Goal: Transaction & Acquisition: Book appointment/travel/reservation

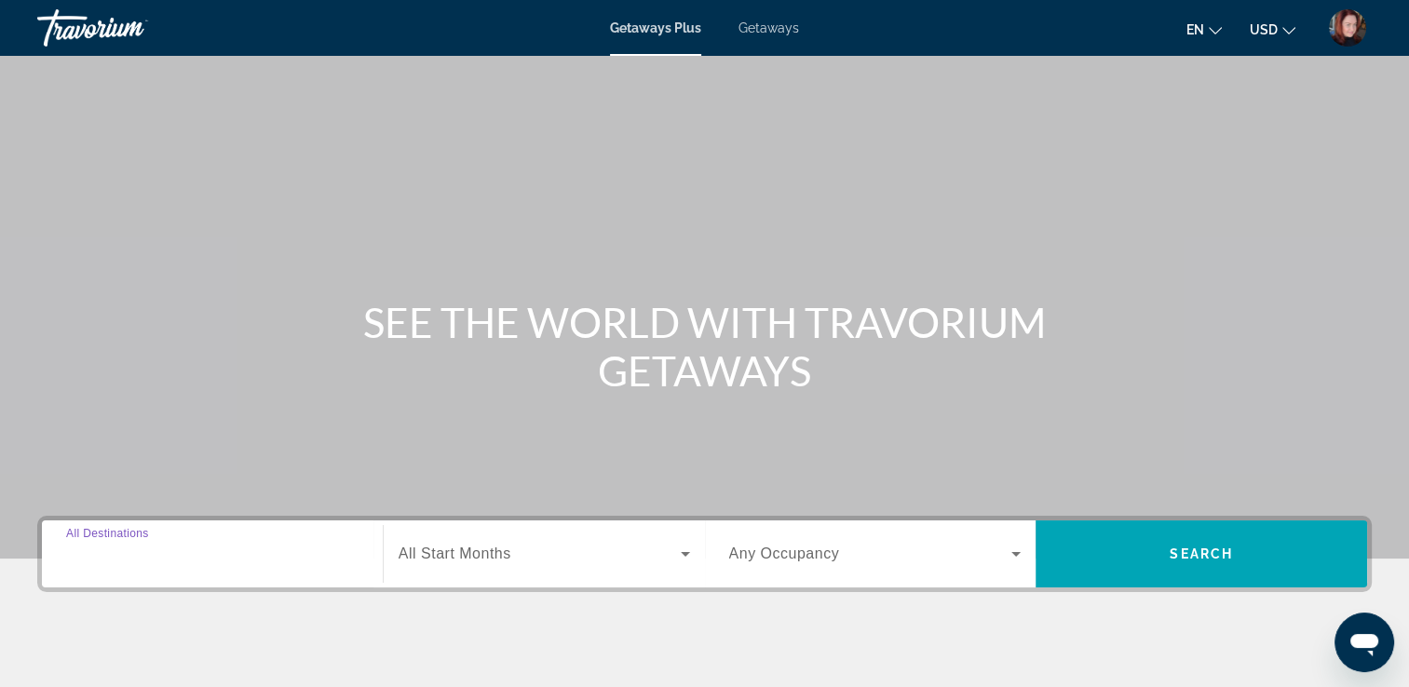
click at [136, 544] on input "Destination All Destinations" at bounding box center [212, 555] width 292 height 22
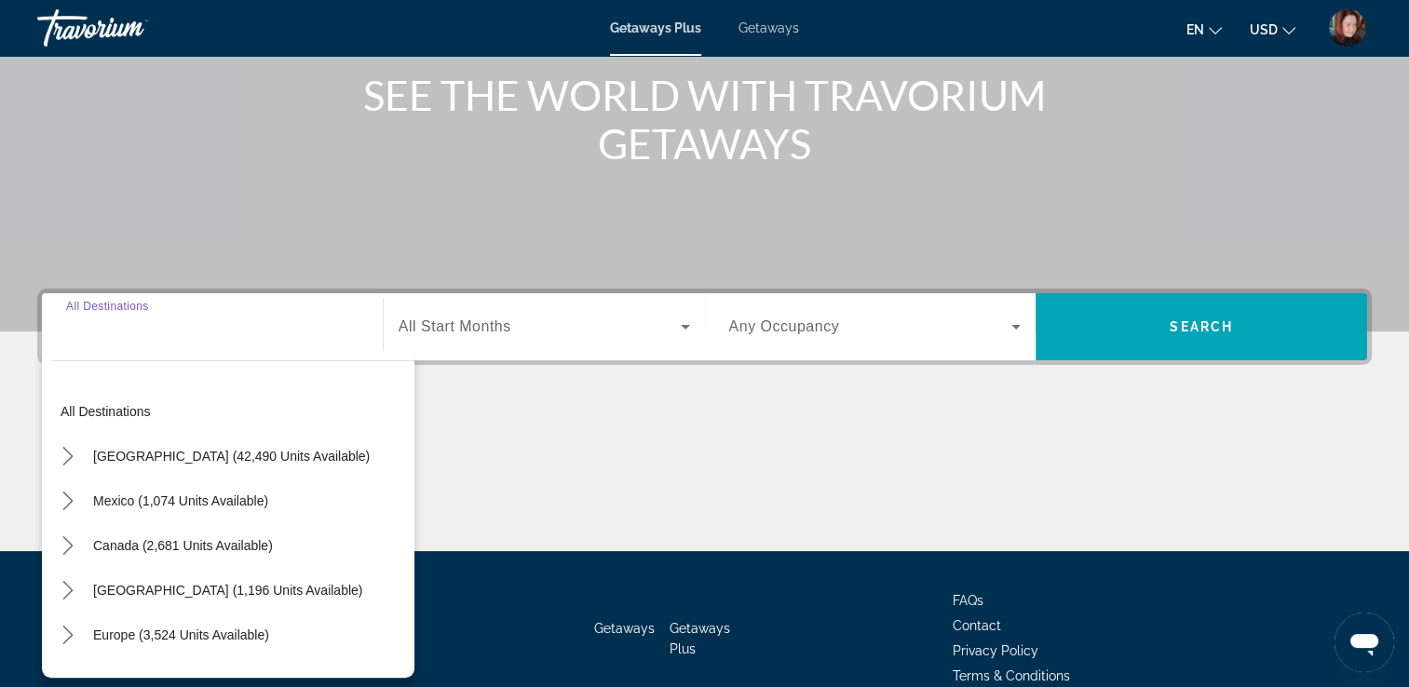
scroll to position [318, 0]
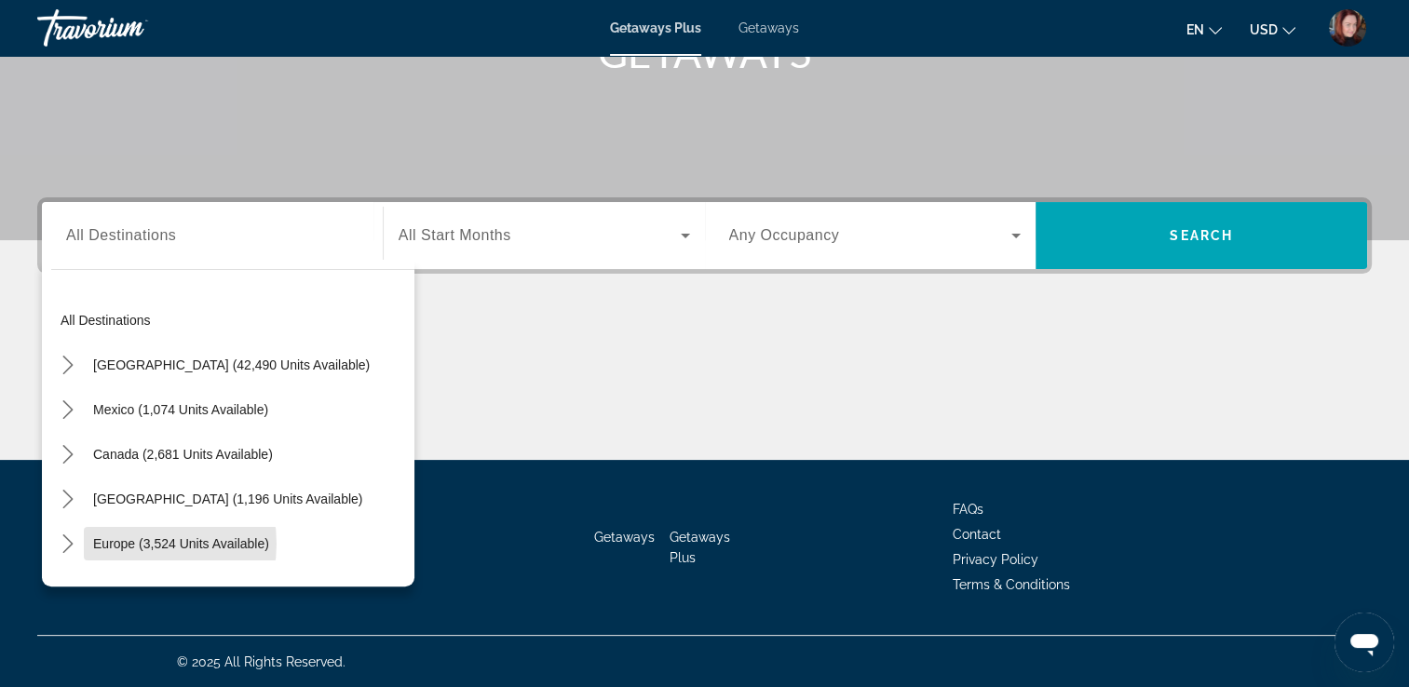
click at [136, 543] on span "Europe (3,524 units available)" at bounding box center [181, 543] width 176 height 15
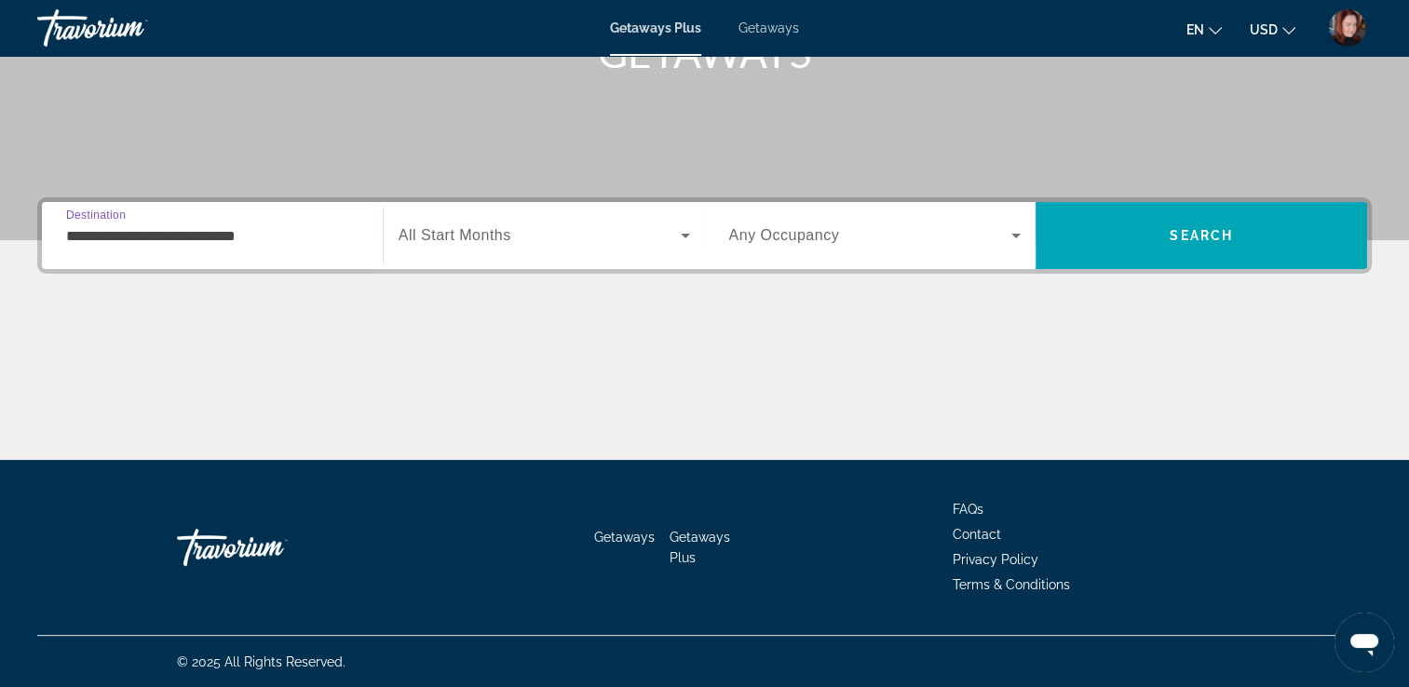
click at [266, 236] on input "**********" at bounding box center [212, 236] width 292 height 22
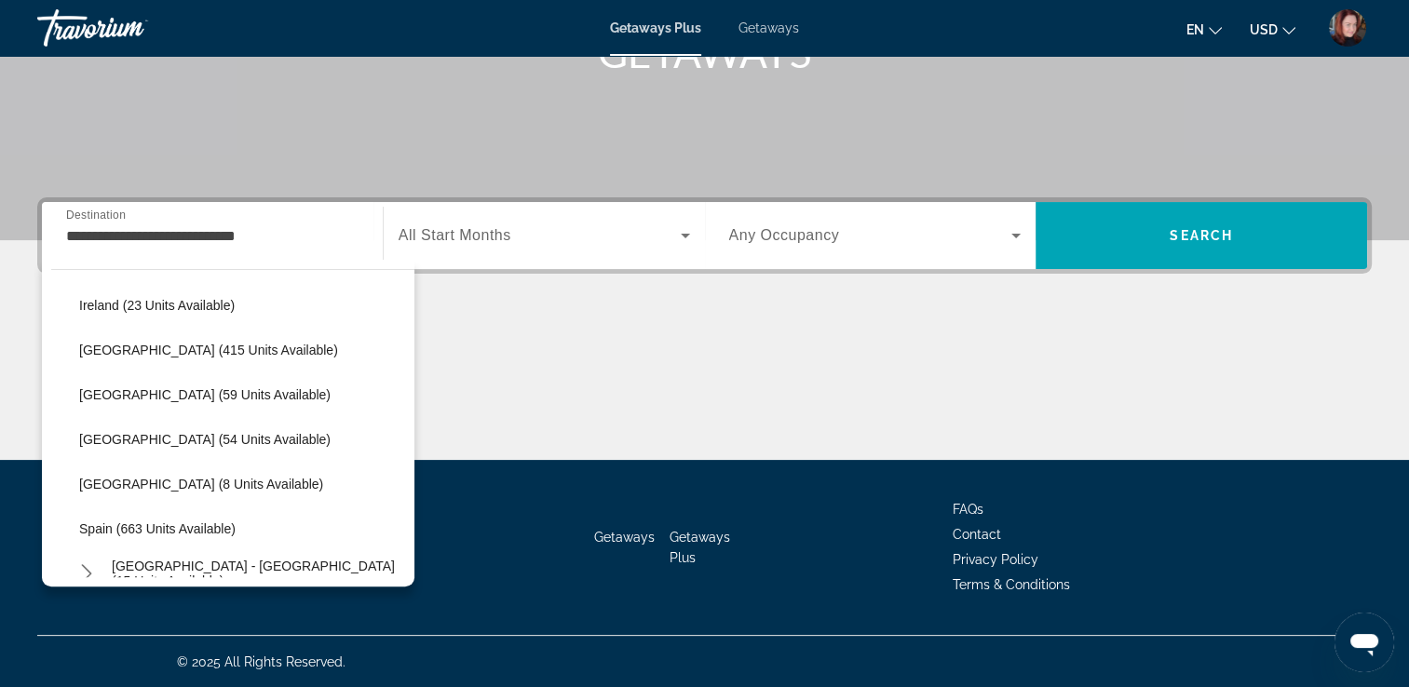
scroll to position [669, 0]
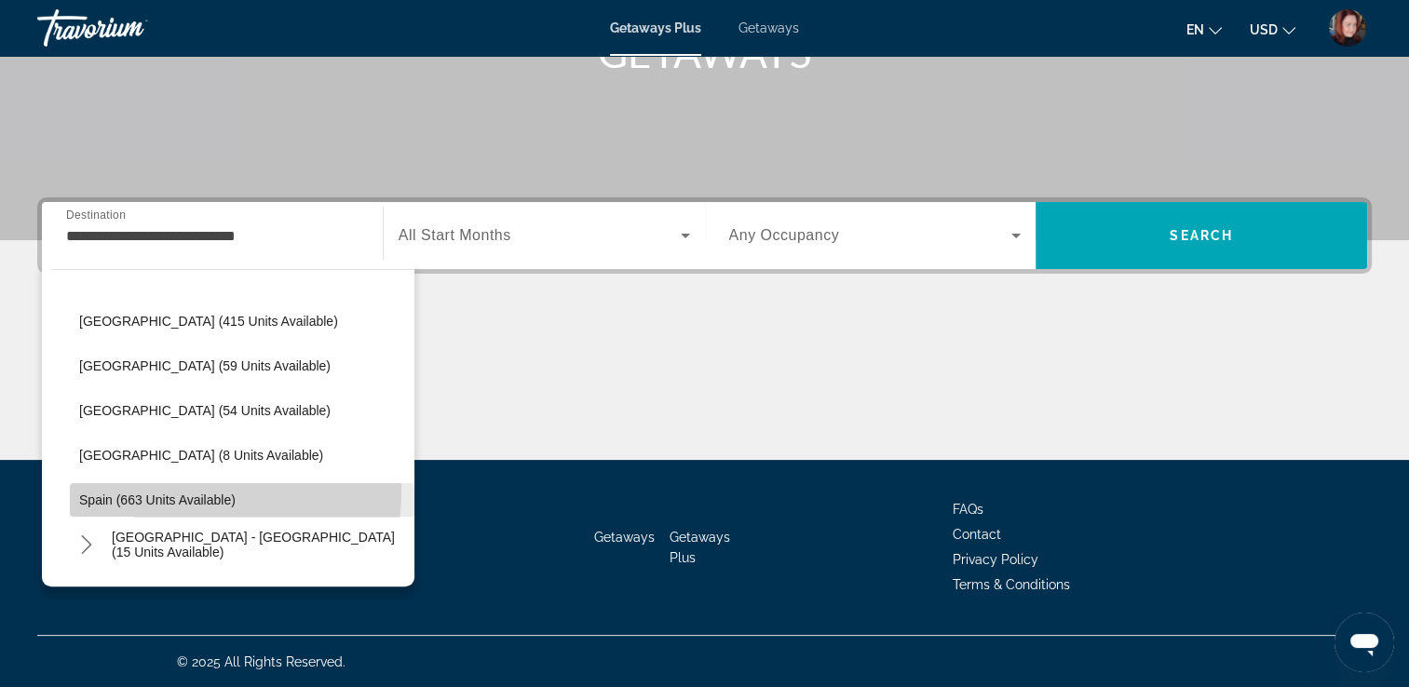
click at [149, 492] on span "Spain (663 units available)" at bounding box center [157, 499] width 156 height 15
type input "**********"
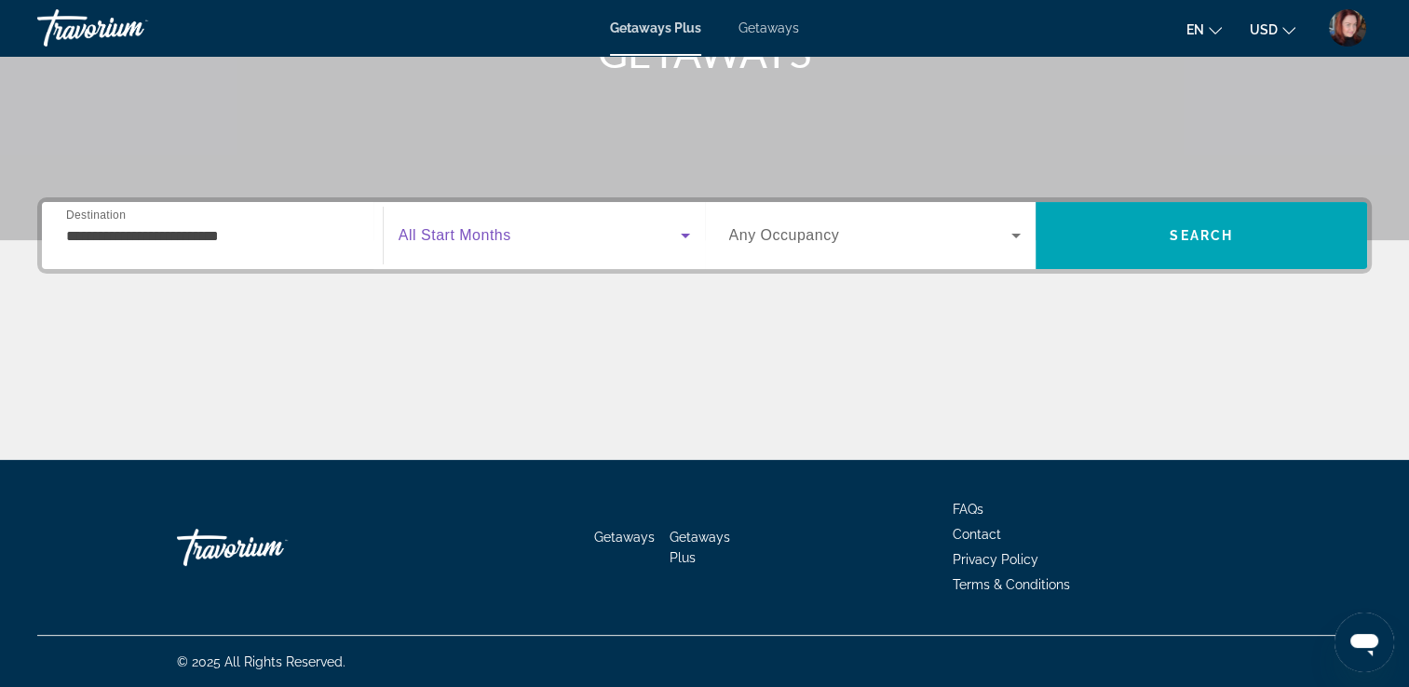
click at [577, 236] on span "Search widget" at bounding box center [539, 235] width 282 height 22
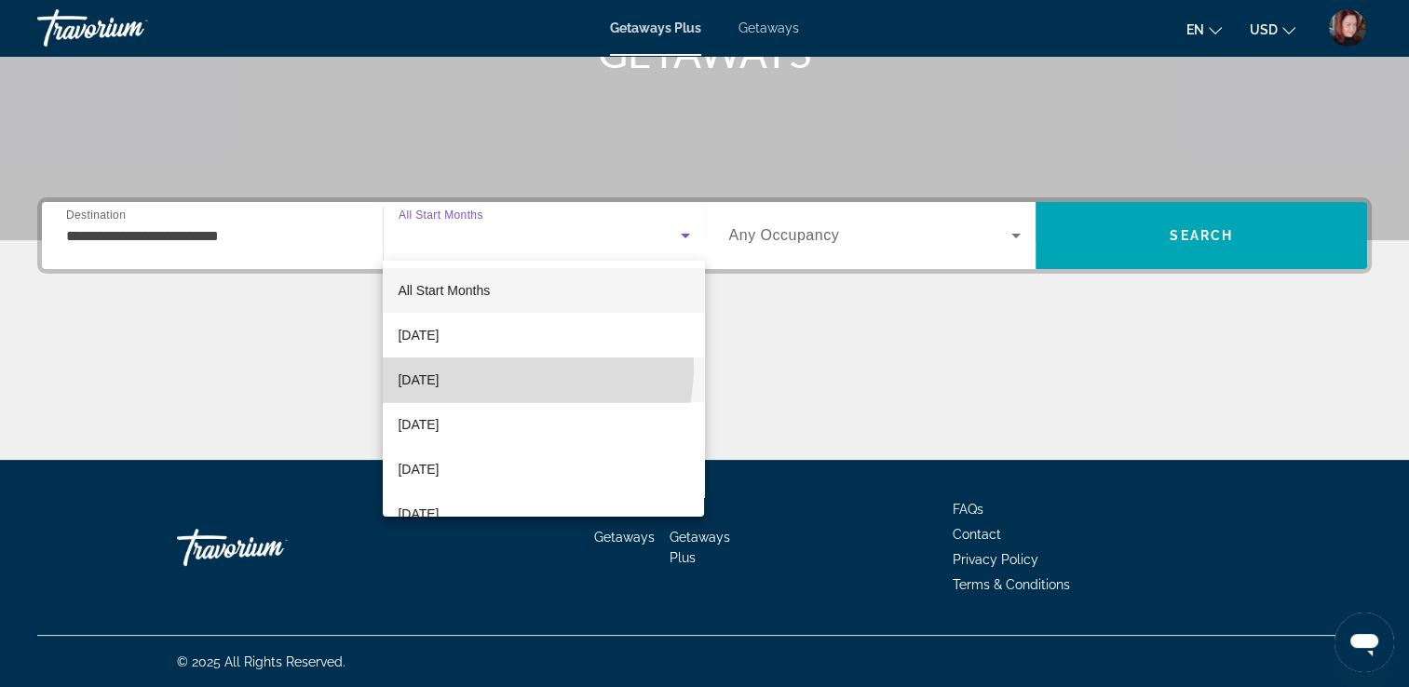
click at [501, 366] on mat-option "[DATE]" at bounding box center [543, 379] width 321 height 45
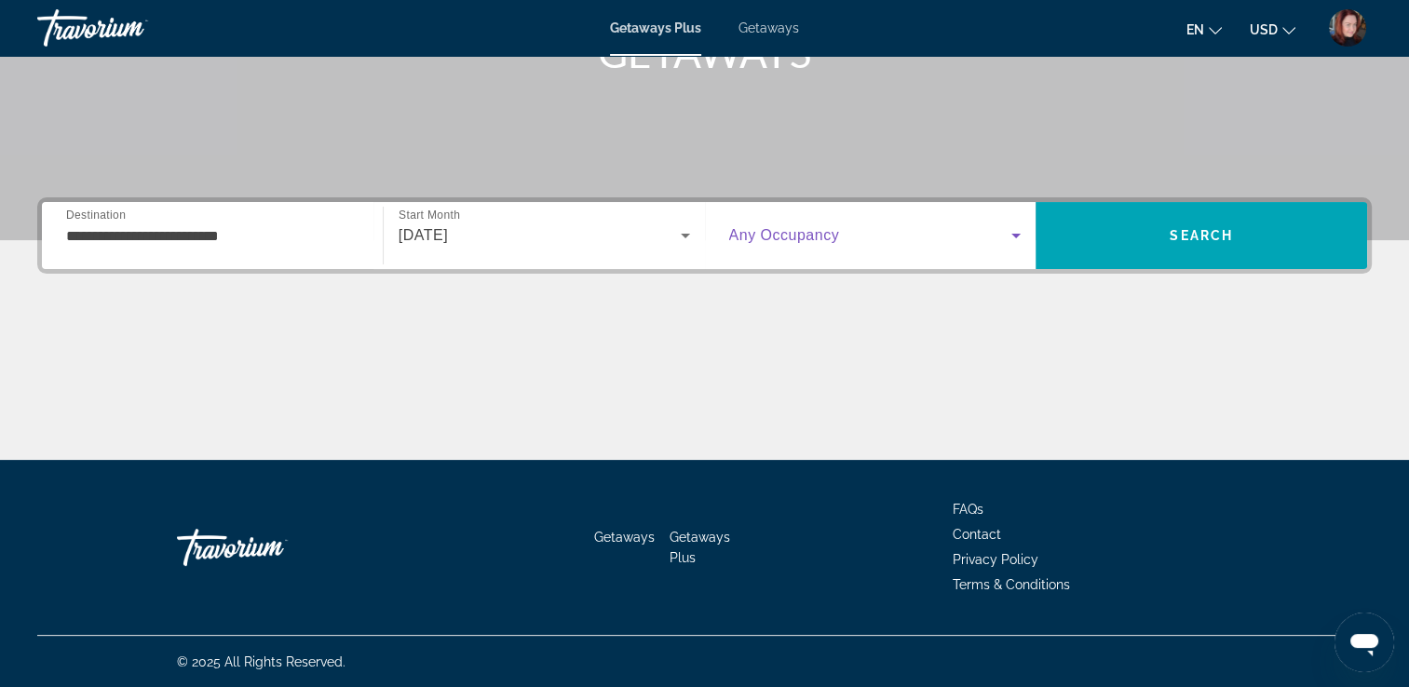
click at [872, 244] on span "Search widget" at bounding box center [870, 235] width 283 height 22
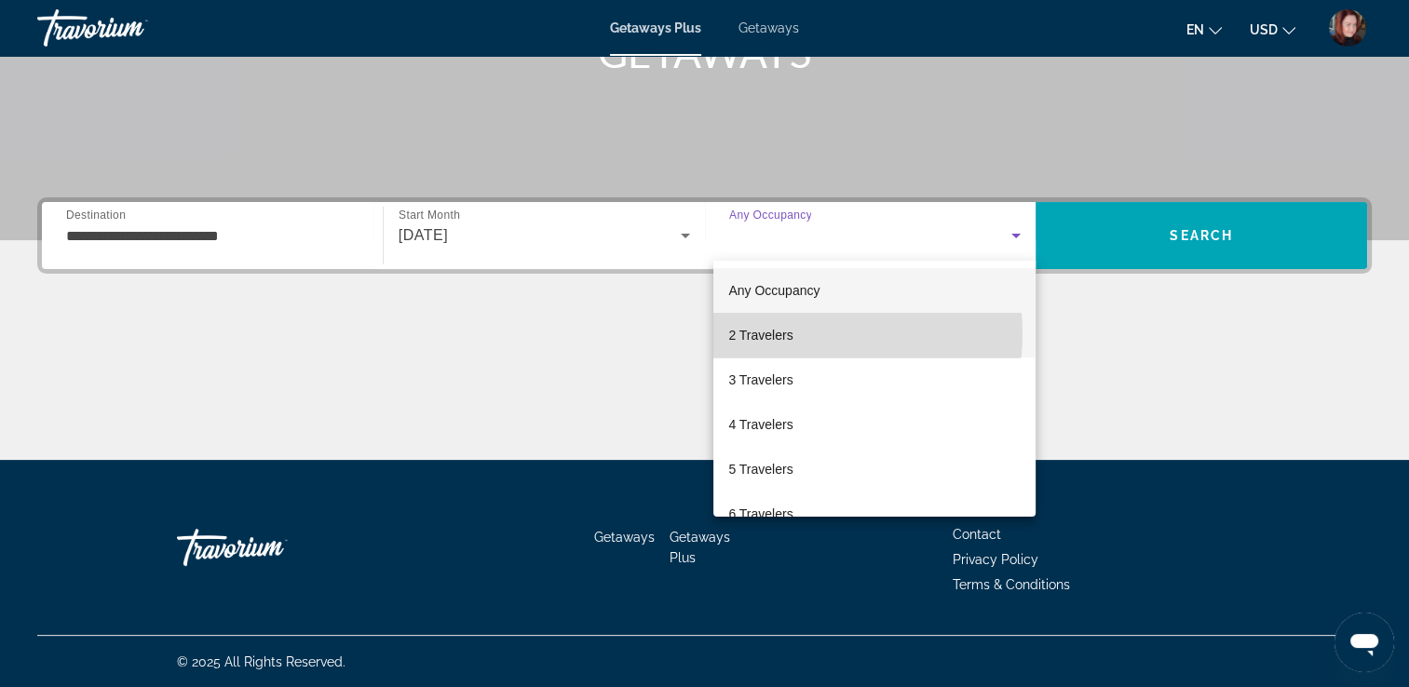
click at [793, 333] on mat-option "2 Travelers" at bounding box center [874, 335] width 322 height 45
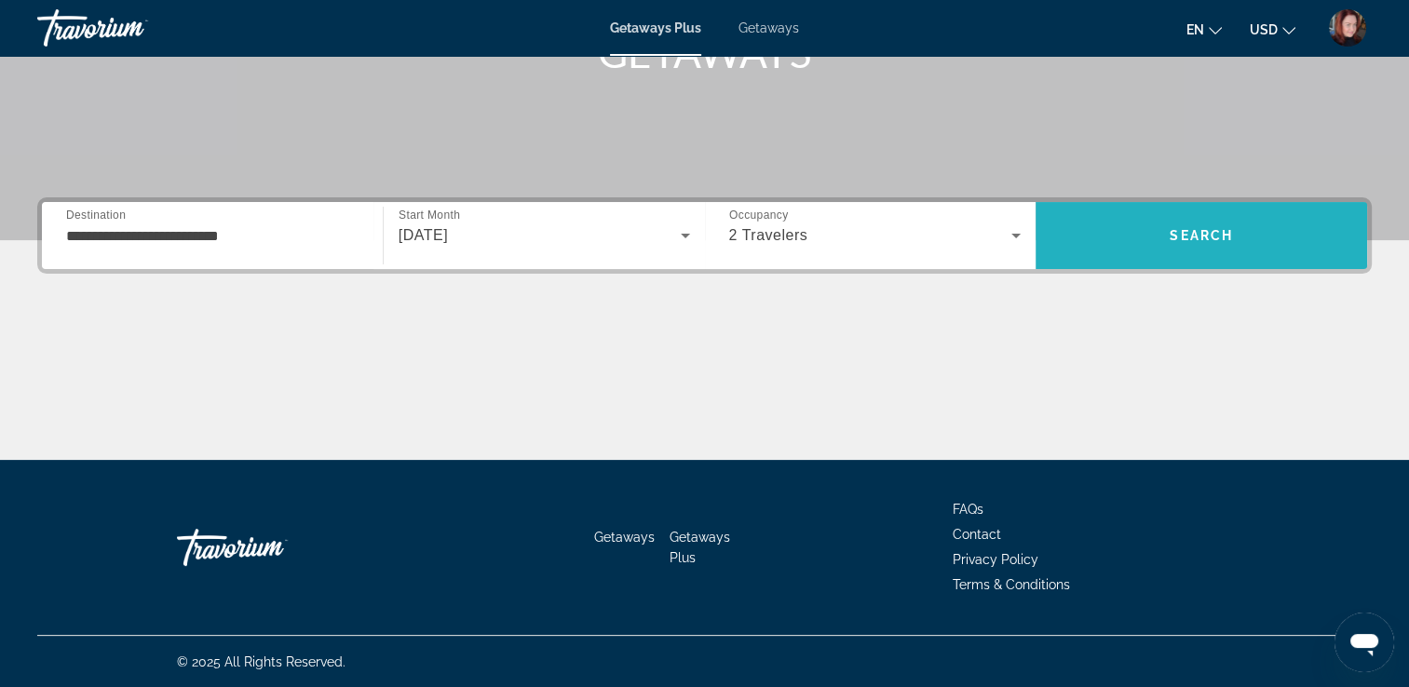
click at [1169, 239] on span "Search" at bounding box center [1200, 235] width 63 height 15
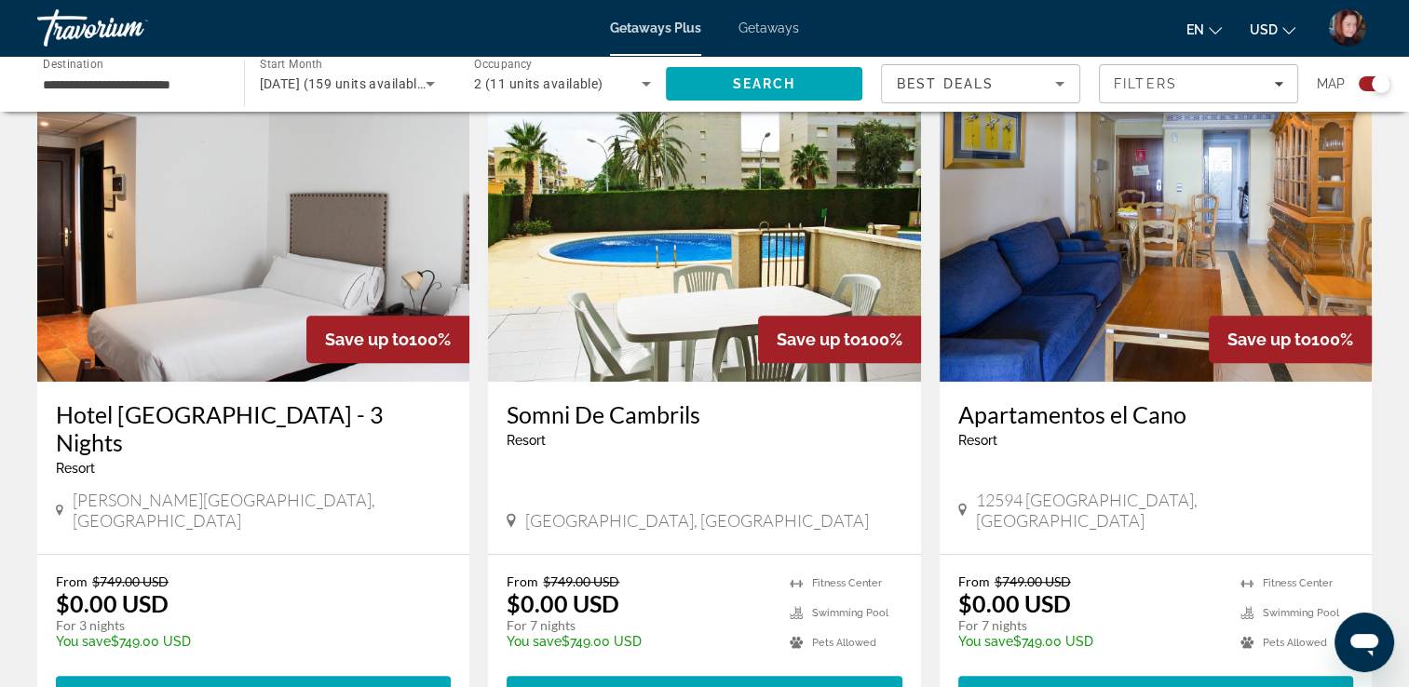
scroll to position [708, 0]
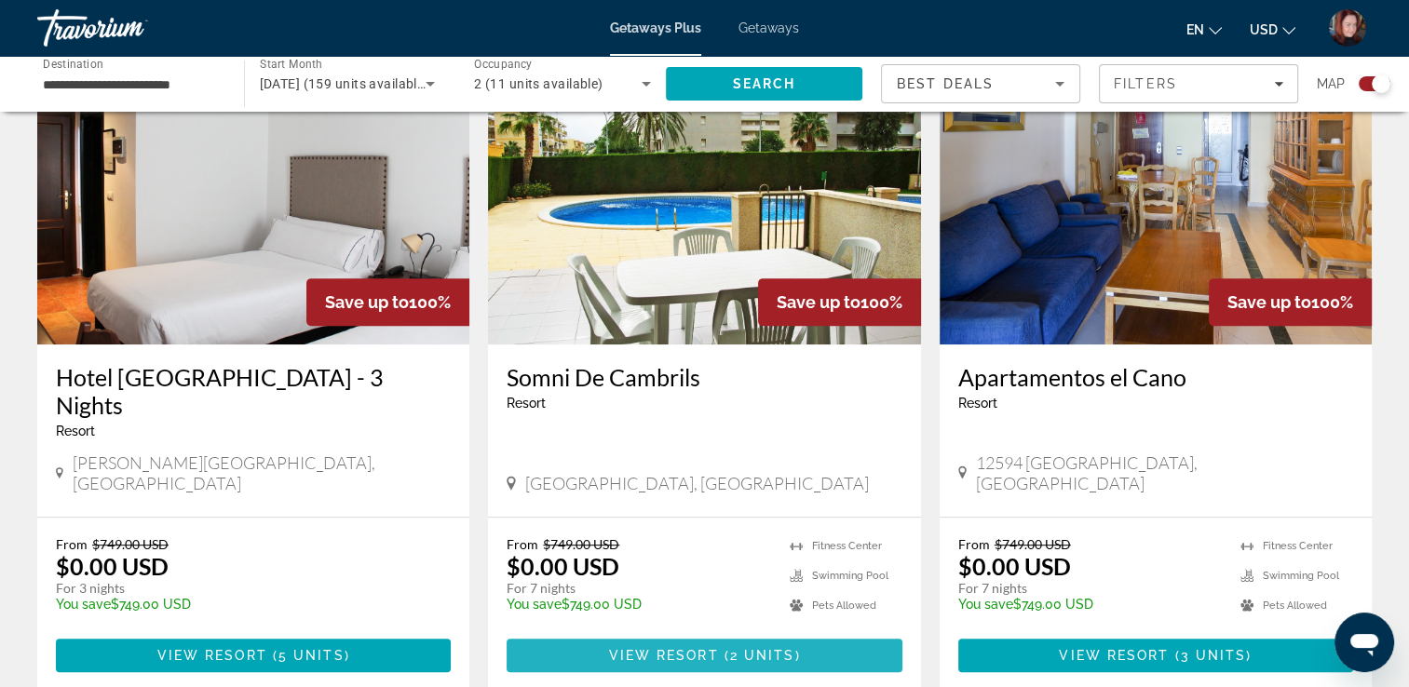
click at [708, 648] on span "View Resort" at bounding box center [663, 655] width 110 height 15
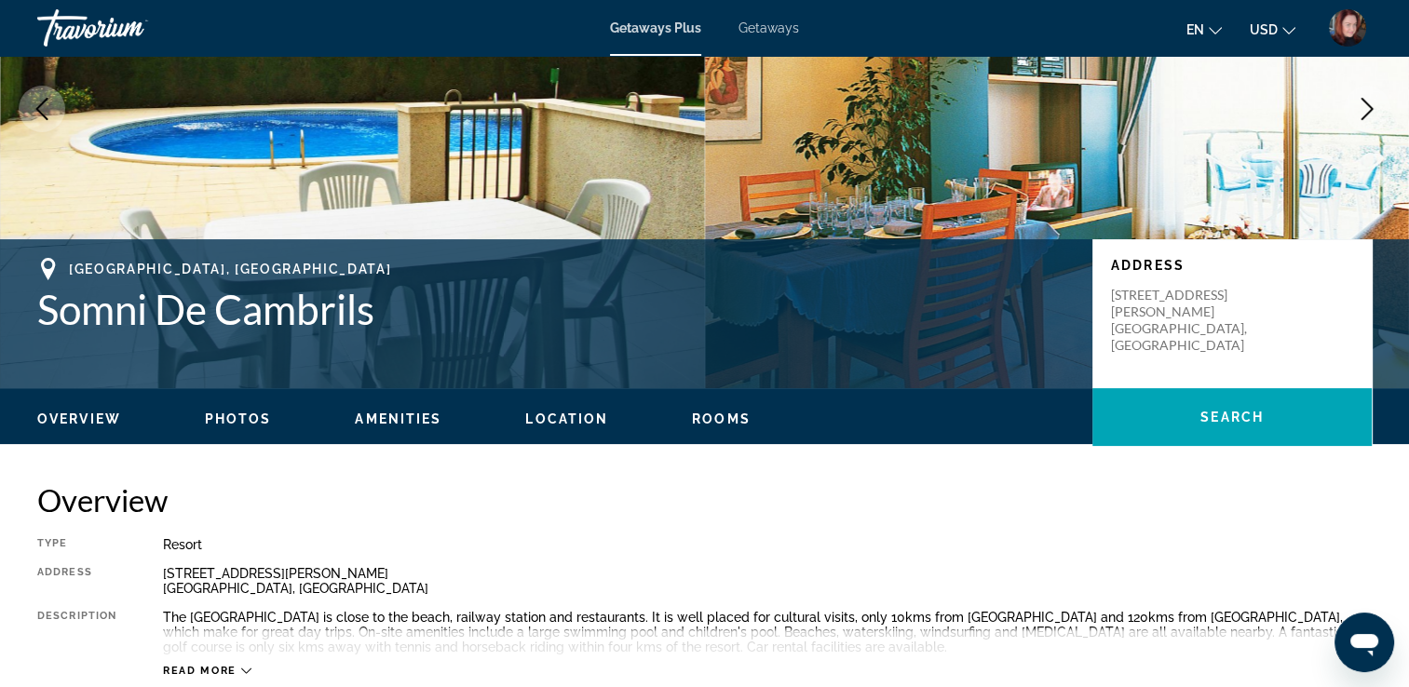
scroll to position [186, 0]
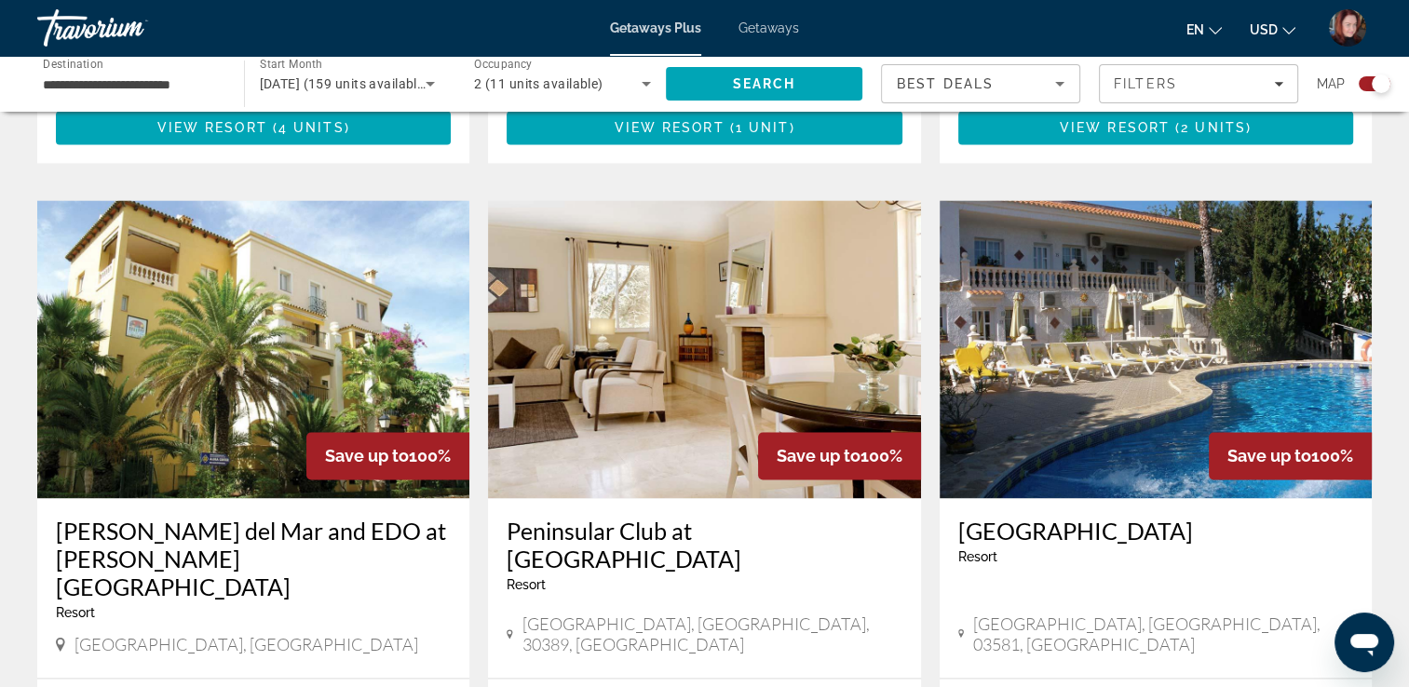
scroll to position [2644, 0]
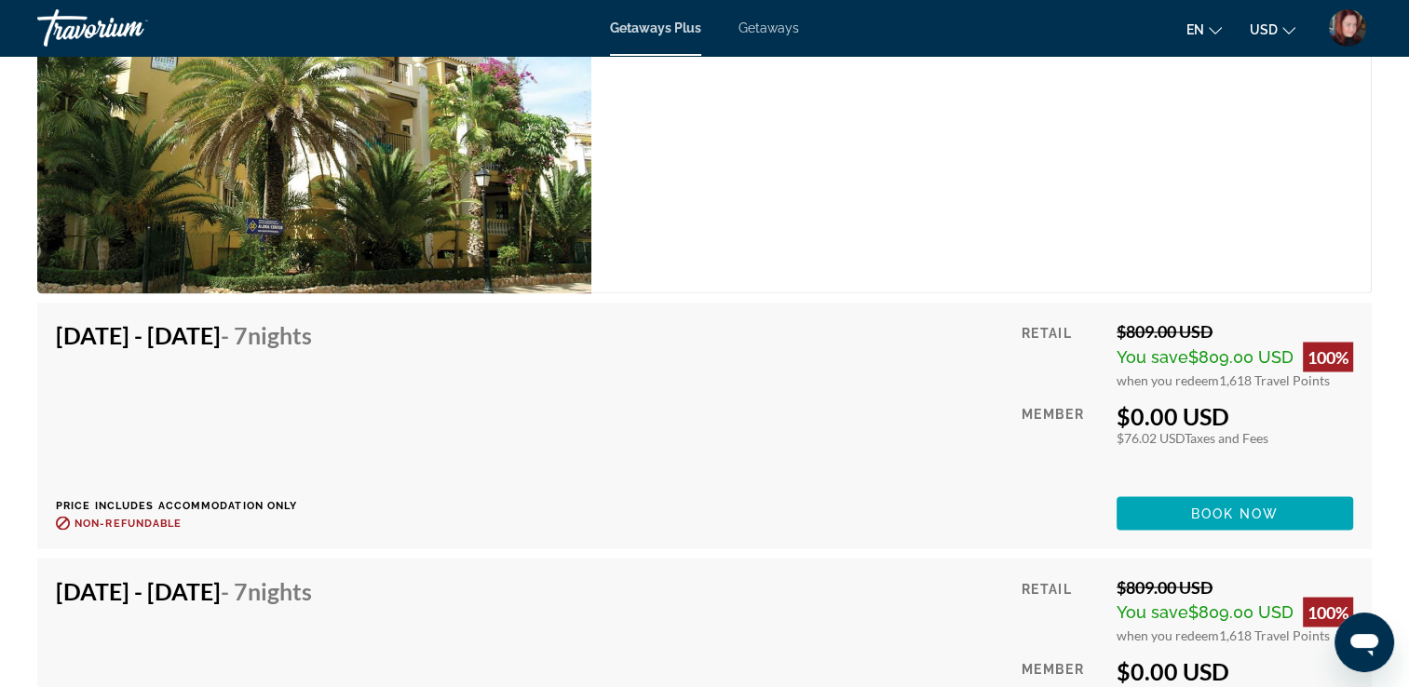
scroll to position [3240, 0]
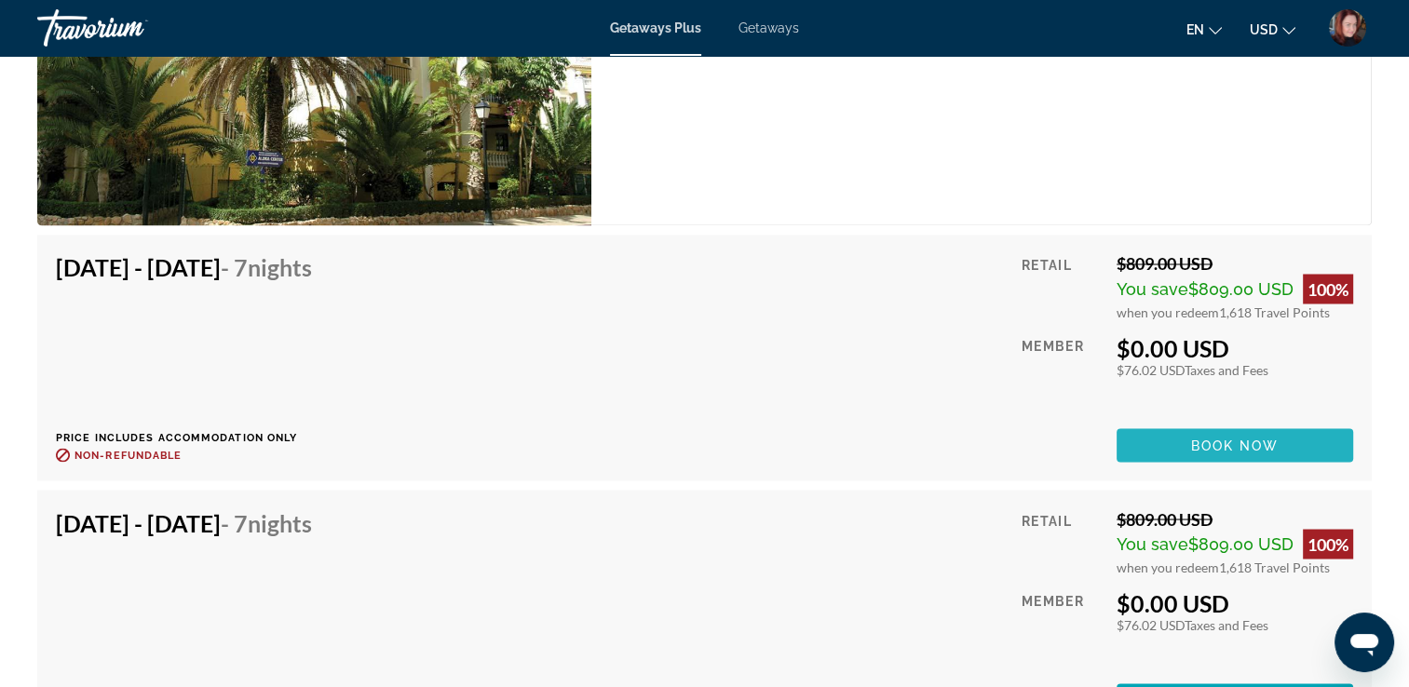
click at [1176, 423] on span "Main content" at bounding box center [1234, 445] width 236 height 45
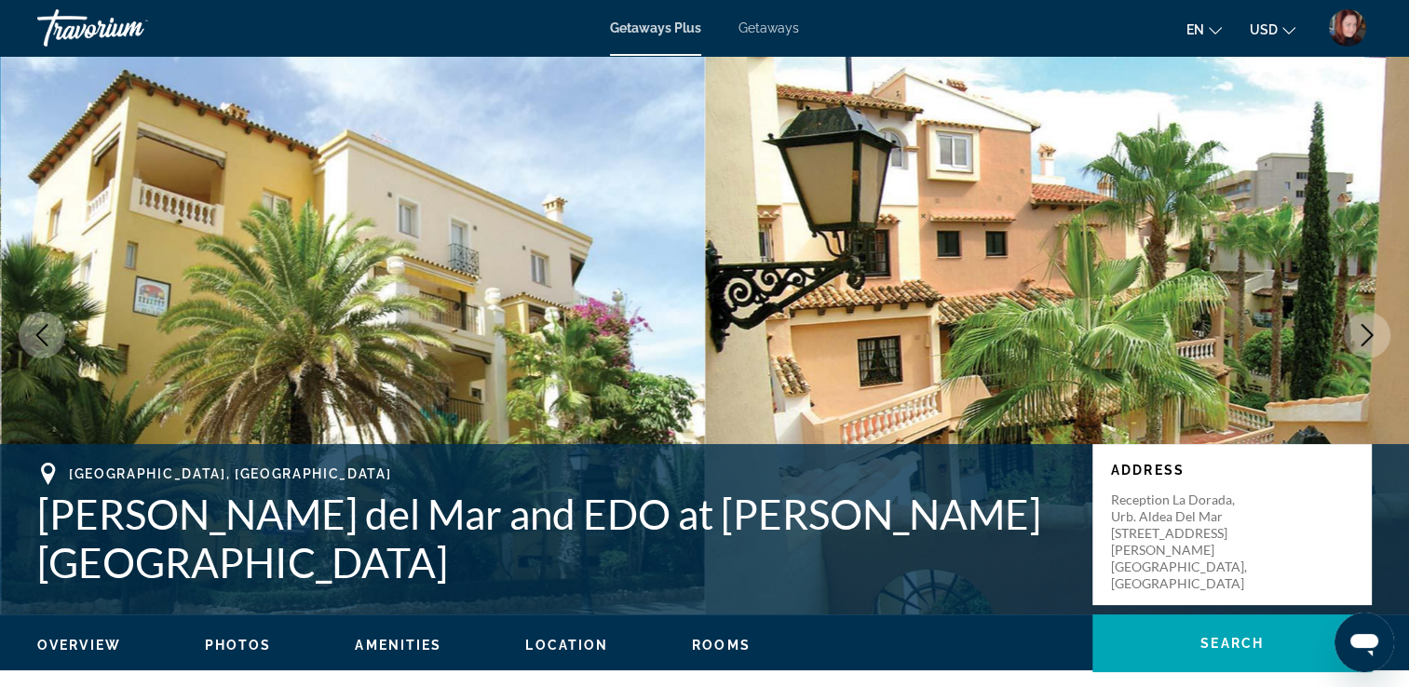
click at [1371, 339] on icon "Next image" at bounding box center [1366, 335] width 22 height 22
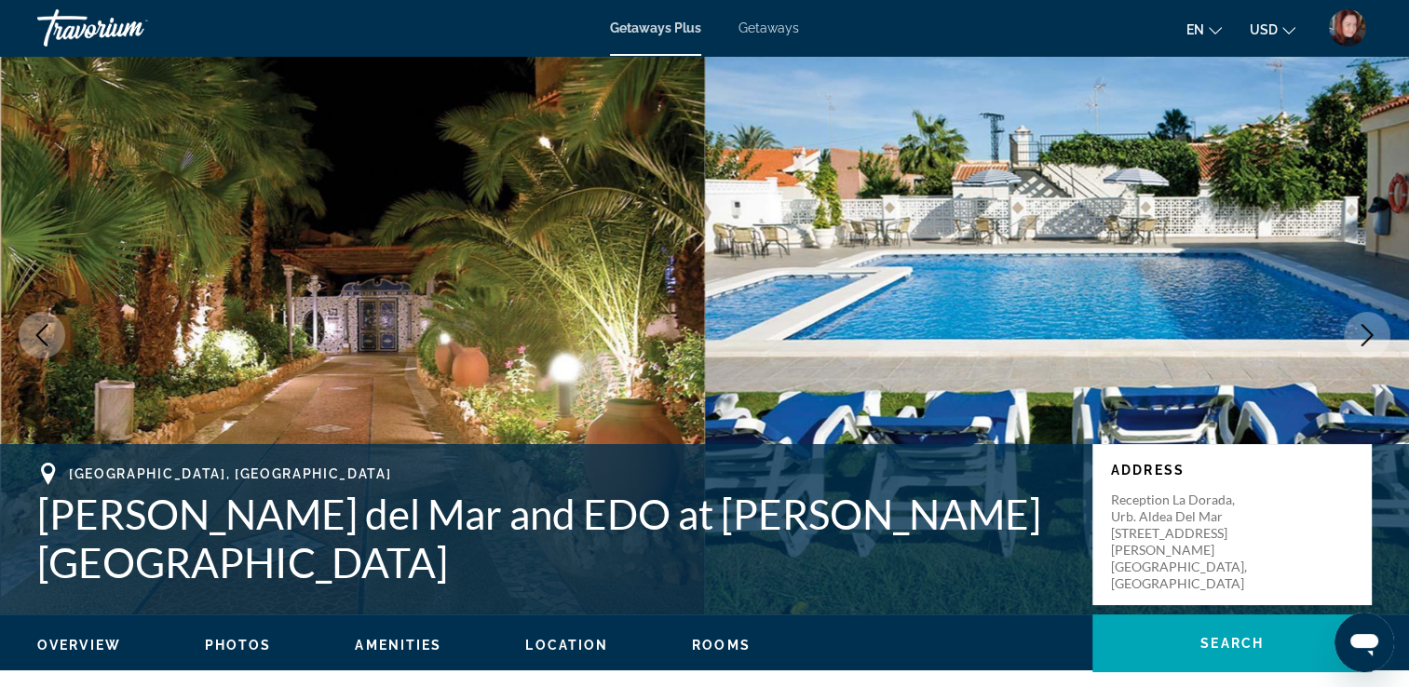
click at [1371, 339] on icon "Next image" at bounding box center [1366, 335] width 22 height 22
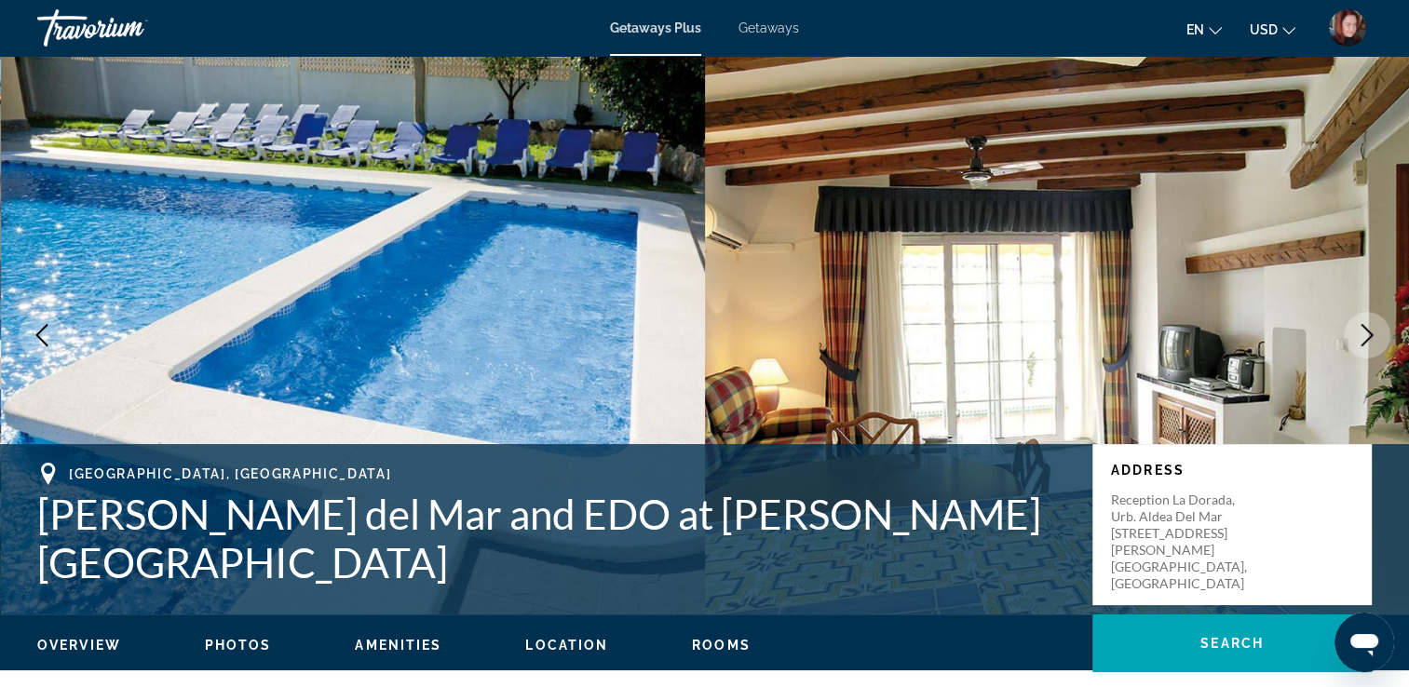
click at [1371, 339] on icon "Next image" at bounding box center [1366, 335] width 22 height 22
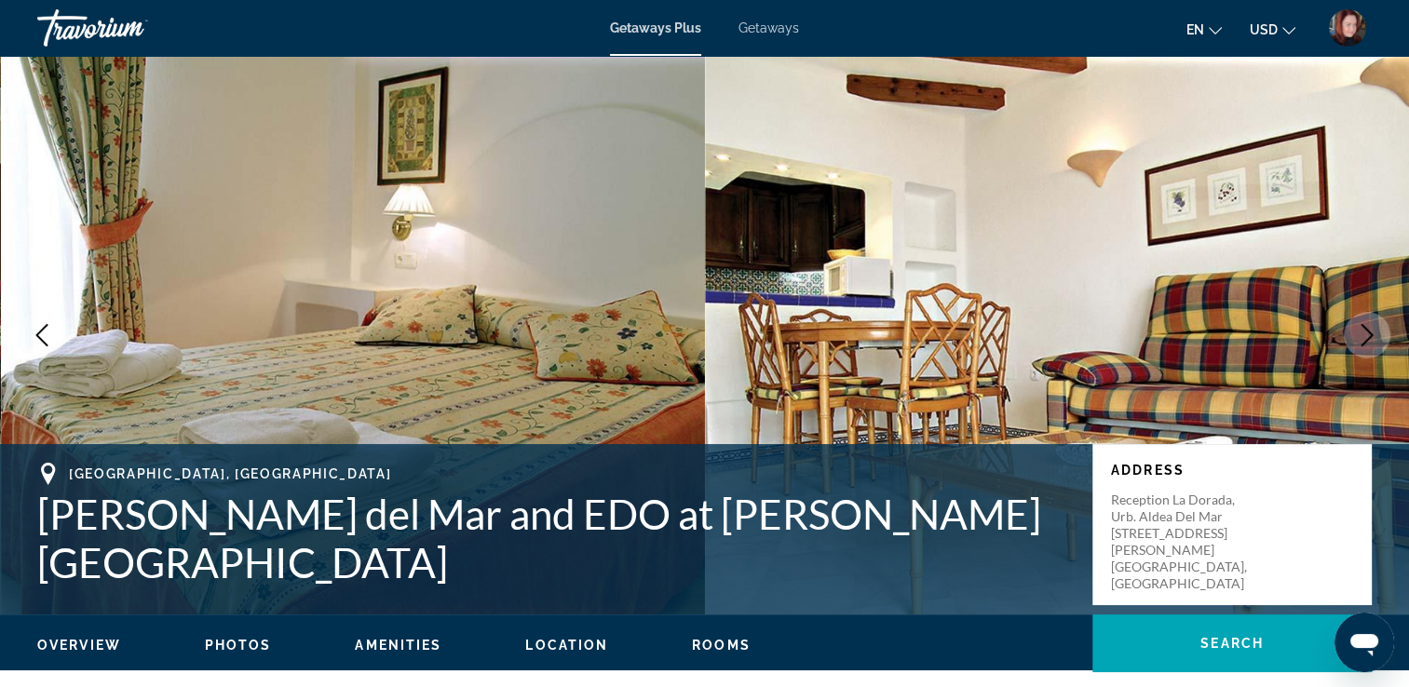
click at [1371, 339] on icon "Next image" at bounding box center [1366, 335] width 22 height 22
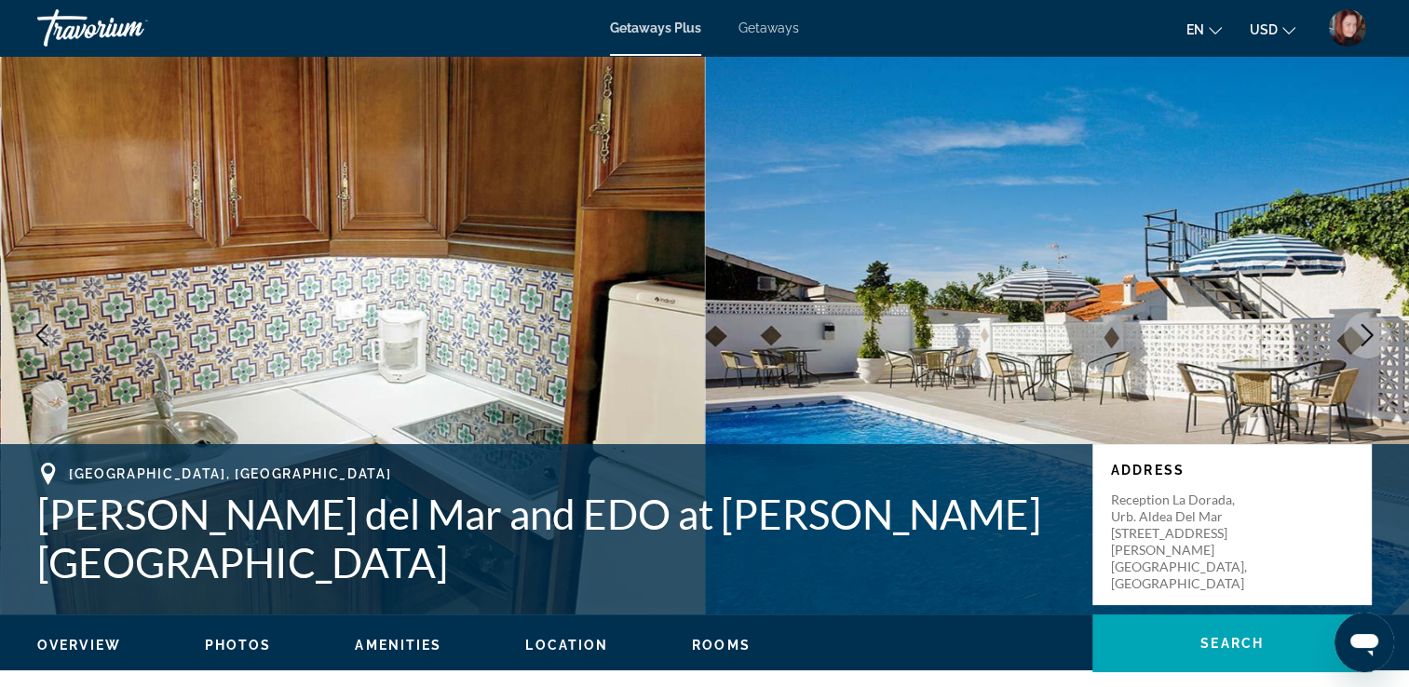
click at [1371, 339] on icon "Next image" at bounding box center [1366, 335] width 22 height 22
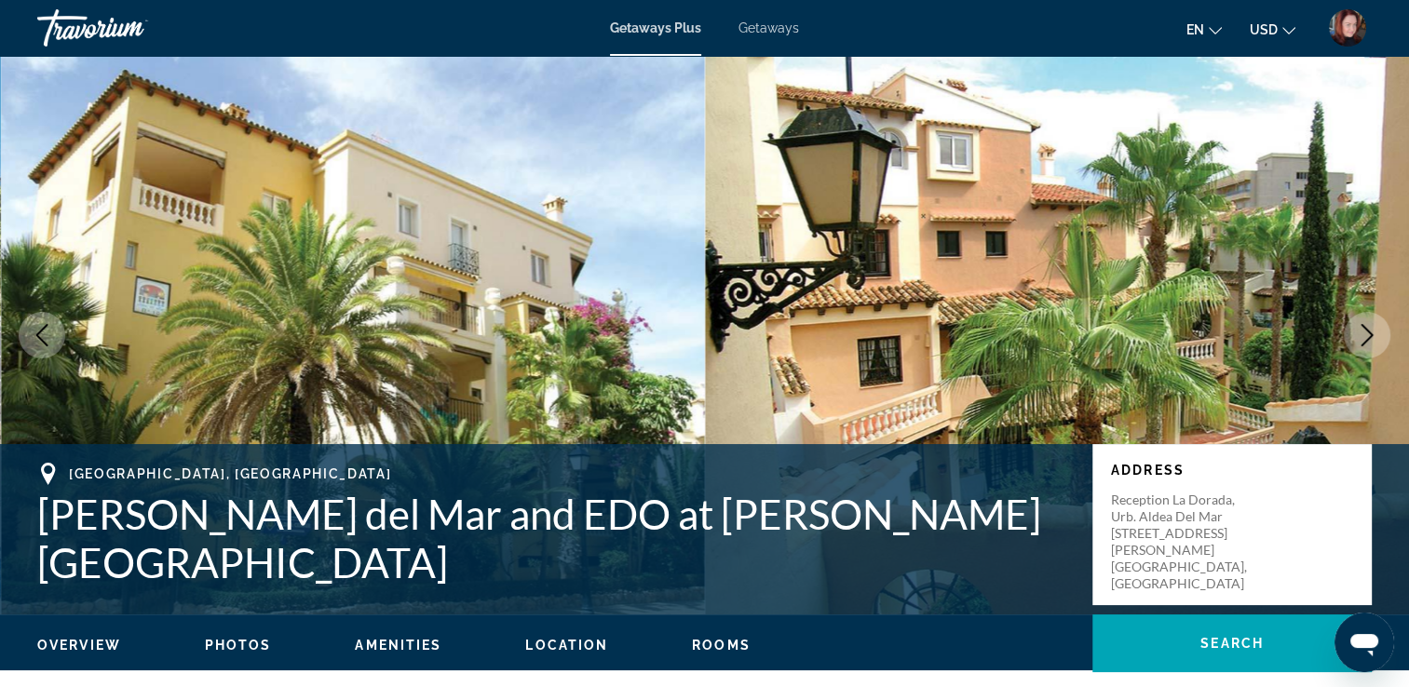
click at [1371, 339] on icon "Next image" at bounding box center [1366, 335] width 22 height 22
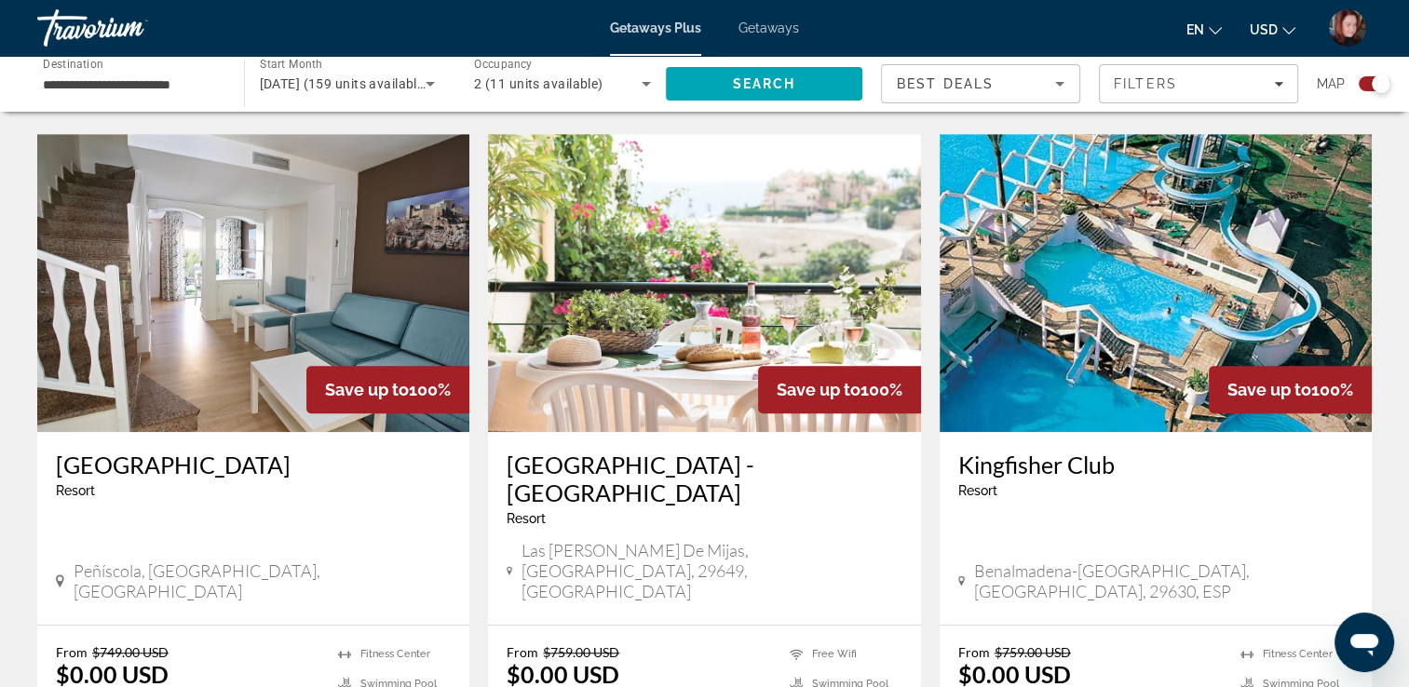
scroll to position [1303, 0]
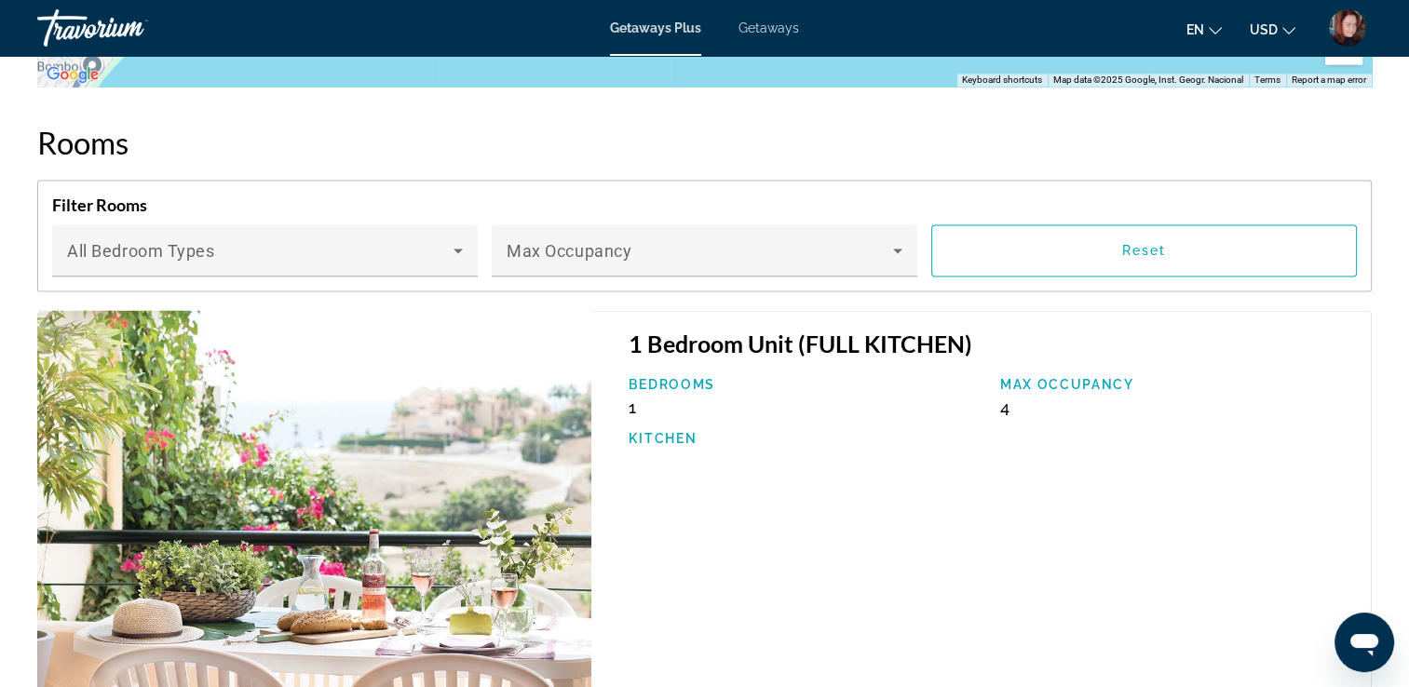
scroll to position [3133, 0]
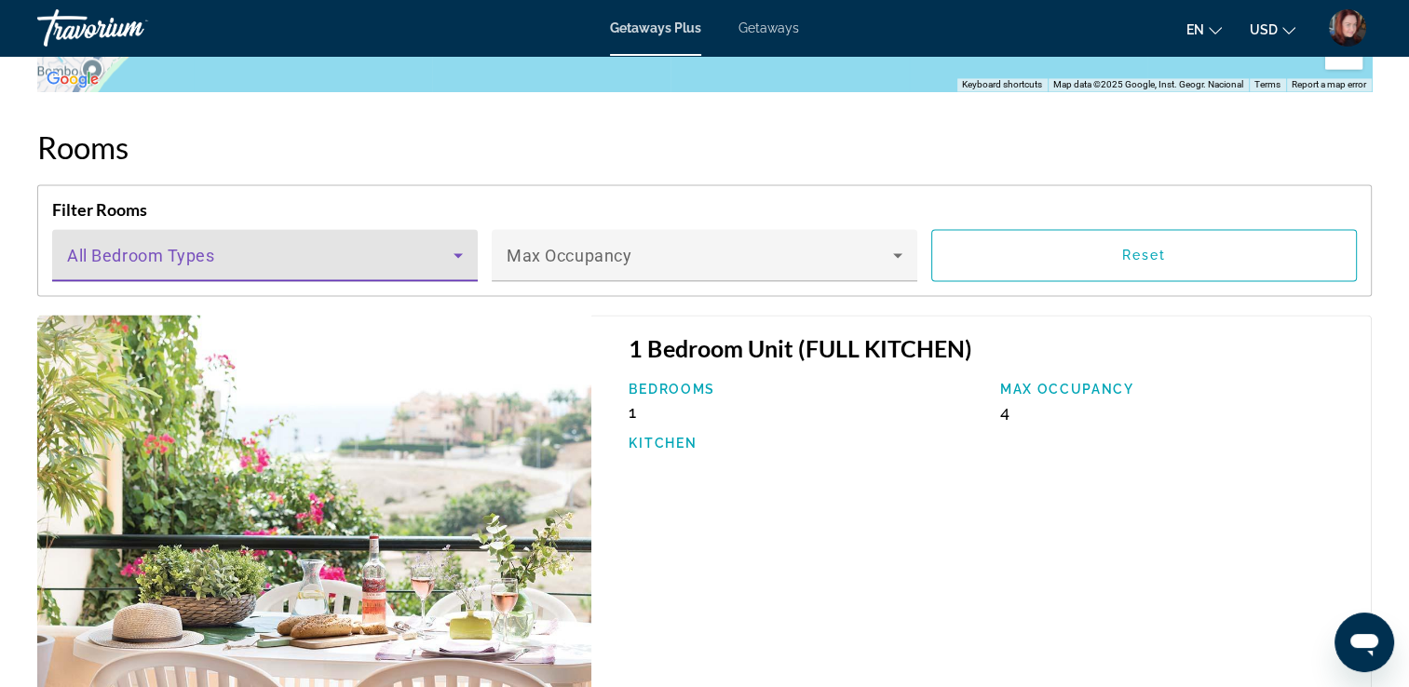
click at [417, 251] on span "Main content" at bounding box center [260, 262] width 386 height 22
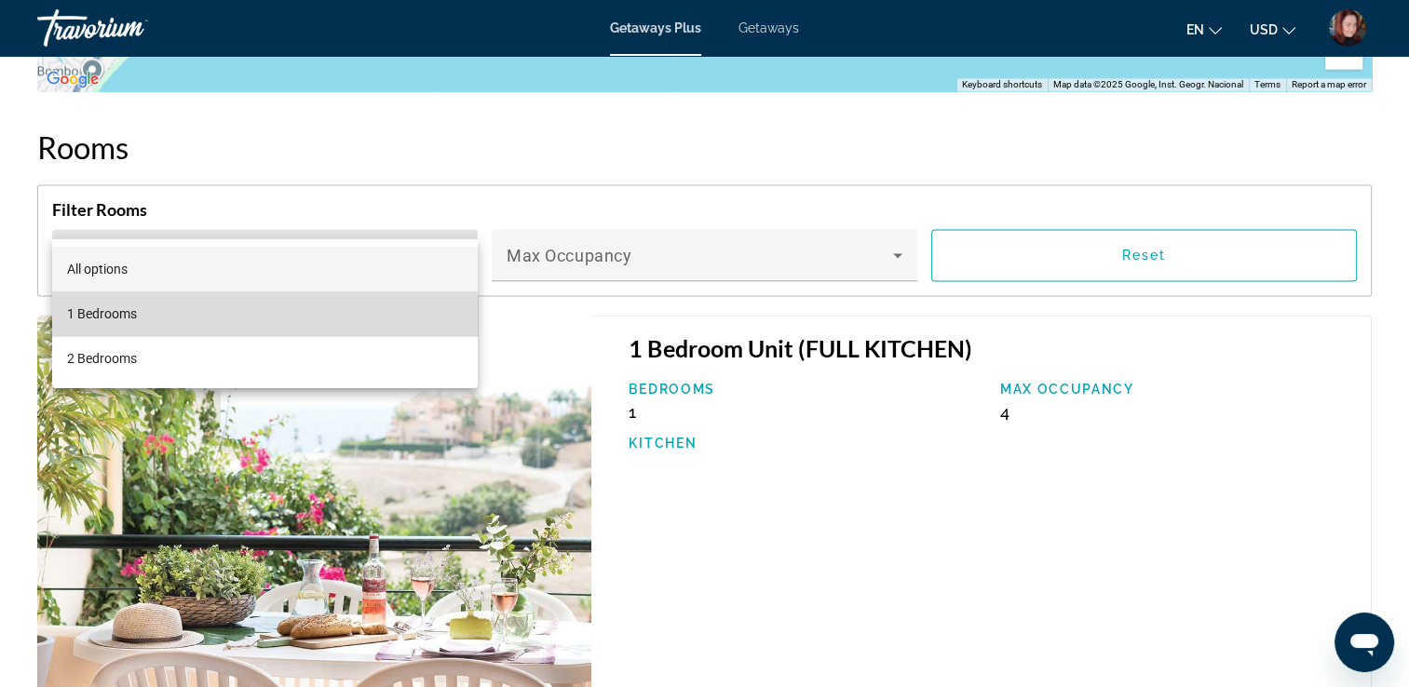
click at [236, 330] on mat-option "1 Bedrooms" at bounding box center [264, 313] width 425 height 45
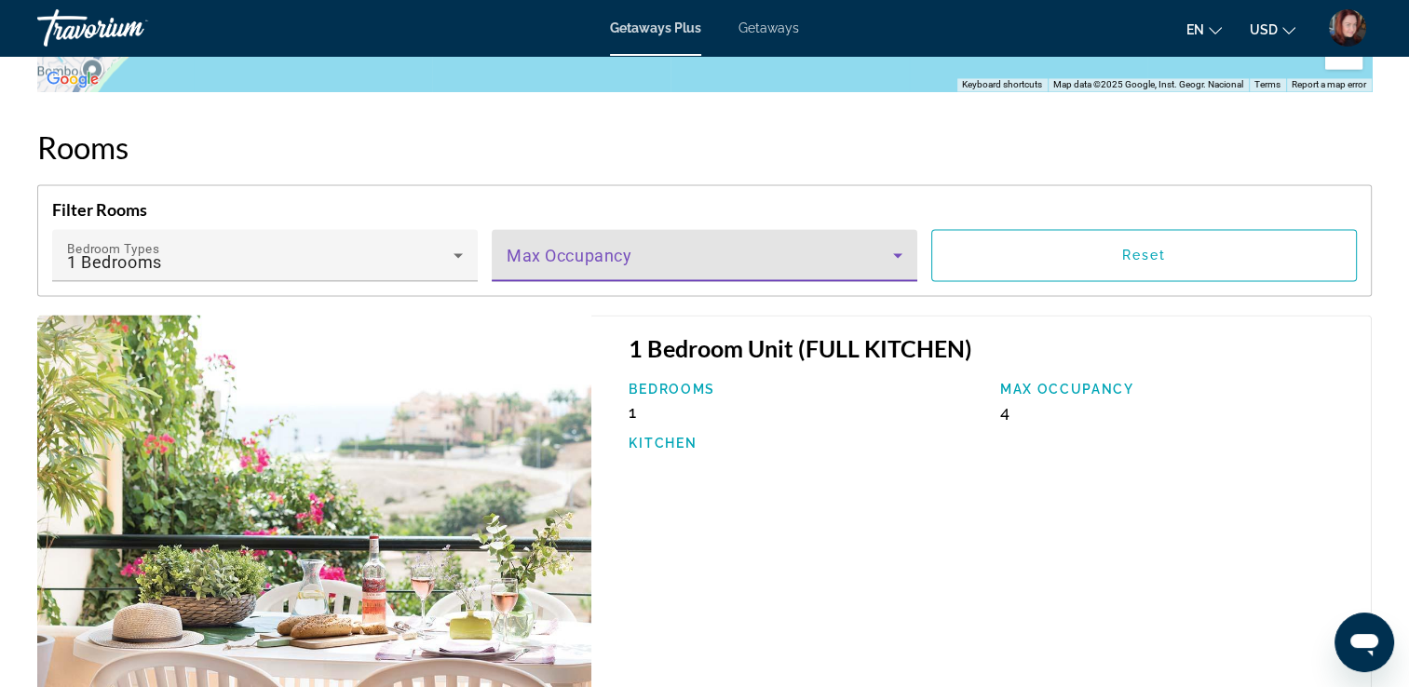
click at [599, 251] on span "Main content" at bounding box center [699, 262] width 386 height 22
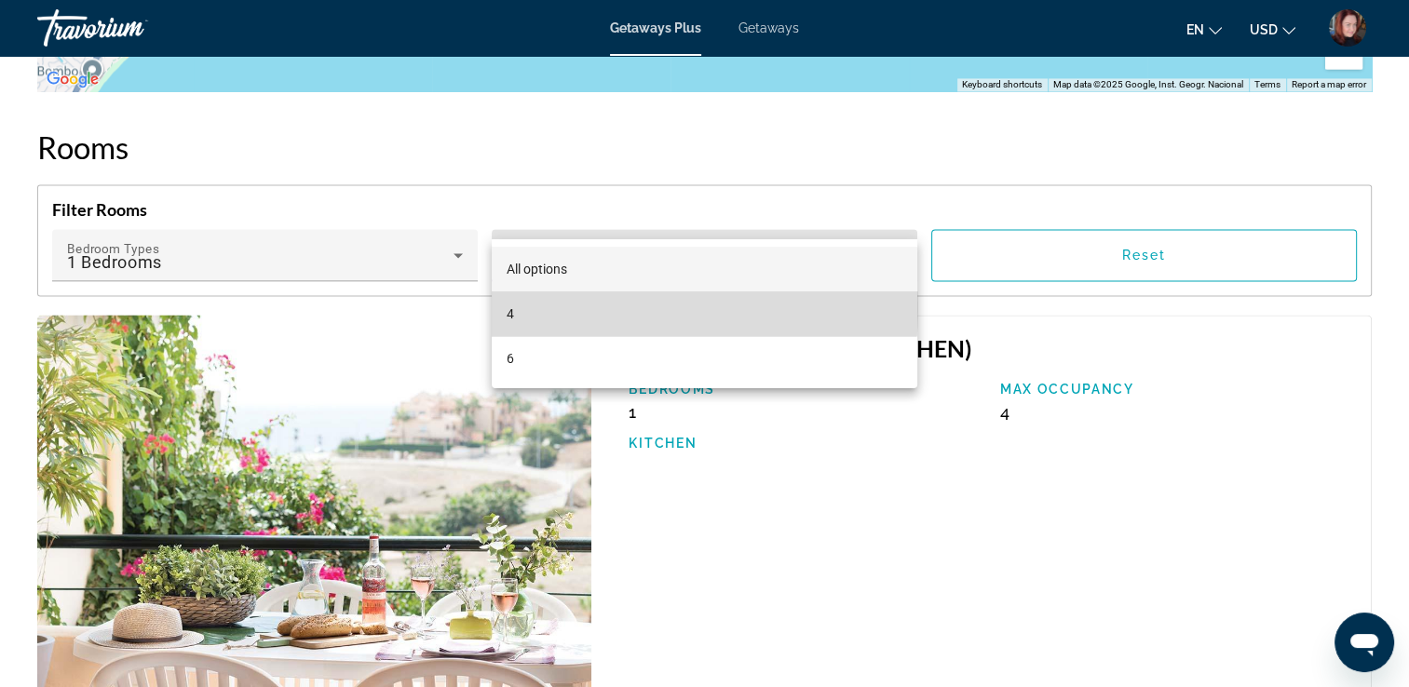
click at [553, 307] on mat-option "4" at bounding box center [704, 313] width 425 height 45
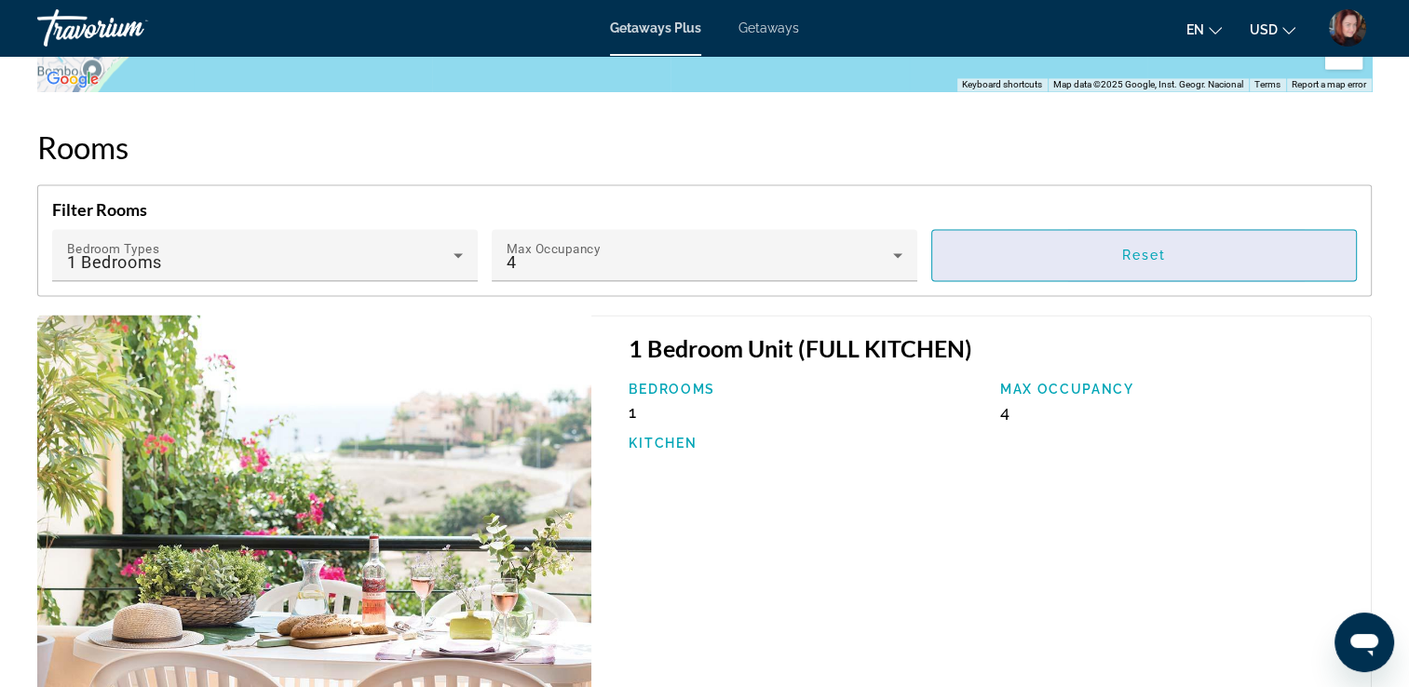
click at [976, 233] on span "Main content" at bounding box center [1144, 255] width 424 height 45
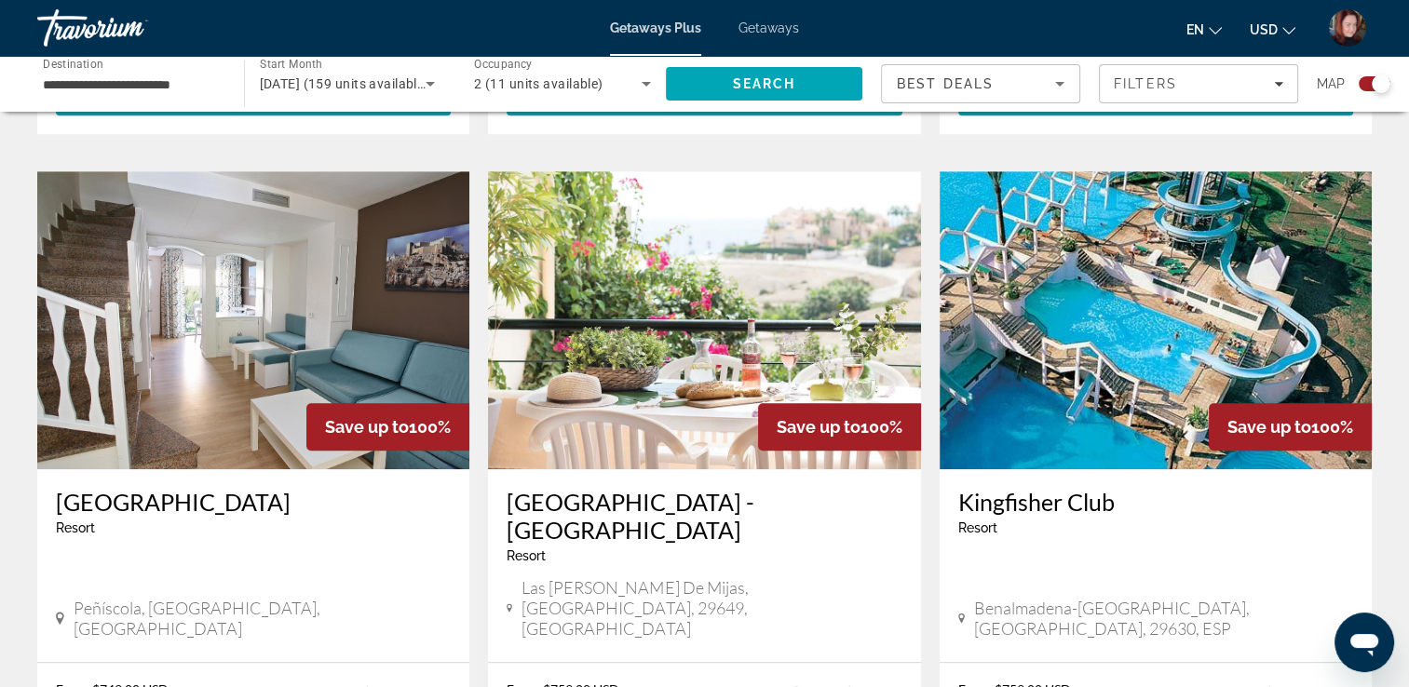
scroll to position [1266, 0]
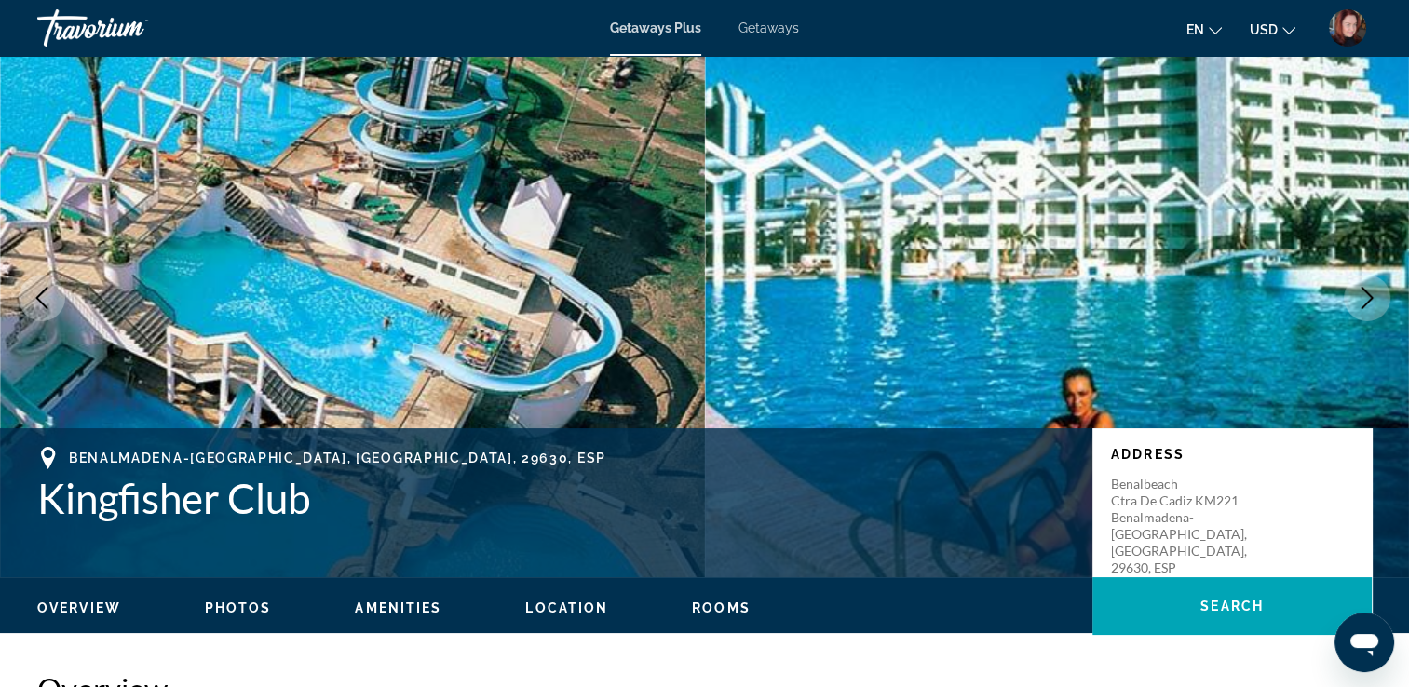
scroll to position [74, 0]
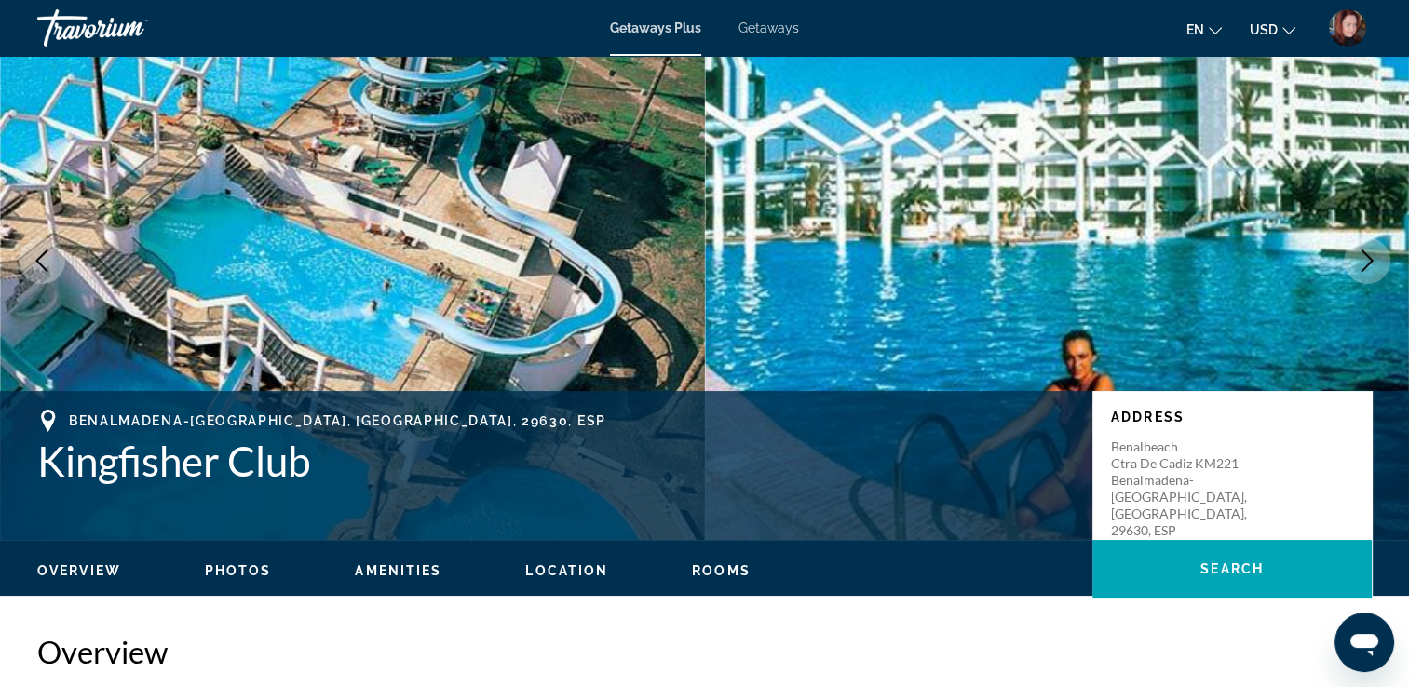
click at [1364, 262] on icon "Next image" at bounding box center [1366, 260] width 22 height 22
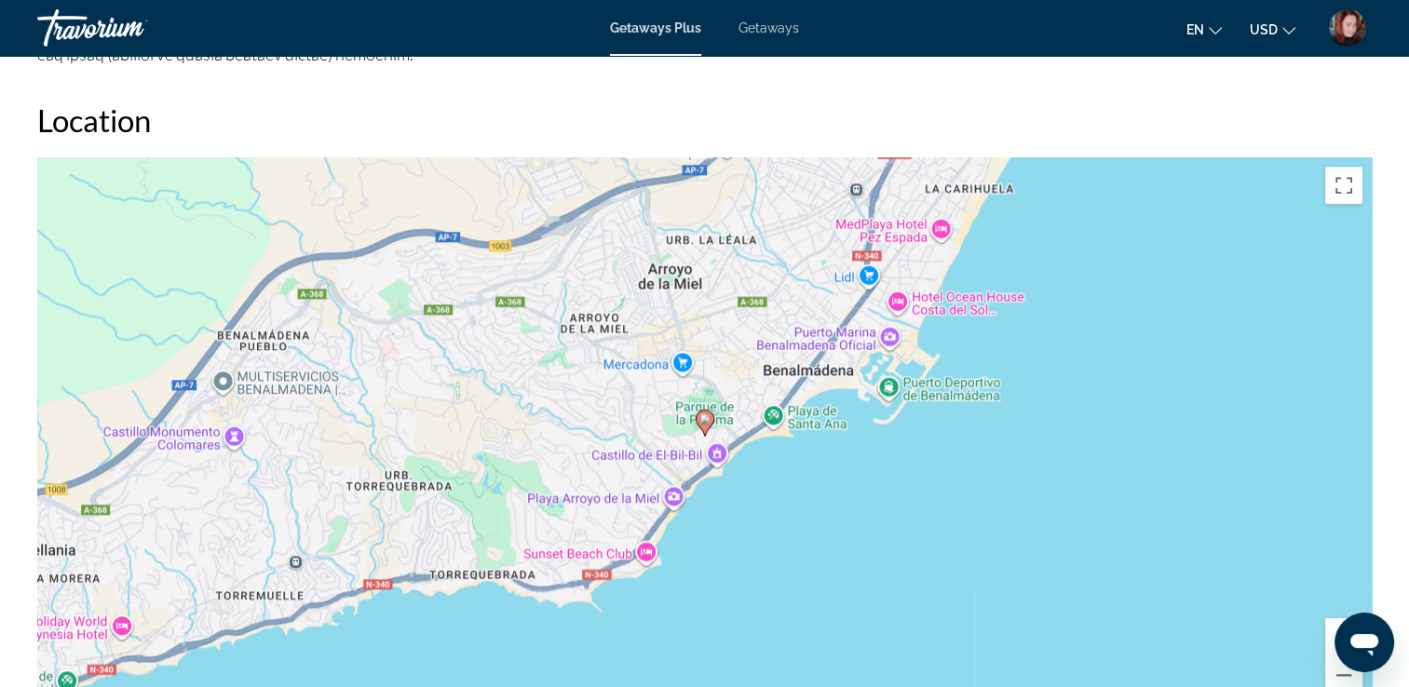
scroll to position [2011, 0]
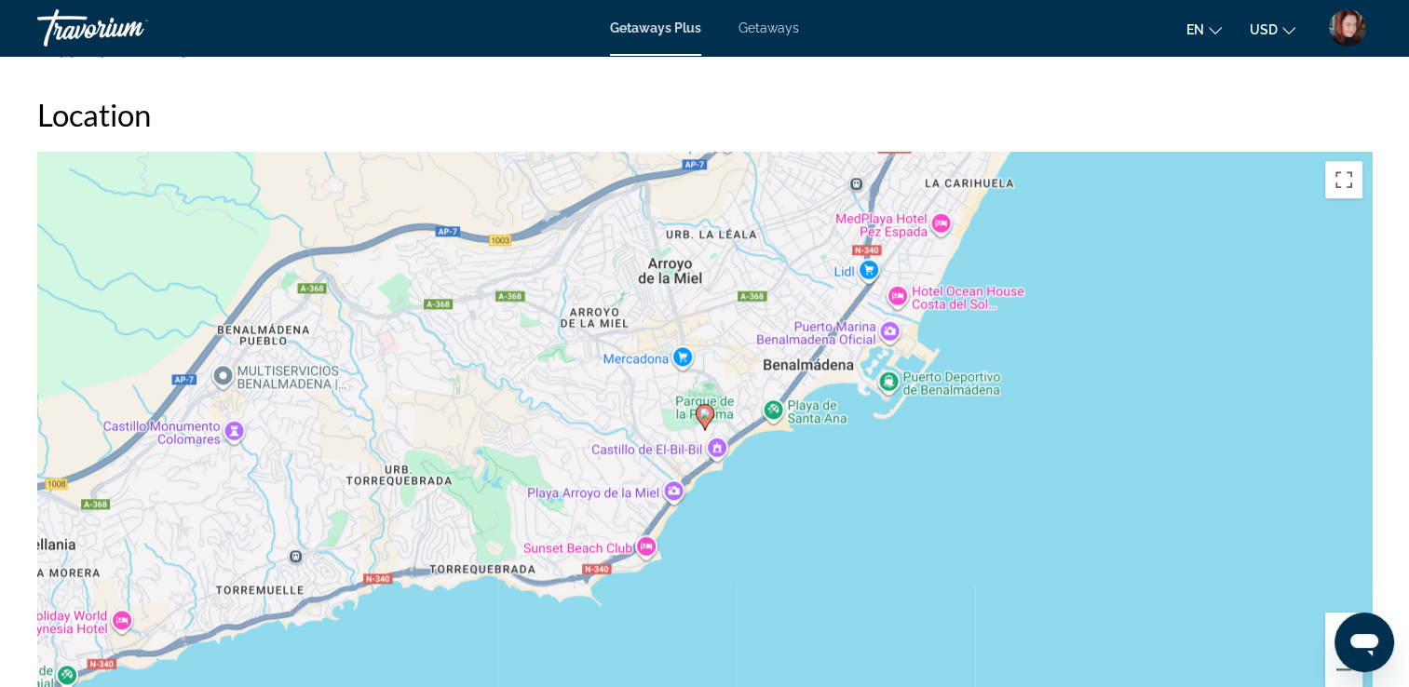
click at [1183, 492] on div "To activate drag with keyboard, press Alt + Enter. Once in keyboard drag state,…" at bounding box center [704, 431] width 1334 height 559
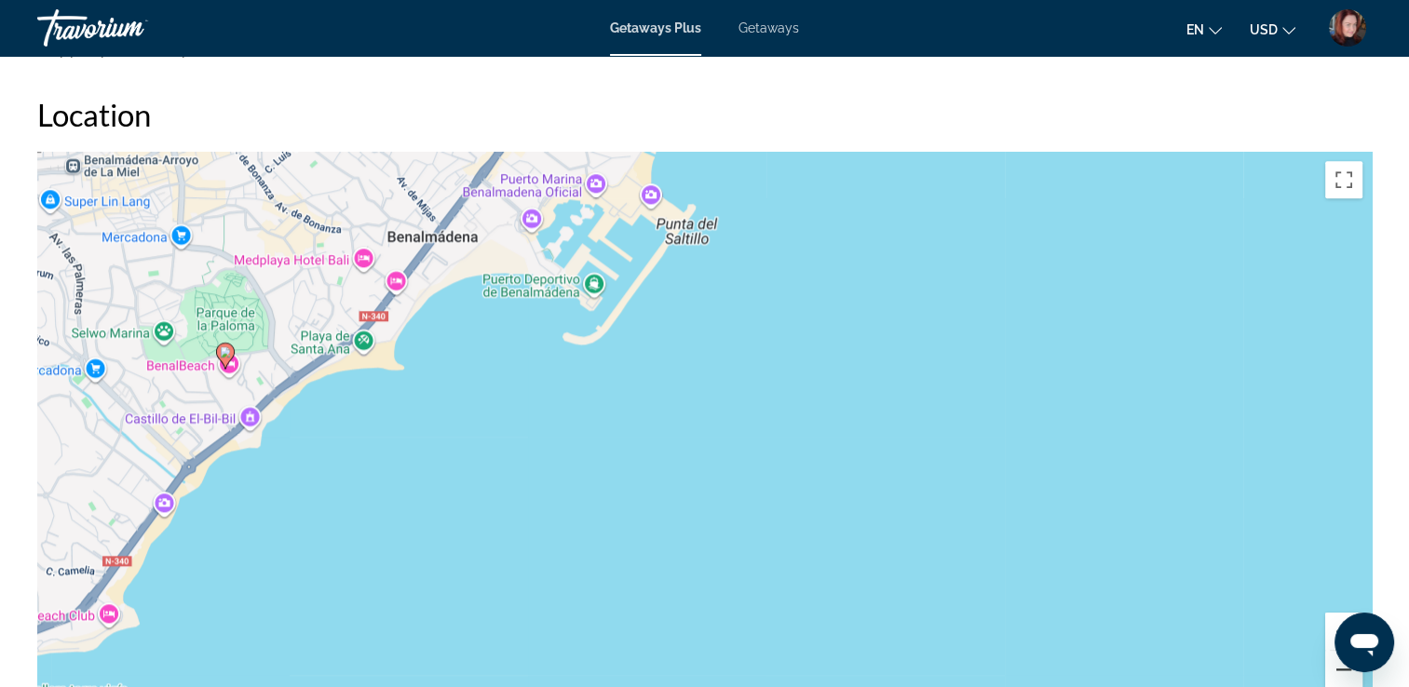
click at [1341, 667] on button "Zoom out" at bounding box center [1343, 669] width 37 height 37
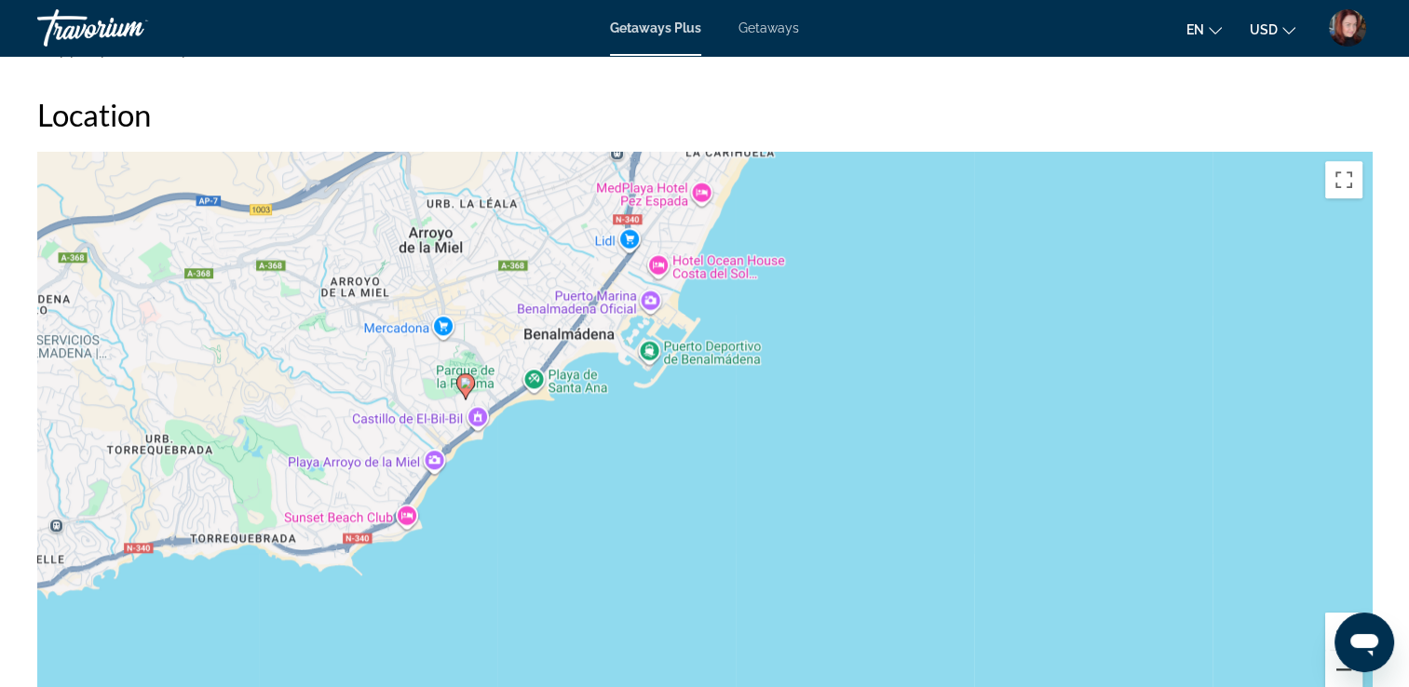
click at [1341, 667] on button "Zoom out" at bounding box center [1343, 669] width 37 height 37
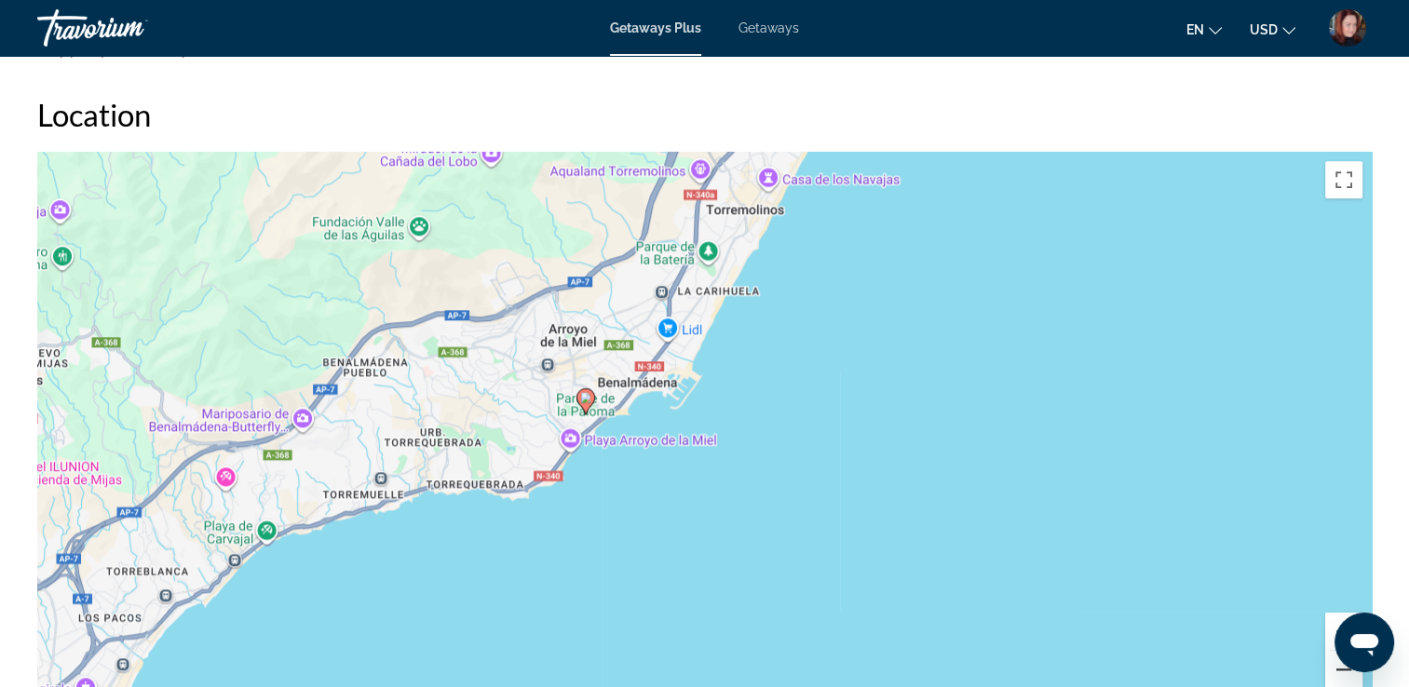
click at [1341, 667] on button "Zoom out" at bounding box center [1343, 669] width 37 height 37
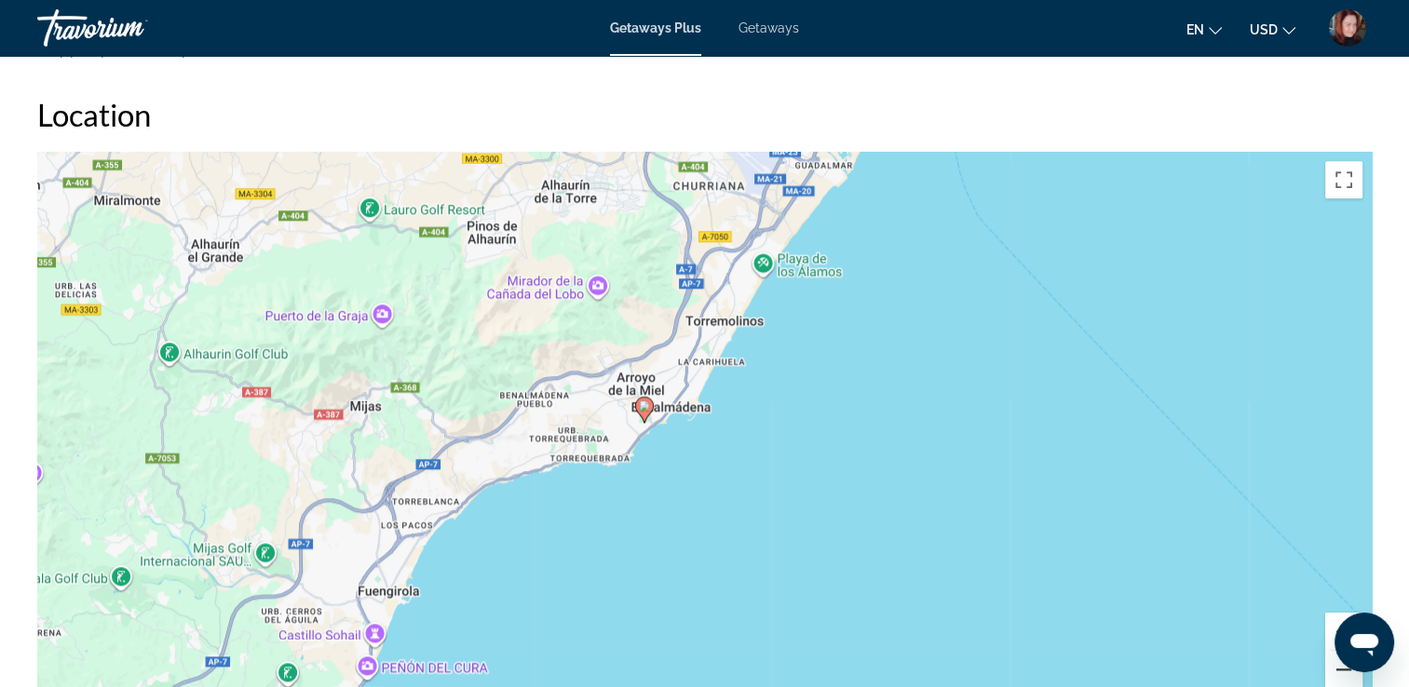
click at [1341, 667] on button "Zoom out" at bounding box center [1343, 669] width 37 height 37
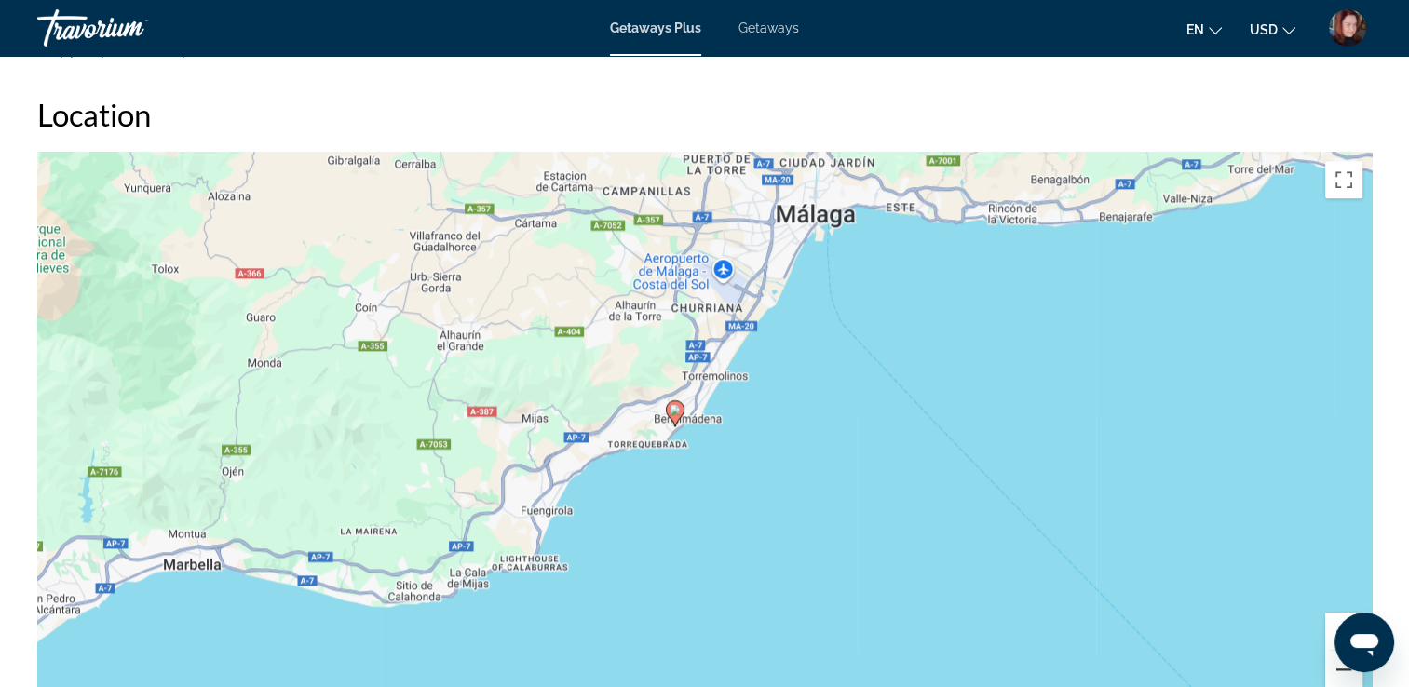
click at [1341, 667] on button "Zoom out" at bounding box center [1343, 669] width 37 height 37
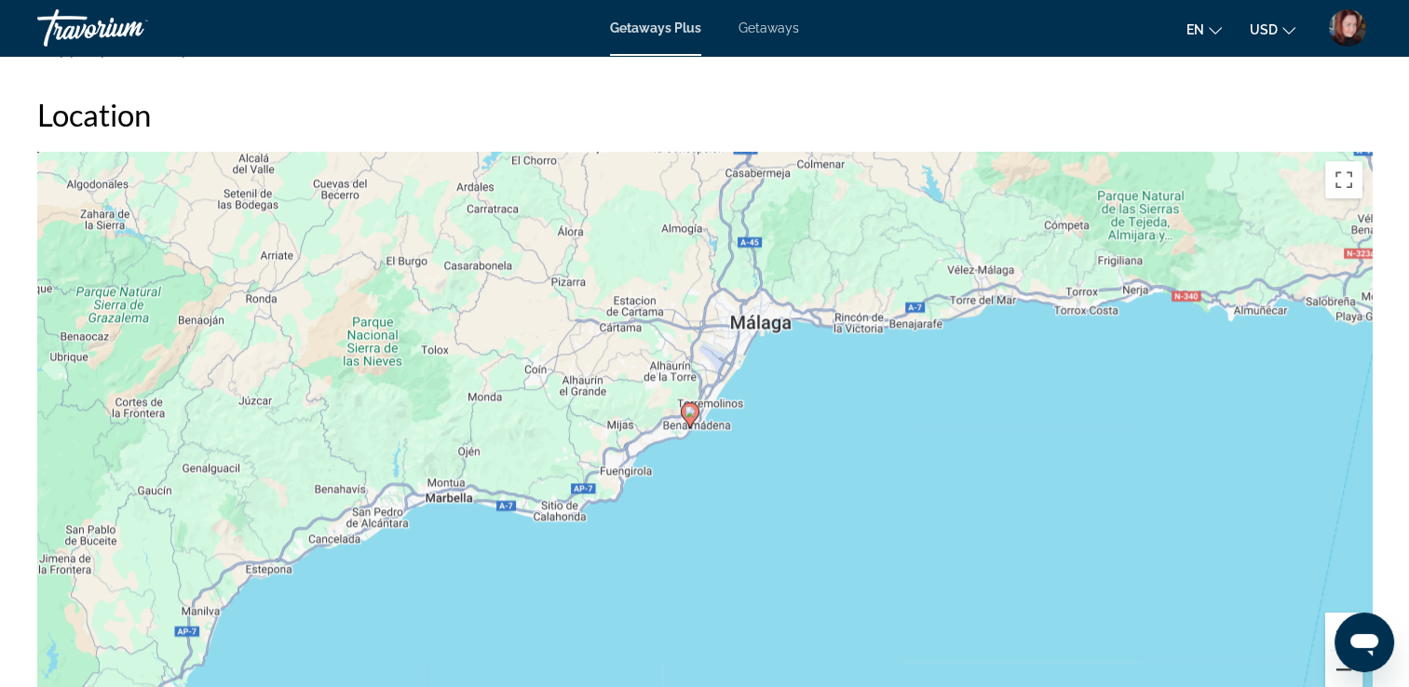
click at [1341, 667] on button "Zoom out" at bounding box center [1343, 669] width 37 height 37
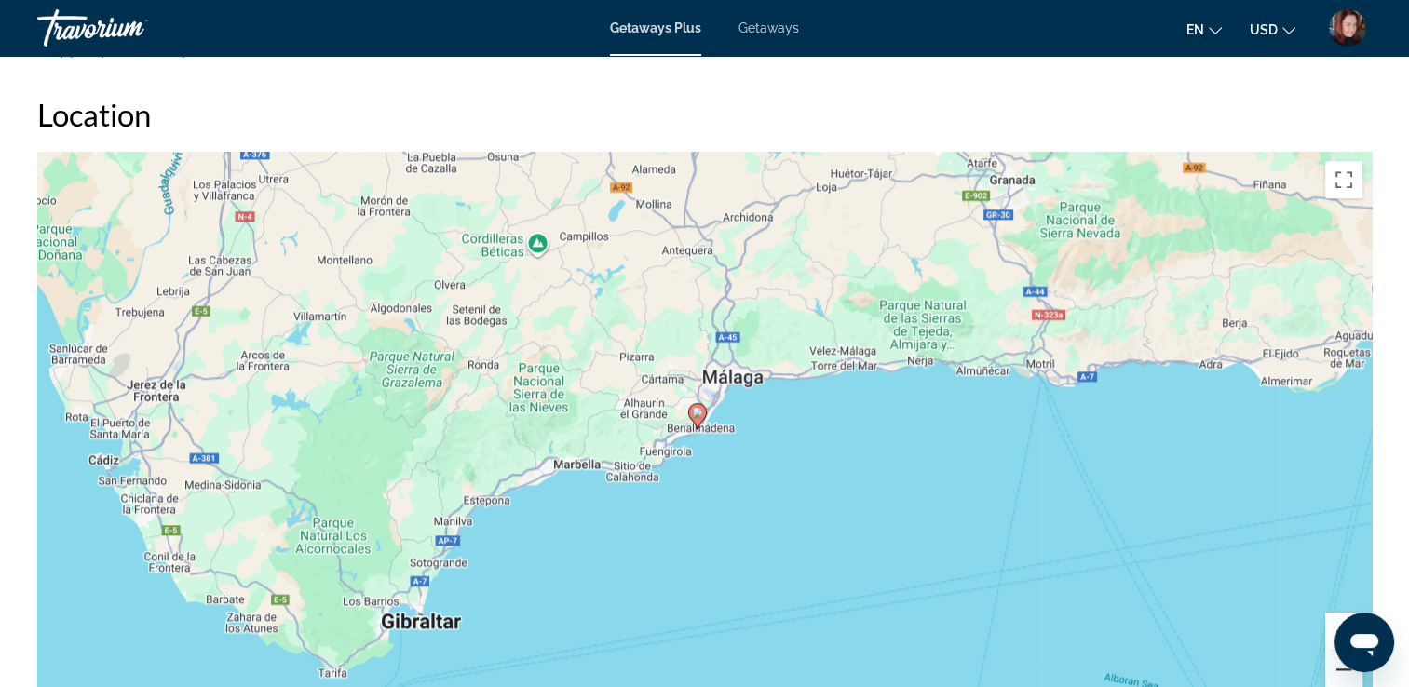
click at [1341, 667] on button "Zoom out" at bounding box center [1343, 669] width 37 height 37
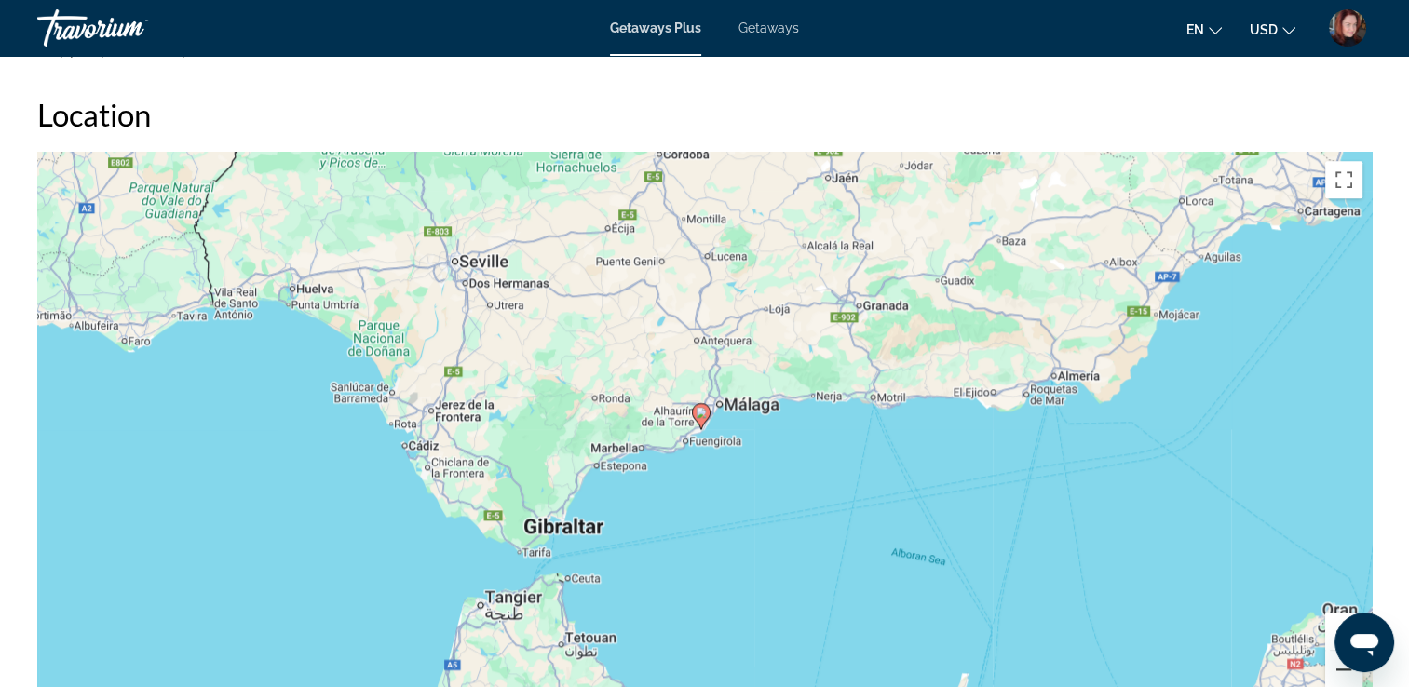
click at [1341, 667] on button "Zoom out" at bounding box center [1343, 669] width 37 height 37
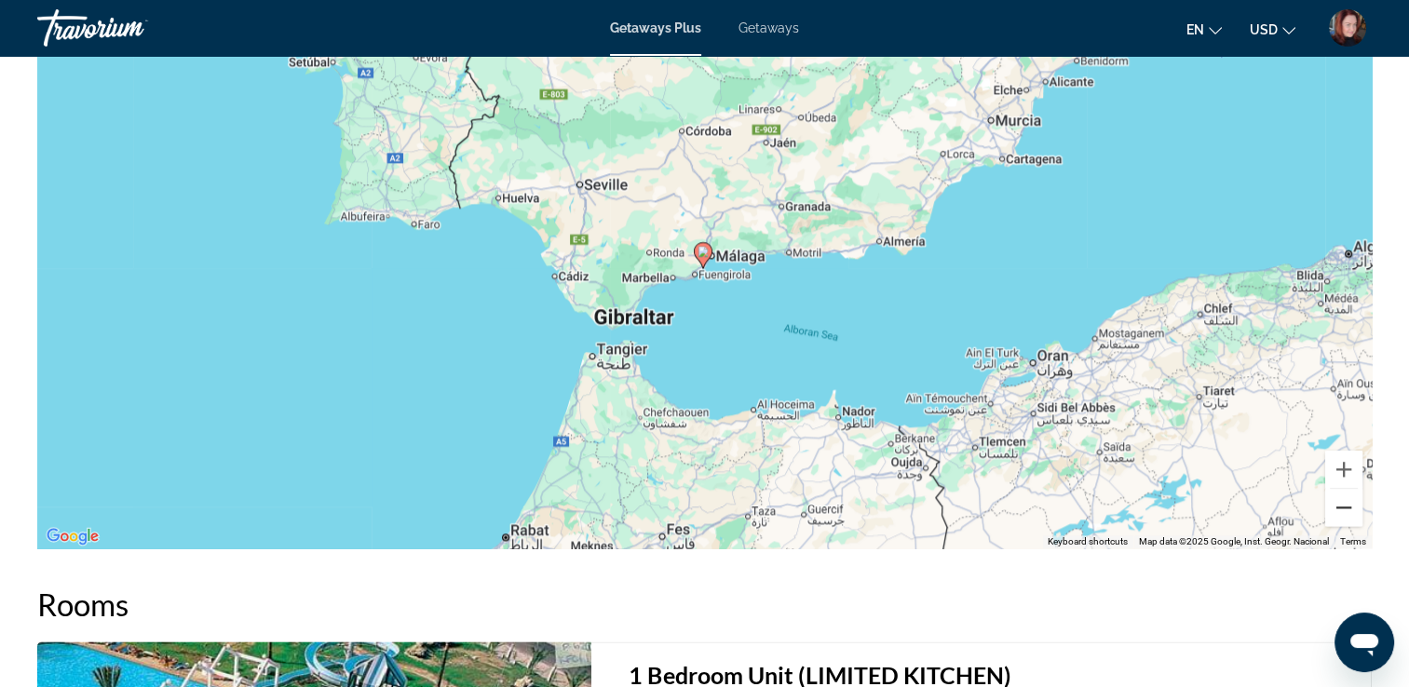
scroll to position [2123, 0]
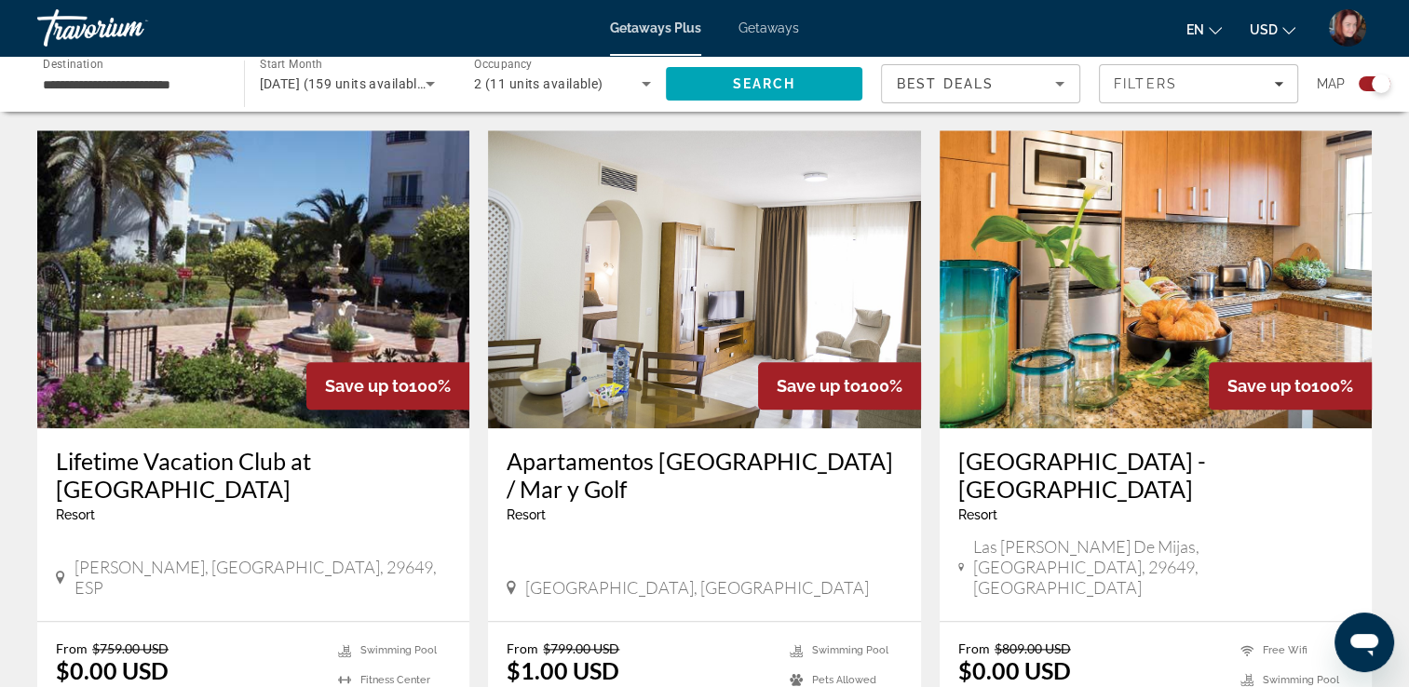
scroll to position [2011, 0]
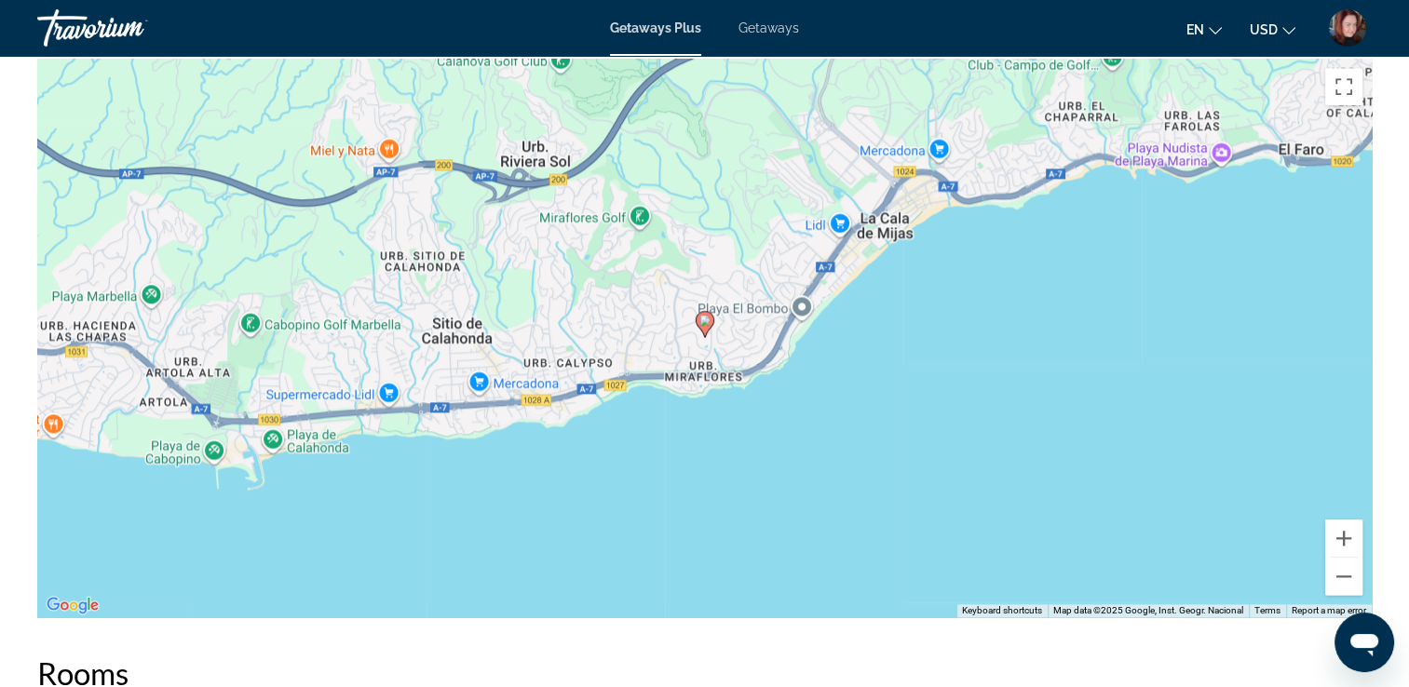
scroll to position [2197, 0]
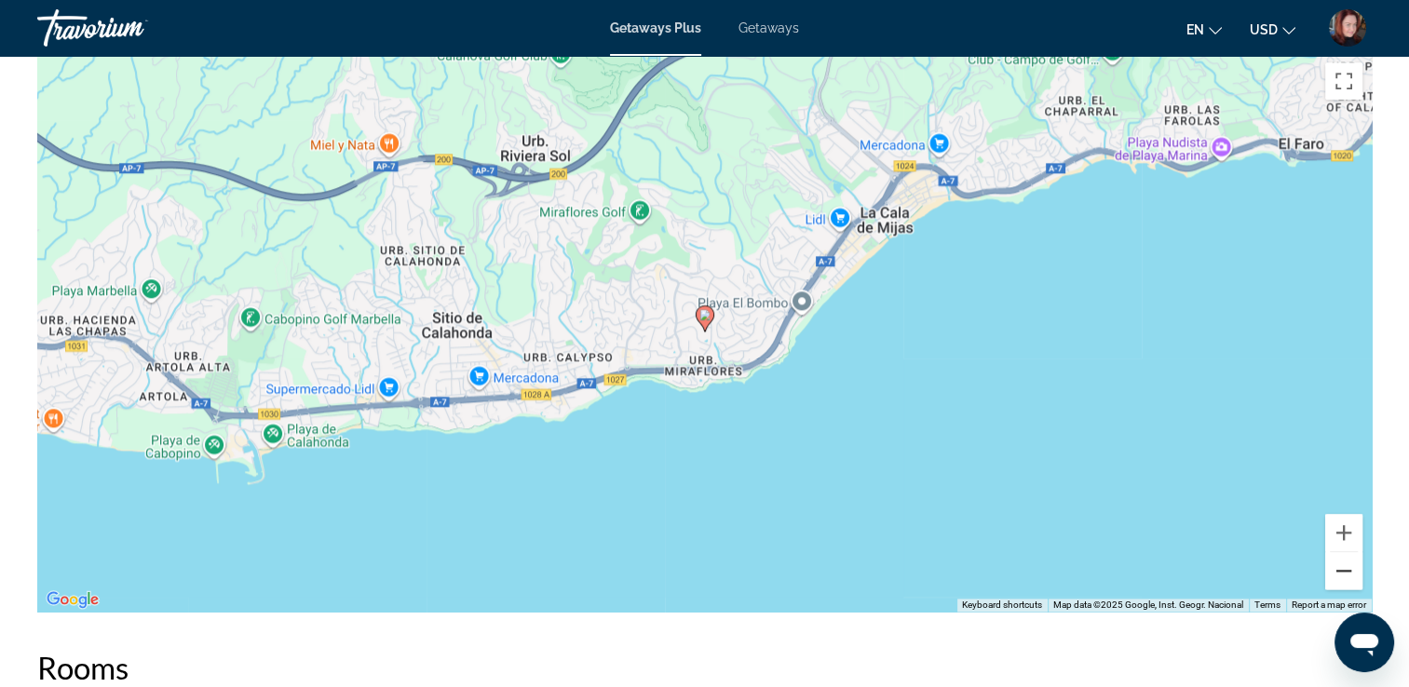
click at [1352, 587] on button "Zoom out" at bounding box center [1343, 570] width 37 height 37
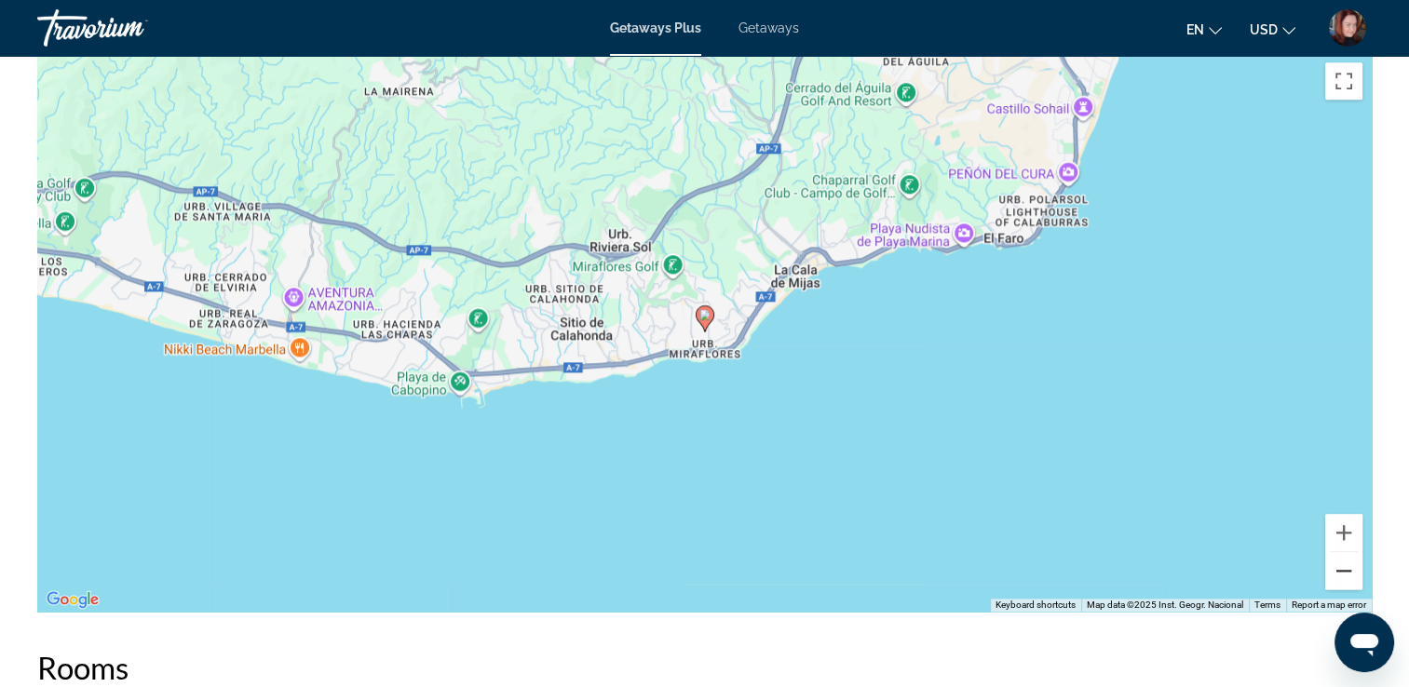
click at [1352, 587] on button "Zoom out" at bounding box center [1343, 570] width 37 height 37
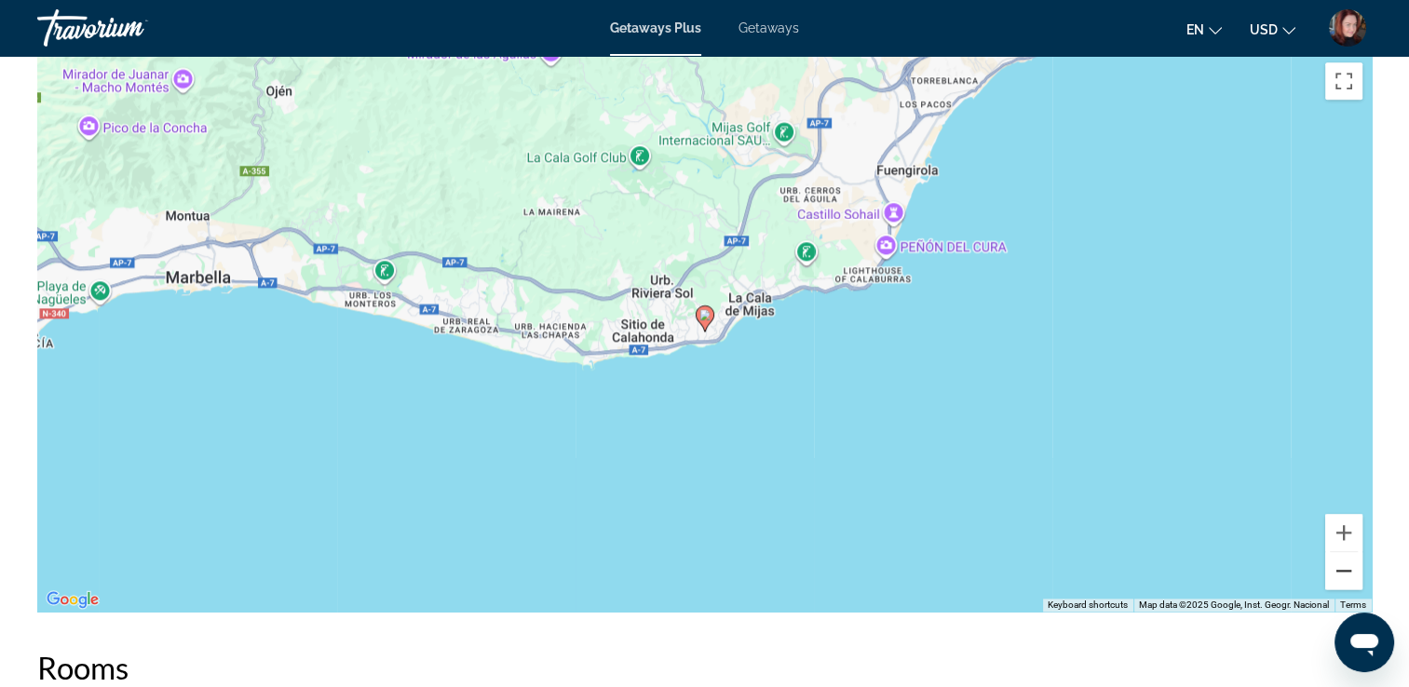
click at [1352, 587] on button "Zoom out" at bounding box center [1343, 570] width 37 height 37
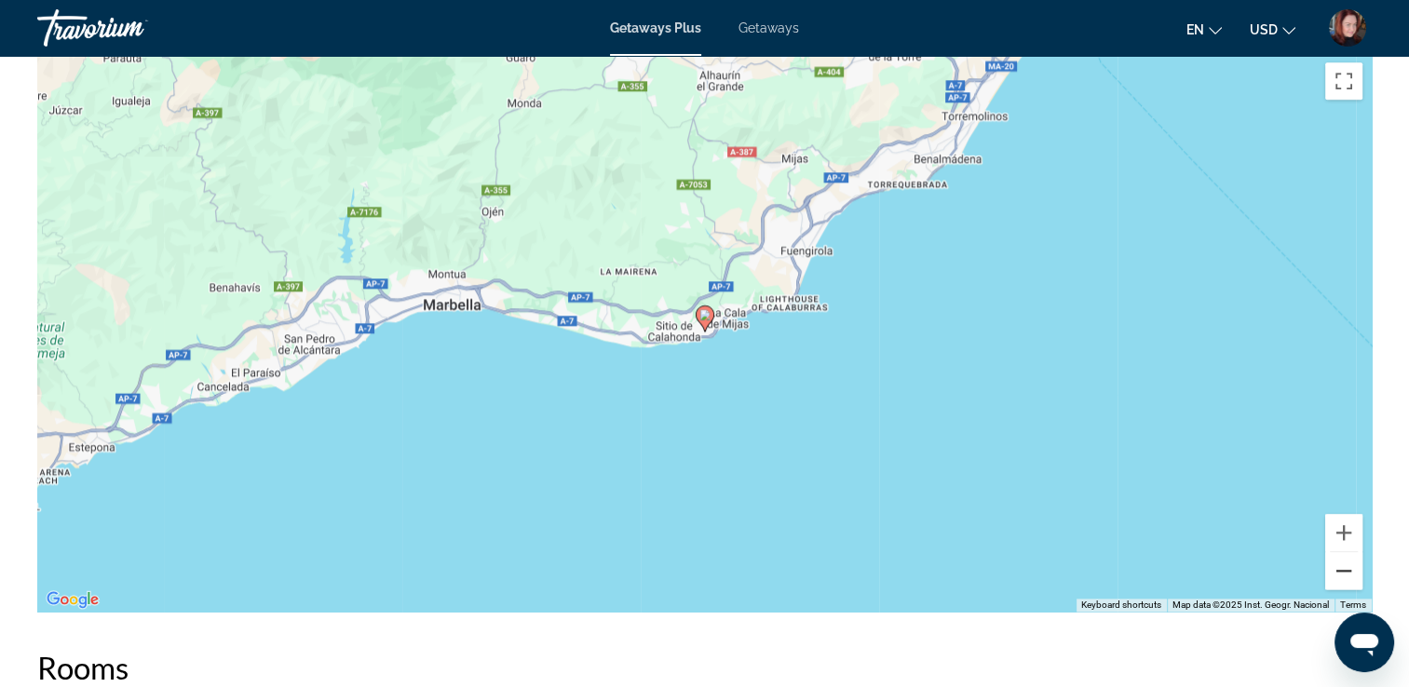
click at [1352, 587] on button "Zoom out" at bounding box center [1343, 570] width 37 height 37
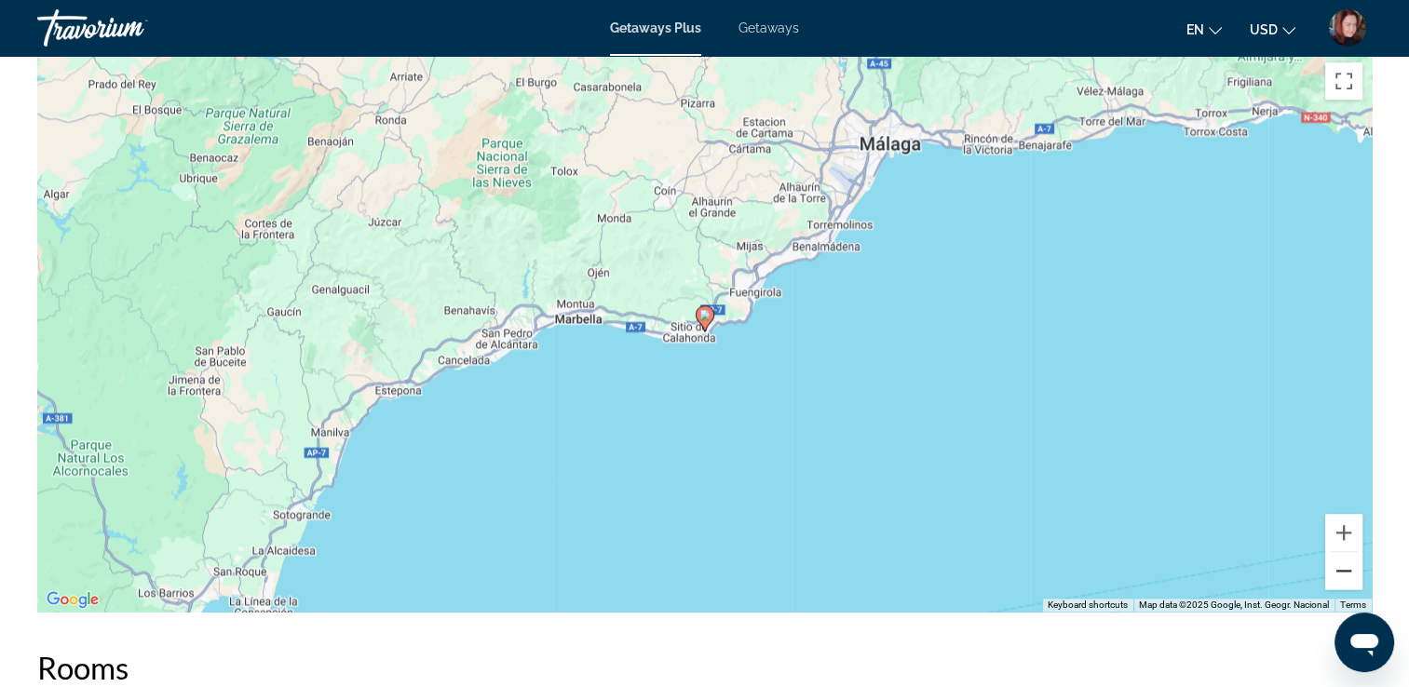
click at [1348, 564] on button "Zoom out" at bounding box center [1343, 570] width 37 height 37
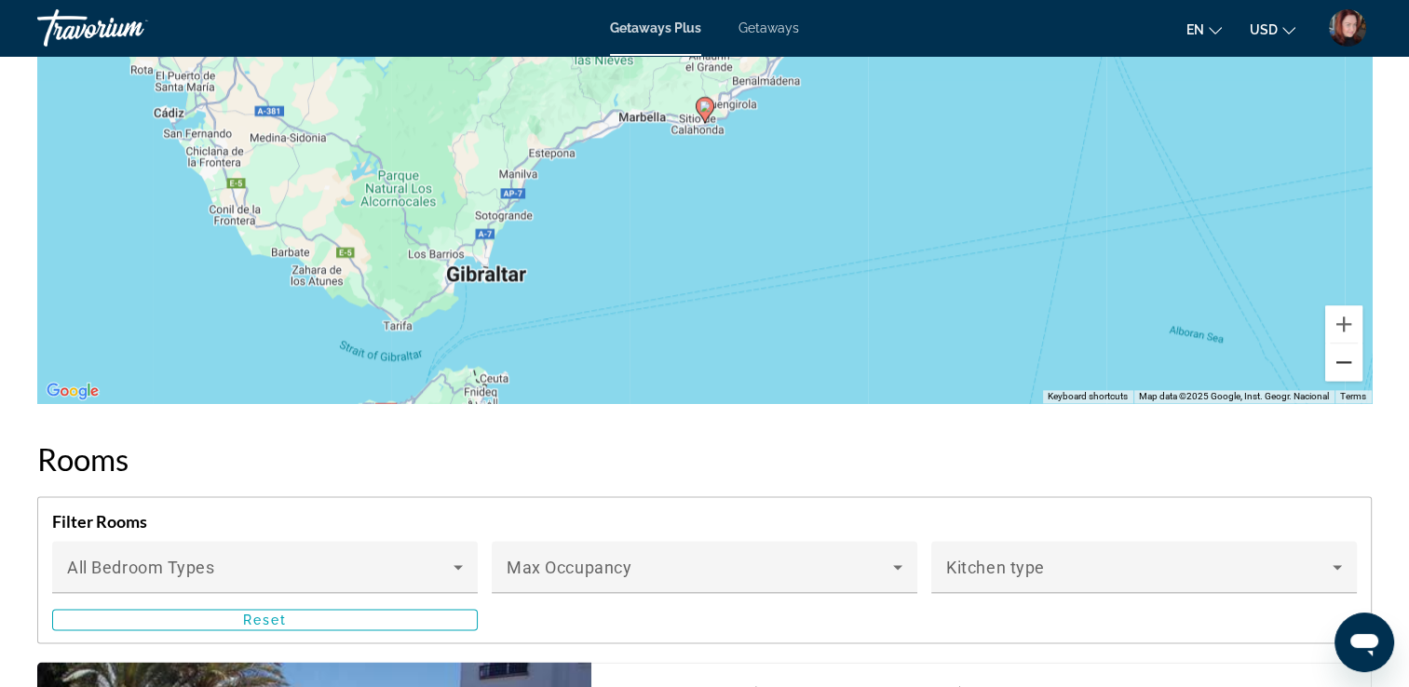
scroll to position [2383, 0]
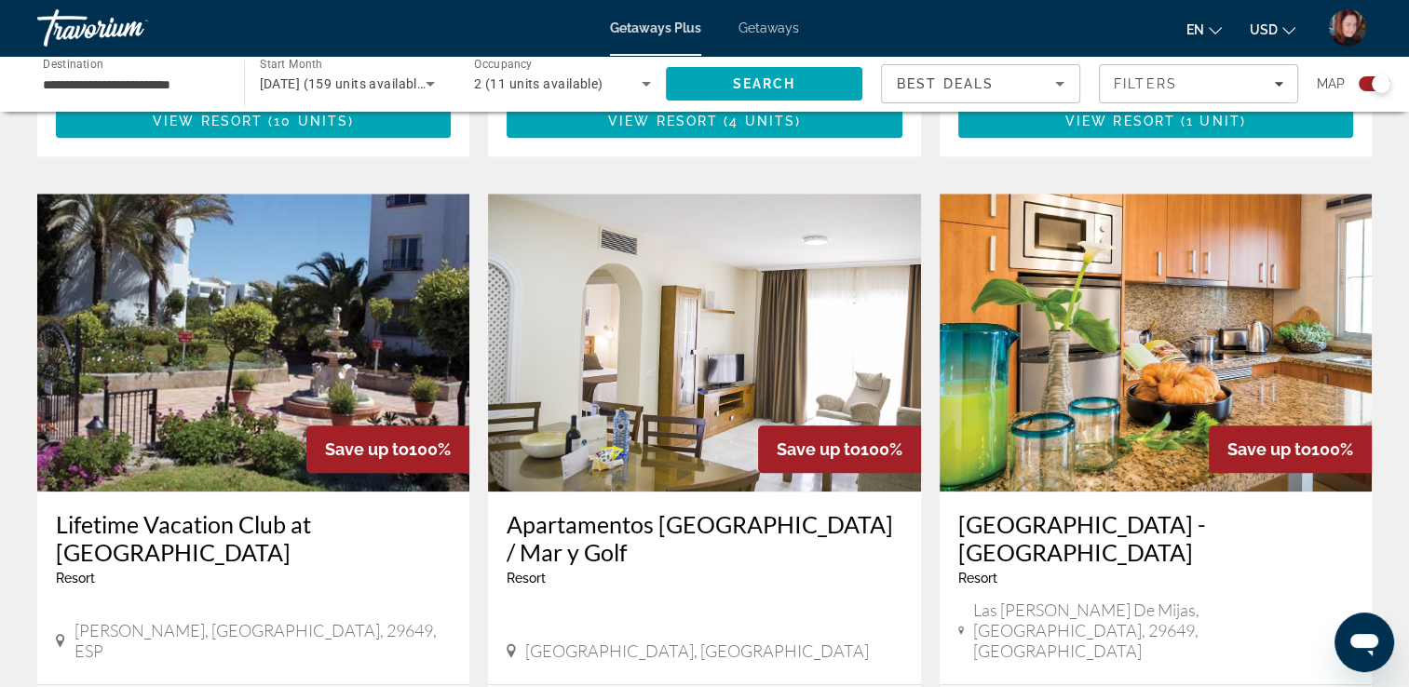
scroll to position [1974, 0]
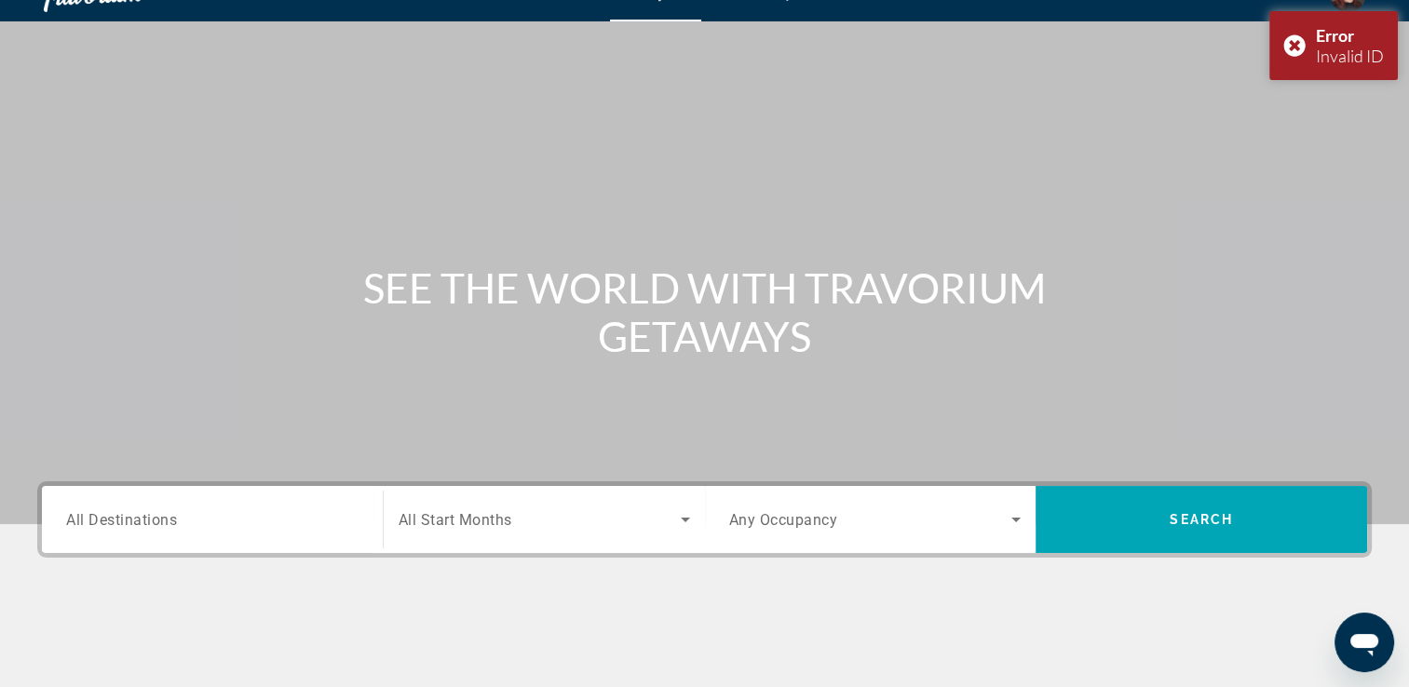
scroll to position [37, 0]
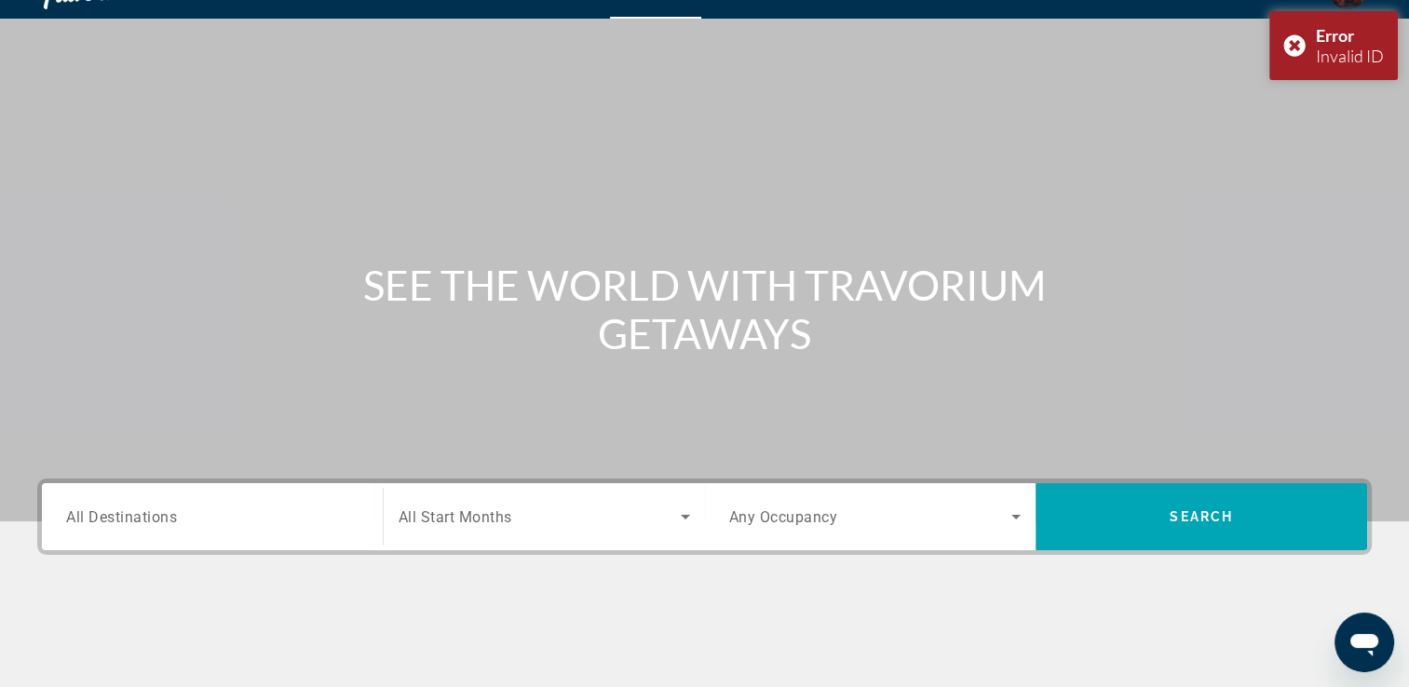
click at [169, 527] on div "Search widget" at bounding box center [212, 517] width 292 height 53
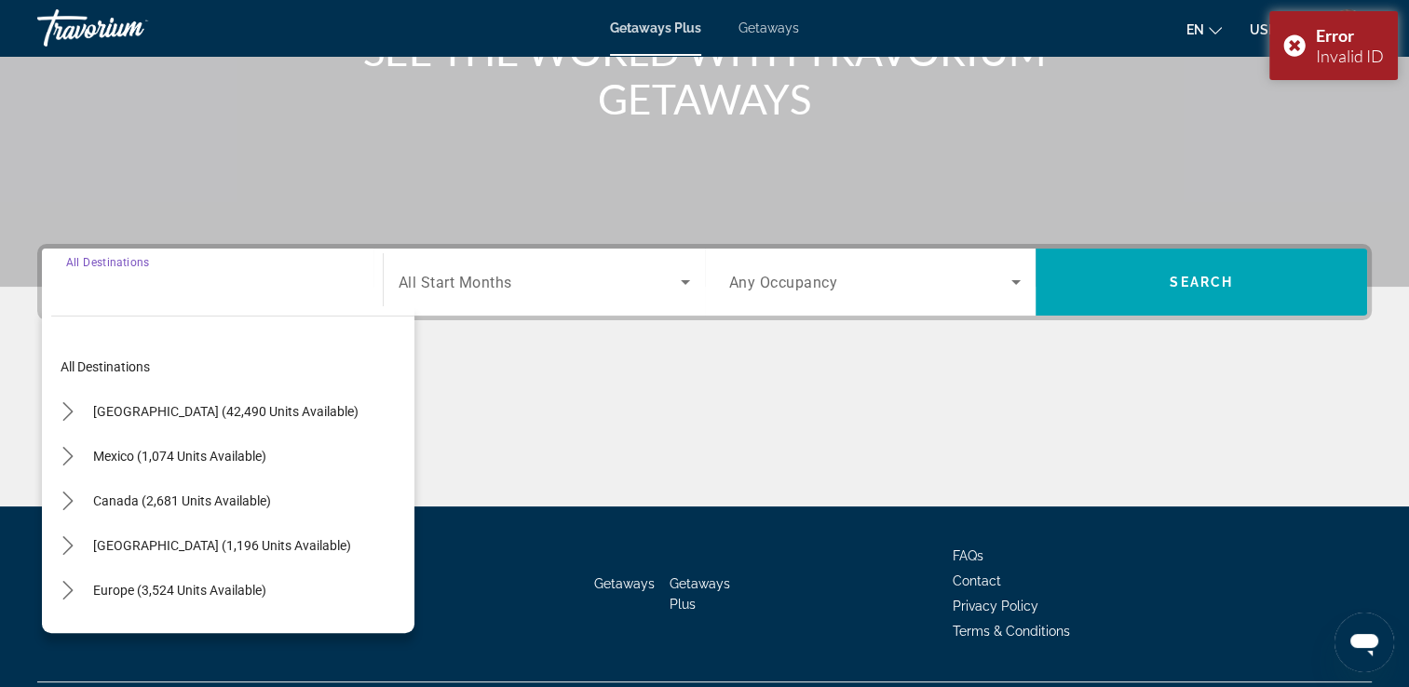
scroll to position [318, 0]
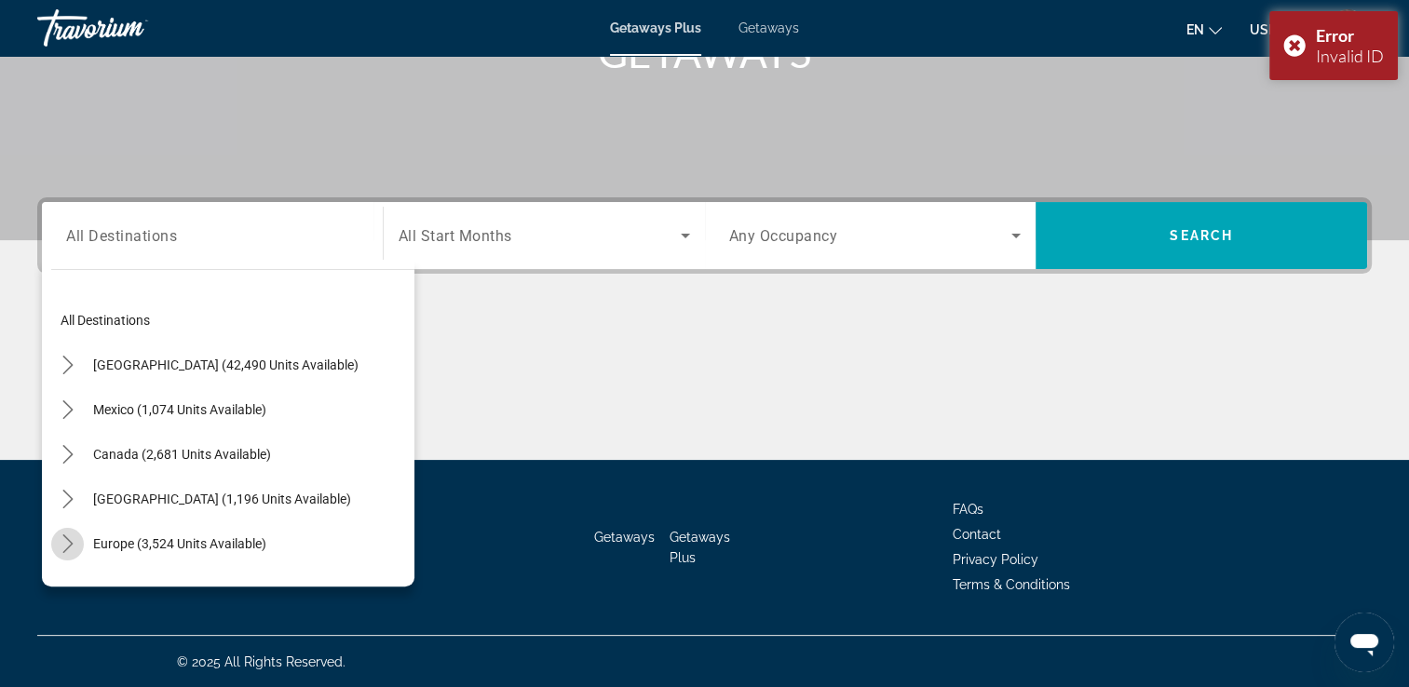
click at [59, 547] on icon "Toggle Europe (3,524 units available) submenu" at bounding box center [68, 543] width 19 height 19
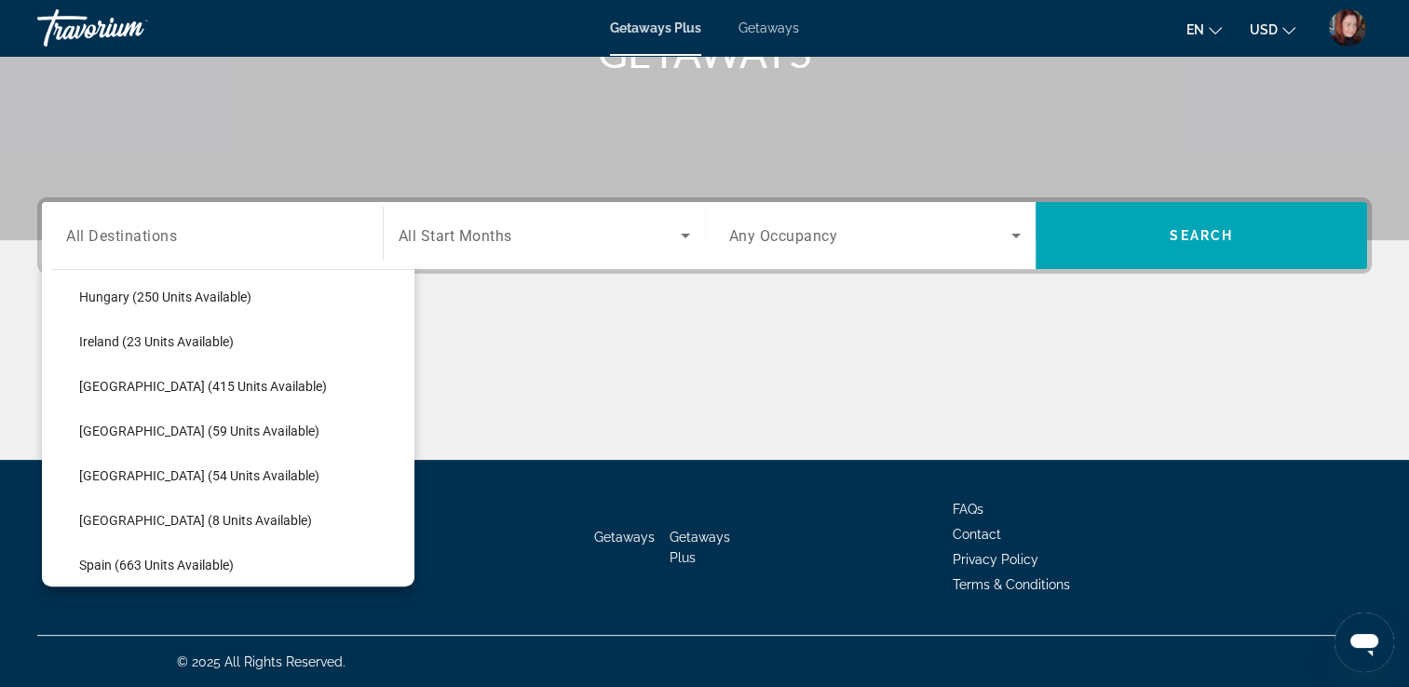
scroll to position [605, 0]
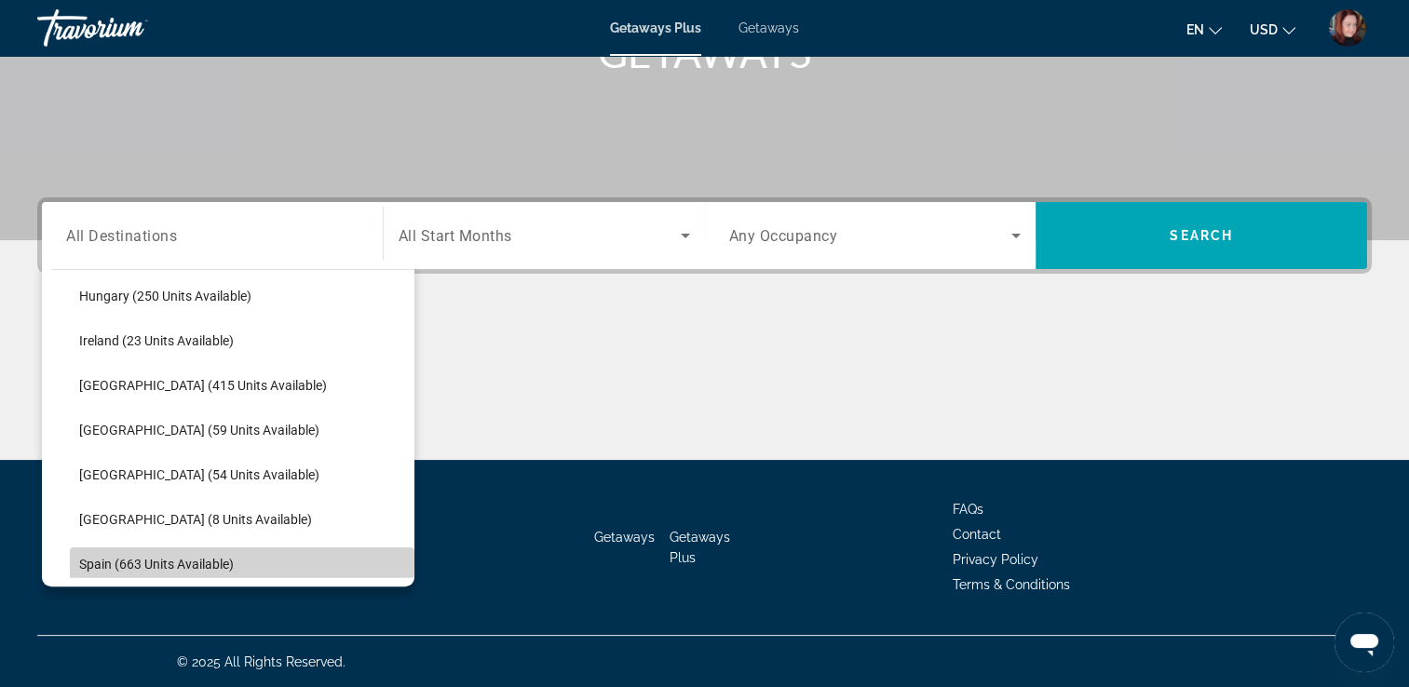
click at [271, 557] on span "Select destination: Spain (663 units available)" at bounding box center [242, 564] width 344 height 45
type input "**********"
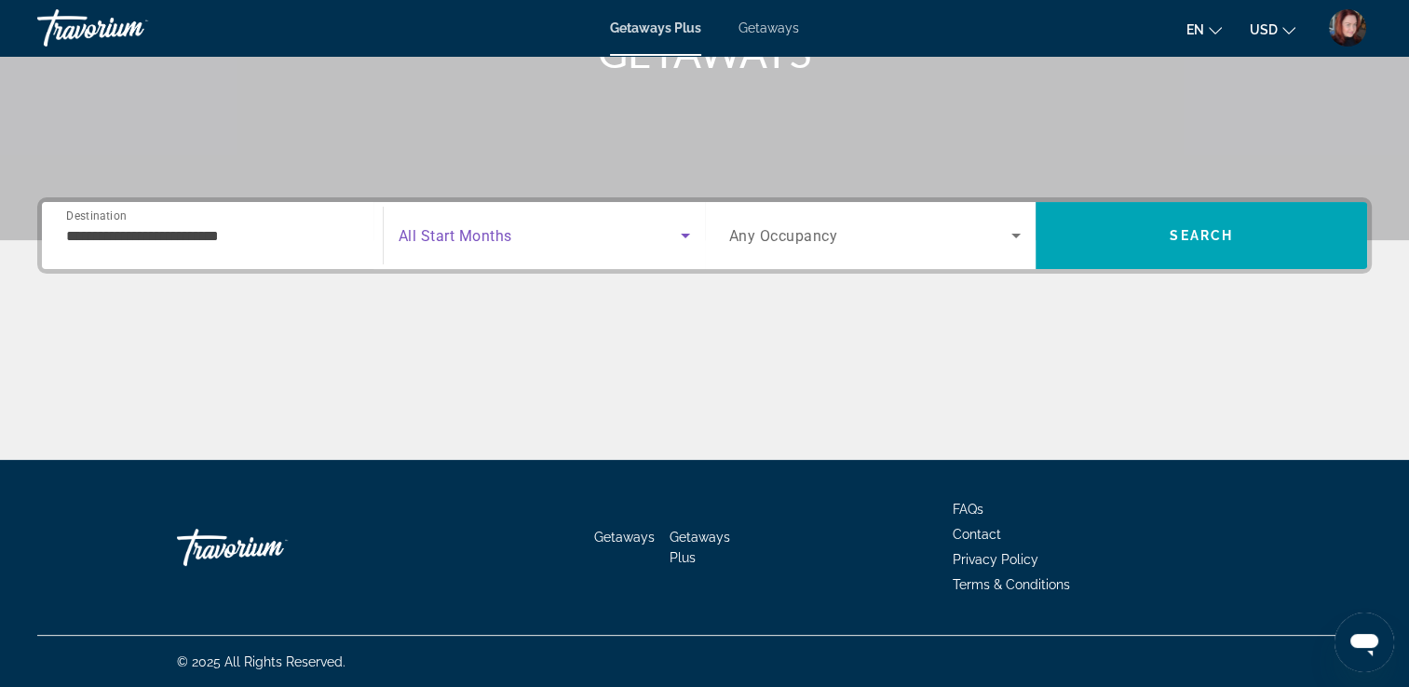
click at [680, 230] on icon "Search widget" at bounding box center [685, 235] width 22 height 22
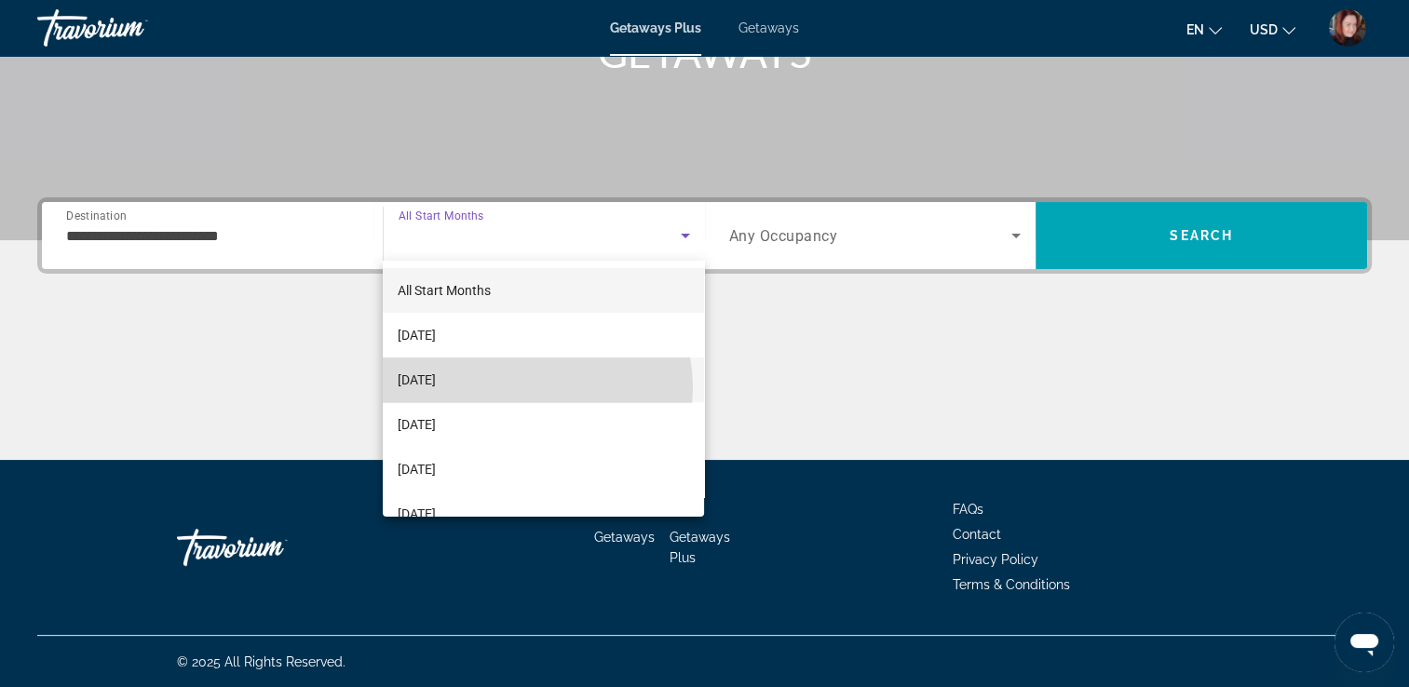
click at [529, 387] on mat-option "[DATE]" at bounding box center [543, 379] width 321 height 45
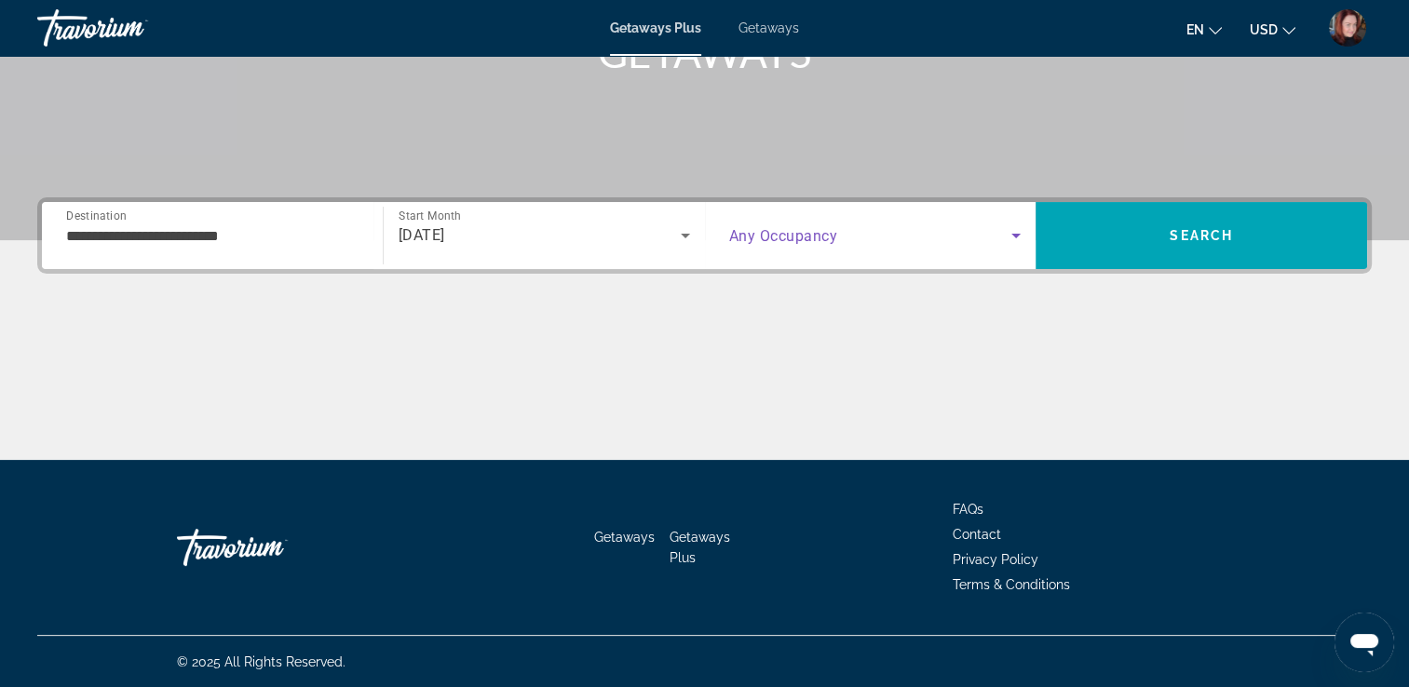
click at [966, 232] on span "Search widget" at bounding box center [870, 235] width 283 height 22
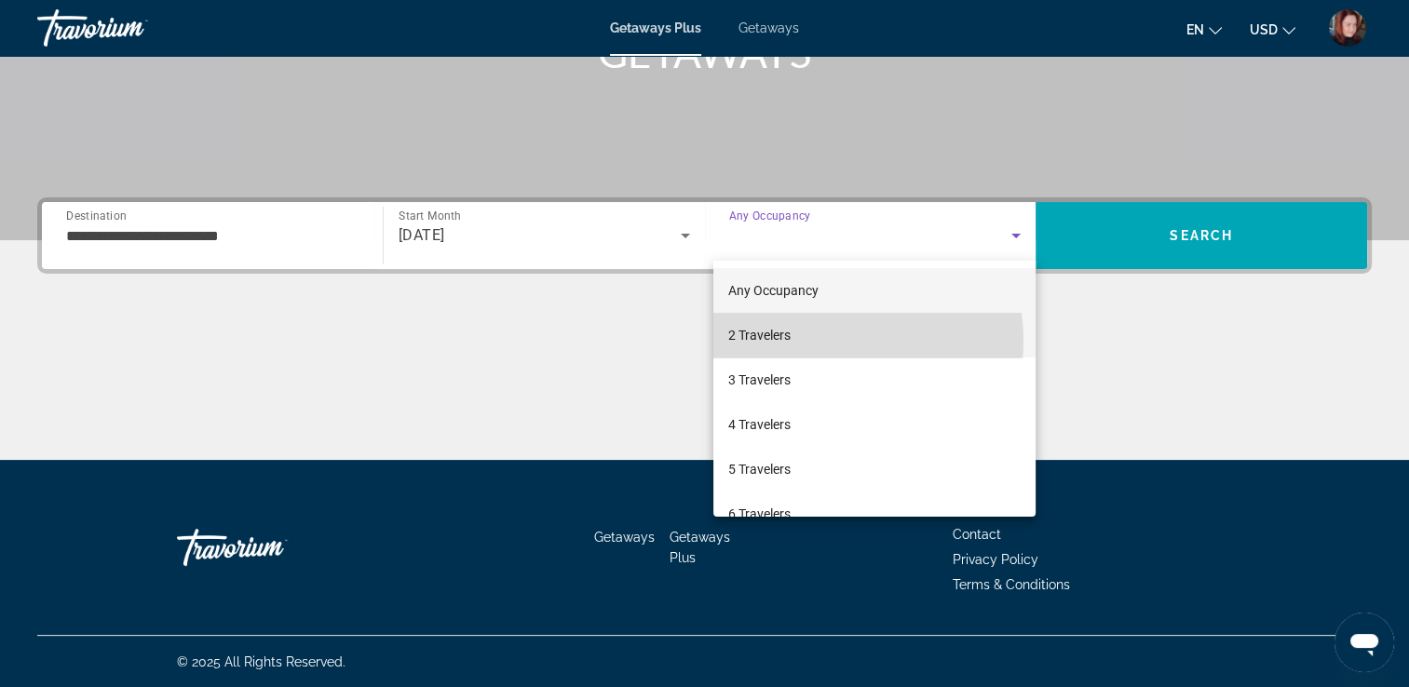
click at [820, 341] on mat-option "2 Travelers" at bounding box center [874, 335] width 322 height 45
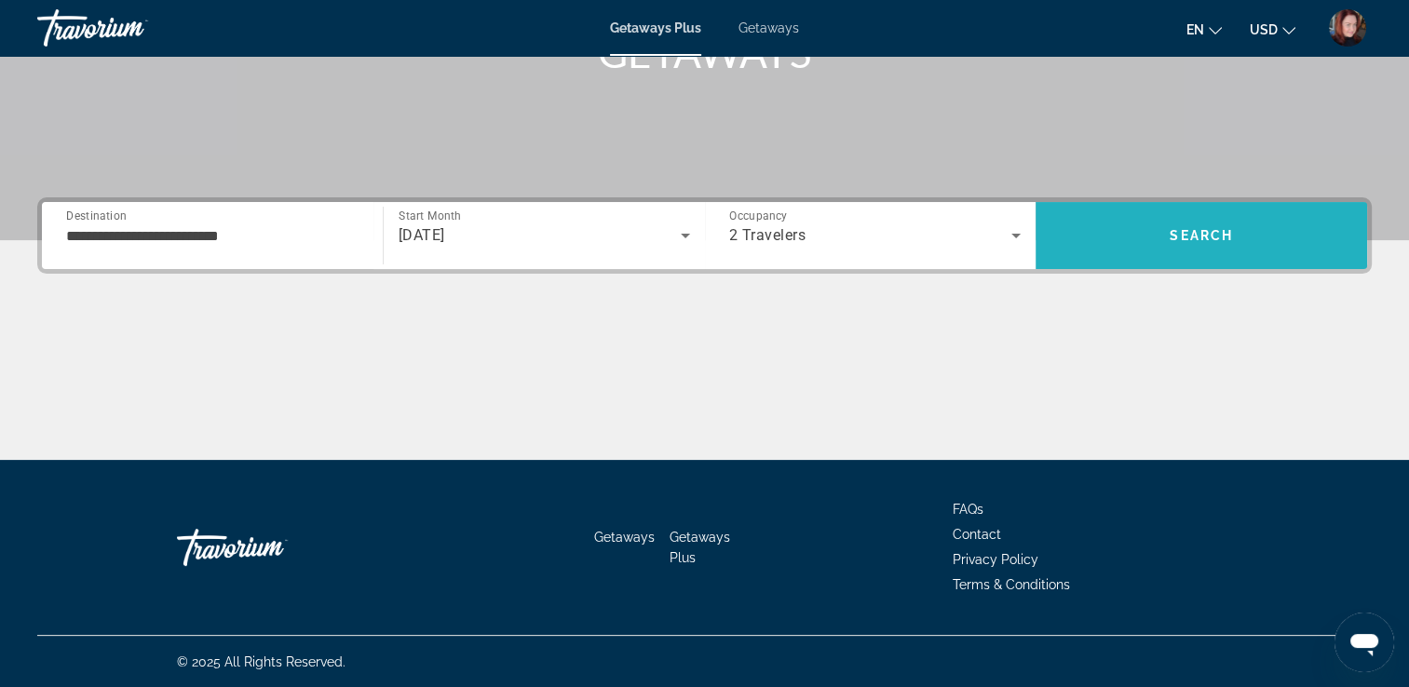
click at [1199, 225] on span "Search" at bounding box center [1200, 235] width 331 height 45
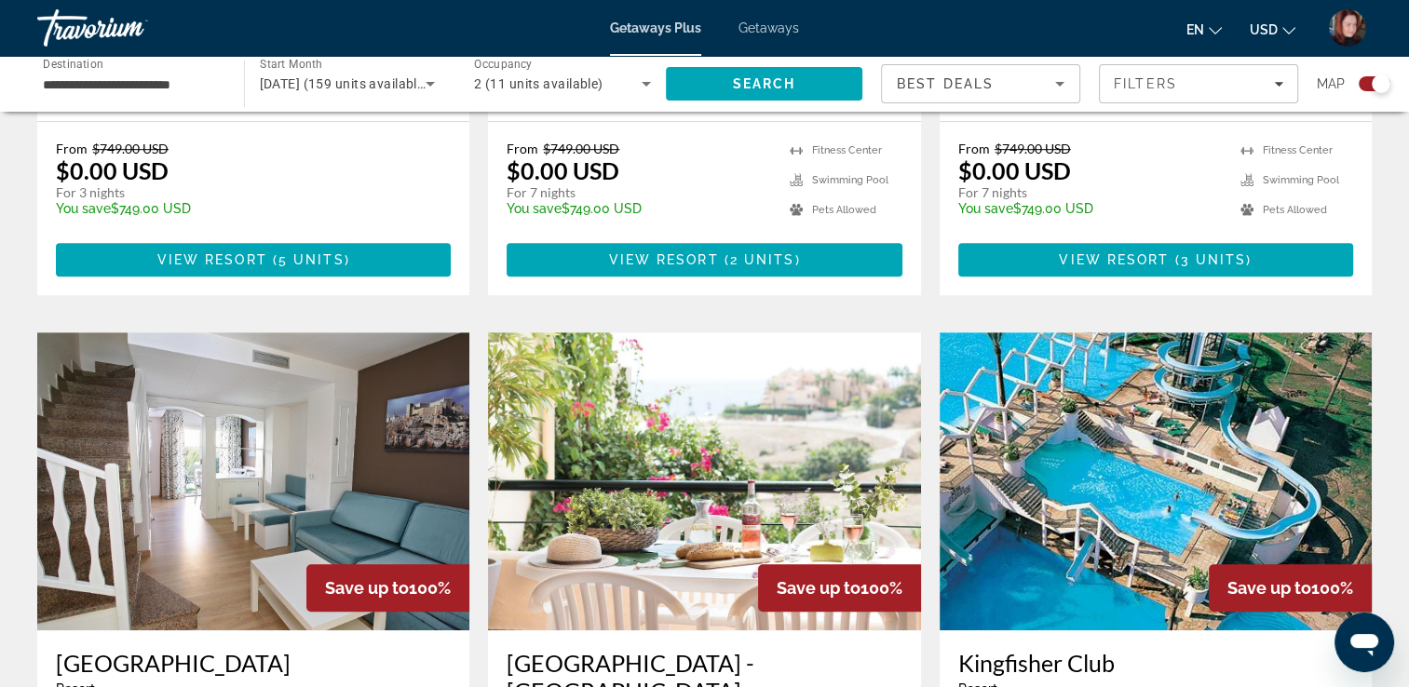
scroll to position [1080, 0]
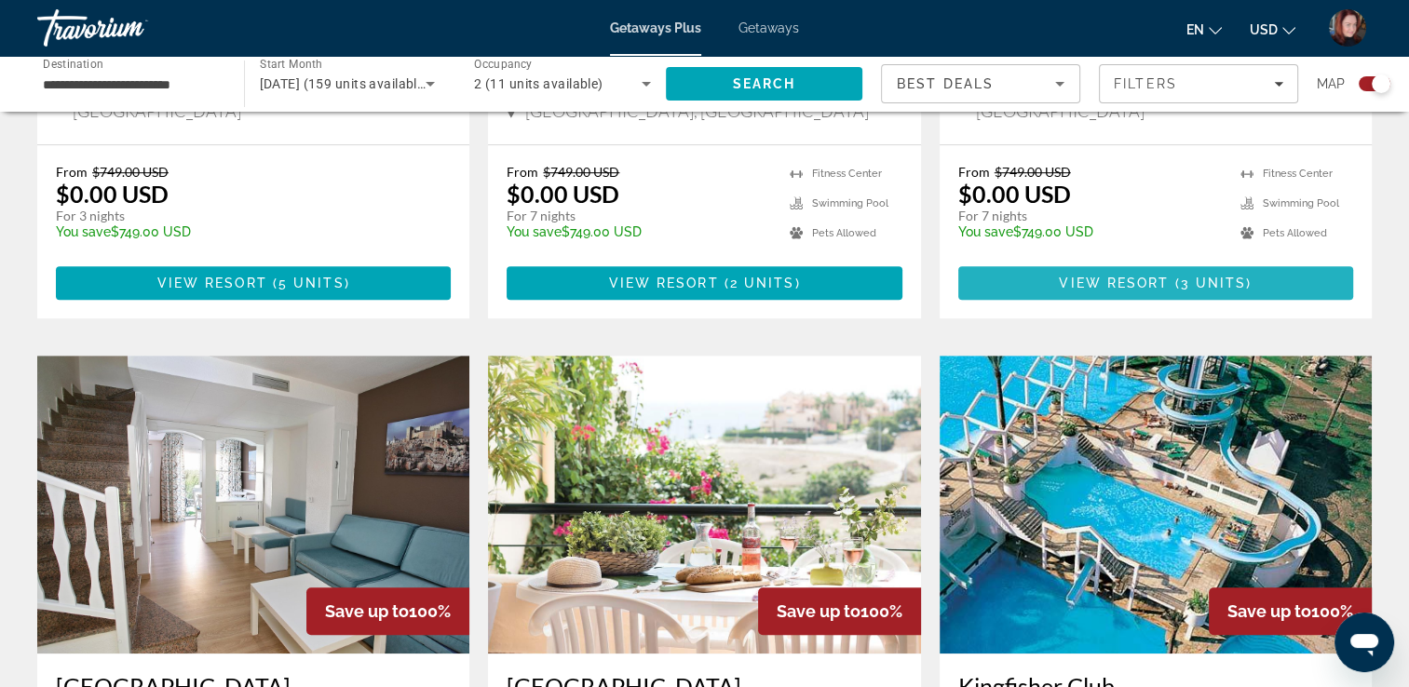
click at [1199, 261] on span "Main content" at bounding box center [1155, 283] width 395 height 45
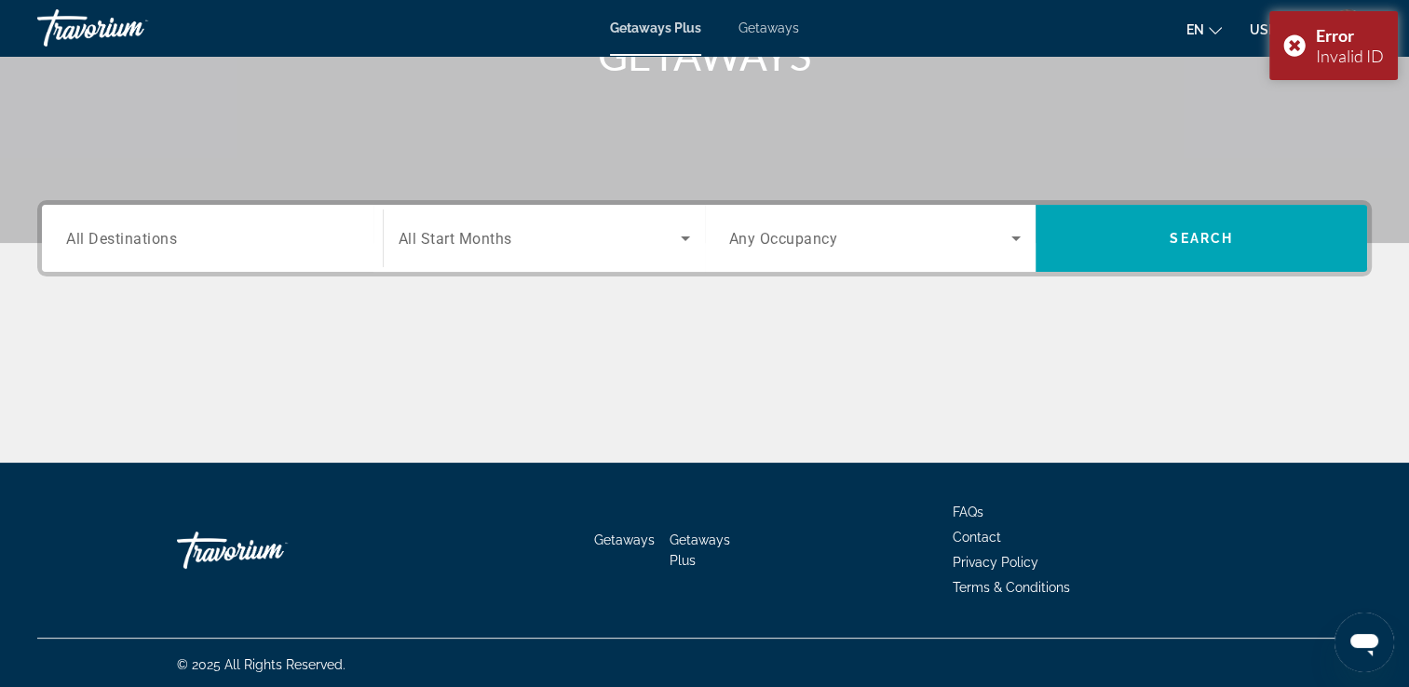
scroll to position [318, 0]
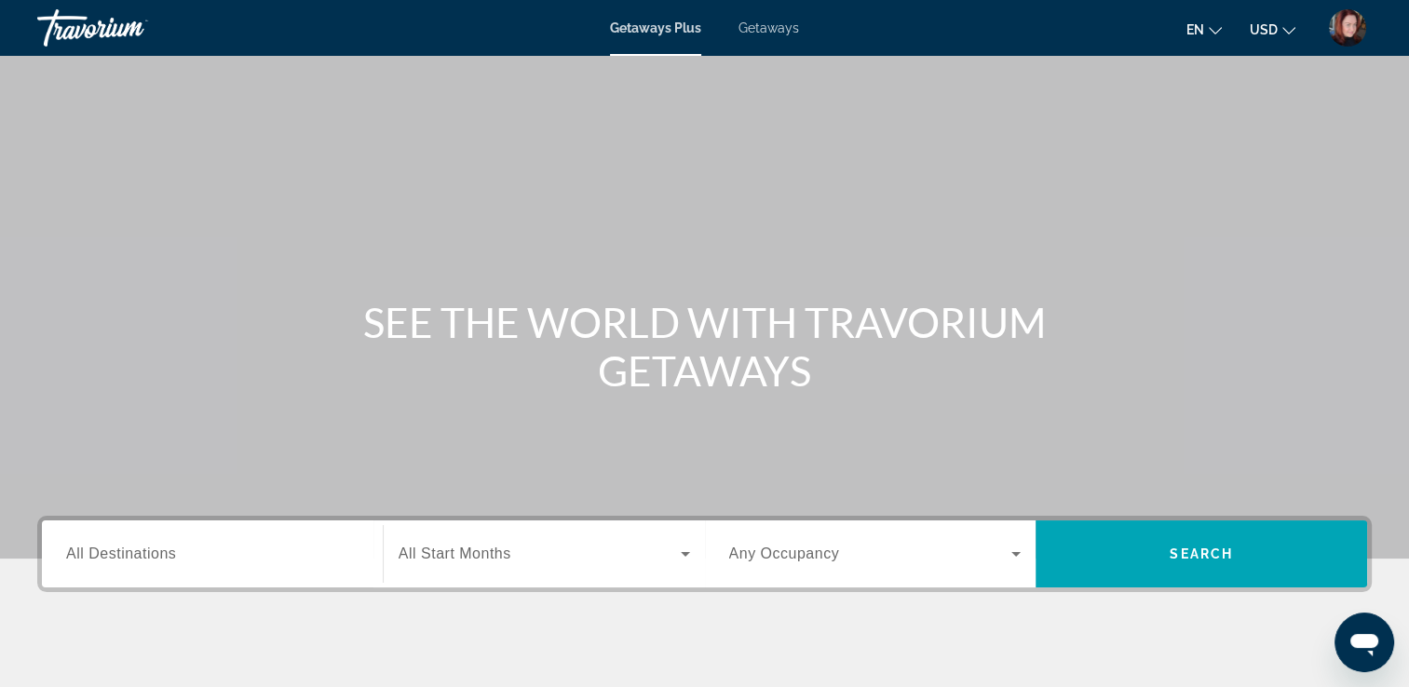
click at [107, 546] on span "All Destinations" at bounding box center [121, 554] width 110 height 16
click at [107, 545] on input "Destination All Destinations" at bounding box center [212, 555] width 292 height 22
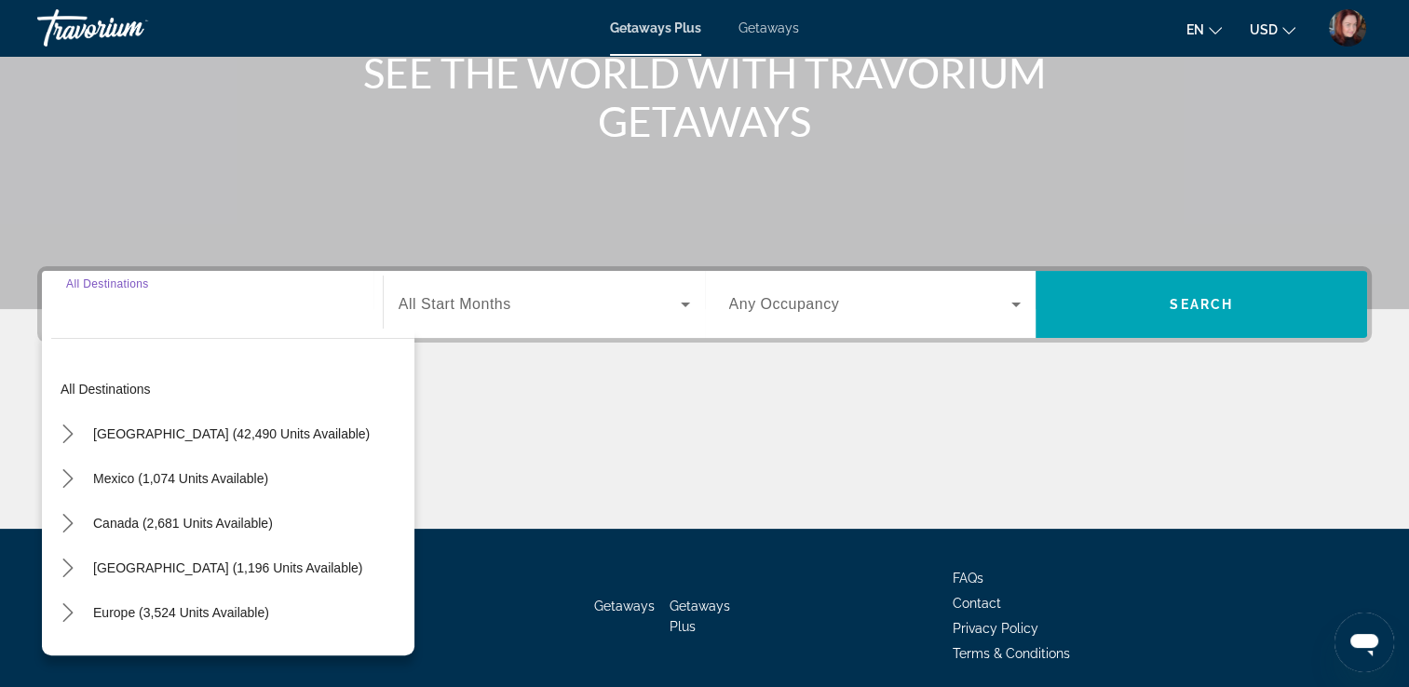
scroll to position [318, 0]
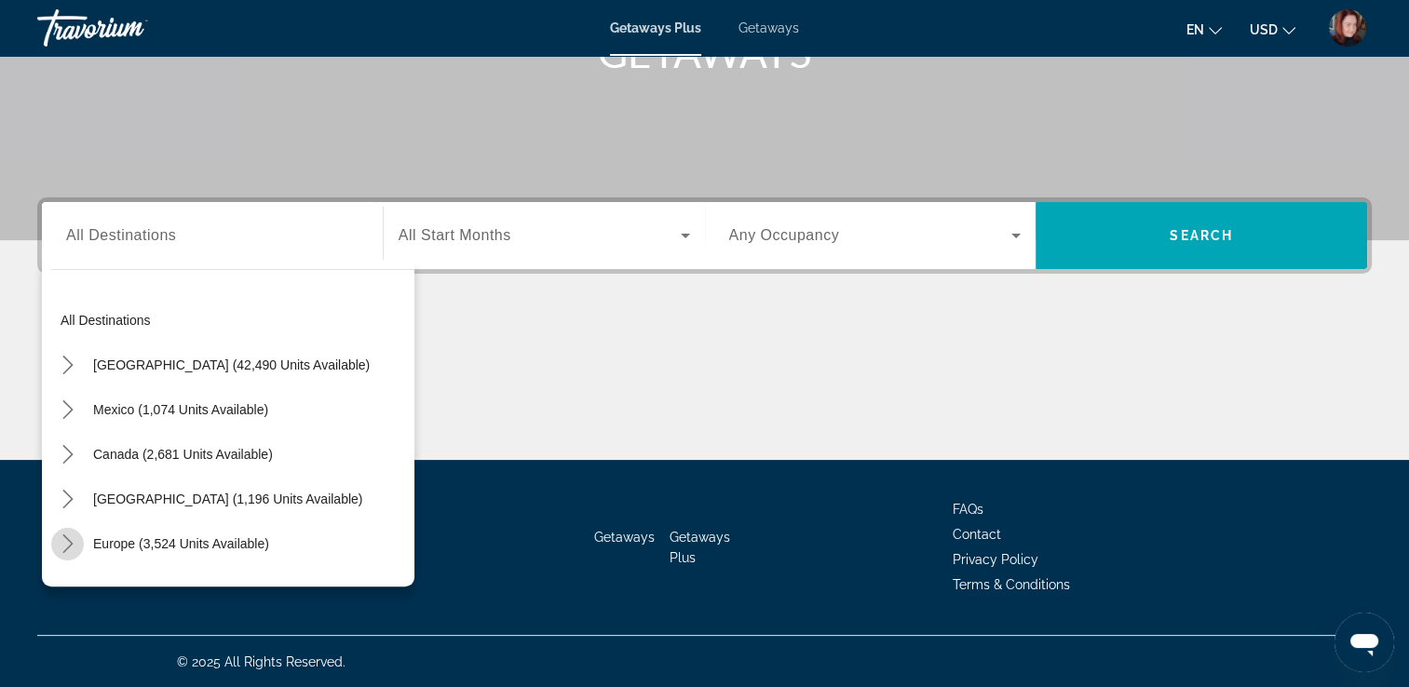
click at [69, 546] on icon "Toggle Europe (3,524 units available) submenu" at bounding box center [67, 543] width 10 height 19
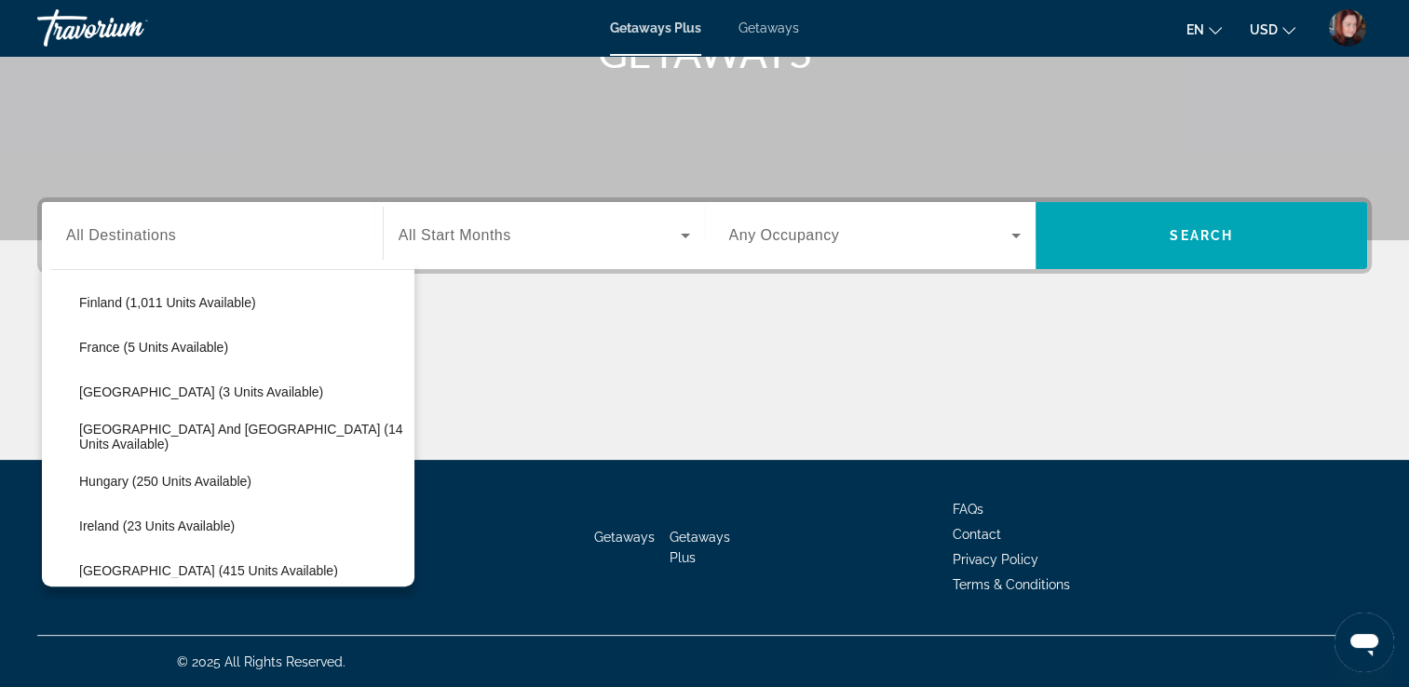
scroll to position [456, 0]
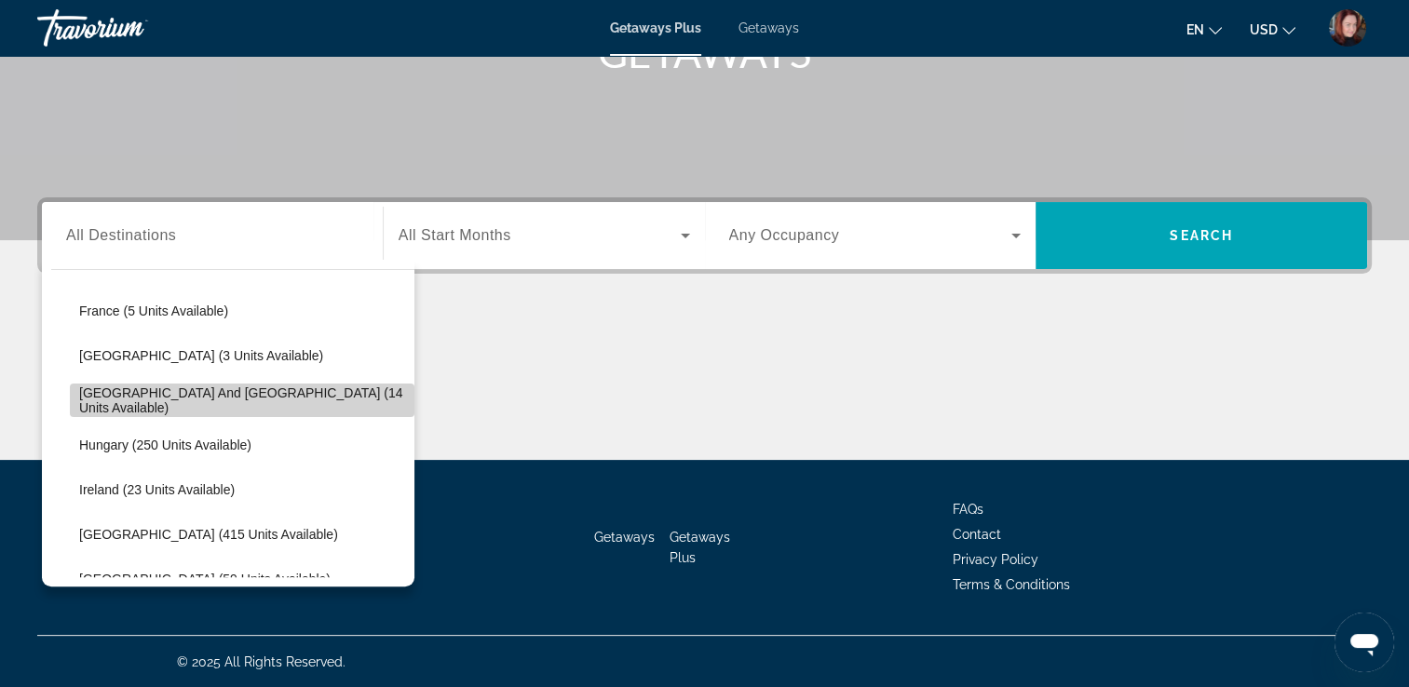
click at [271, 391] on span "[GEOGRAPHIC_DATA] and [GEOGRAPHIC_DATA] (14 units available)" at bounding box center [242, 400] width 326 height 30
type input "**********"
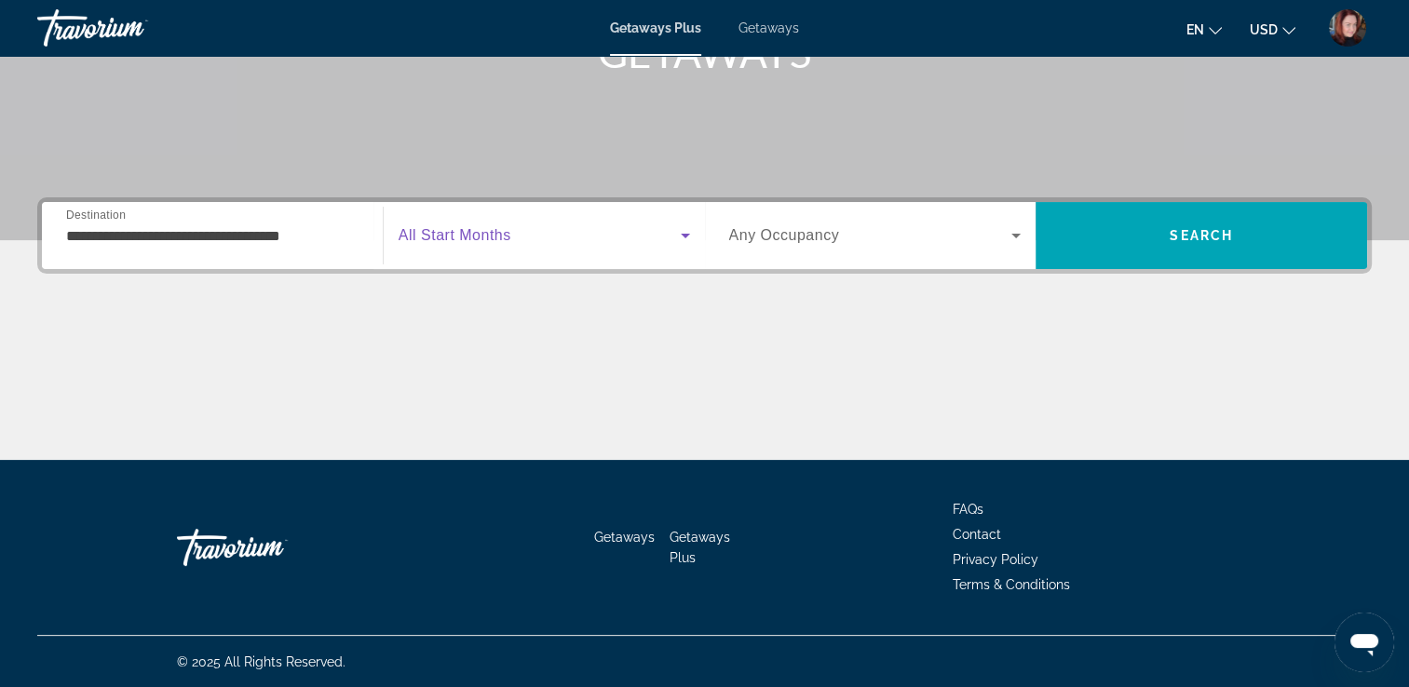
click at [531, 241] on span "Search widget" at bounding box center [539, 235] width 282 height 22
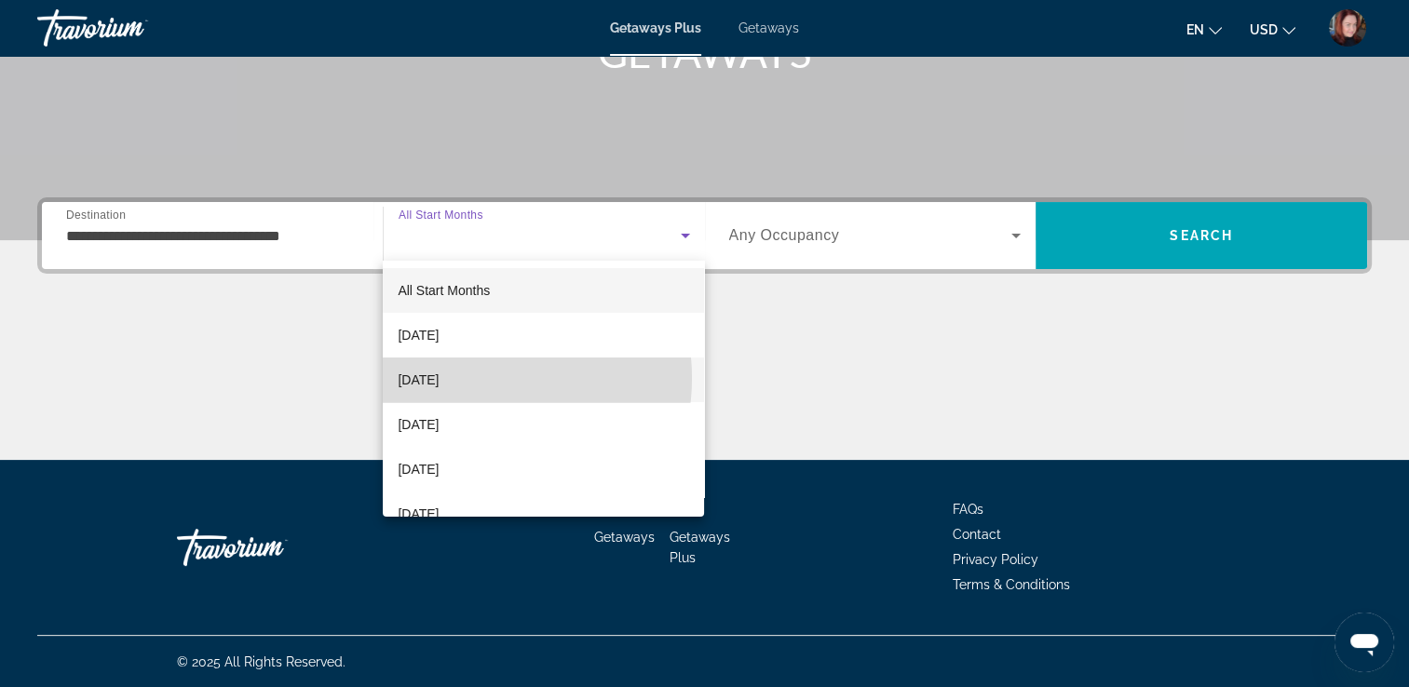
click at [438, 378] on span "[DATE]" at bounding box center [418, 380] width 41 height 22
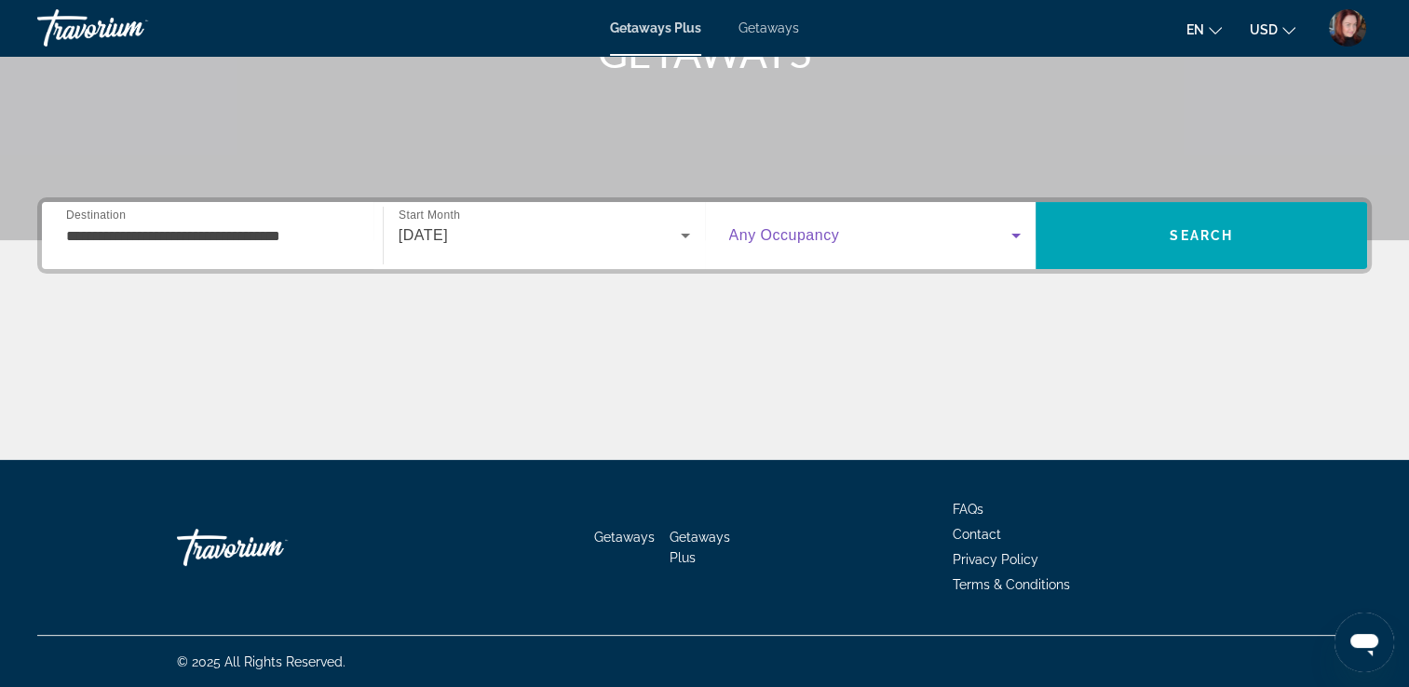
click at [911, 236] on span "Search widget" at bounding box center [870, 235] width 283 height 22
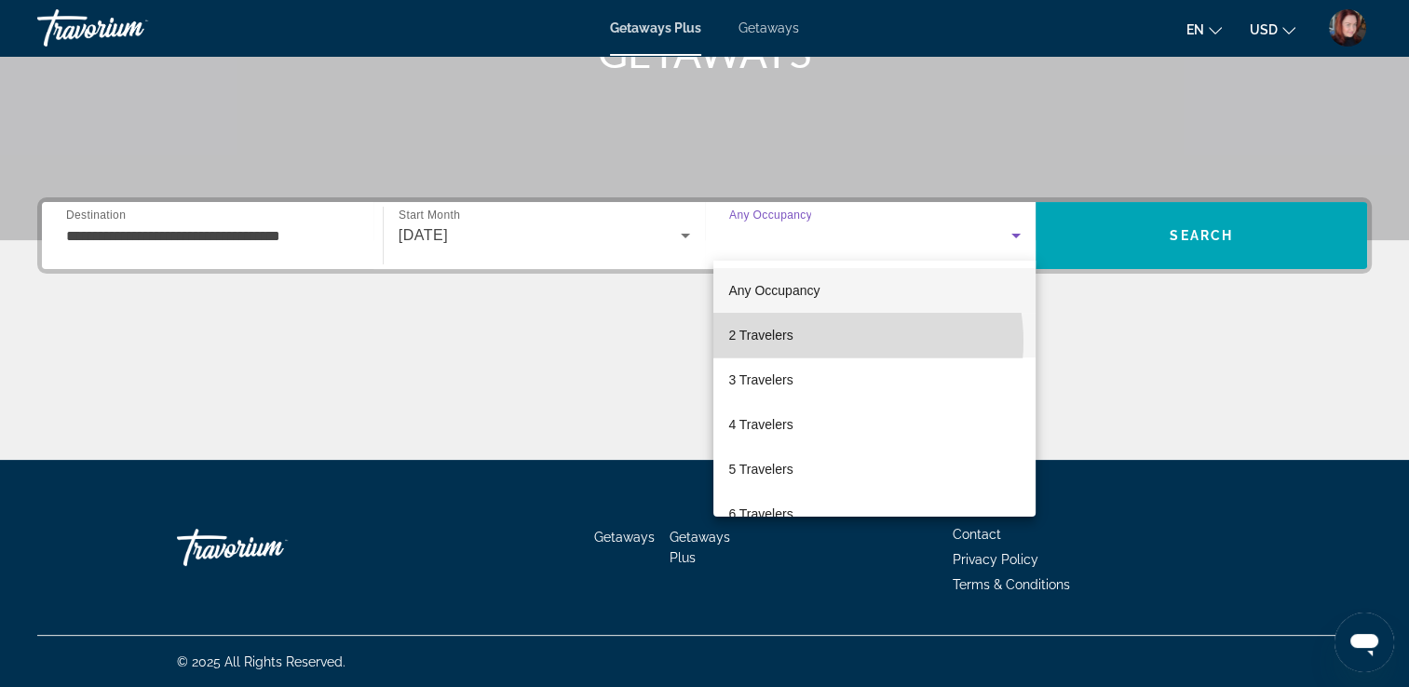
click at [827, 342] on mat-option "2 Travelers" at bounding box center [874, 335] width 322 height 45
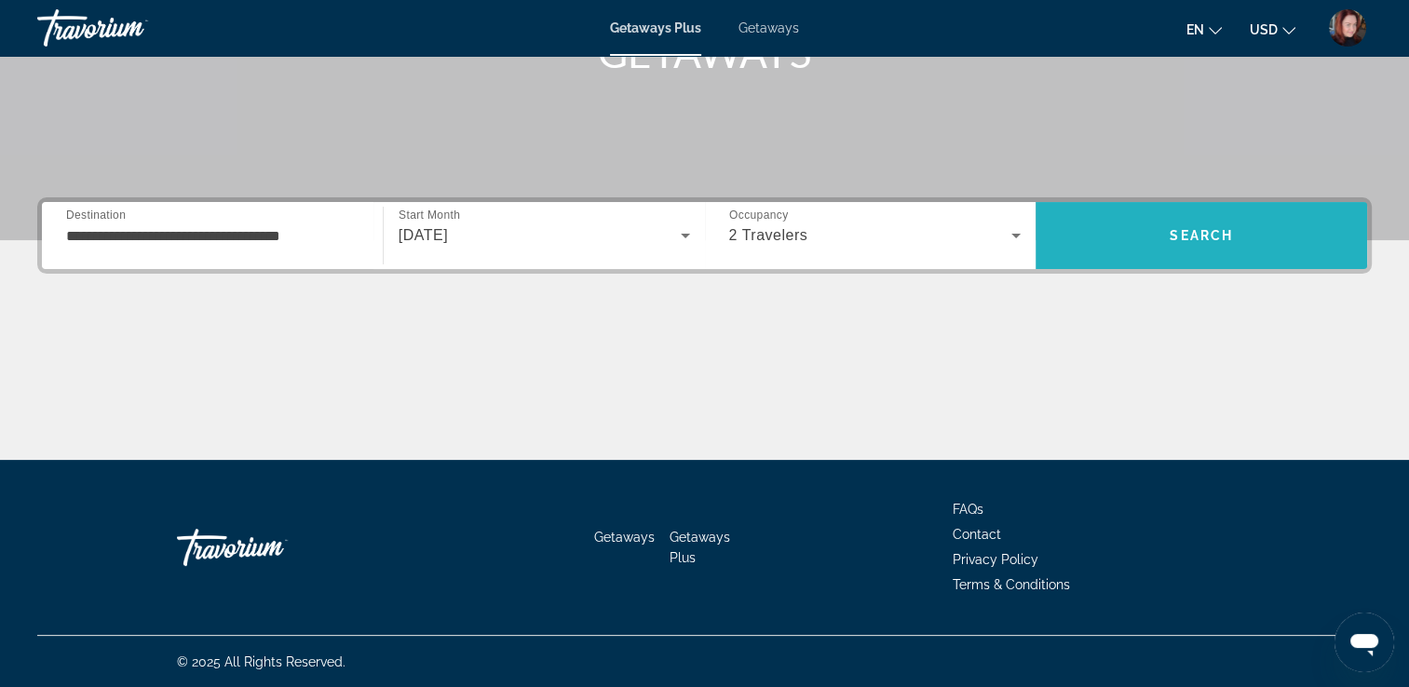
click at [1210, 220] on span "Search" at bounding box center [1200, 235] width 331 height 45
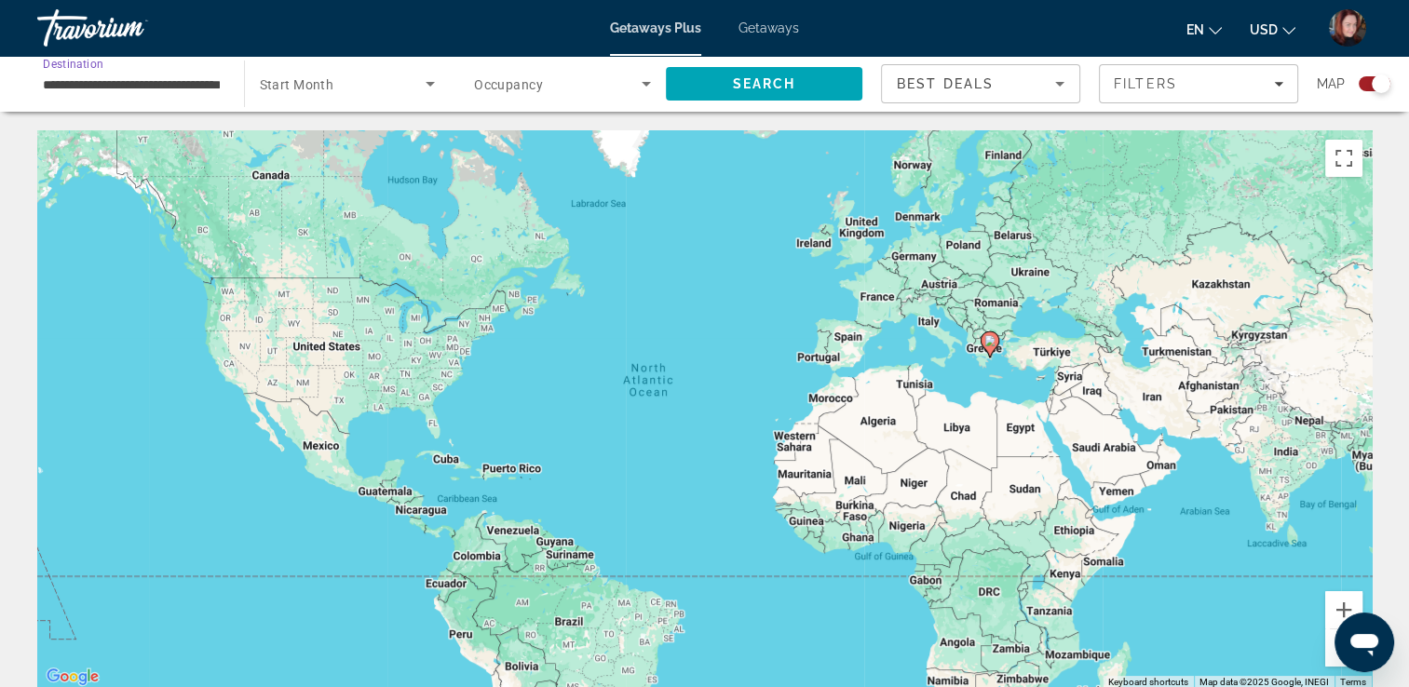
click at [194, 80] on input "**********" at bounding box center [131, 85] width 177 height 22
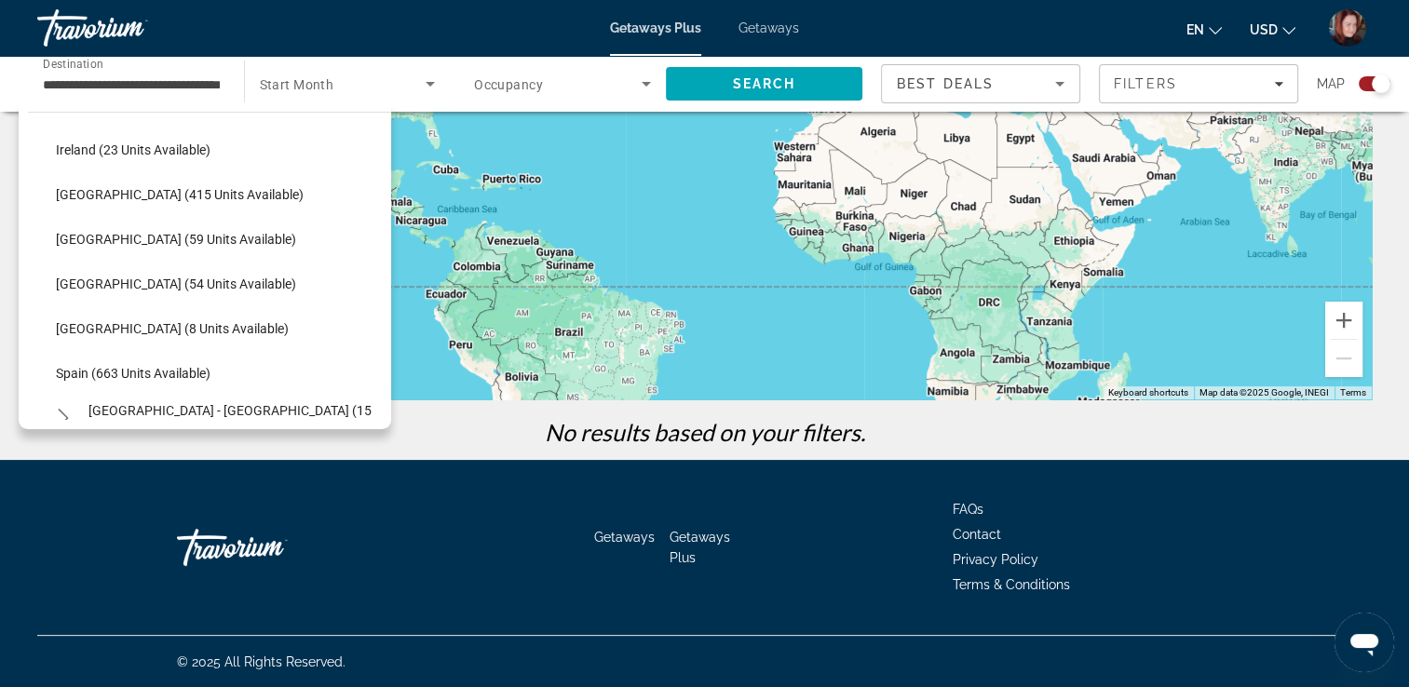
scroll to position [647, 0]
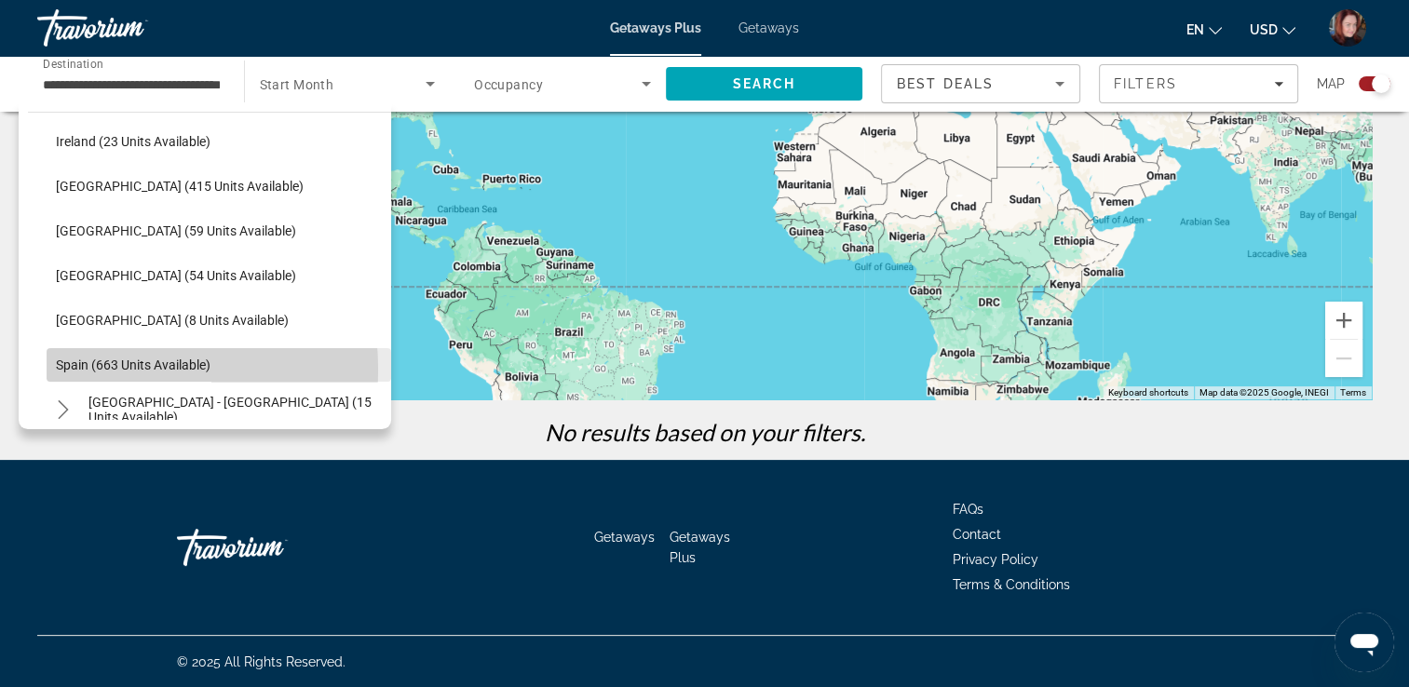
click at [58, 370] on span "Spain (663 units available)" at bounding box center [133, 364] width 155 height 15
type input "**********"
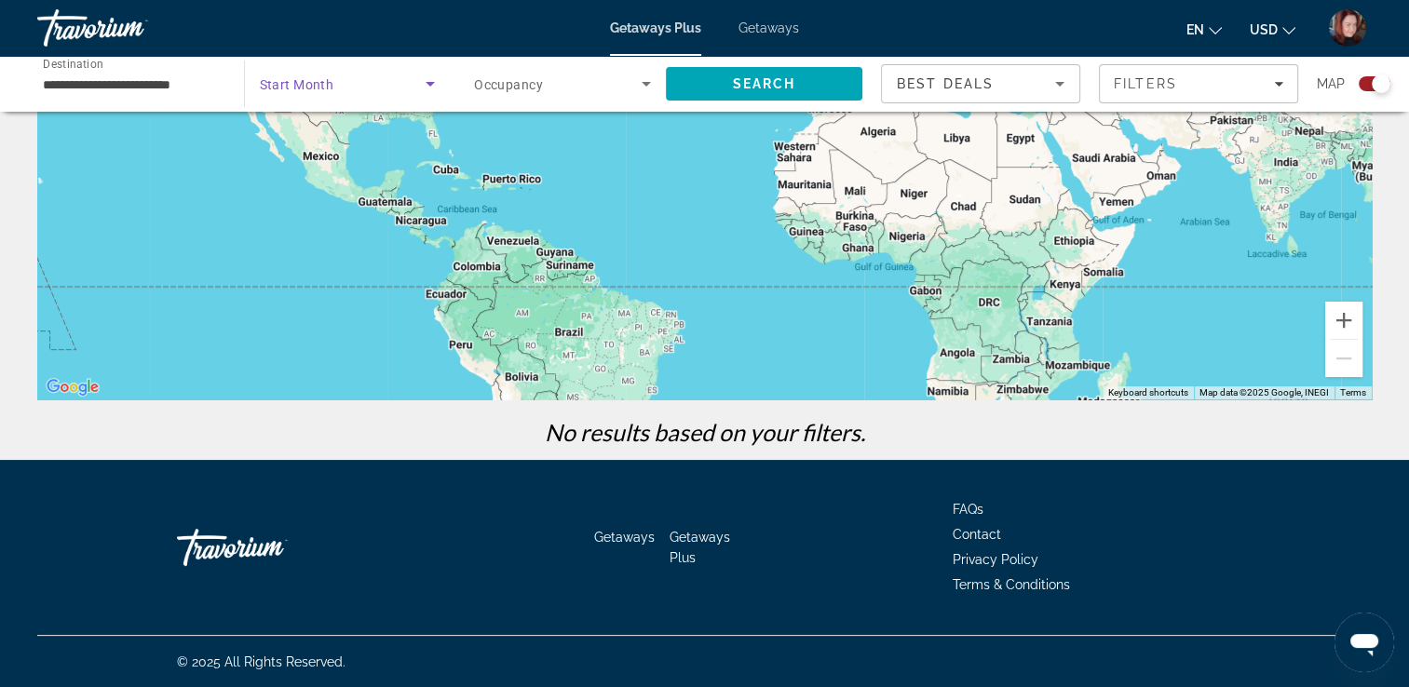
click at [361, 84] on span "Search widget" at bounding box center [343, 84] width 167 height 22
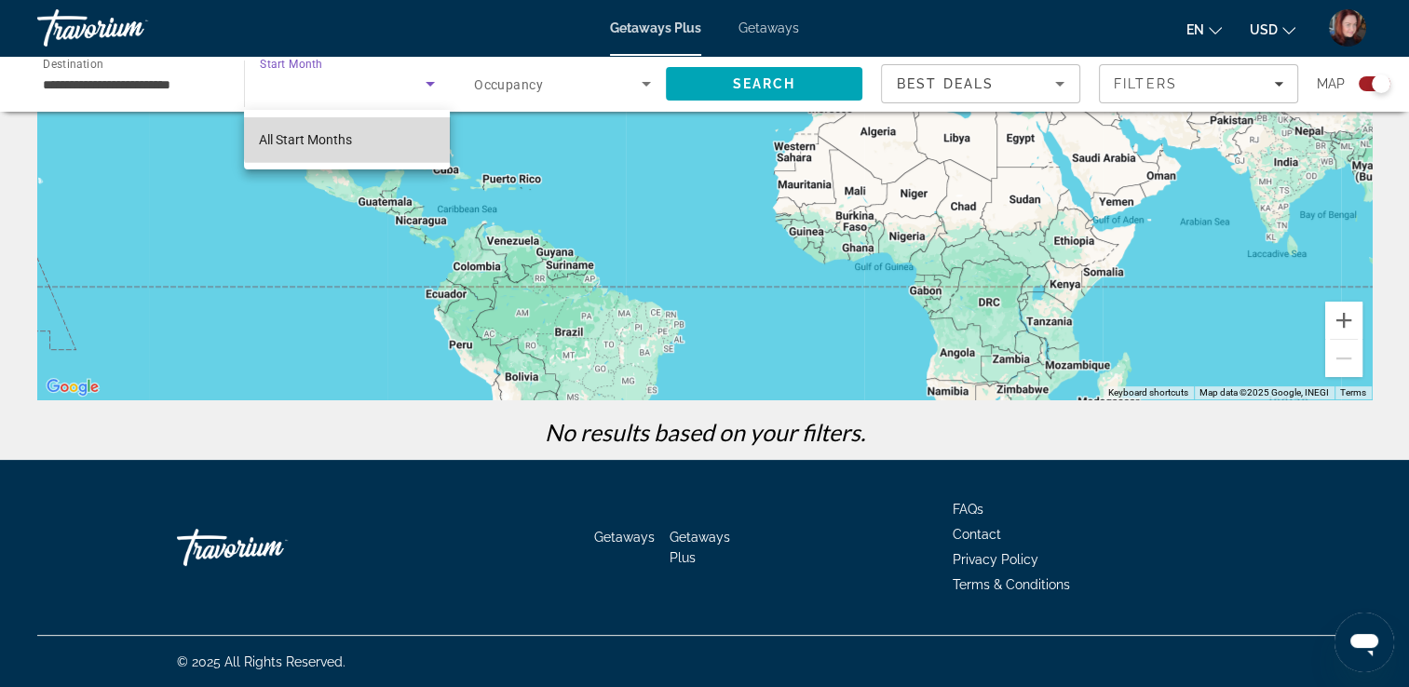
click at [354, 134] on mat-option "All Start Months" at bounding box center [347, 139] width 206 height 45
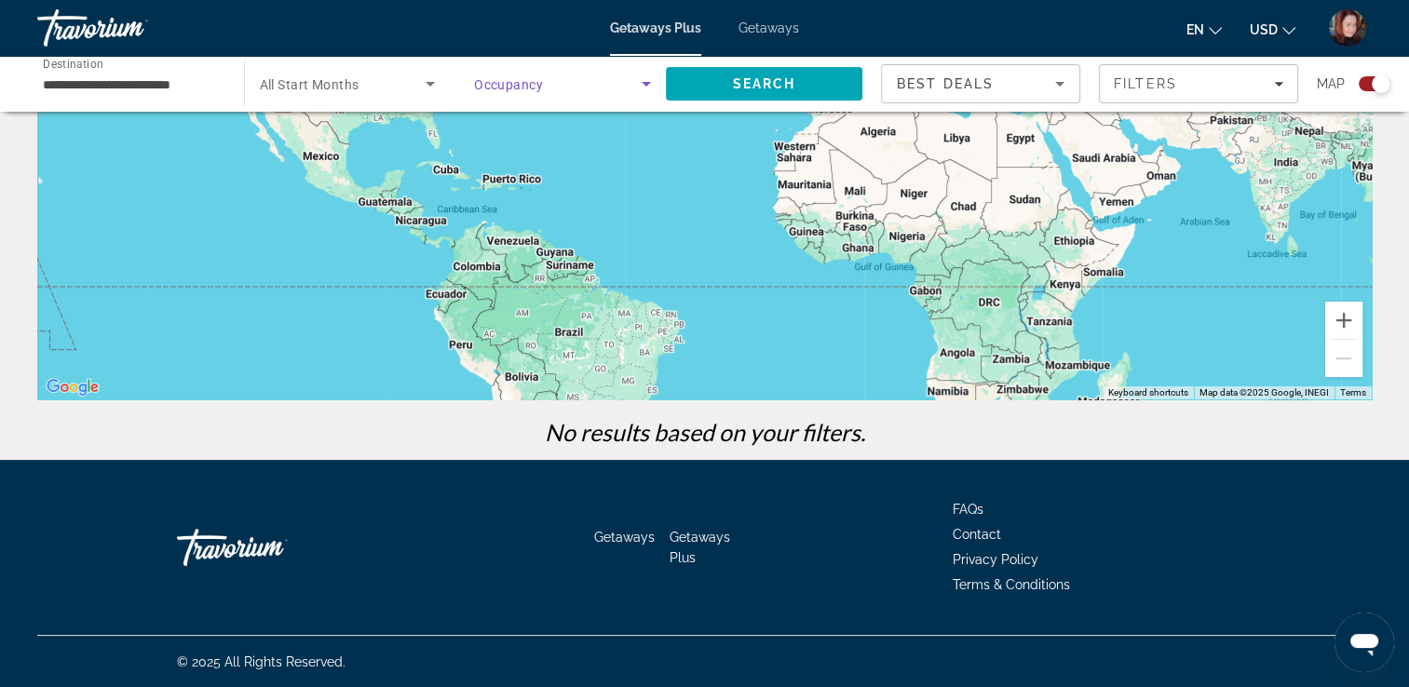
click at [542, 84] on span "Search widget" at bounding box center [558, 84] width 168 height 22
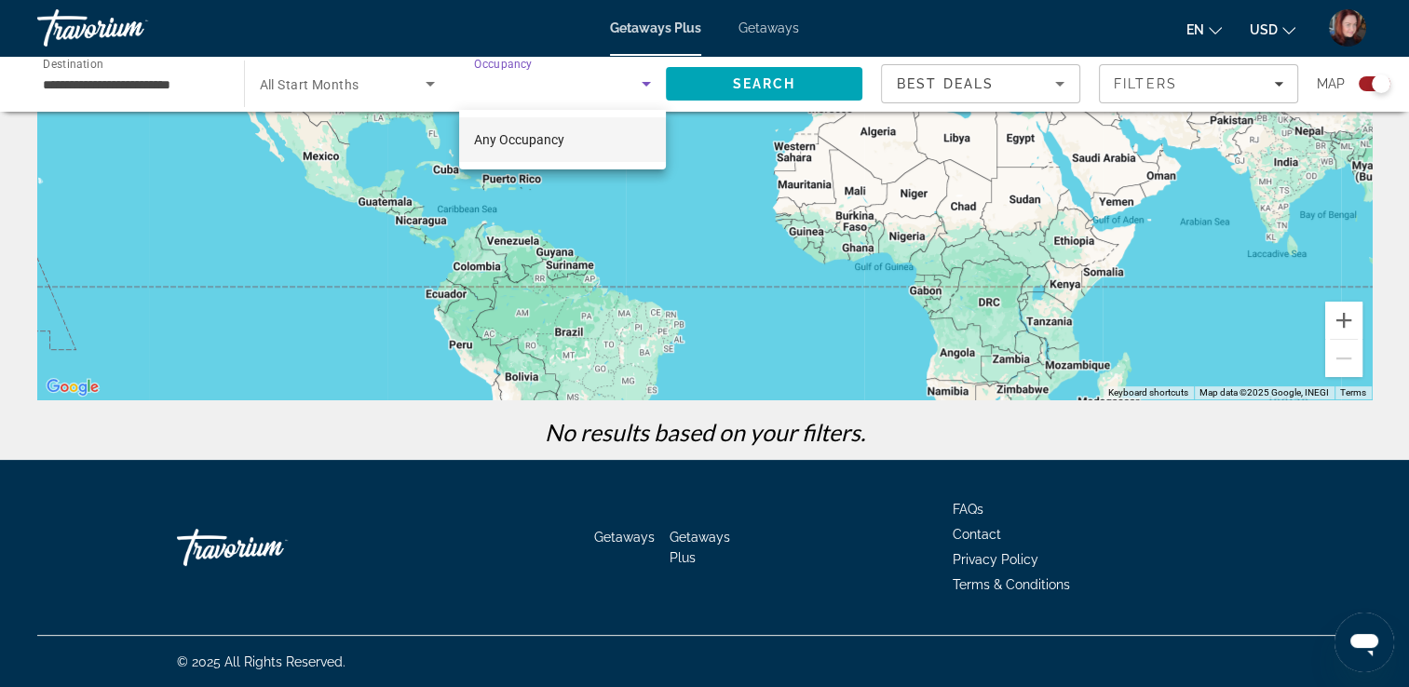
click at [715, 84] on div at bounding box center [704, 343] width 1409 height 687
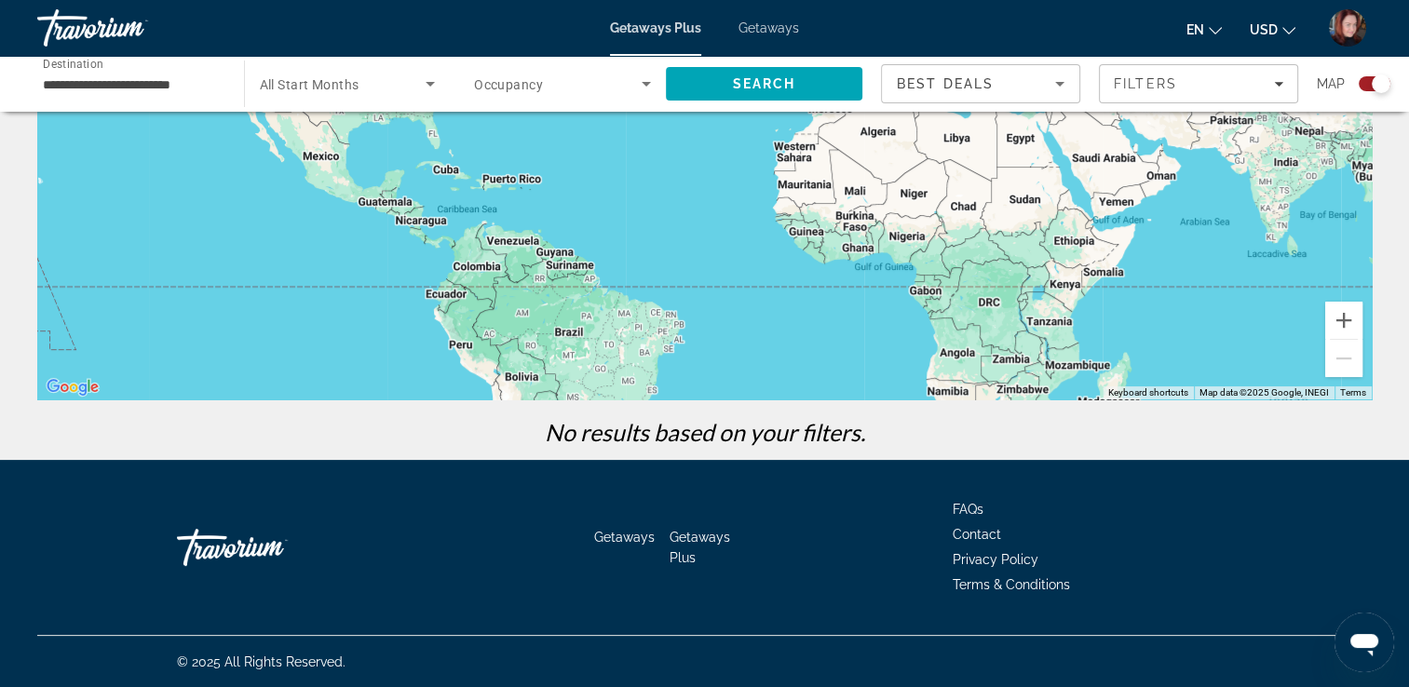
click at [715, 84] on span "Search" at bounding box center [764, 83] width 197 height 45
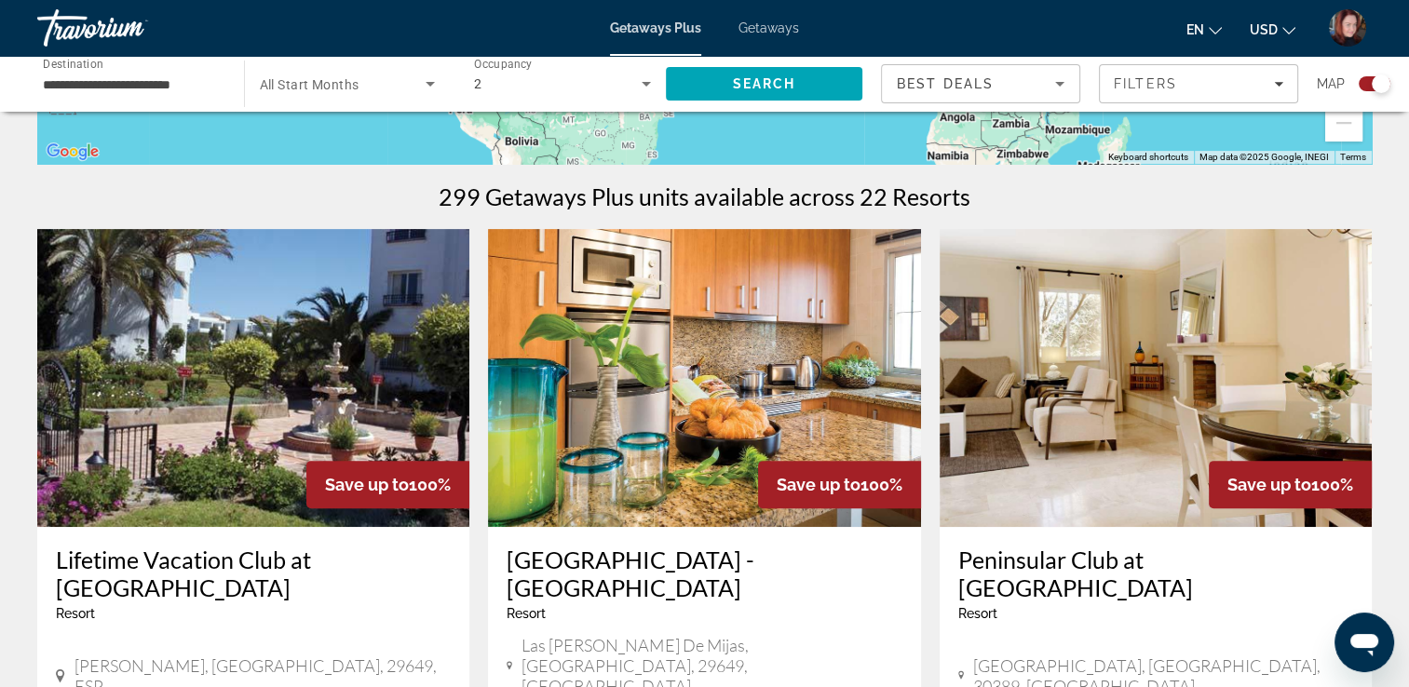
scroll to position [745, 0]
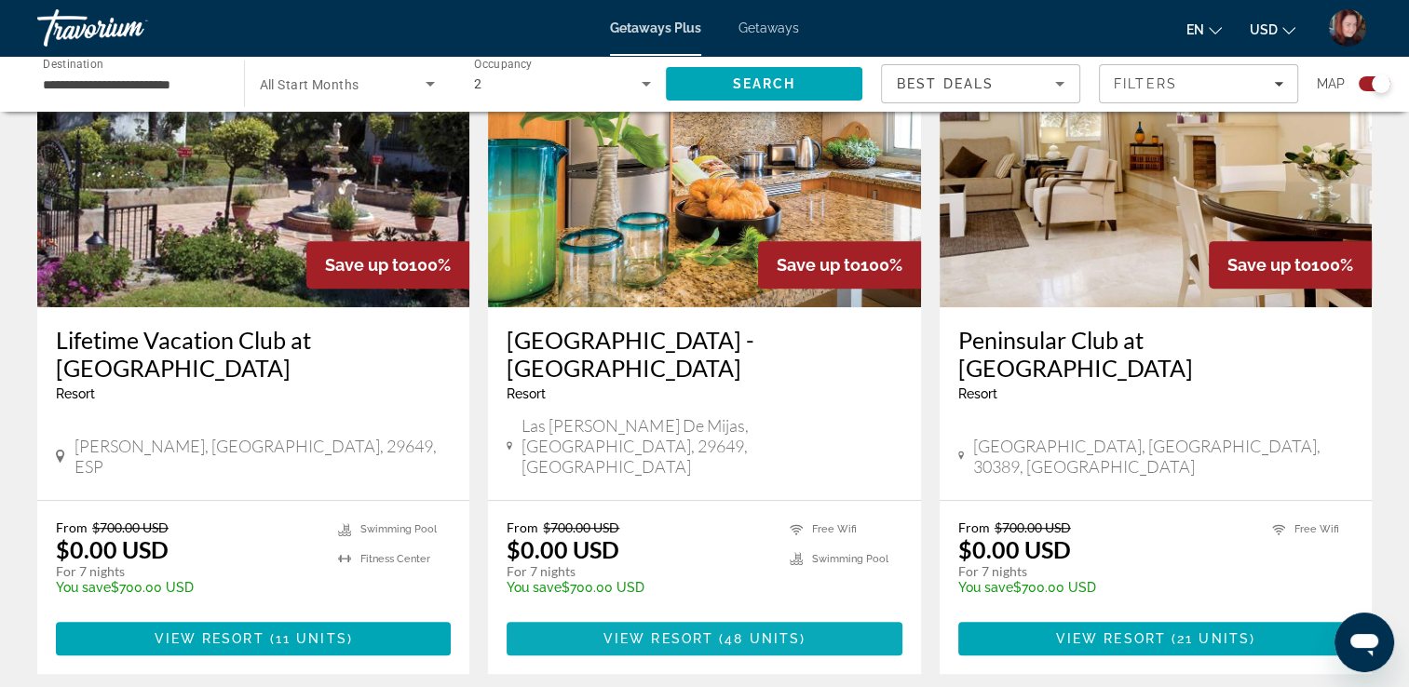
click at [581, 616] on span "Main content" at bounding box center [703, 638] width 395 height 45
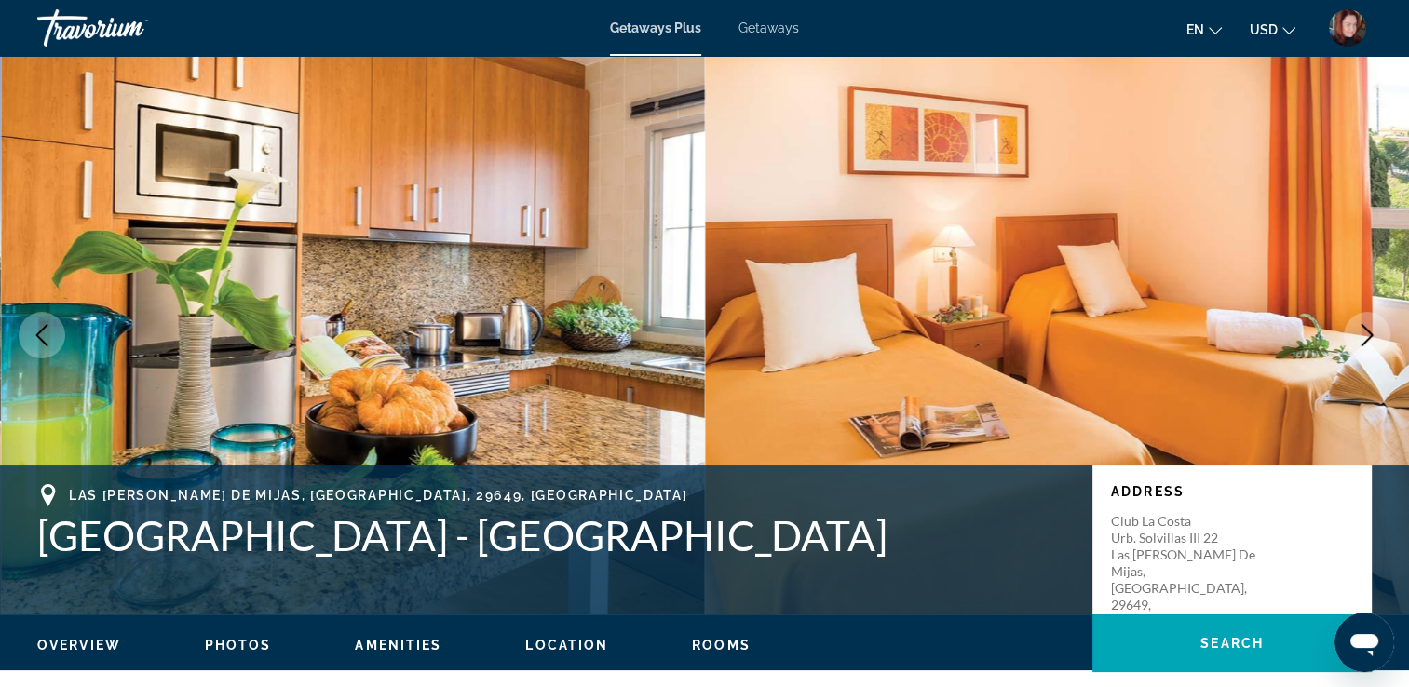
click at [1359, 333] on icon "Next image" at bounding box center [1366, 335] width 22 height 22
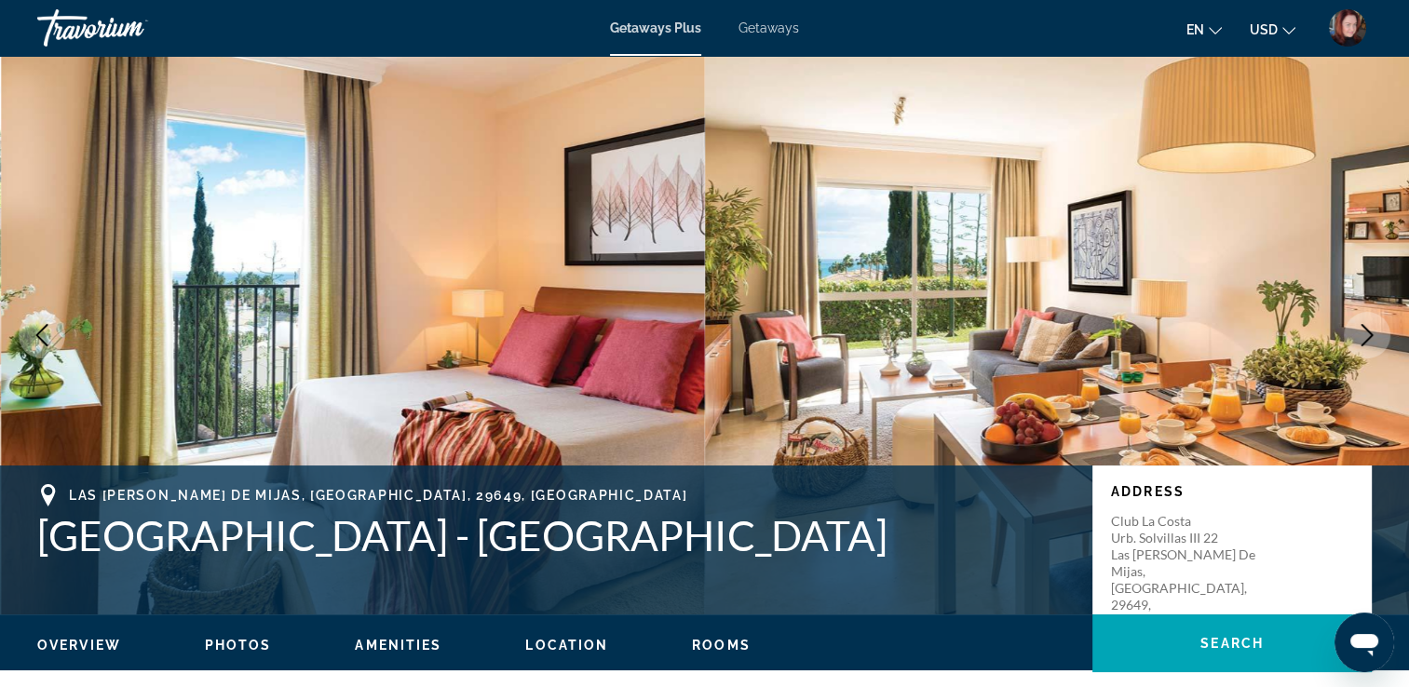
click at [1359, 333] on icon "Next image" at bounding box center [1366, 335] width 22 height 22
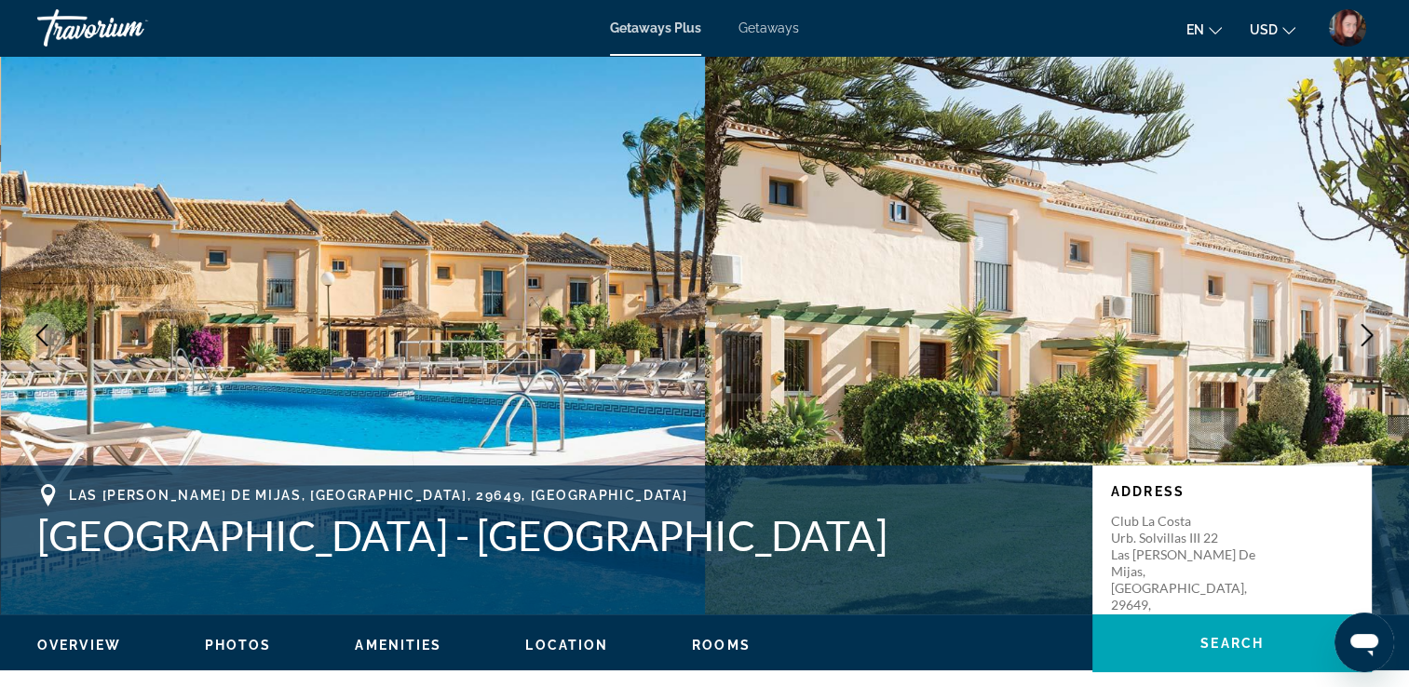
click at [1359, 333] on icon "Next image" at bounding box center [1366, 335] width 22 height 22
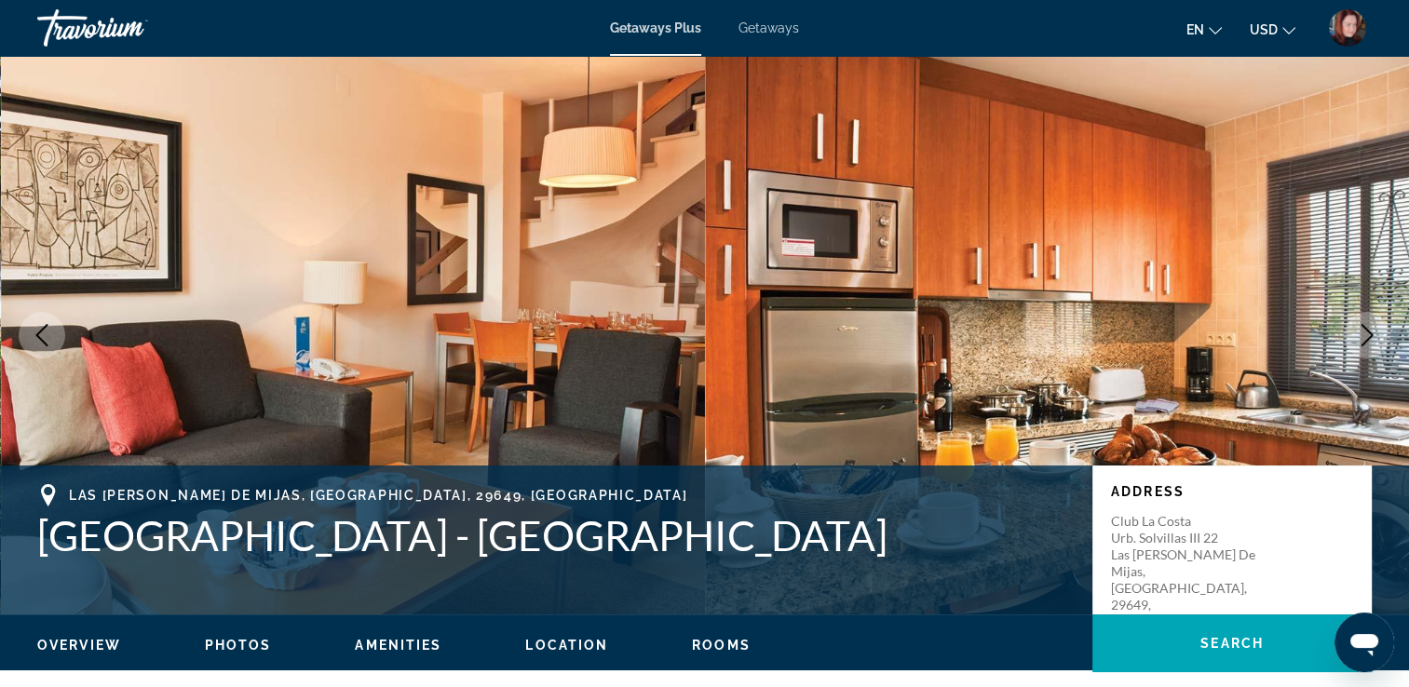
click at [1359, 333] on icon "Next image" at bounding box center [1366, 335] width 22 height 22
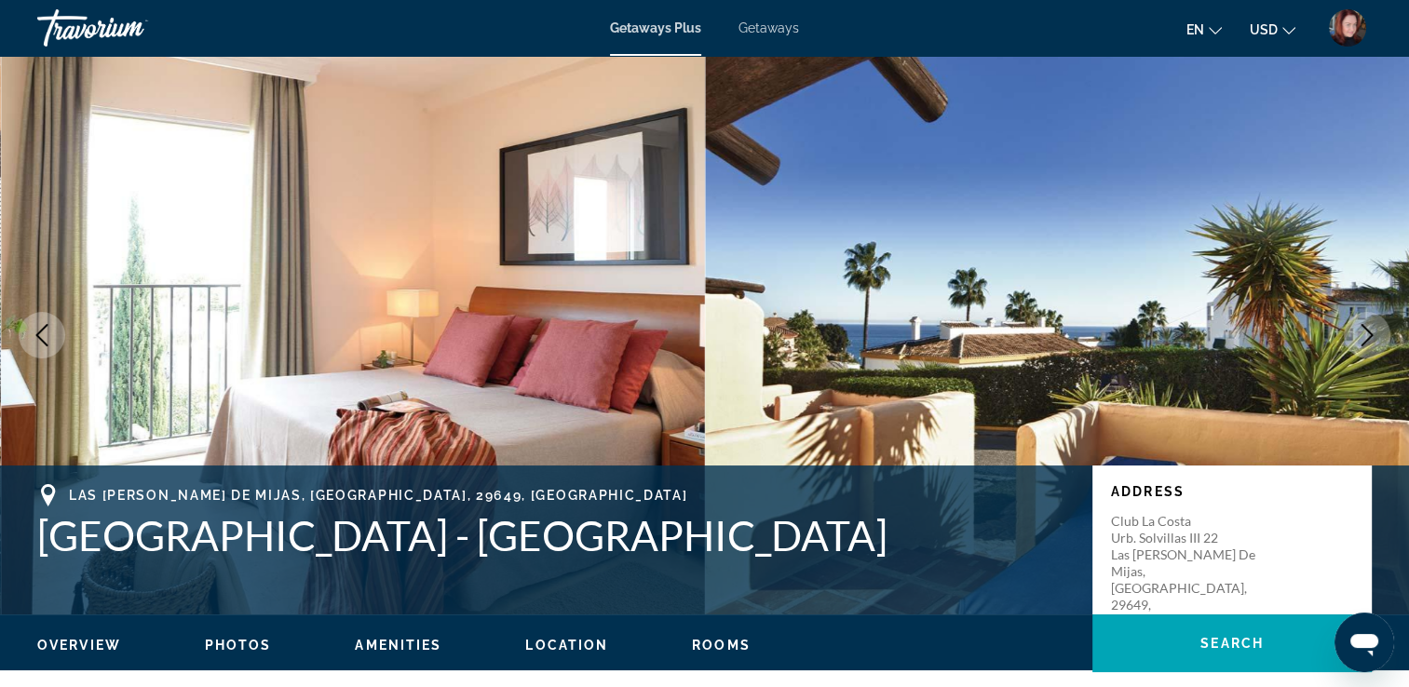
click at [1359, 333] on icon "Next image" at bounding box center [1366, 335] width 22 height 22
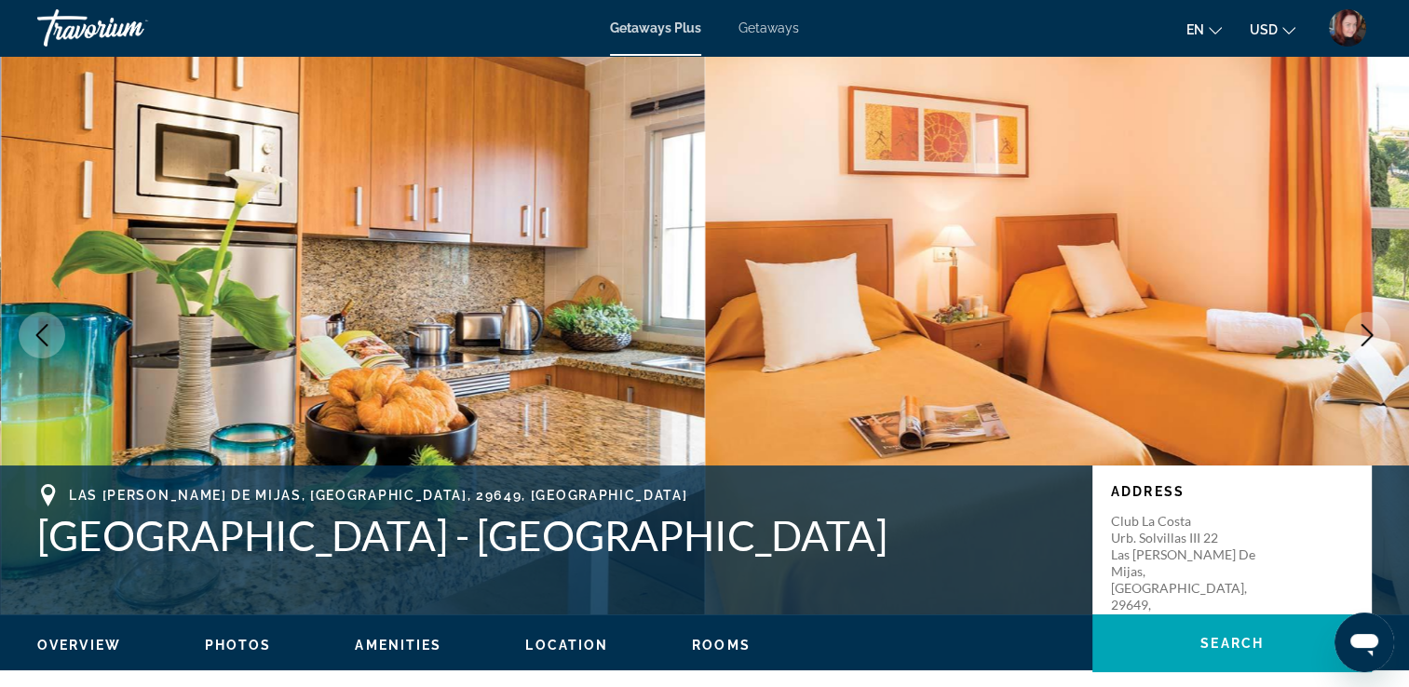
click at [1359, 333] on icon "Next image" at bounding box center [1366, 335] width 22 height 22
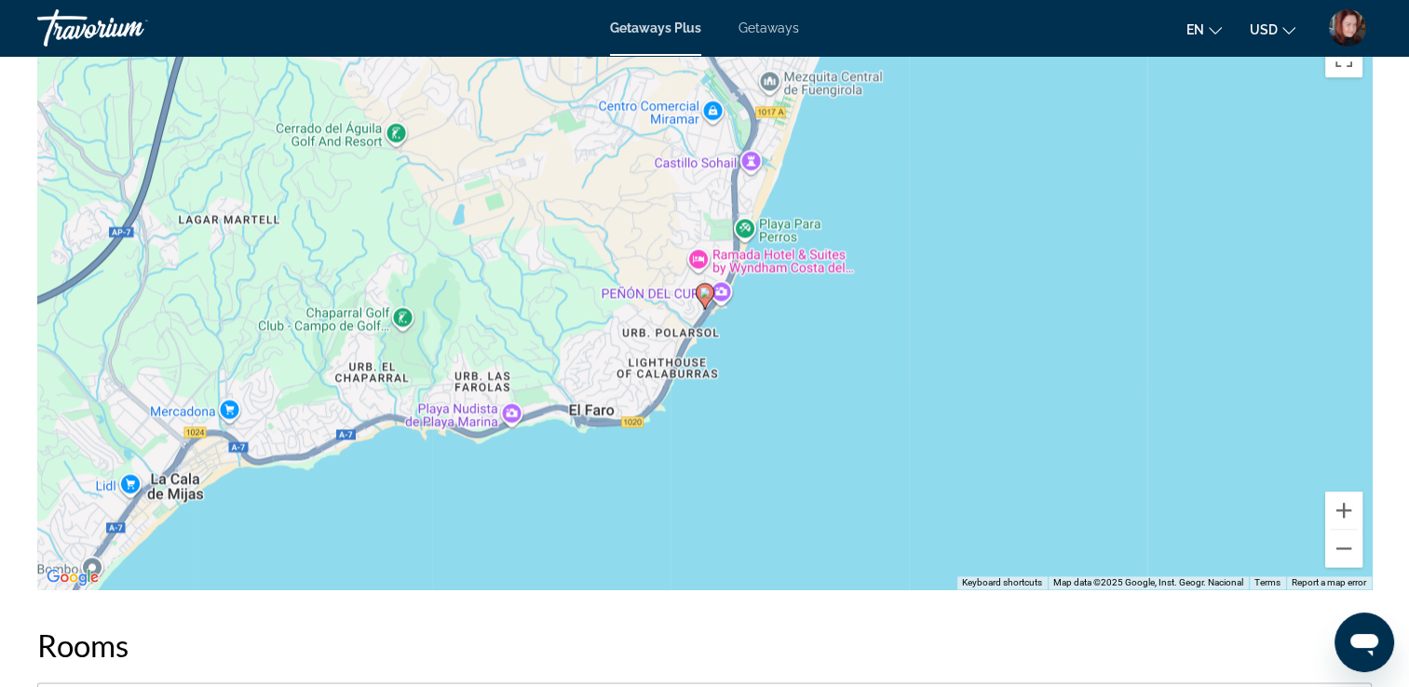
scroll to position [2532, 0]
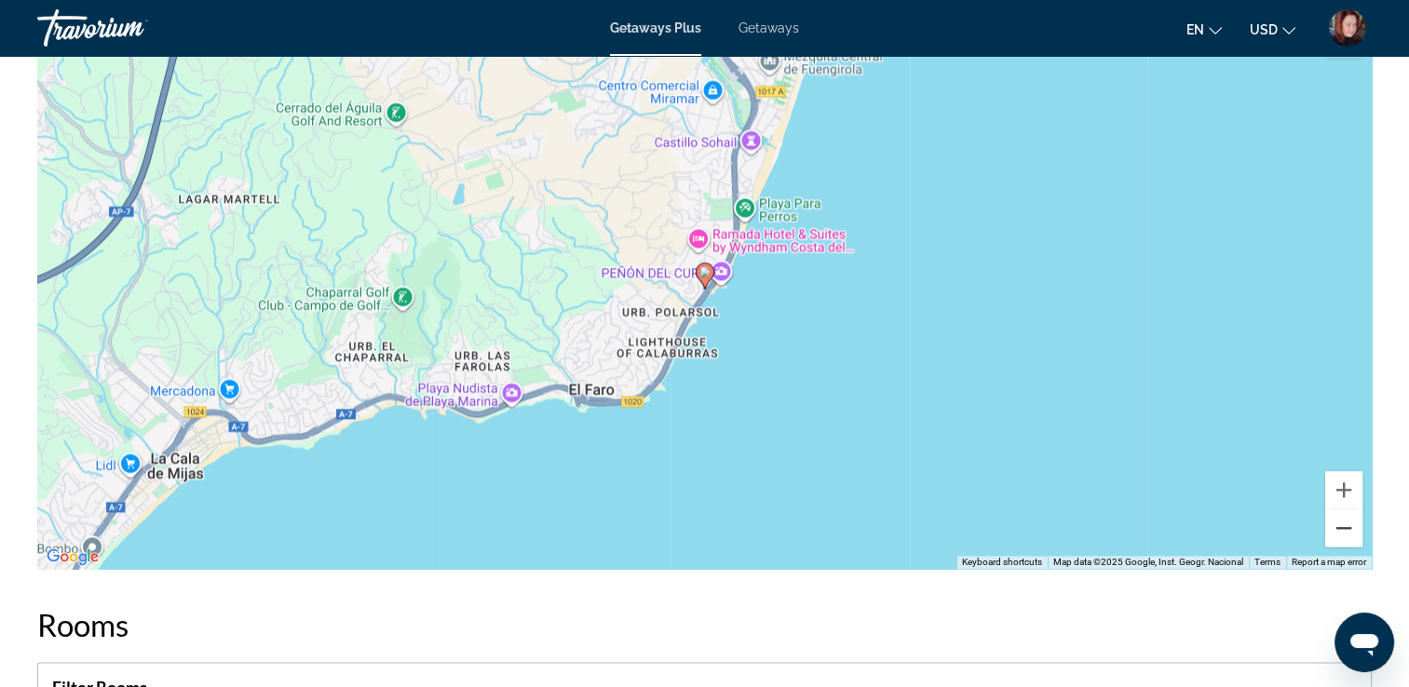
click at [1352, 530] on button "Zoom out" at bounding box center [1343, 527] width 37 height 37
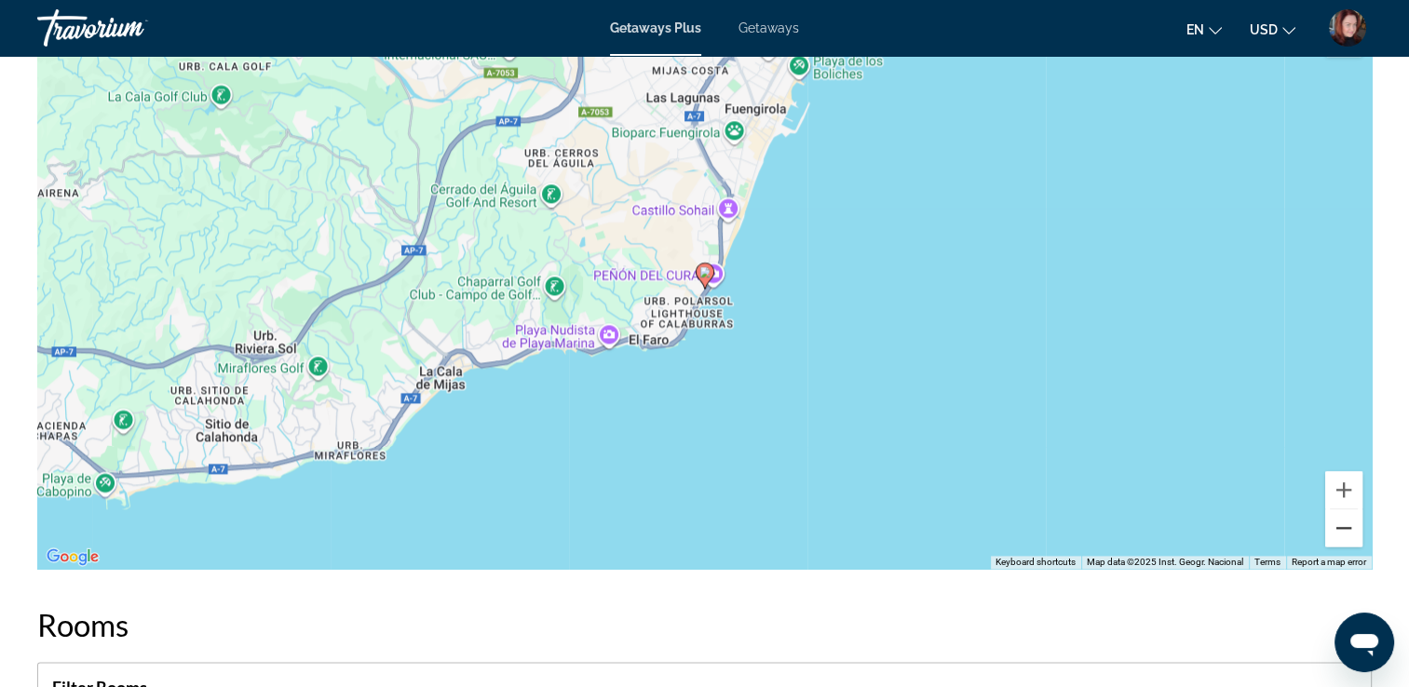
click at [1352, 530] on button "Zoom out" at bounding box center [1343, 527] width 37 height 37
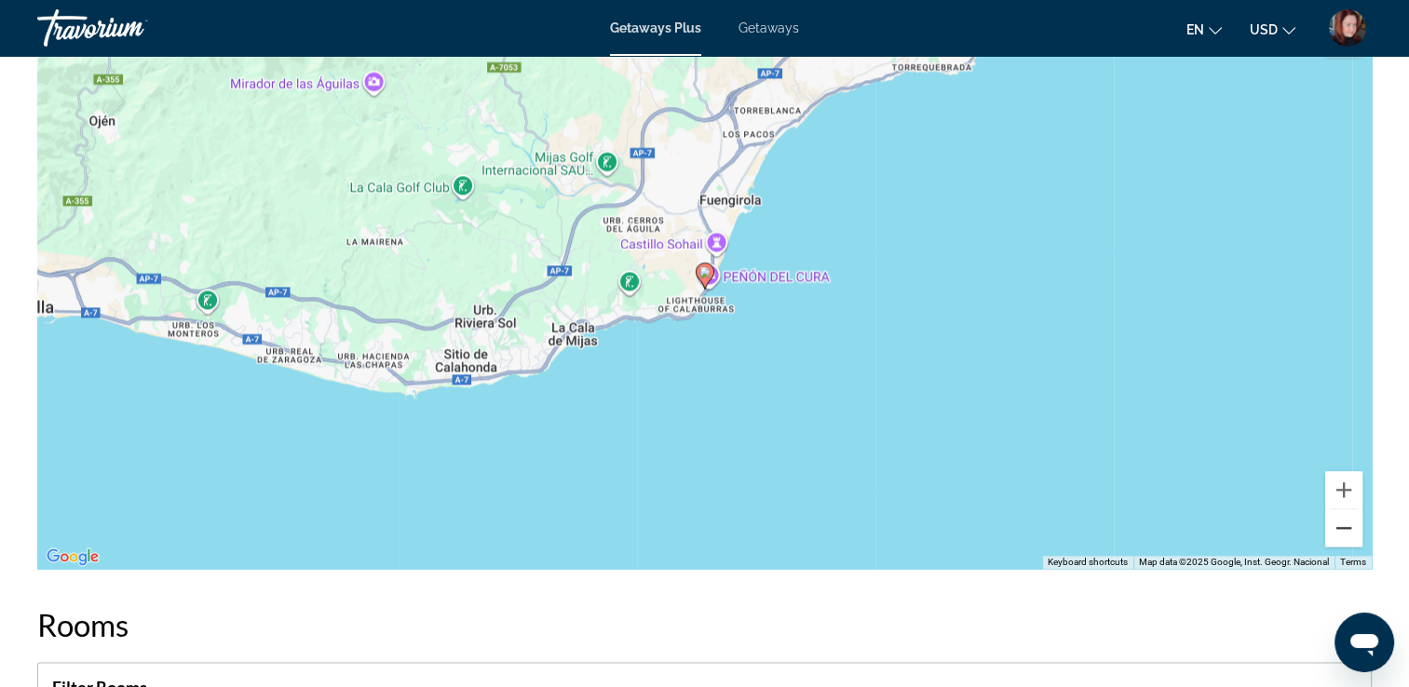
click at [1352, 530] on button "Zoom out" at bounding box center [1343, 527] width 37 height 37
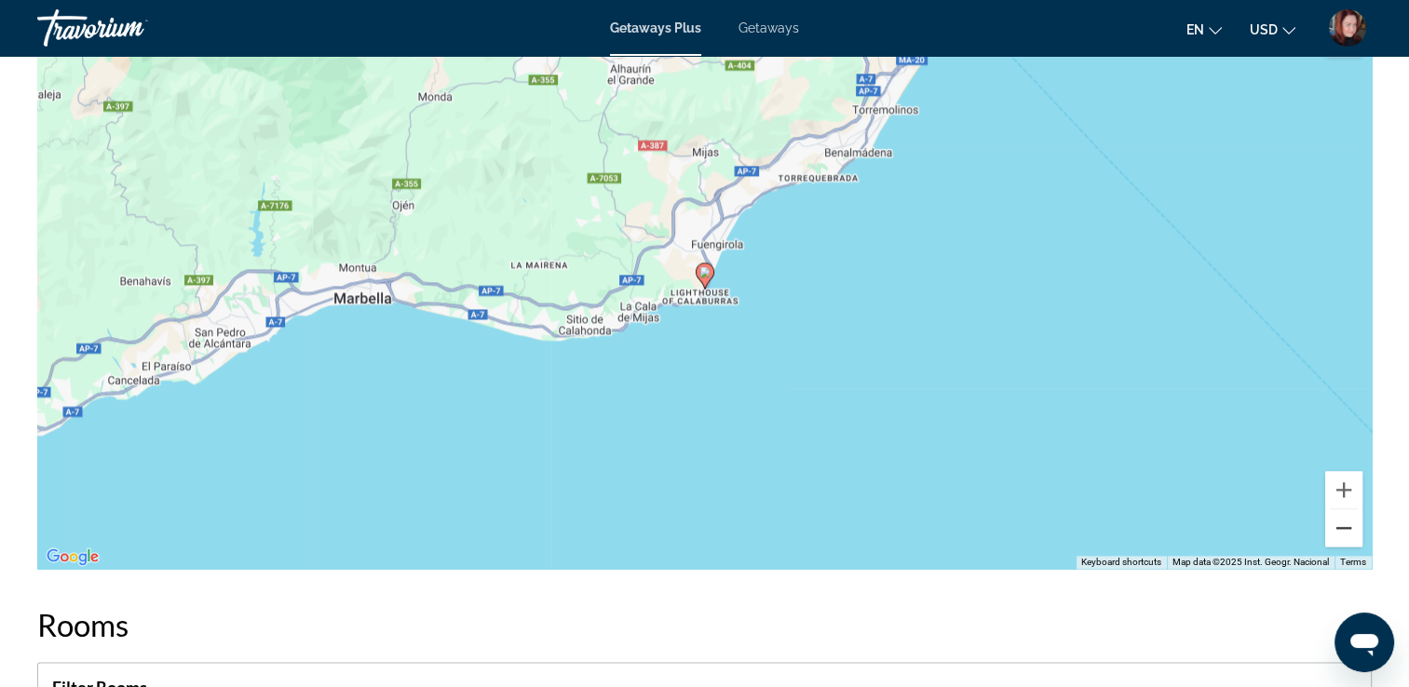
click at [1352, 530] on button "Zoom out" at bounding box center [1343, 527] width 37 height 37
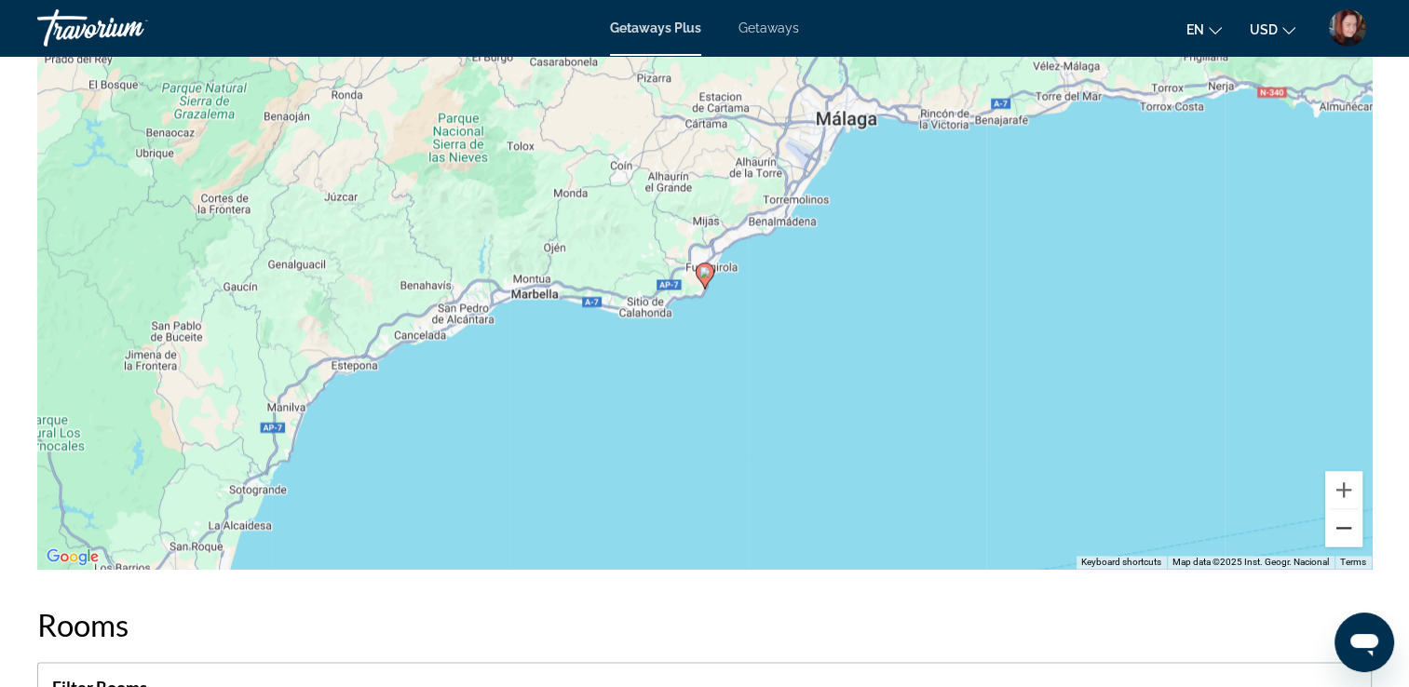
click at [1352, 530] on button "Zoom out" at bounding box center [1343, 527] width 37 height 37
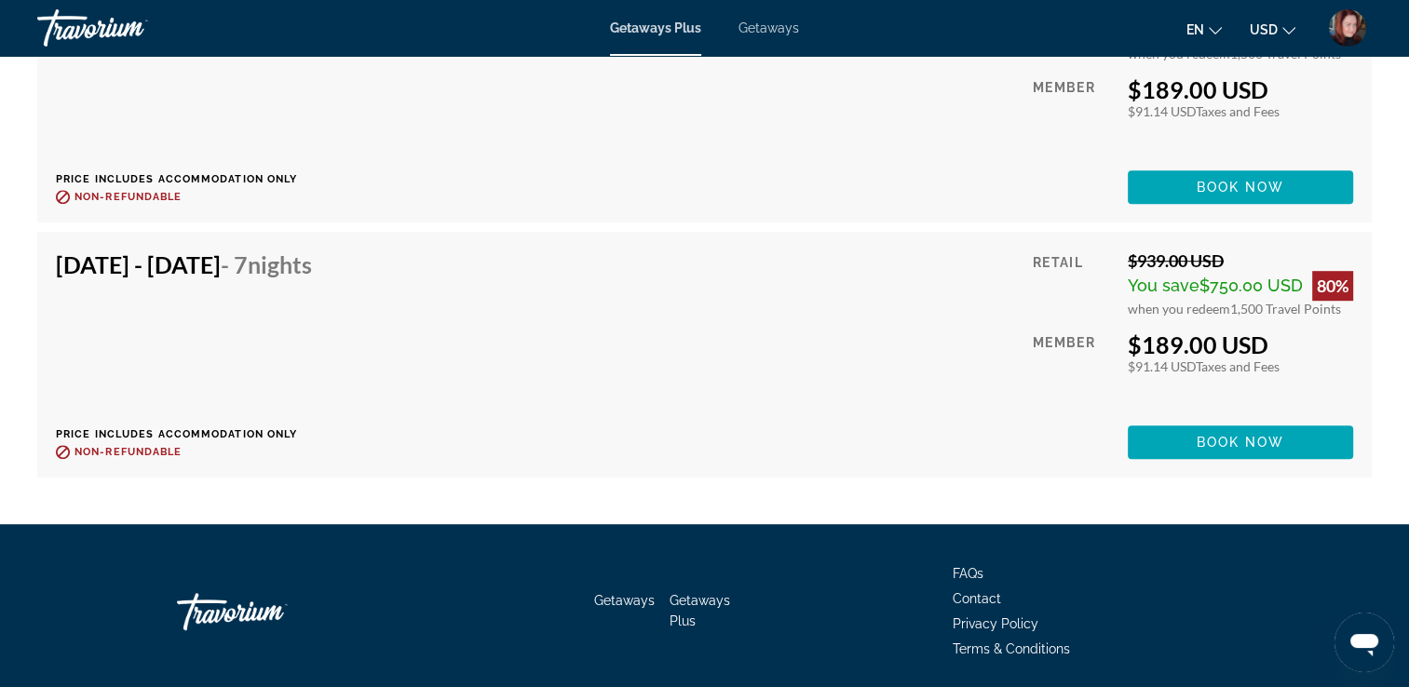
scroll to position [8215, 0]
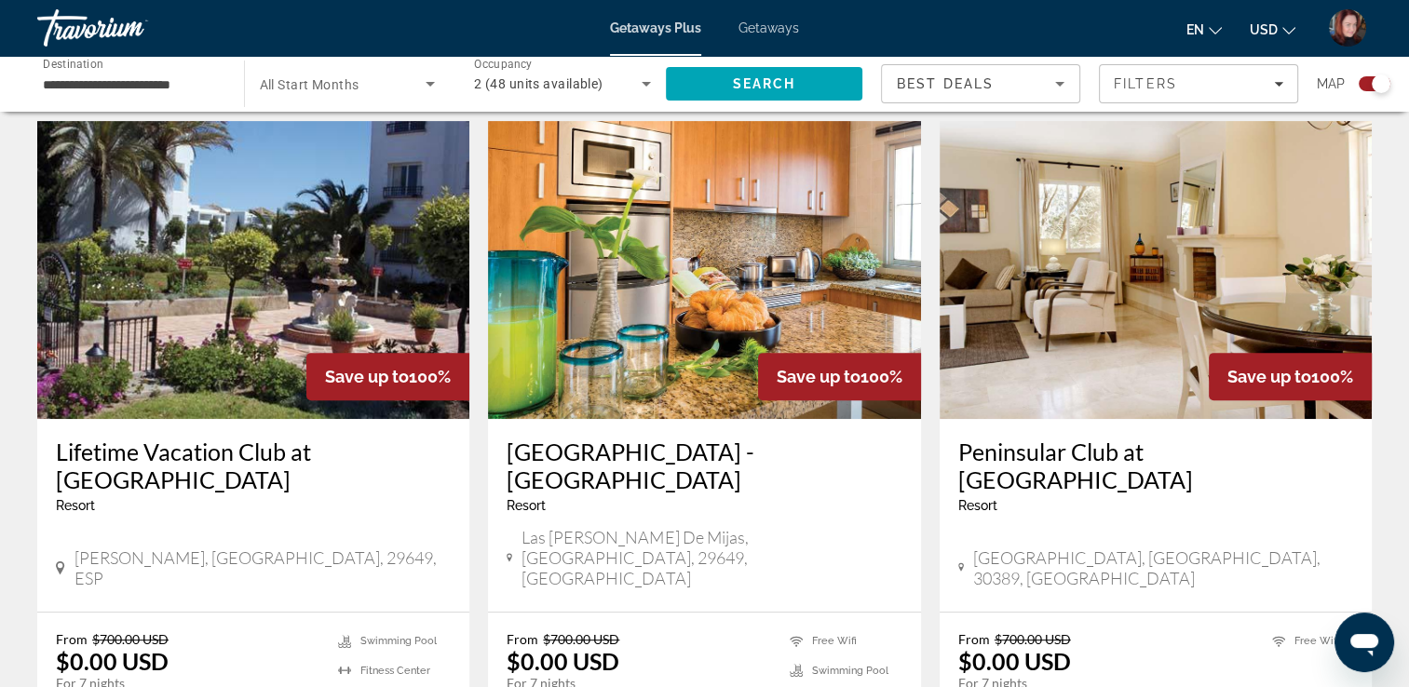
scroll to position [670, 0]
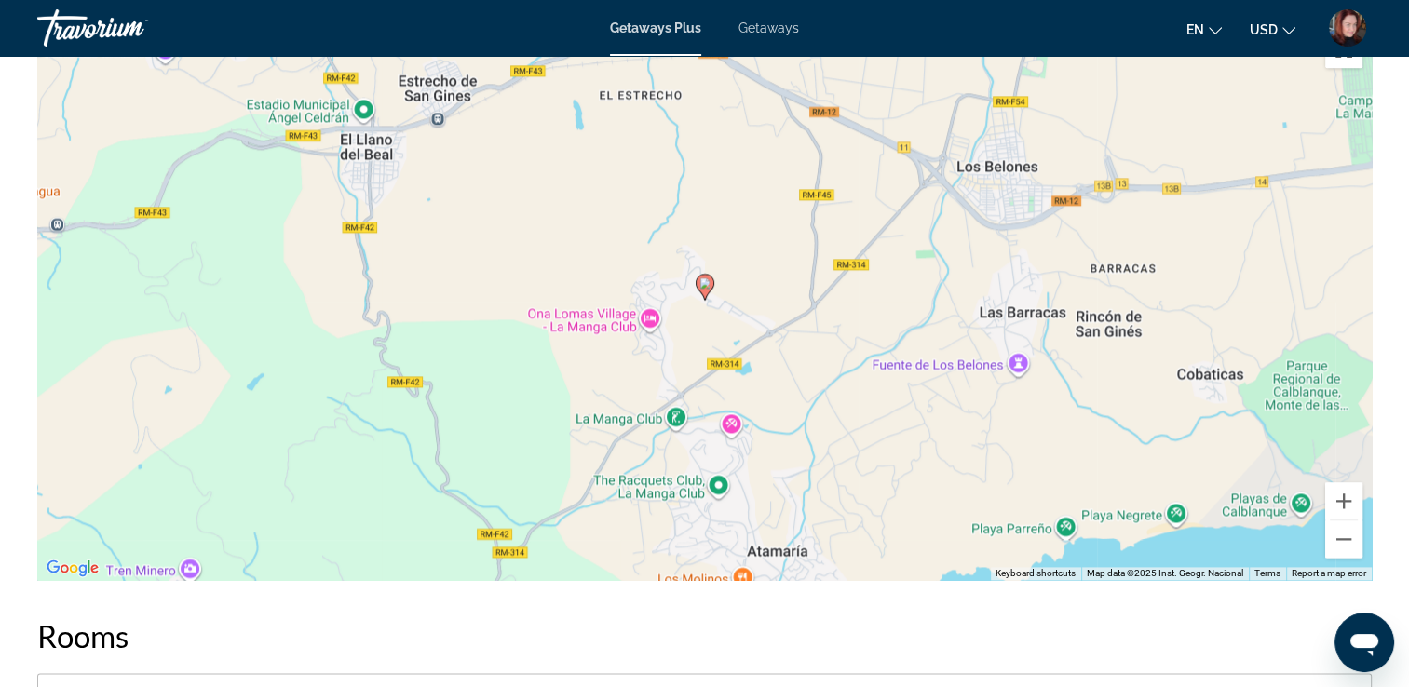
scroll to position [2309, 0]
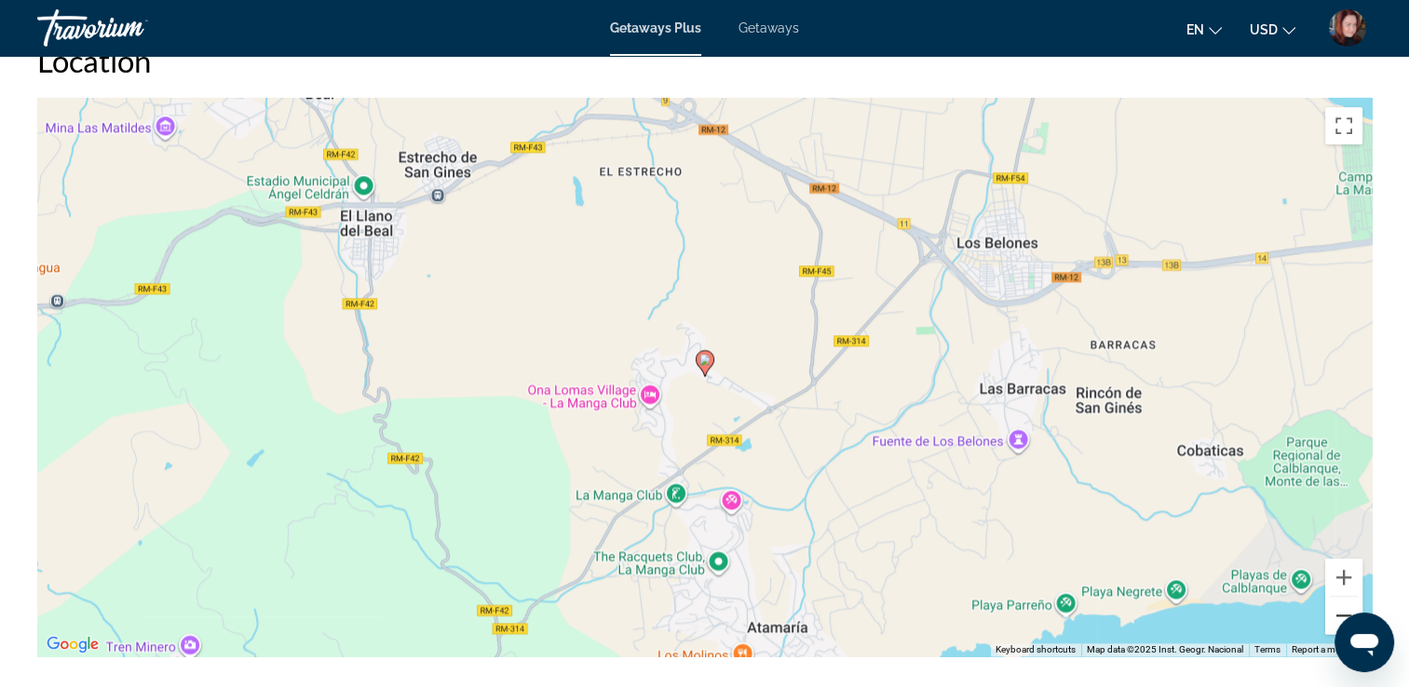
click at [1337, 608] on button "Zoom out" at bounding box center [1343, 615] width 37 height 37
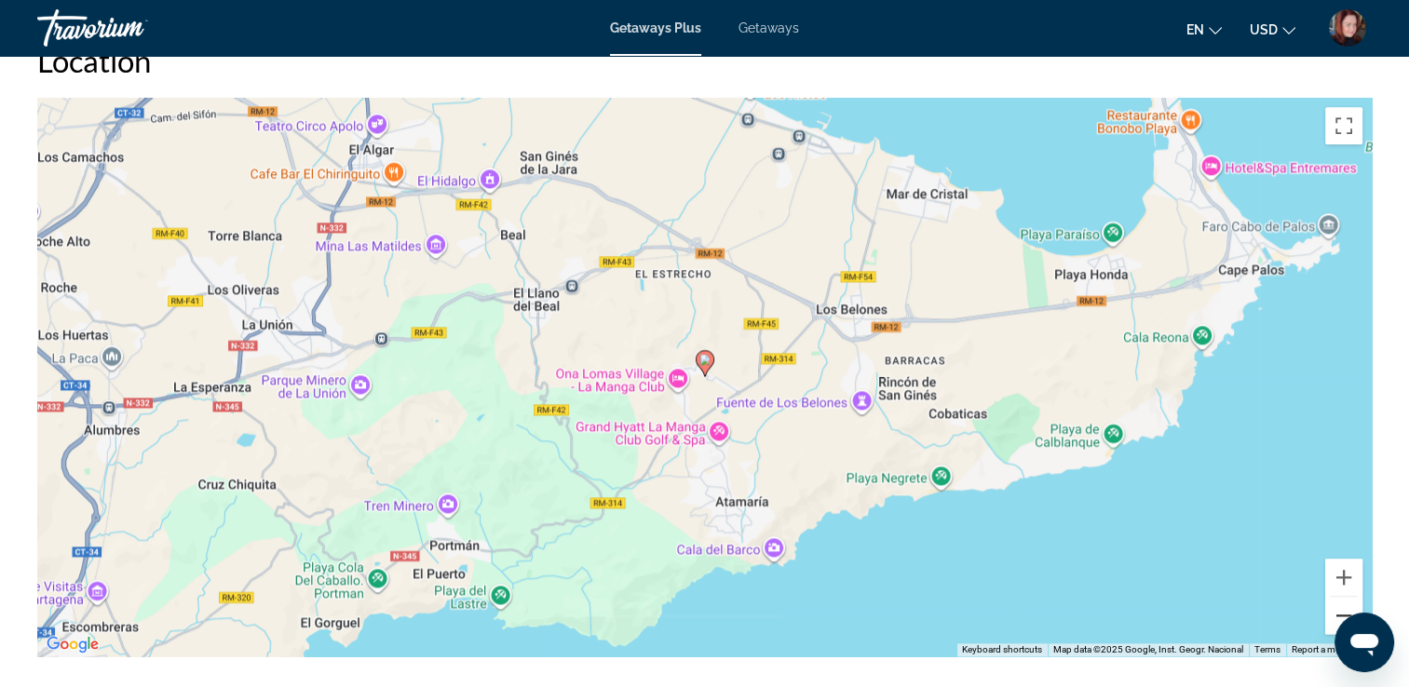
click at [1337, 608] on button "Zoom out" at bounding box center [1343, 615] width 37 height 37
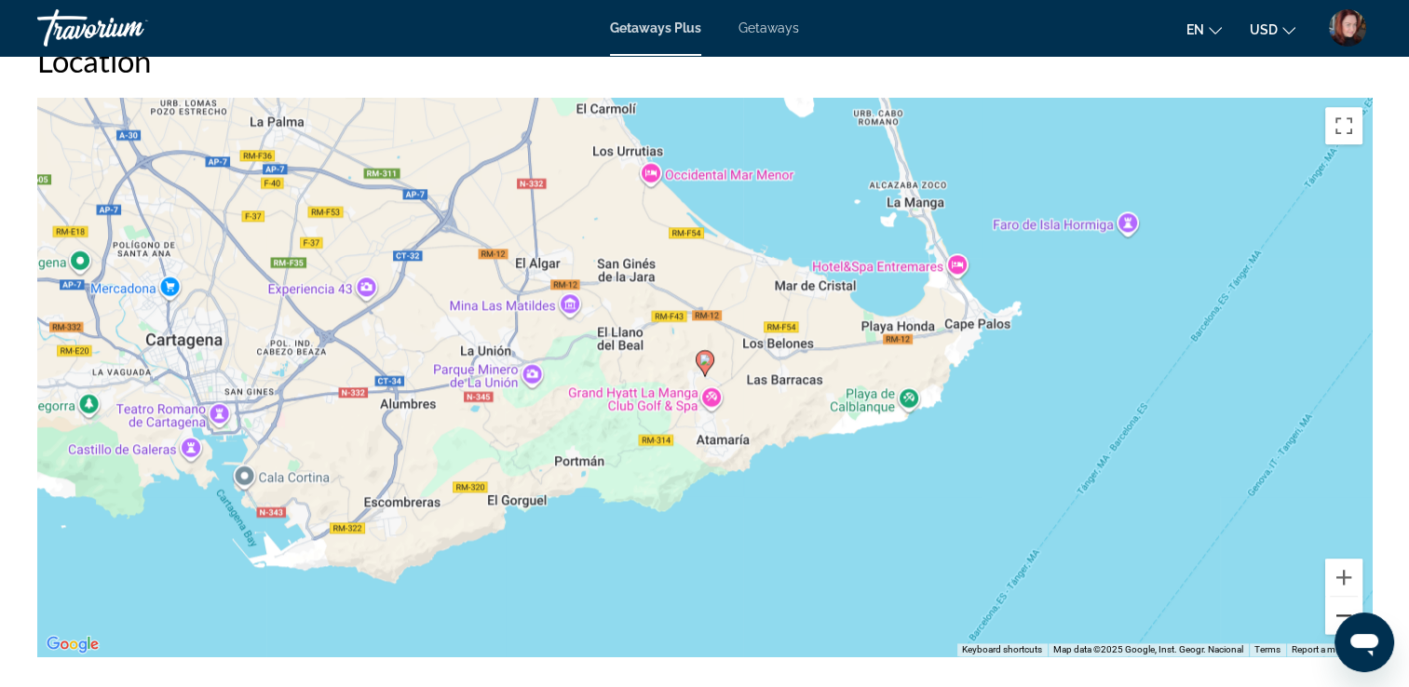
click at [1337, 608] on button "Zoom out" at bounding box center [1343, 615] width 37 height 37
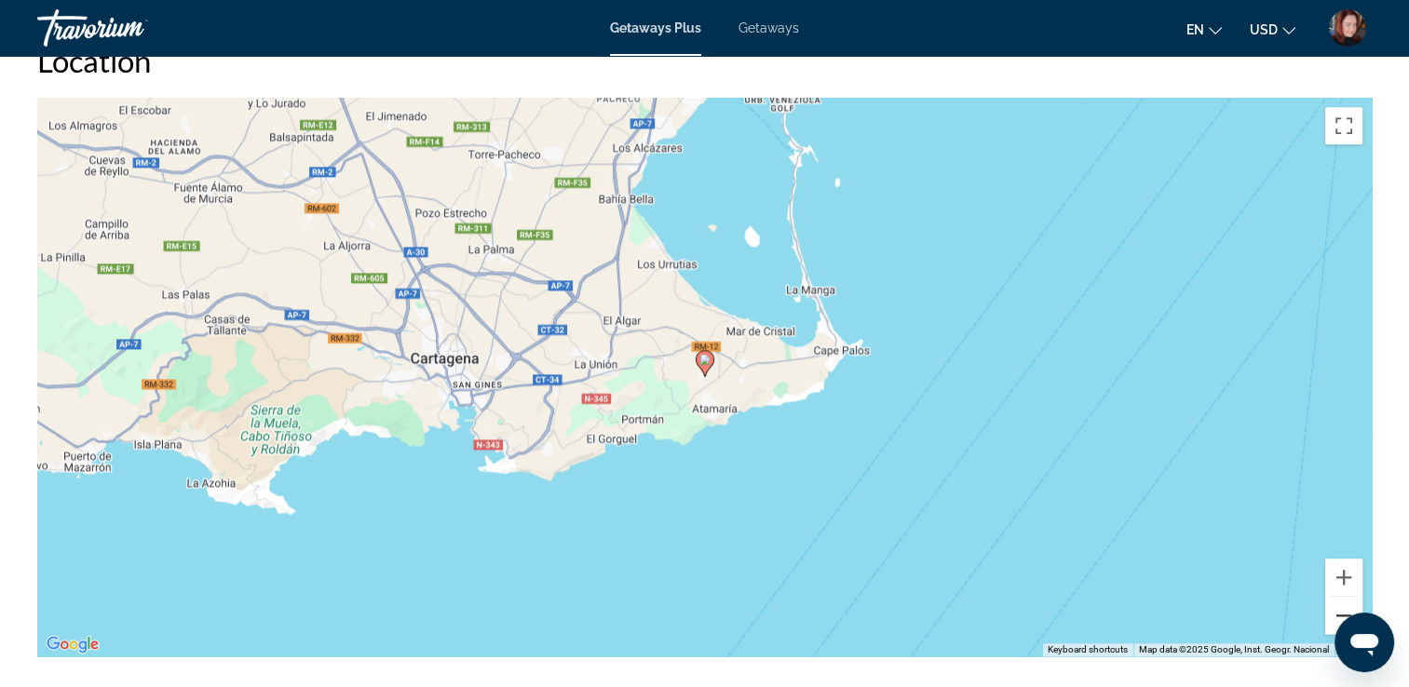
click at [1337, 608] on button "Zoom out" at bounding box center [1343, 615] width 37 height 37
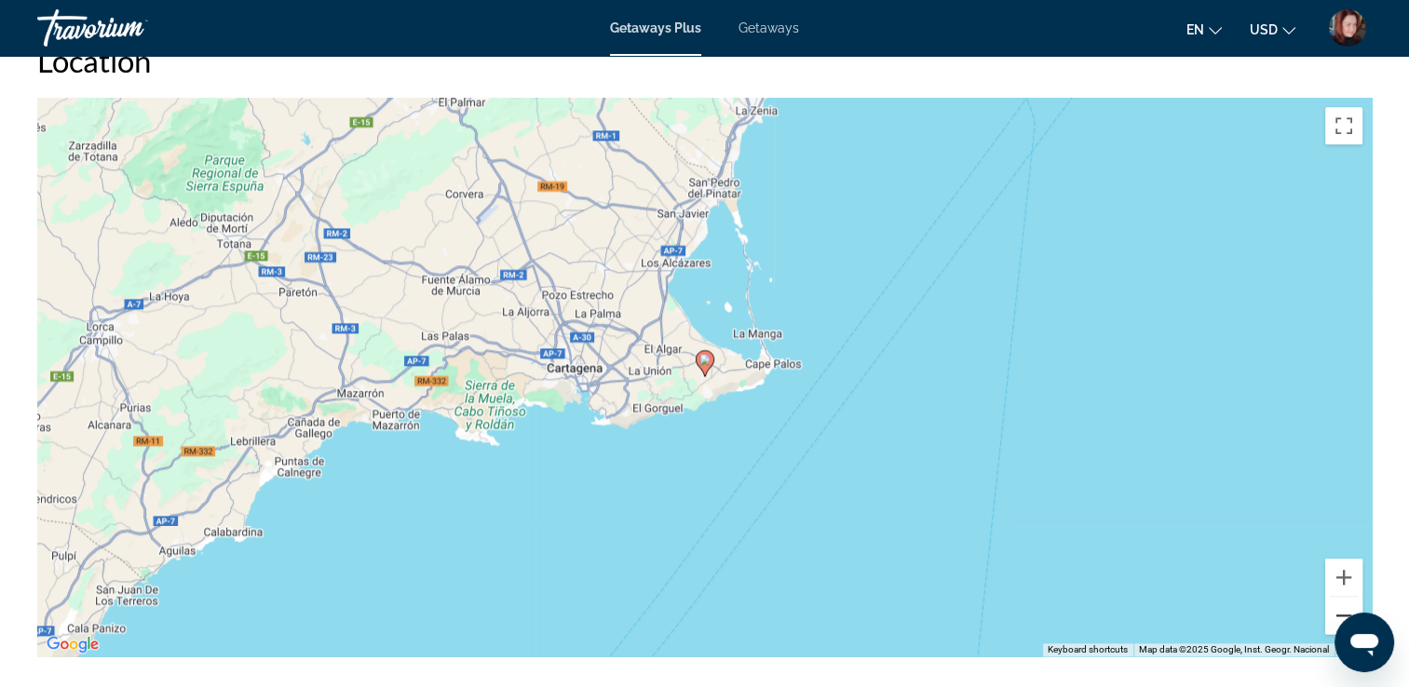
click at [1337, 608] on button "Zoom out" at bounding box center [1343, 615] width 37 height 37
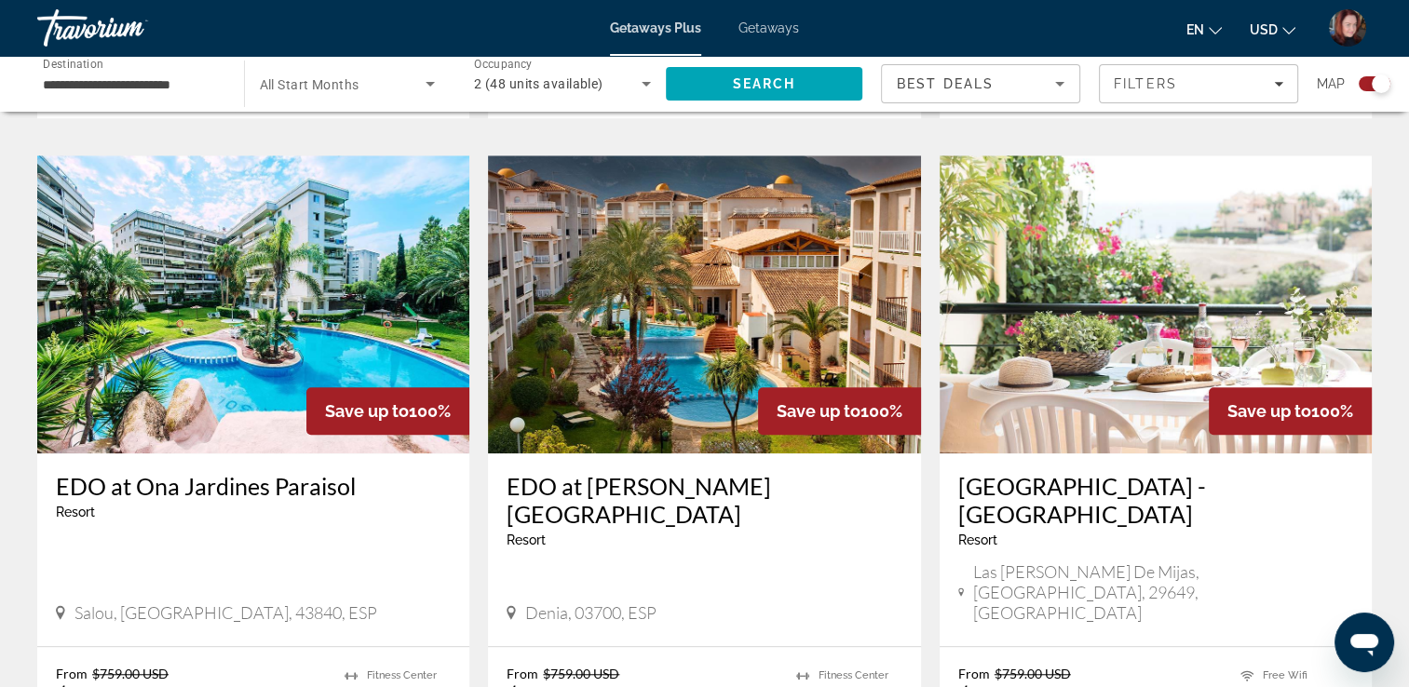
scroll to position [1303, 0]
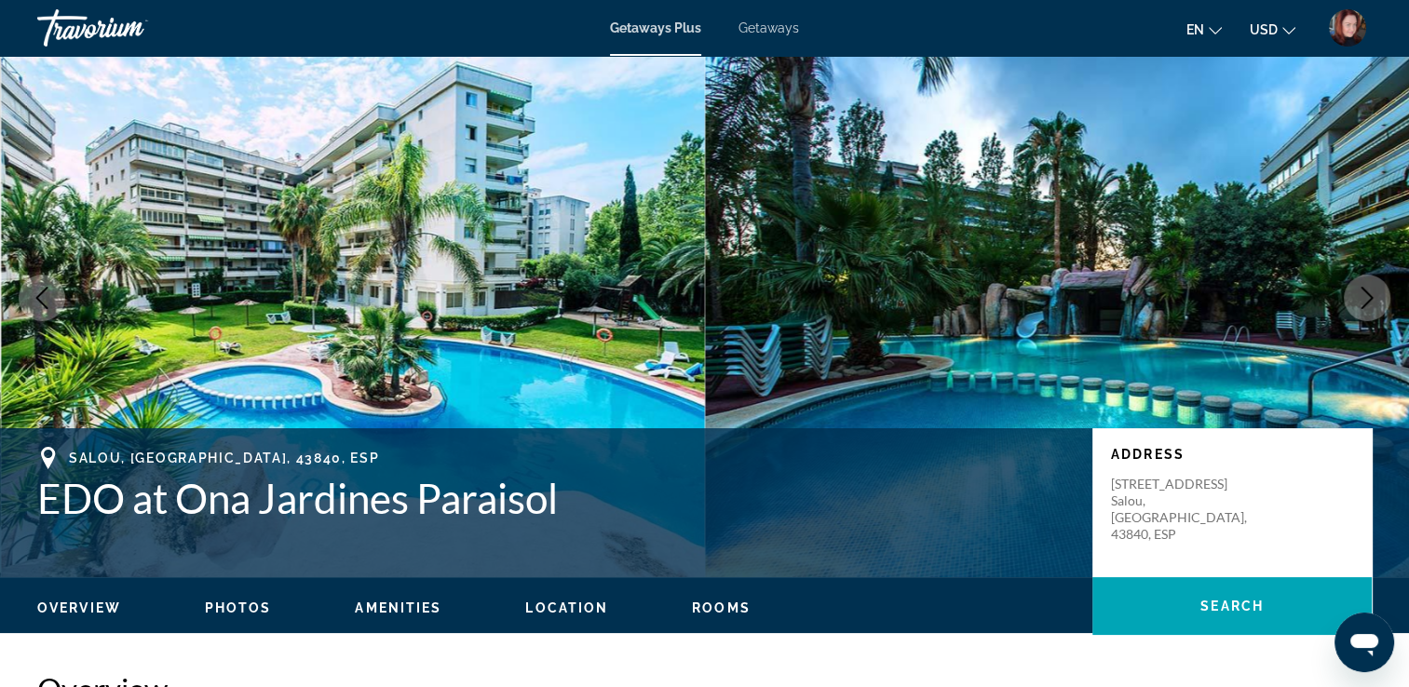
scroll to position [112, 0]
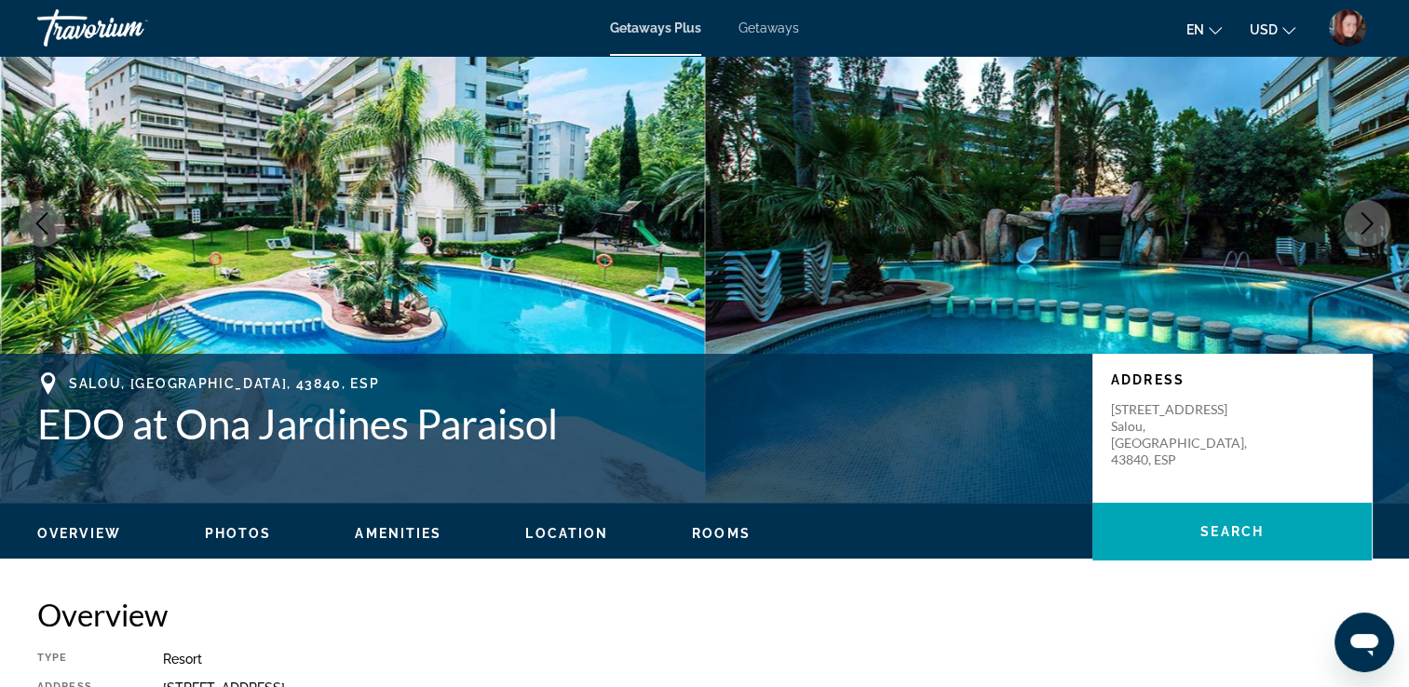
click at [1362, 236] on button "Next image" at bounding box center [1366, 223] width 47 height 47
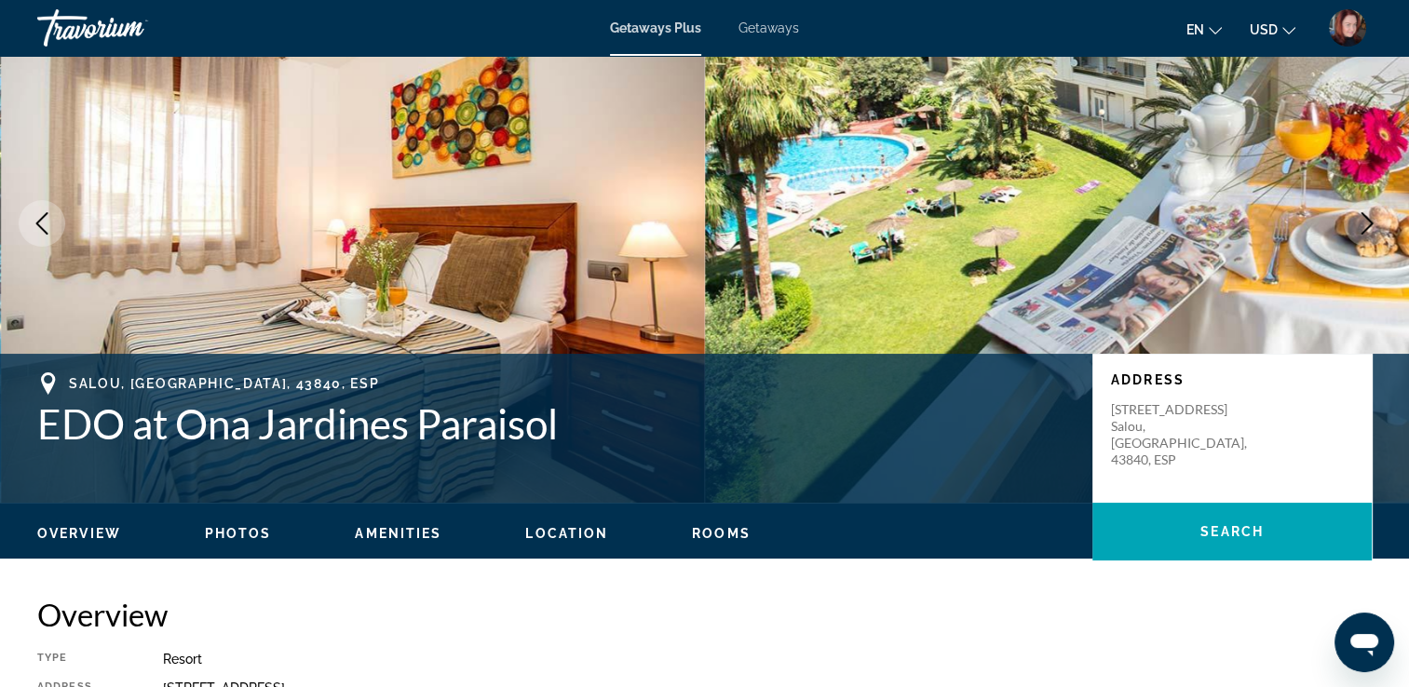
click at [1362, 236] on button "Next image" at bounding box center [1366, 223] width 47 height 47
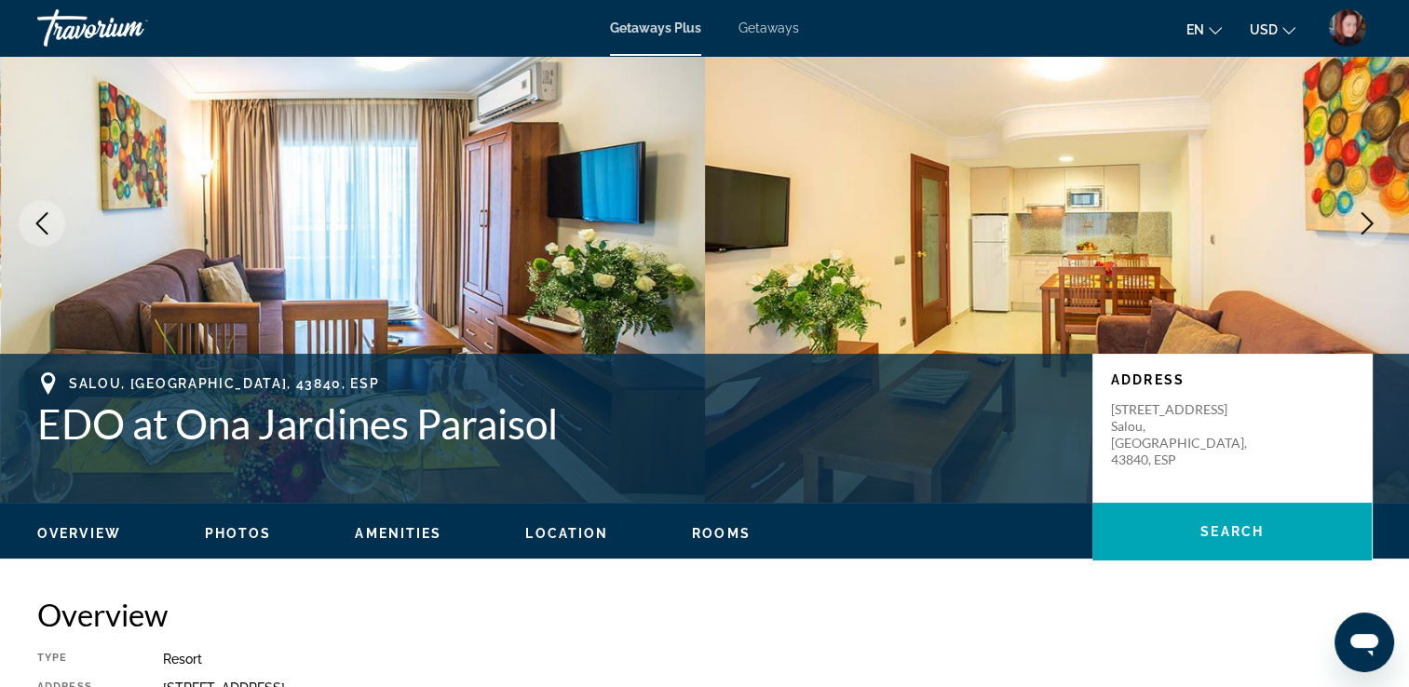
click at [1362, 236] on button "Next image" at bounding box center [1366, 223] width 47 height 47
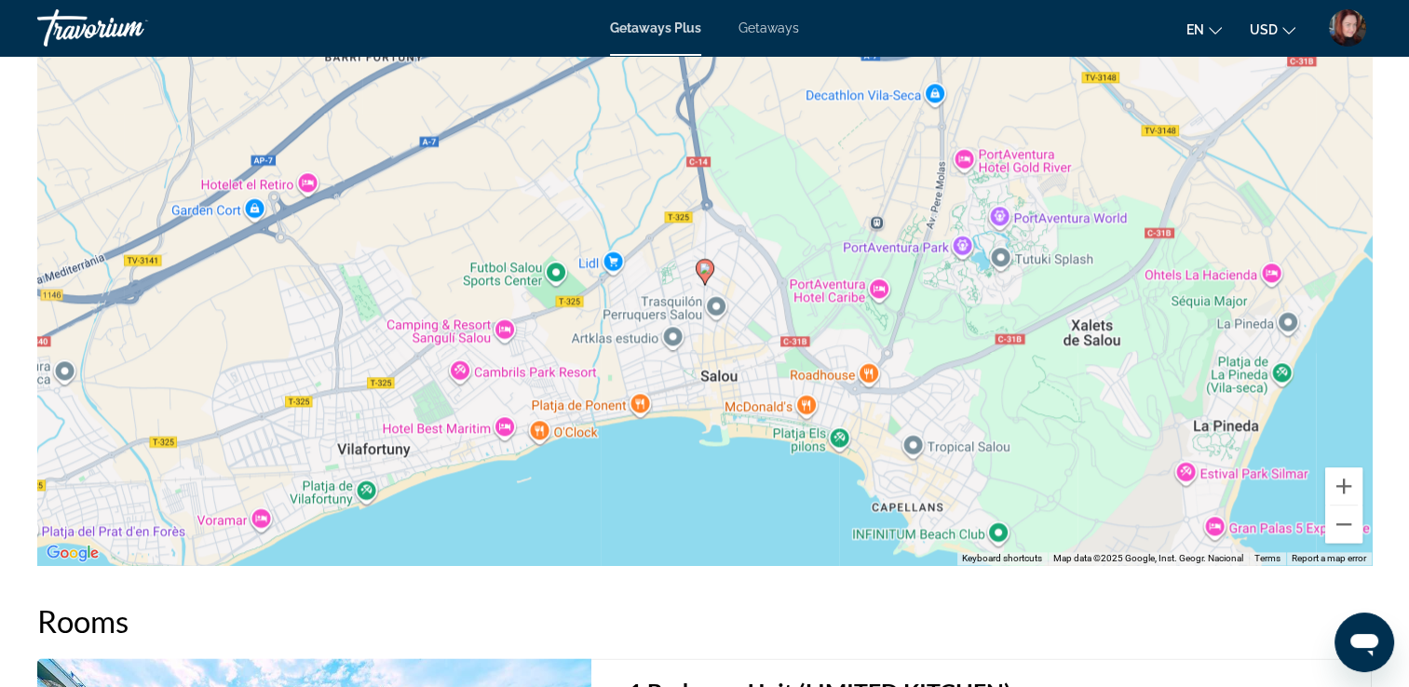
scroll to position [2383, 0]
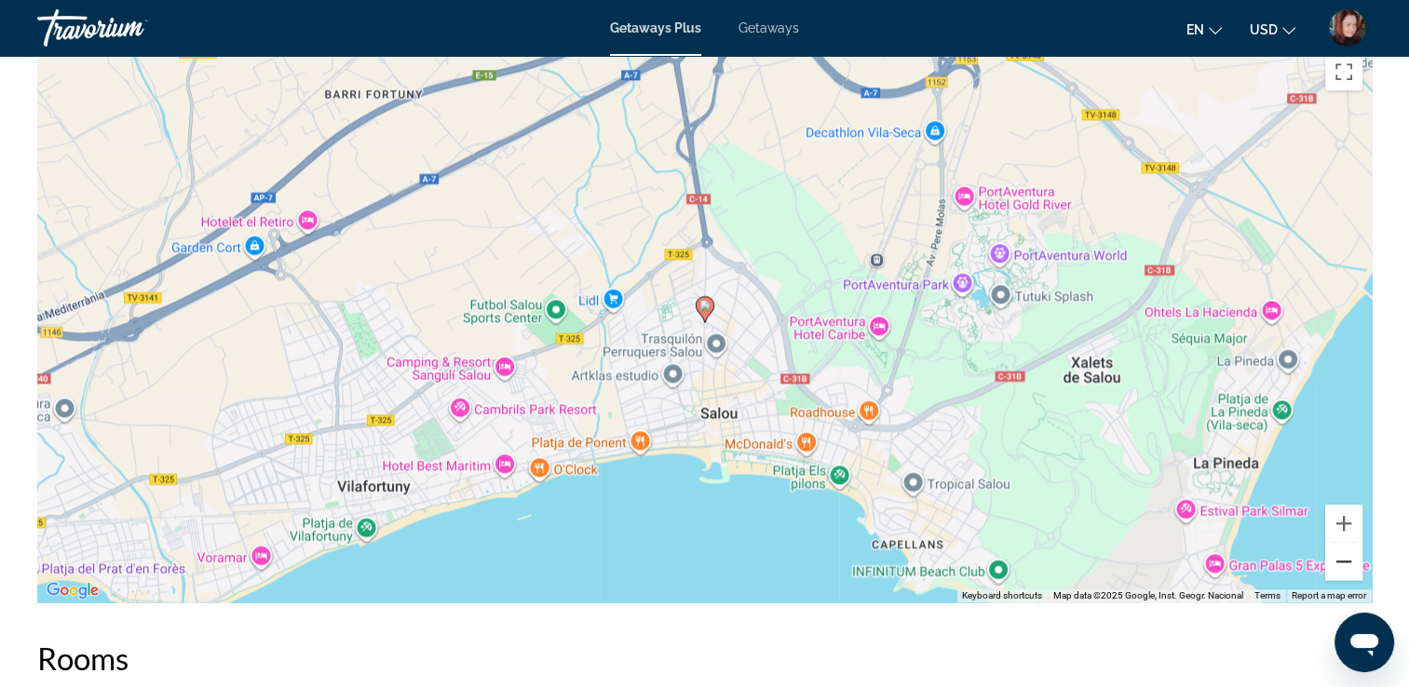
click at [1345, 548] on button "Zoom out" at bounding box center [1343, 561] width 37 height 37
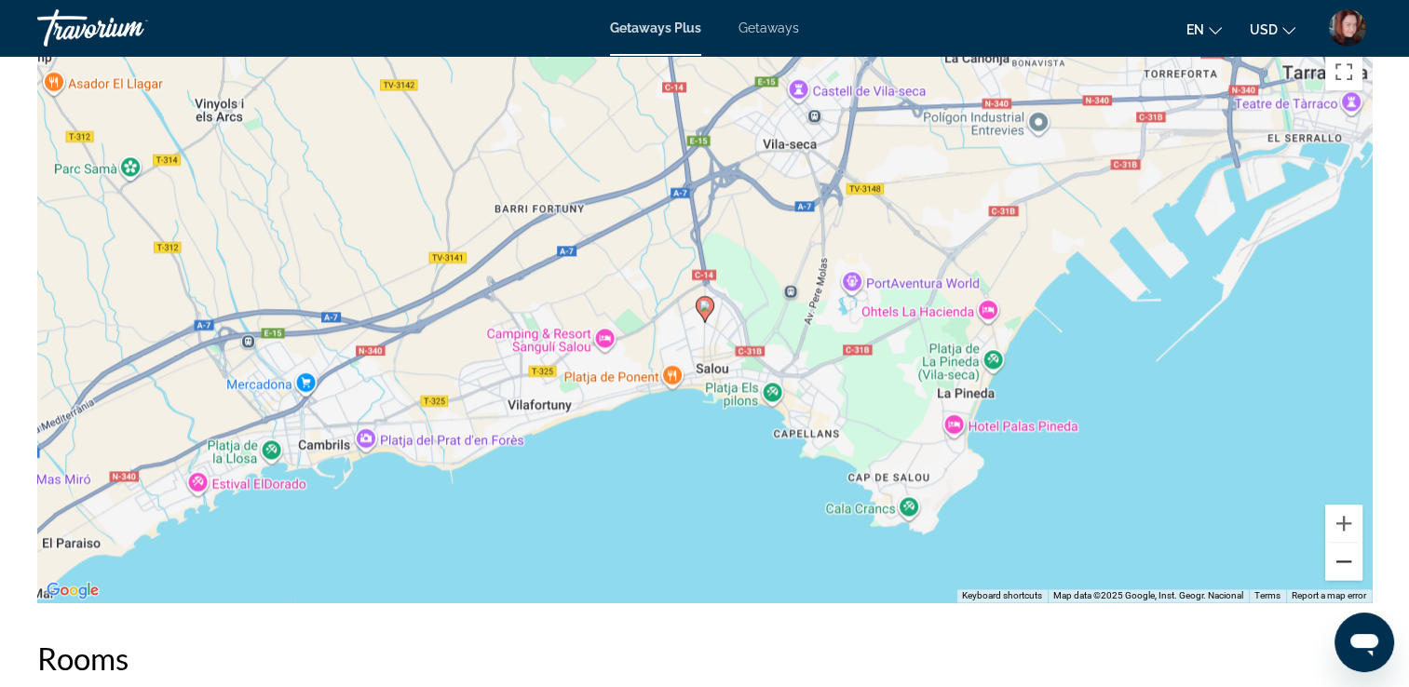
click at [1345, 548] on button "Zoom out" at bounding box center [1343, 561] width 37 height 37
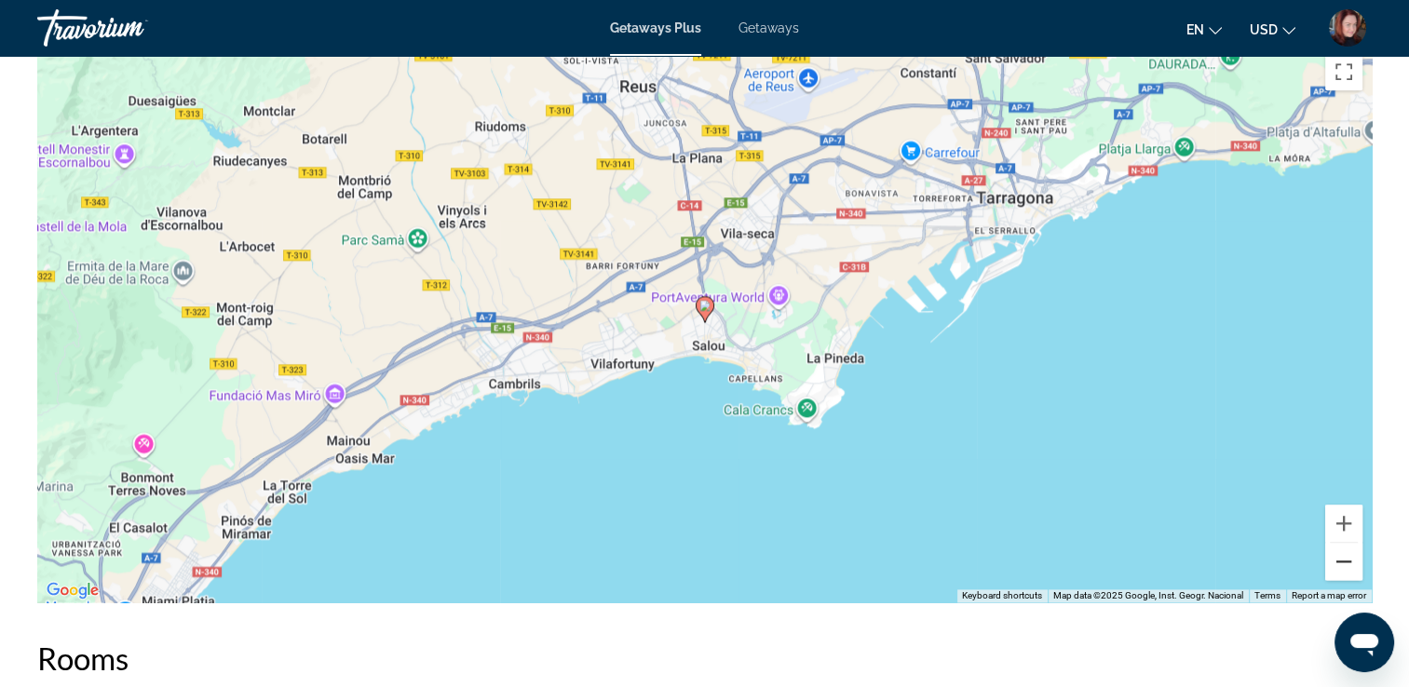
click at [1345, 548] on button "Zoom out" at bounding box center [1343, 561] width 37 height 37
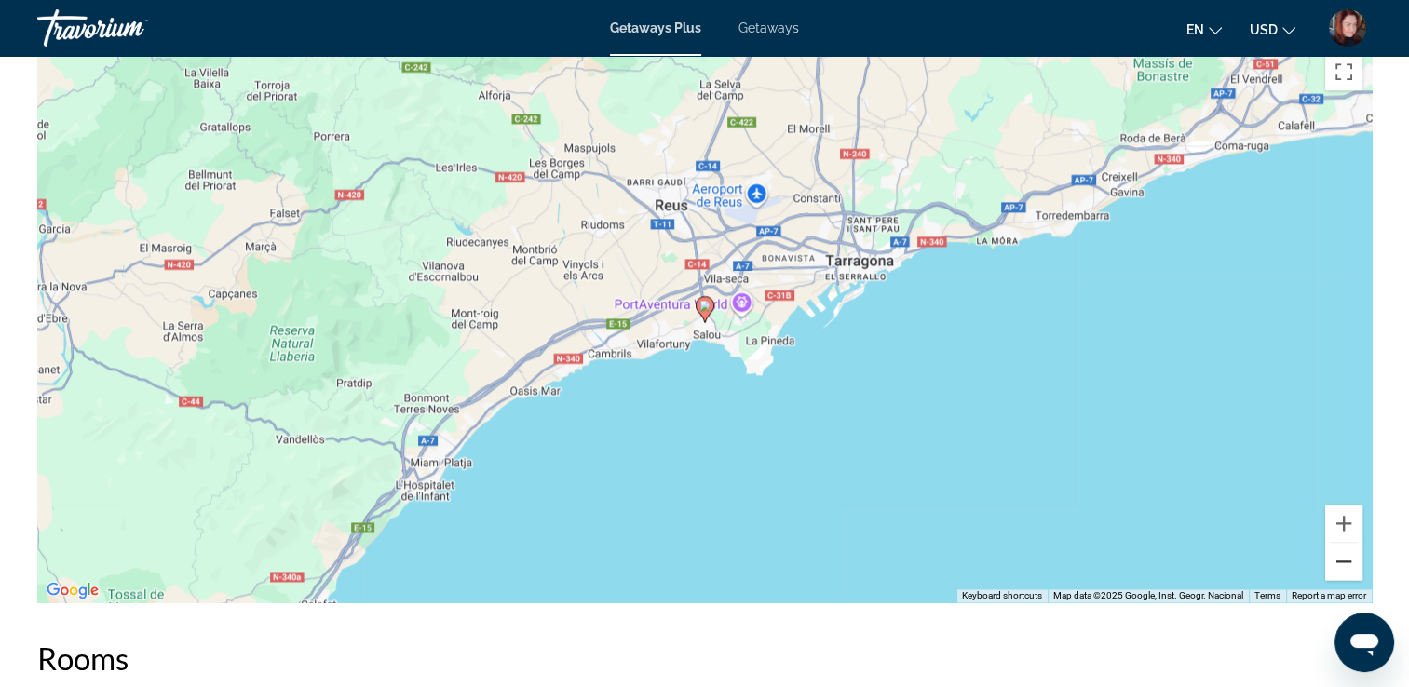
click at [1345, 548] on button "Zoom out" at bounding box center [1343, 561] width 37 height 37
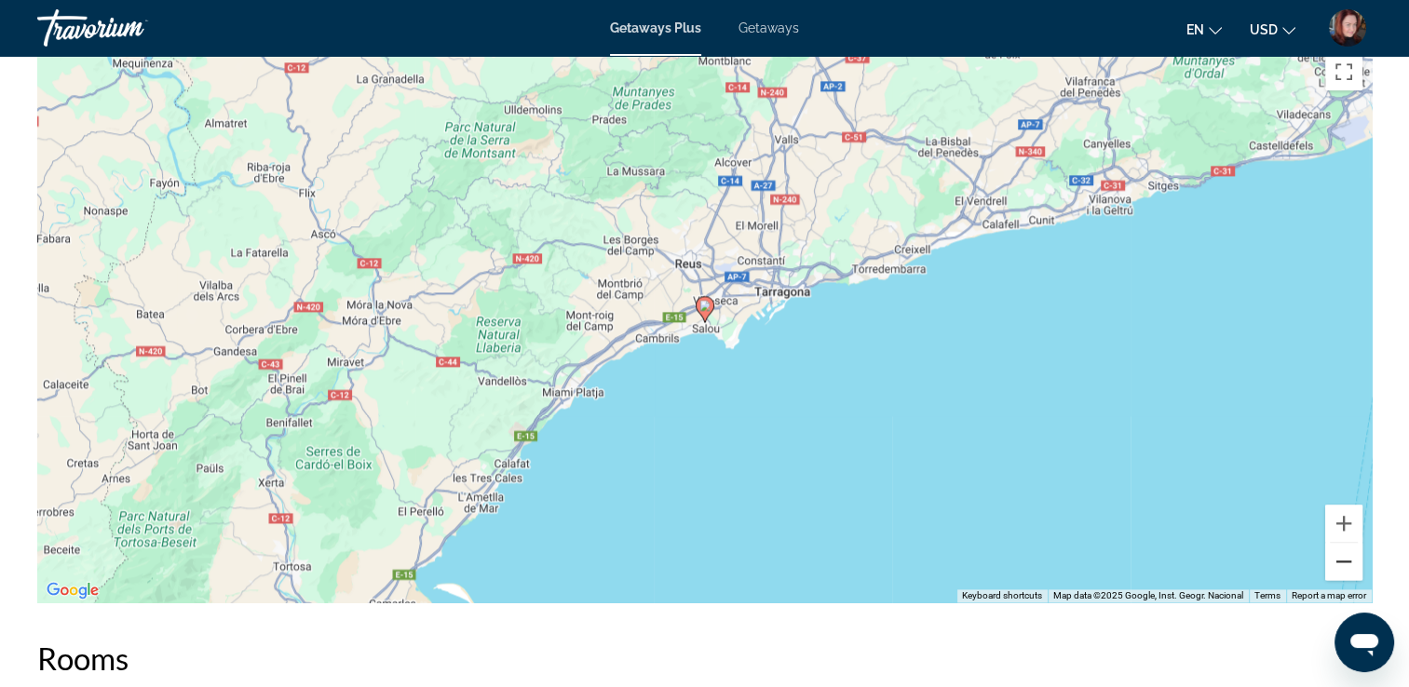
click at [1345, 548] on button "Zoom out" at bounding box center [1343, 561] width 37 height 37
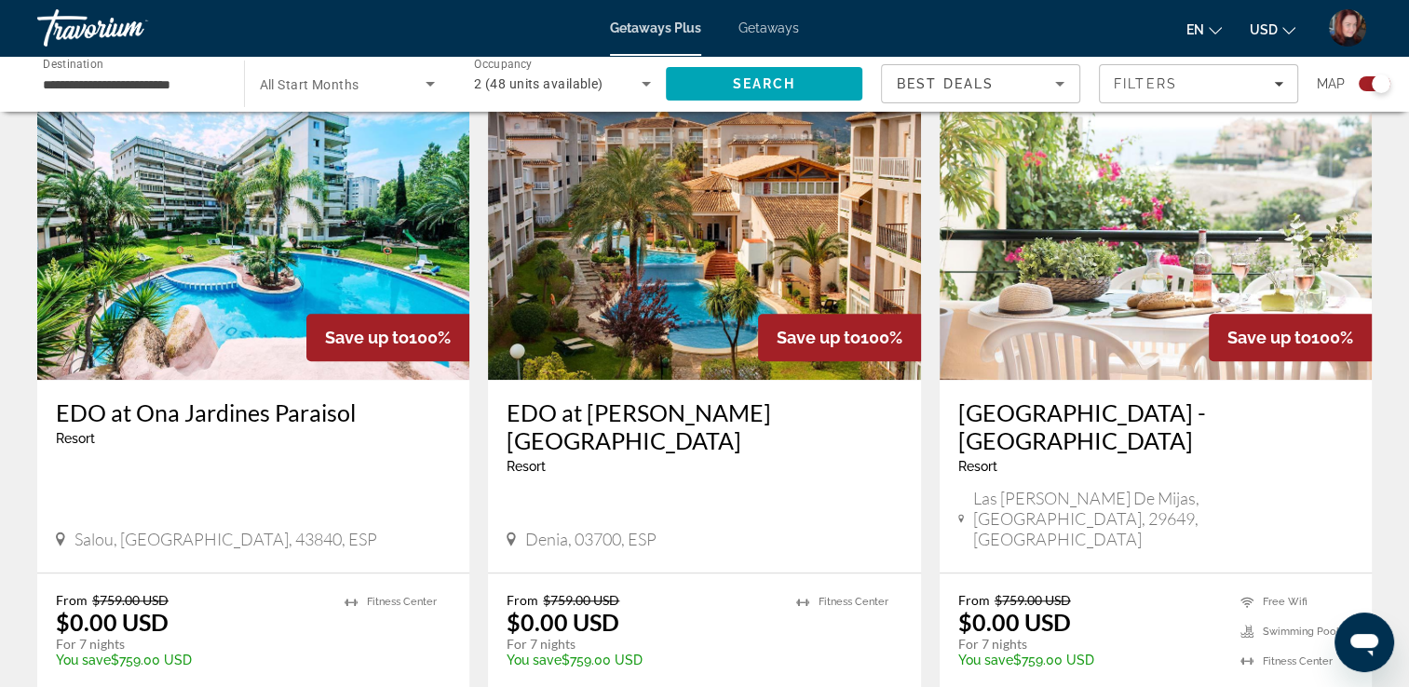
scroll to position [1378, 0]
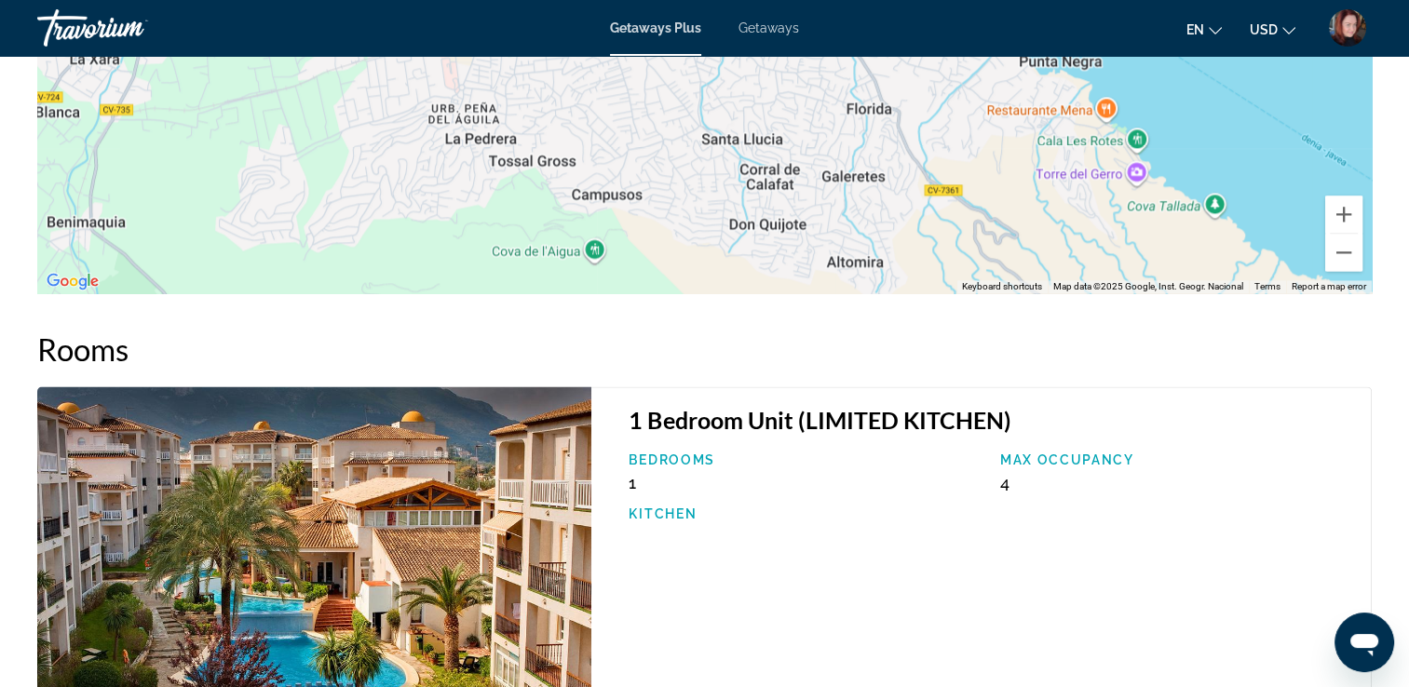
scroll to position [2793, 0]
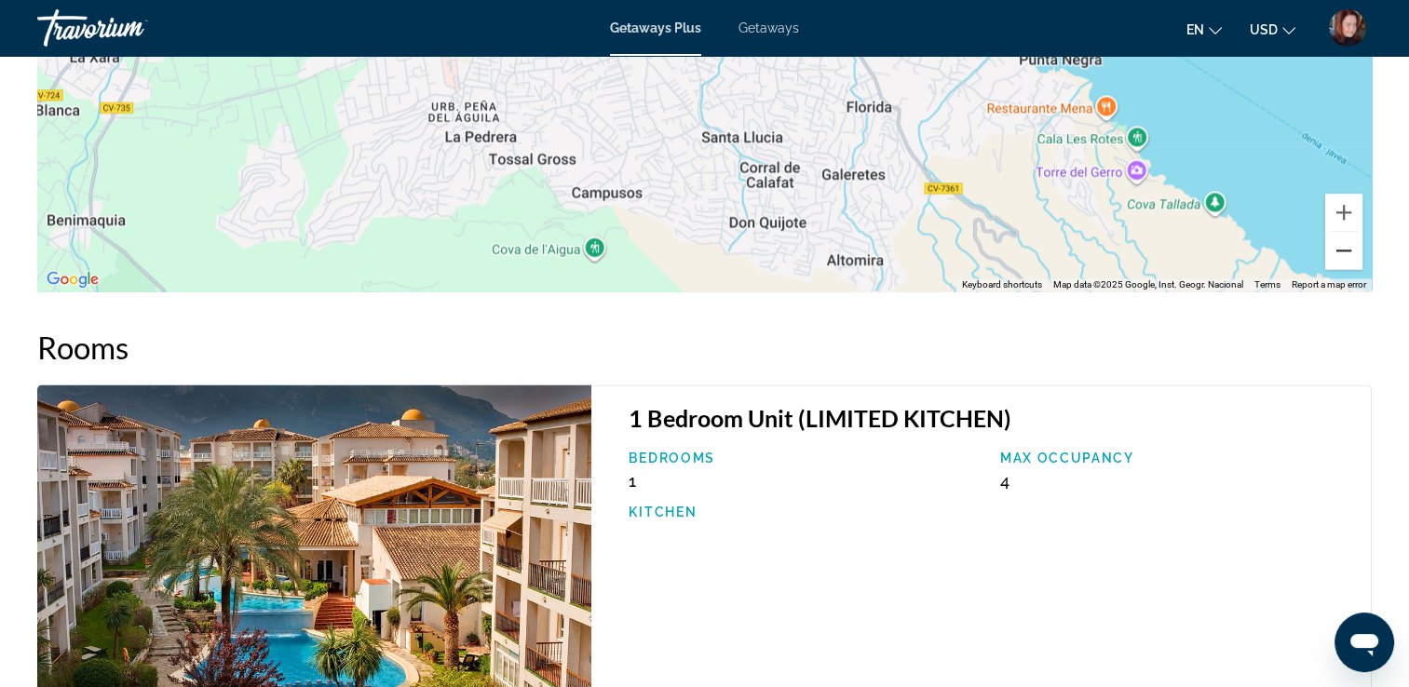
click at [1338, 232] on button "Zoom out" at bounding box center [1343, 250] width 37 height 37
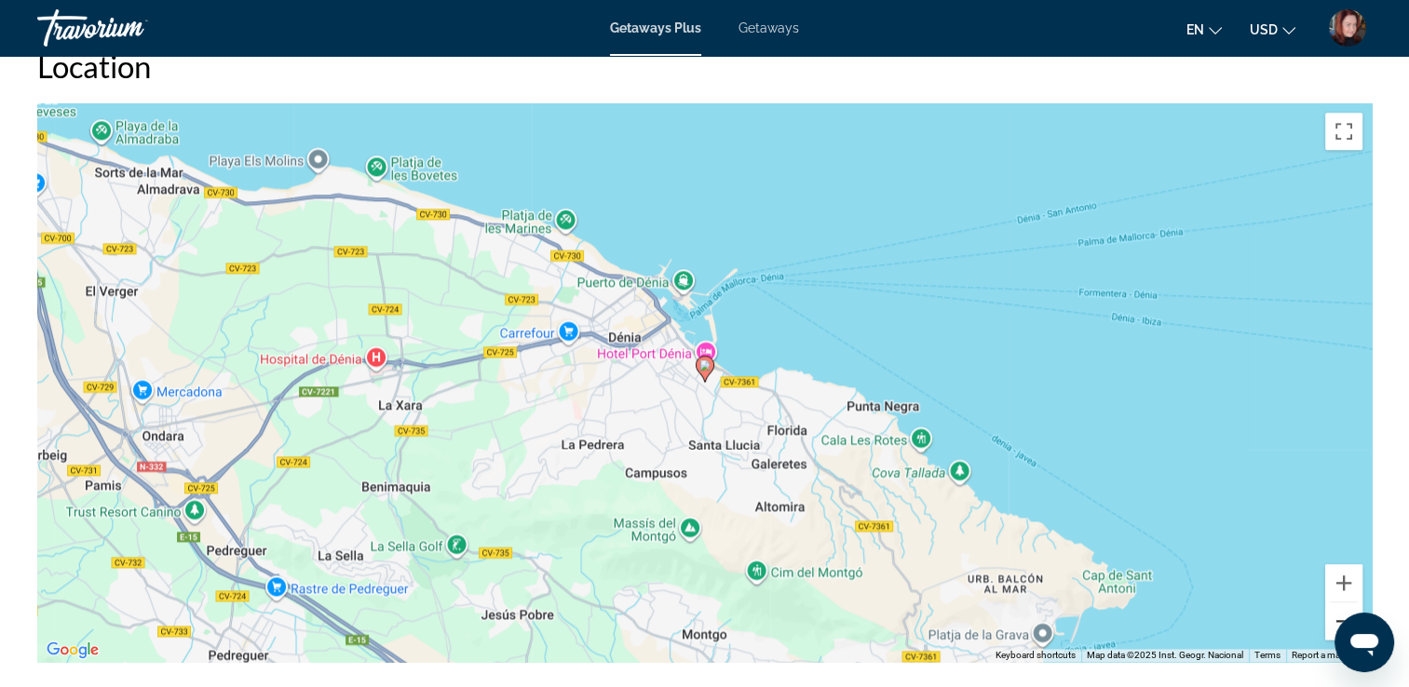
scroll to position [2420, 0]
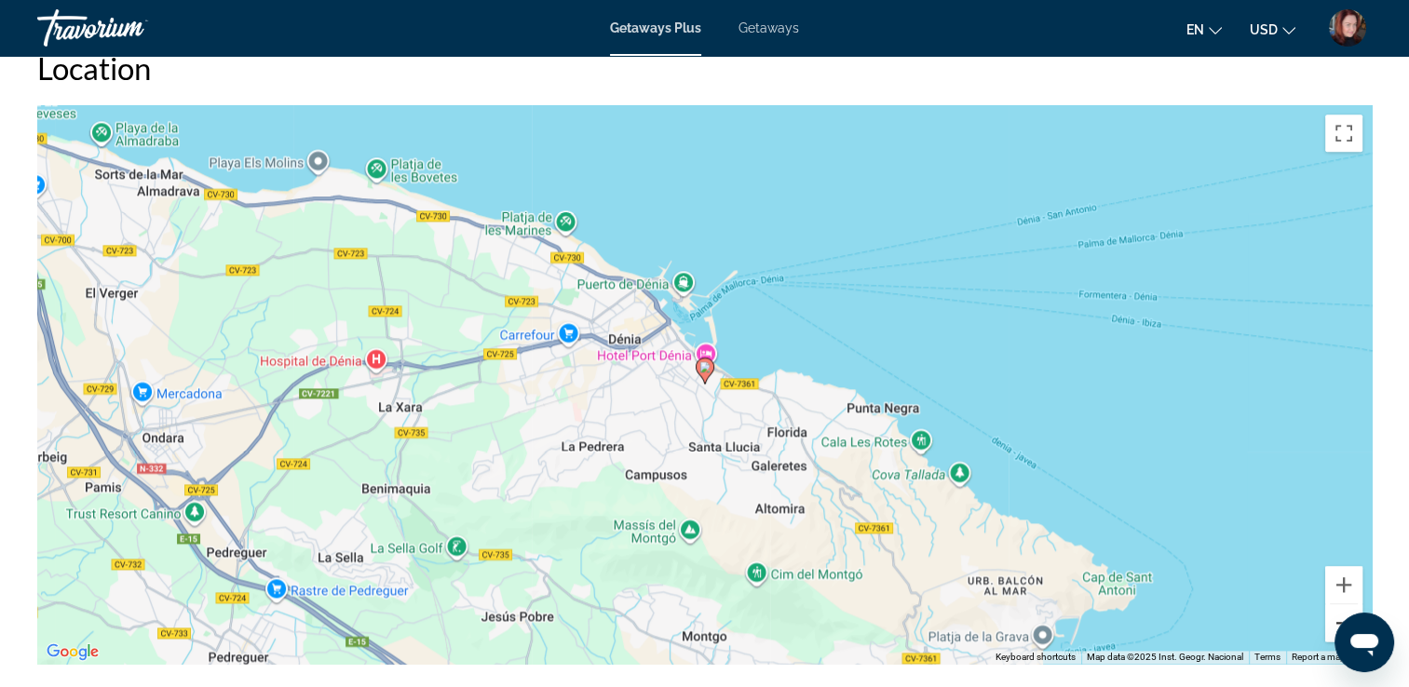
click at [1344, 604] on button "Zoom out" at bounding box center [1343, 622] width 37 height 37
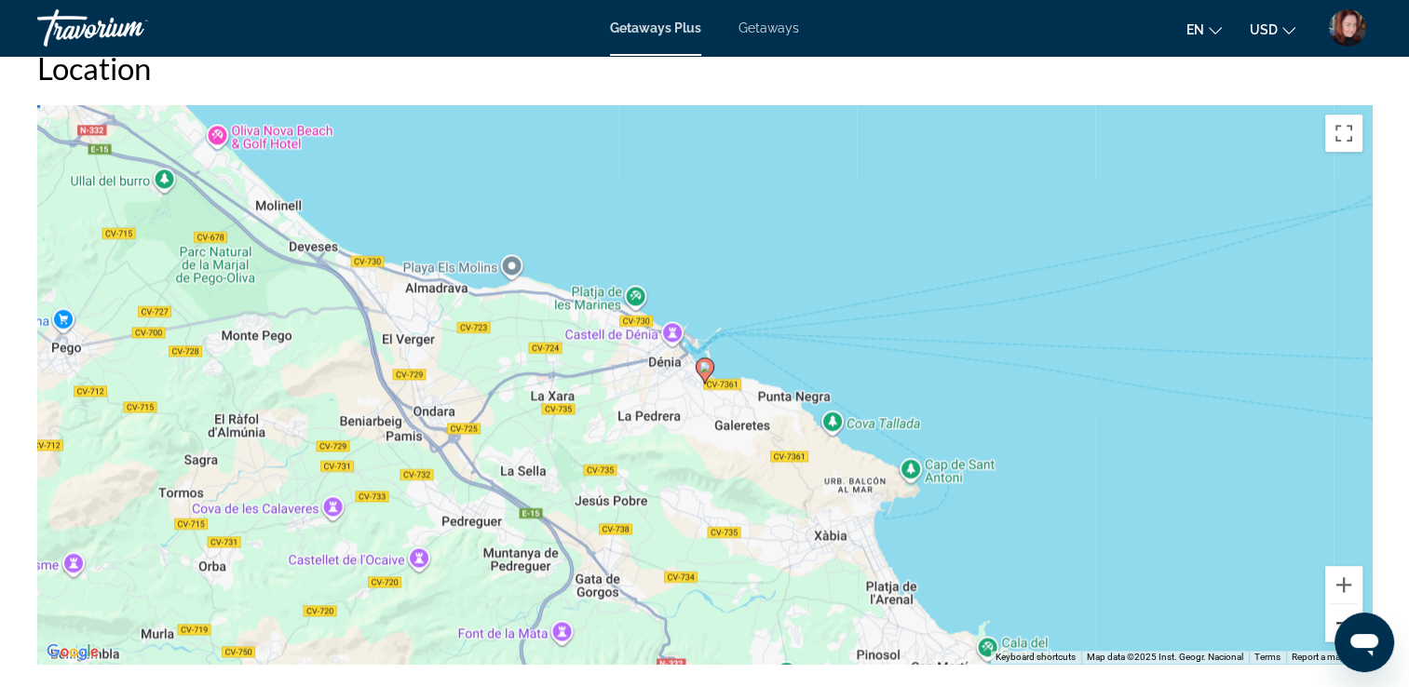
click at [1344, 604] on button "Zoom out" at bounding box center [1343, 622] width 37 height 37
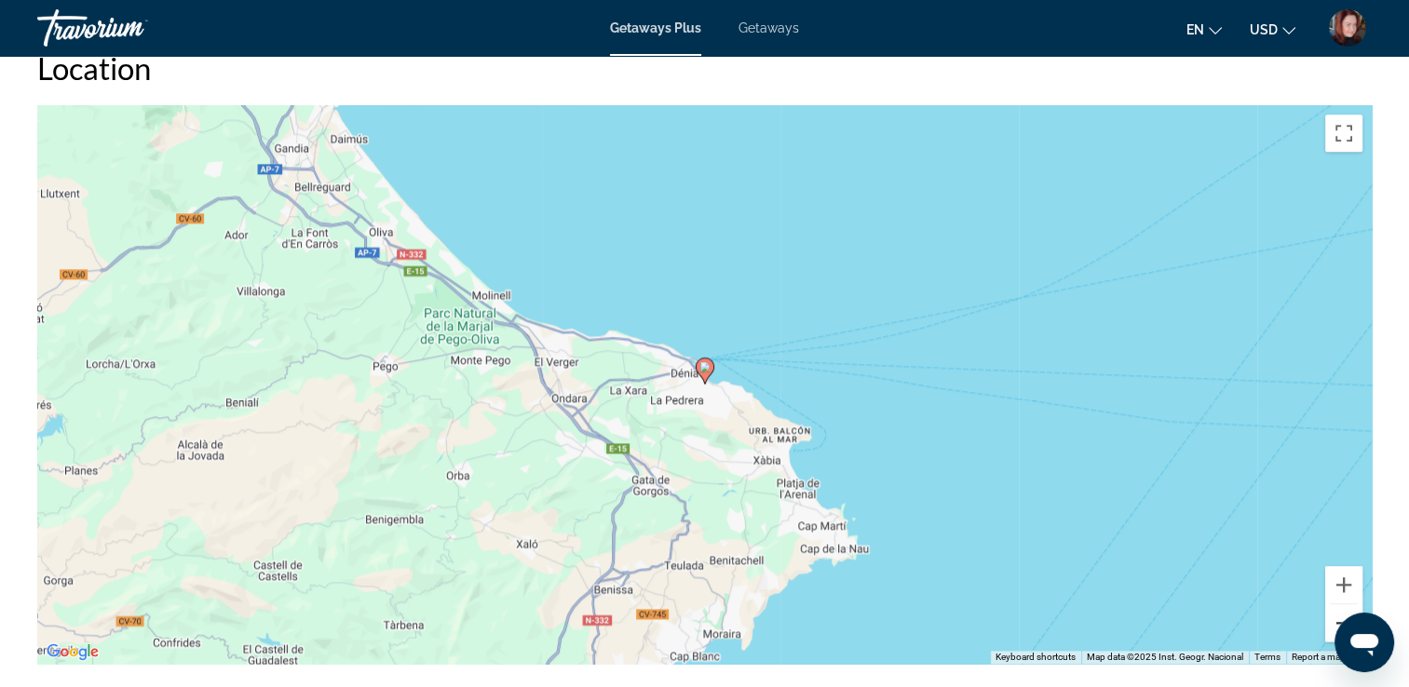
click at [1344, 604] on button "Zoom out" at bounding box center [1343, 622] width 37 height 37
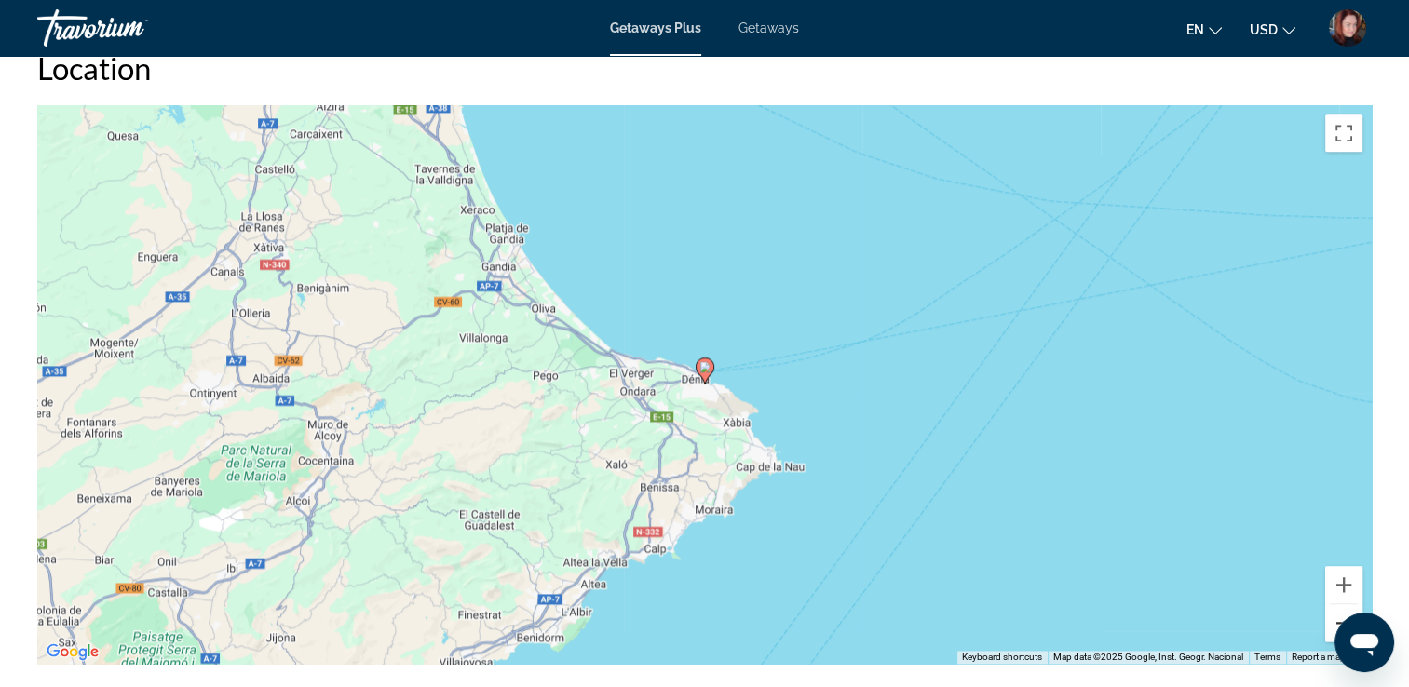
click at [1344, 604] on button "Zoom out" at bounding box center [1343, 622] width 37 height 37
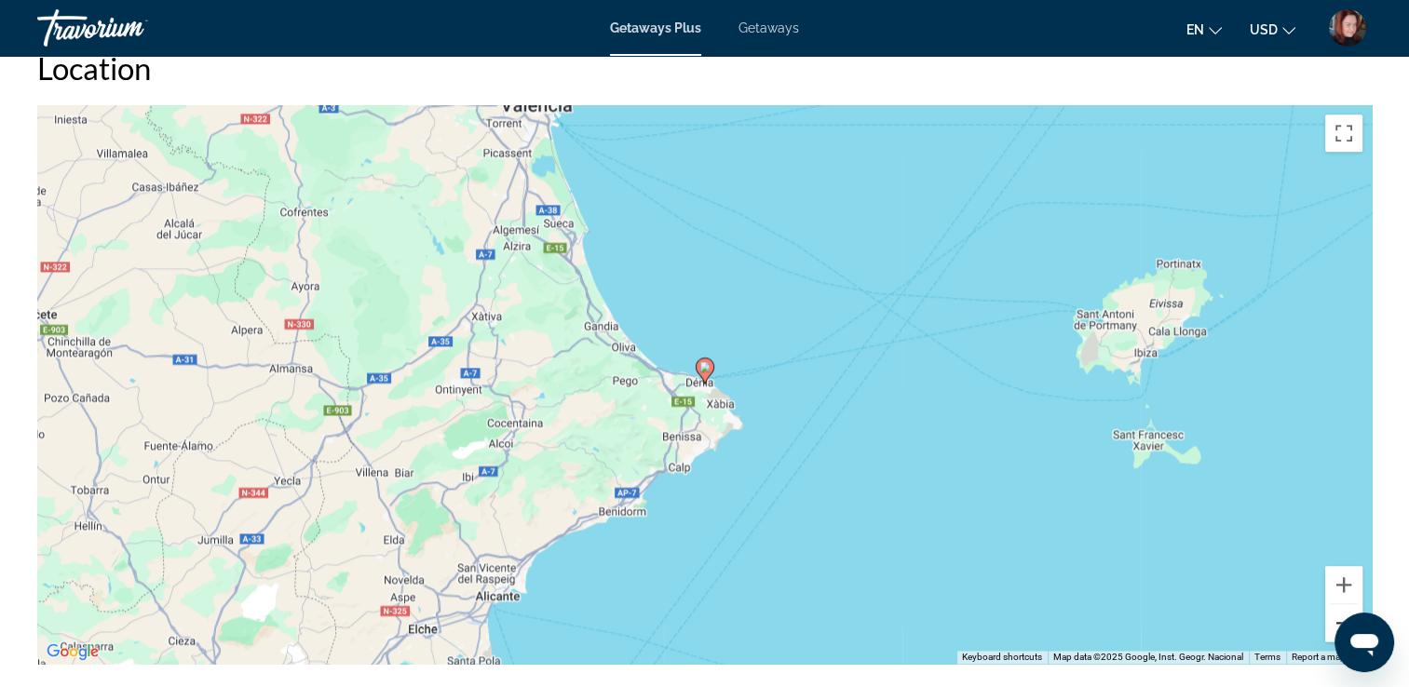
click at [1344, 604] on button "Zoom out" at bounding box center [1343, 622] width 37 height 37
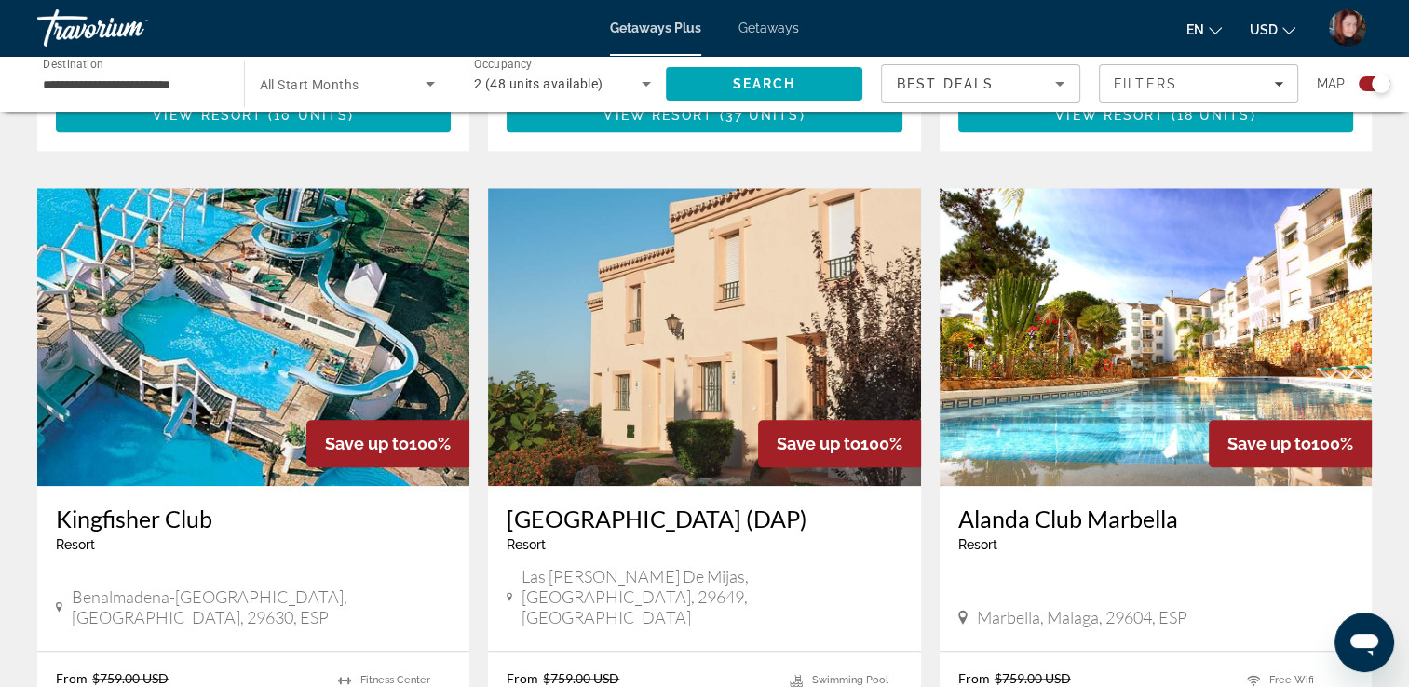
scroll to position [1974, 0]
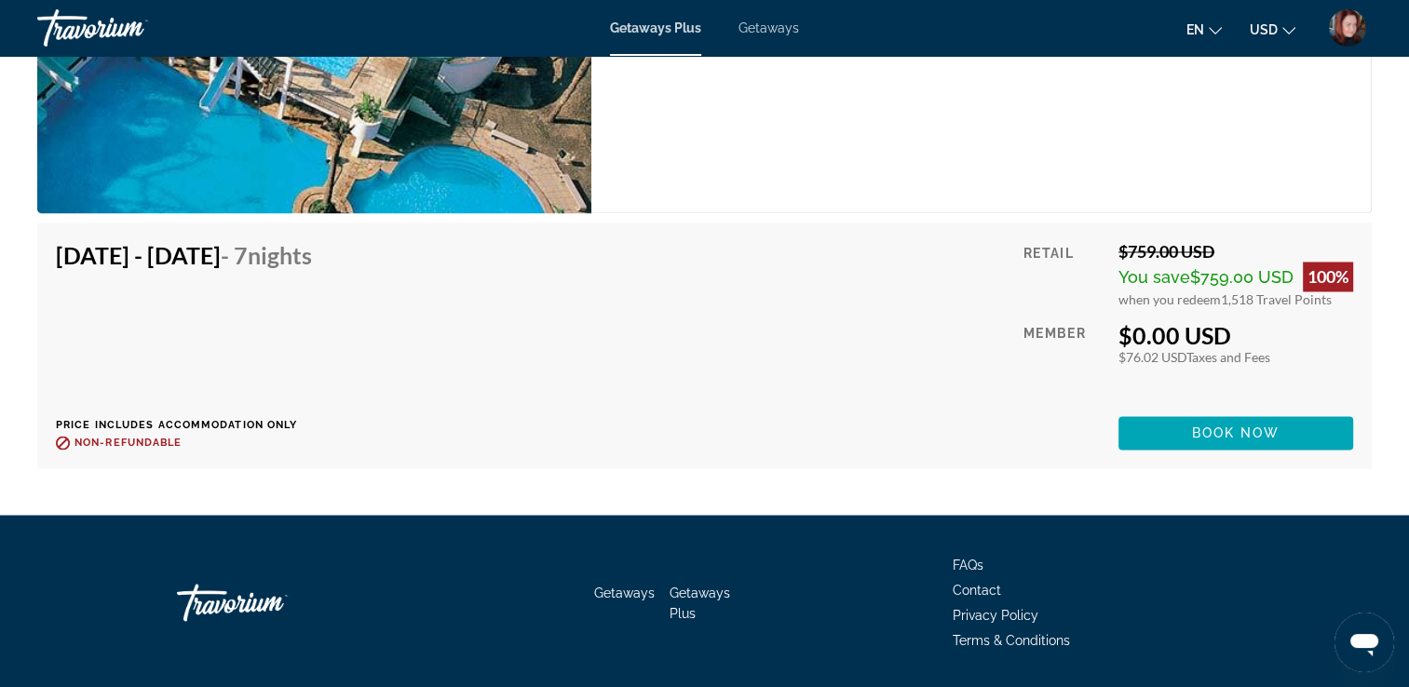
scroll to position [3116, 0]
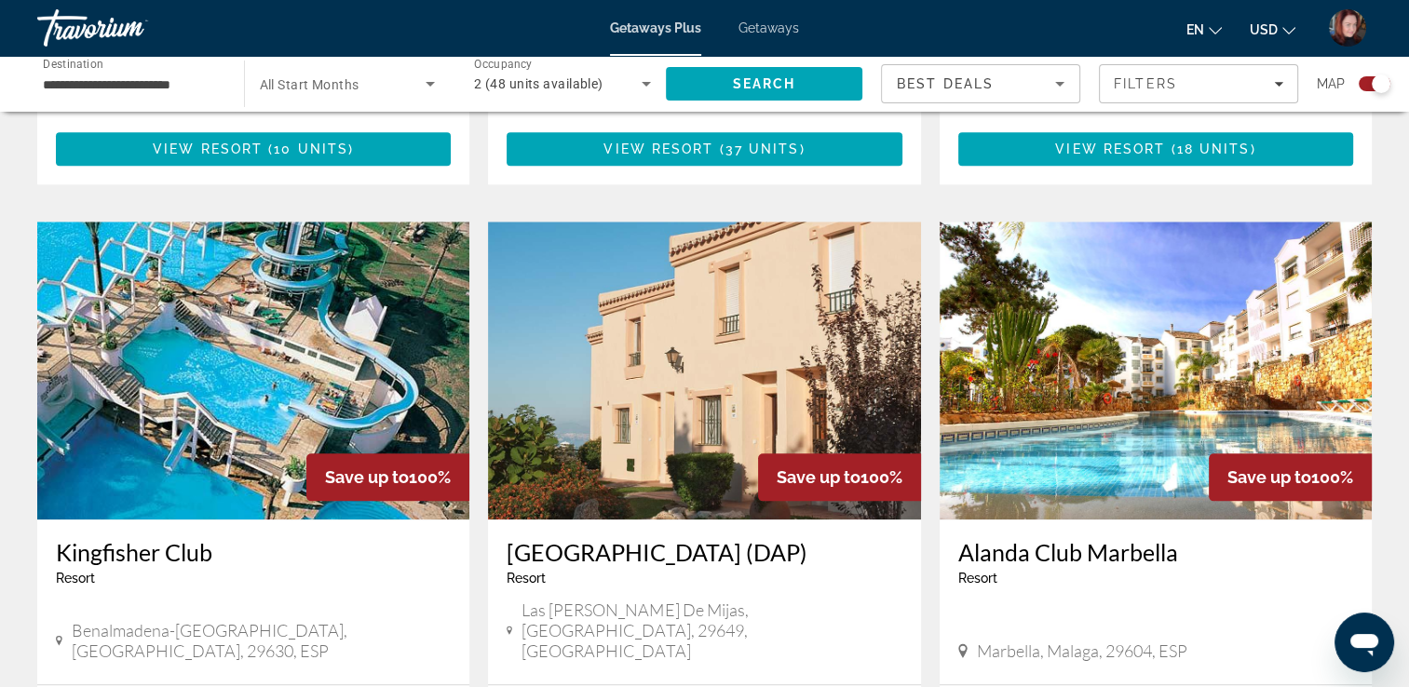
scroll to position [2011, 0]
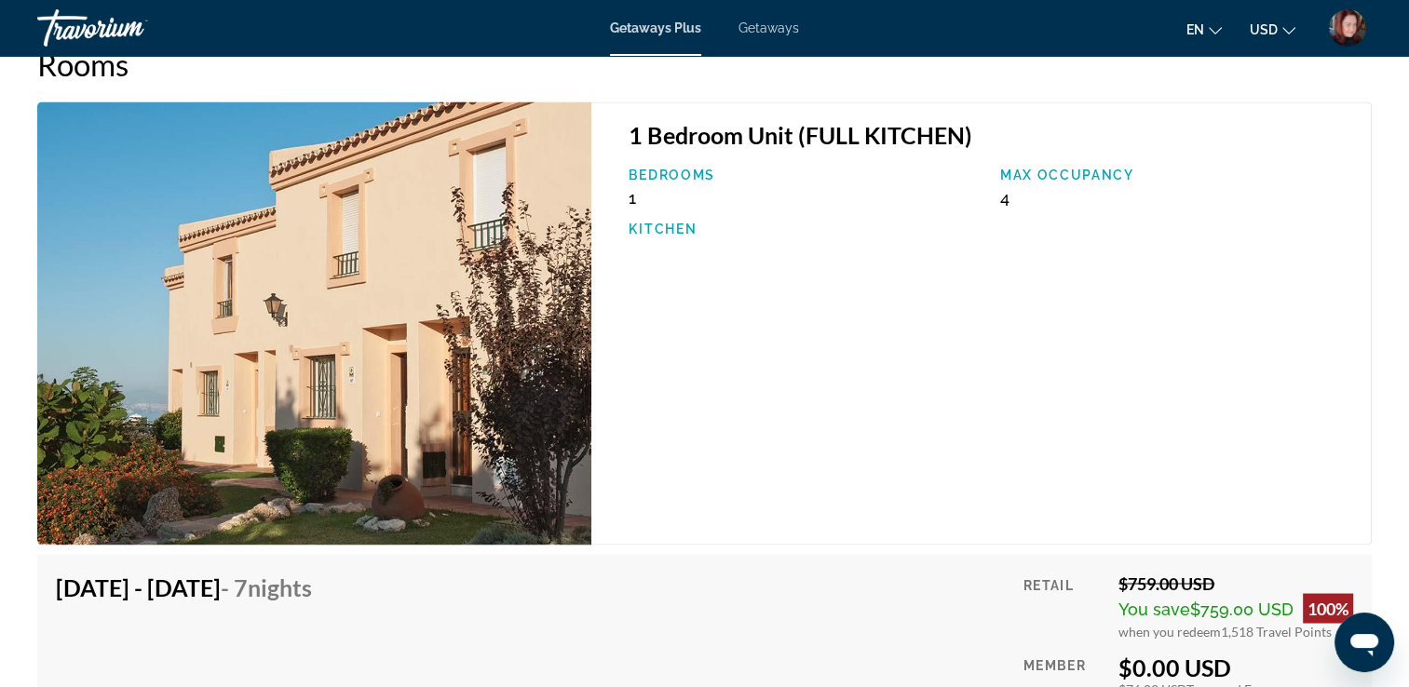
scroll to position [3165, 0]
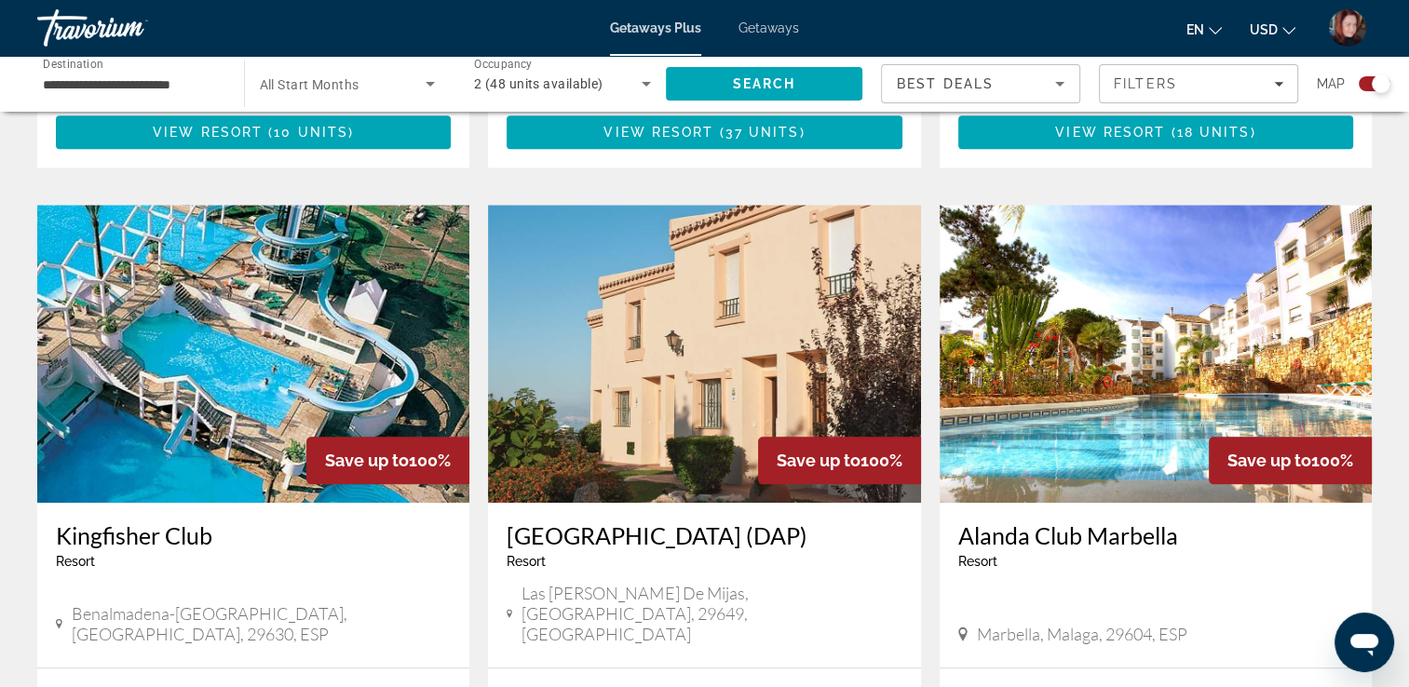
scroll to position [1974, 0]
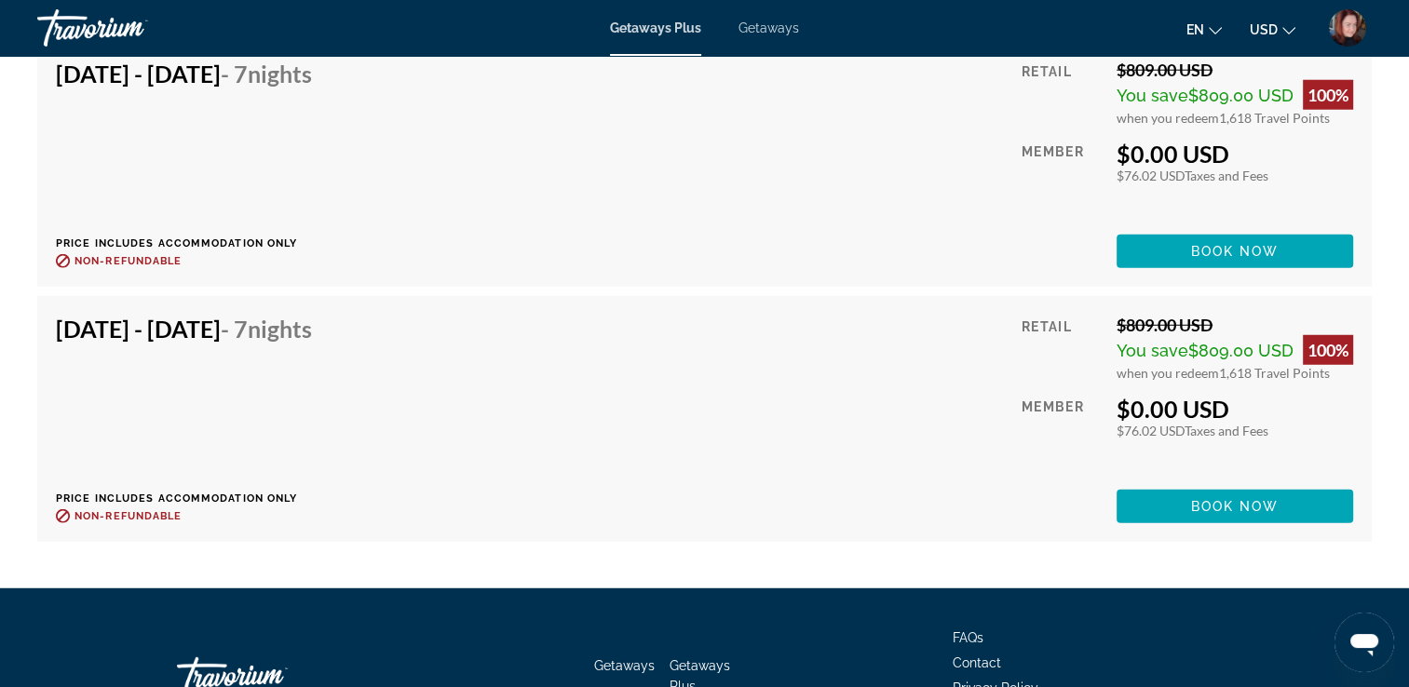
scroll to position [5106, 0]
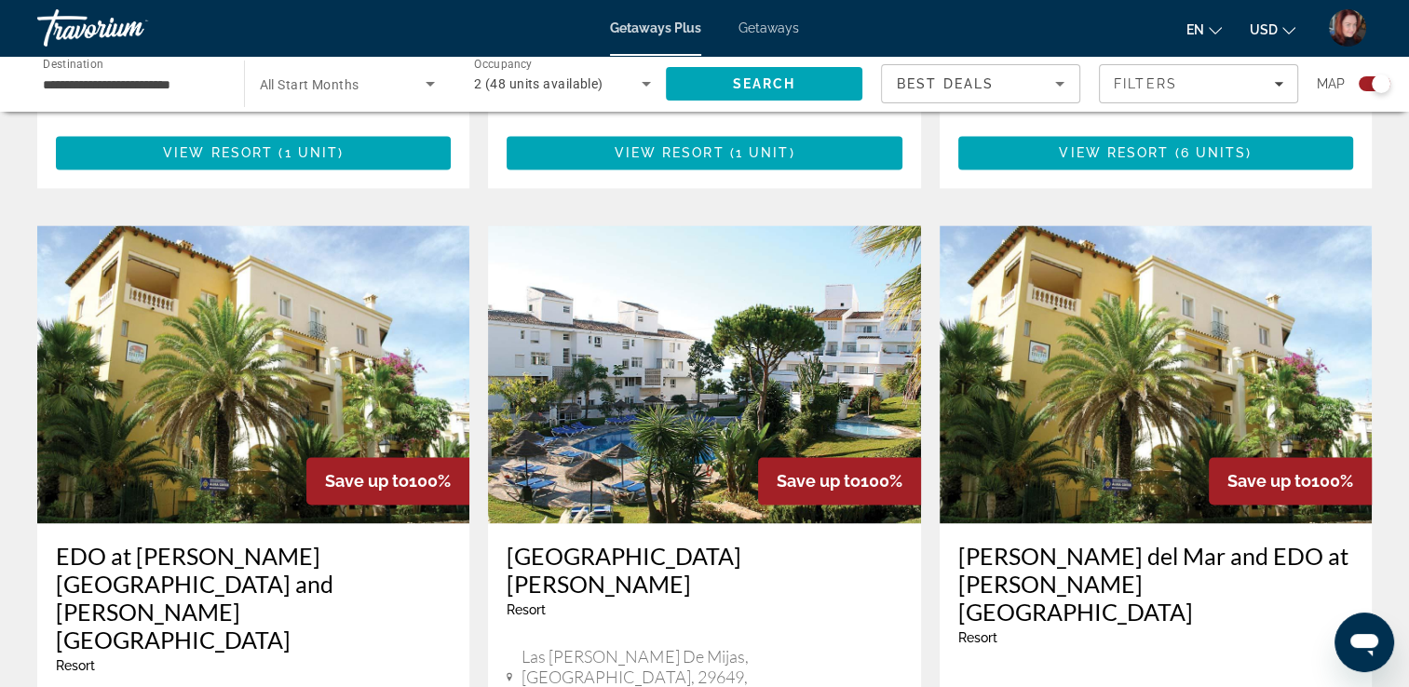
scroll to position [2644, 0]
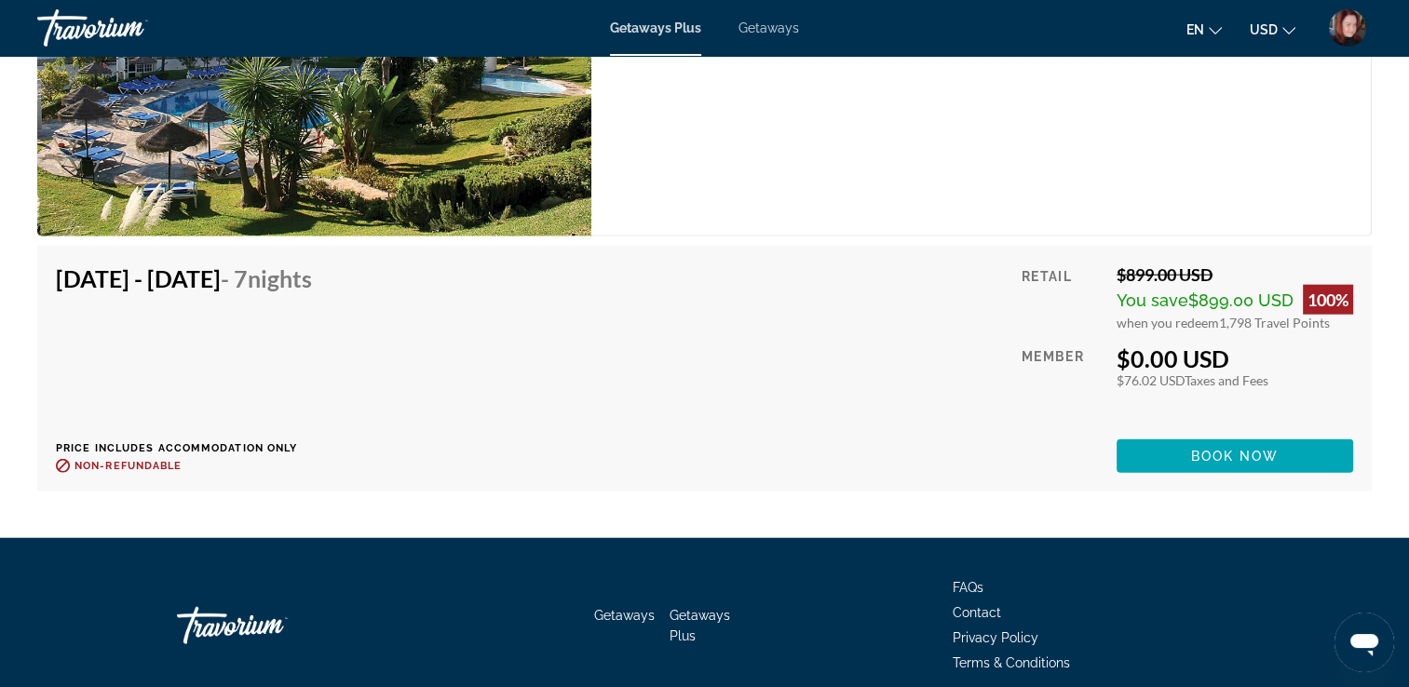
scroll to position [4676, 0]
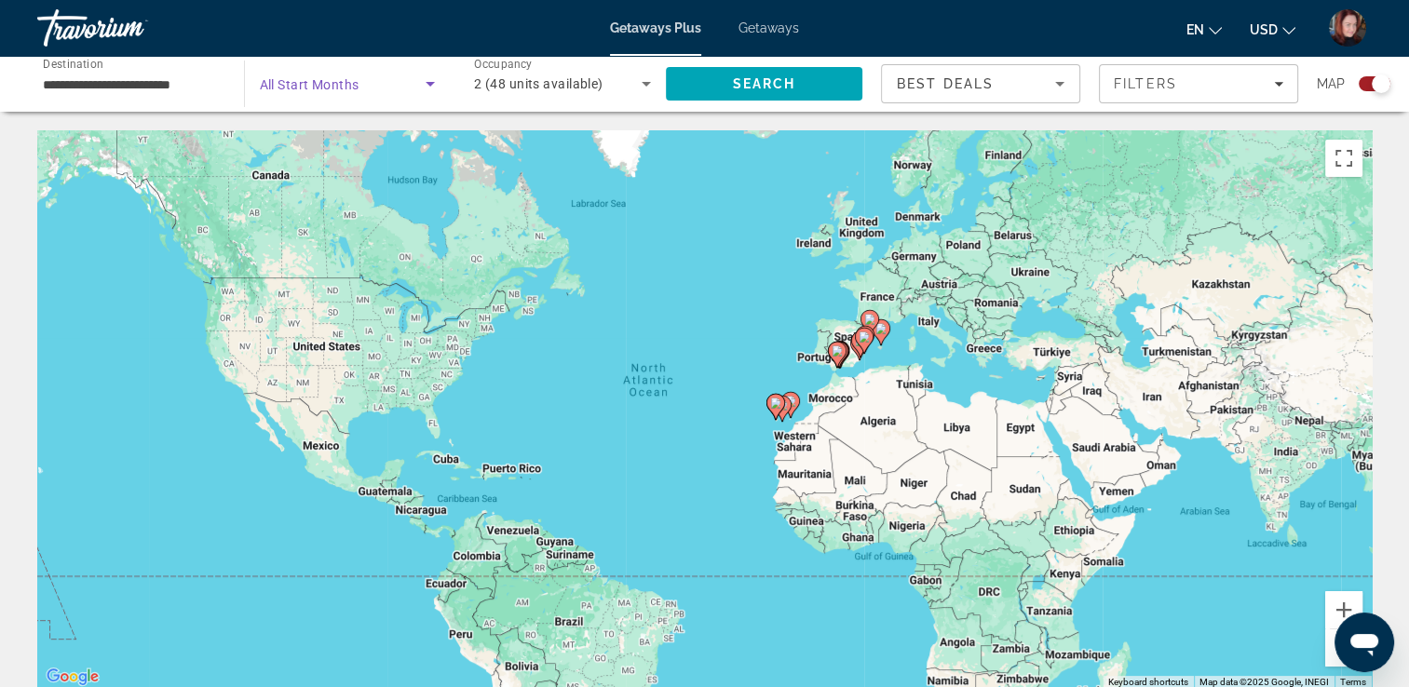
click at [415, 84] on span "Search widget" at bounding box center [343, 84] width 167 height 22
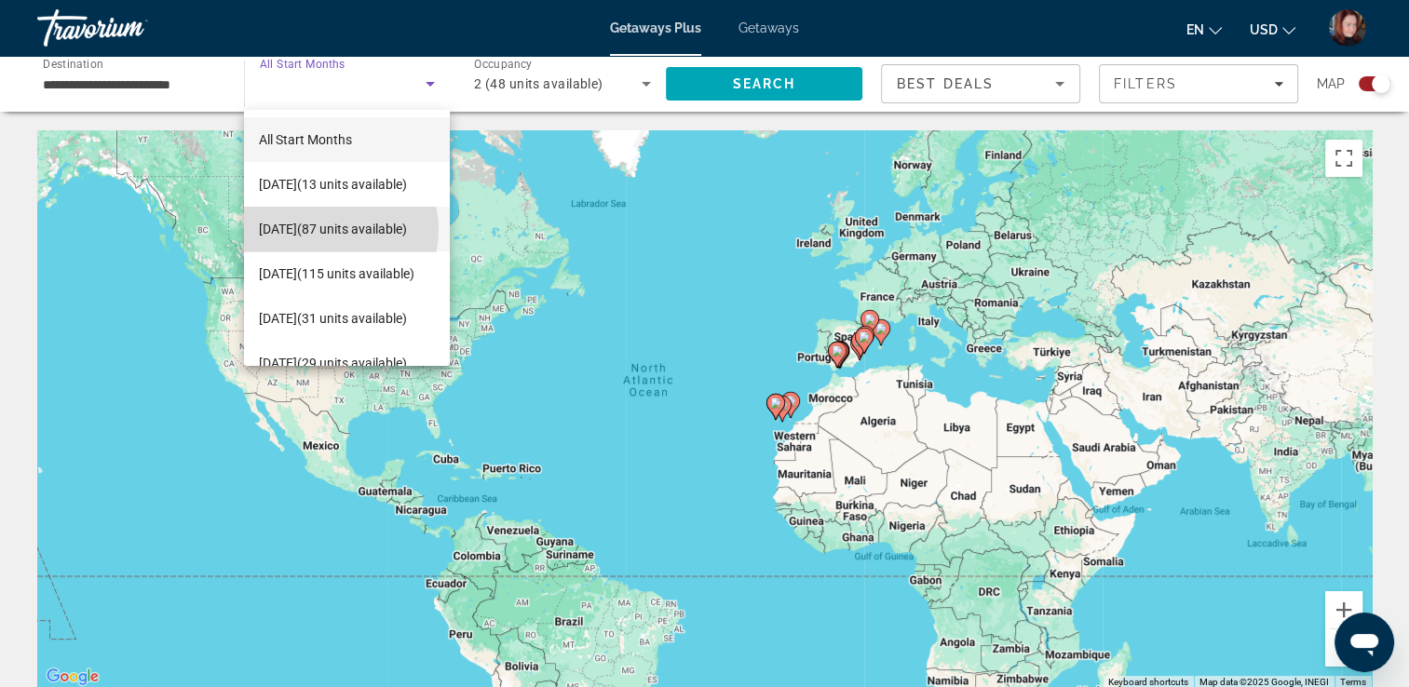
click at [333, 230] on span "[DATE] (87 units available)" at bounding box center [333, 229] width 148 height 22
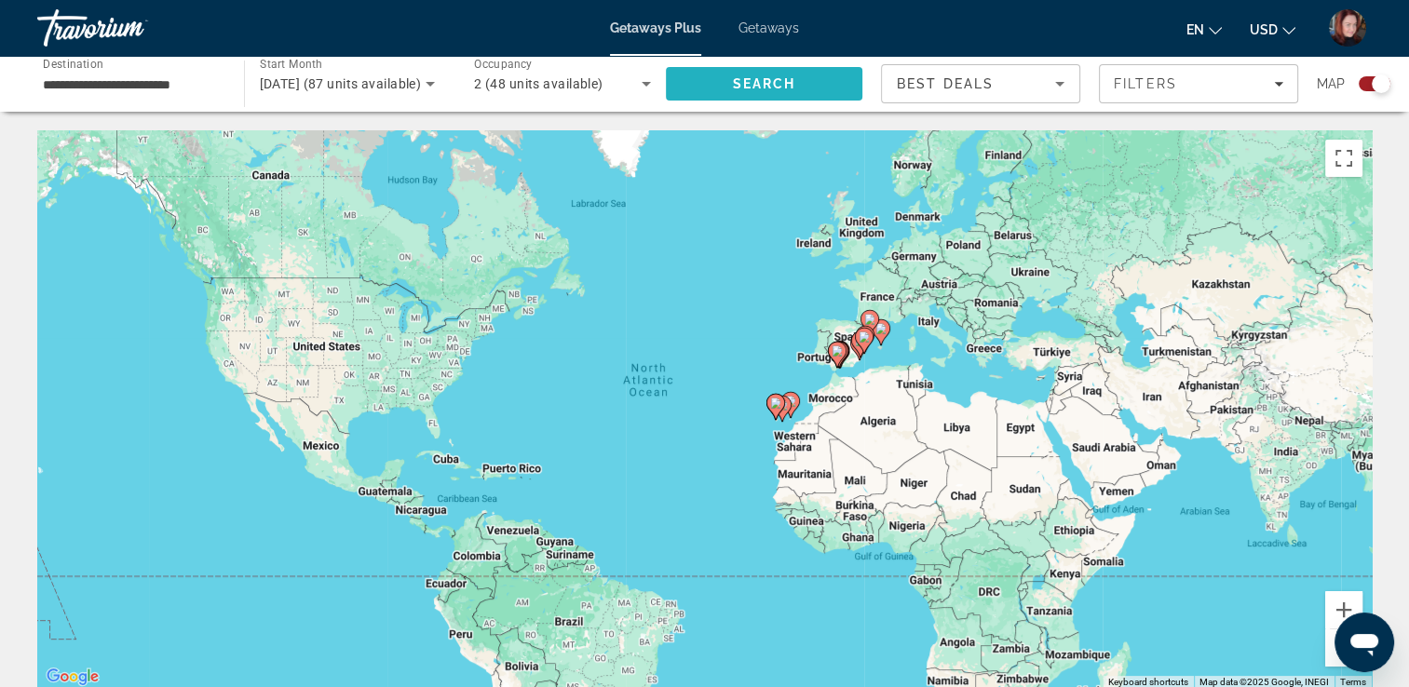
click at [758, 88] on span "Search" at bounding box center [763, 83] width 63 height 15
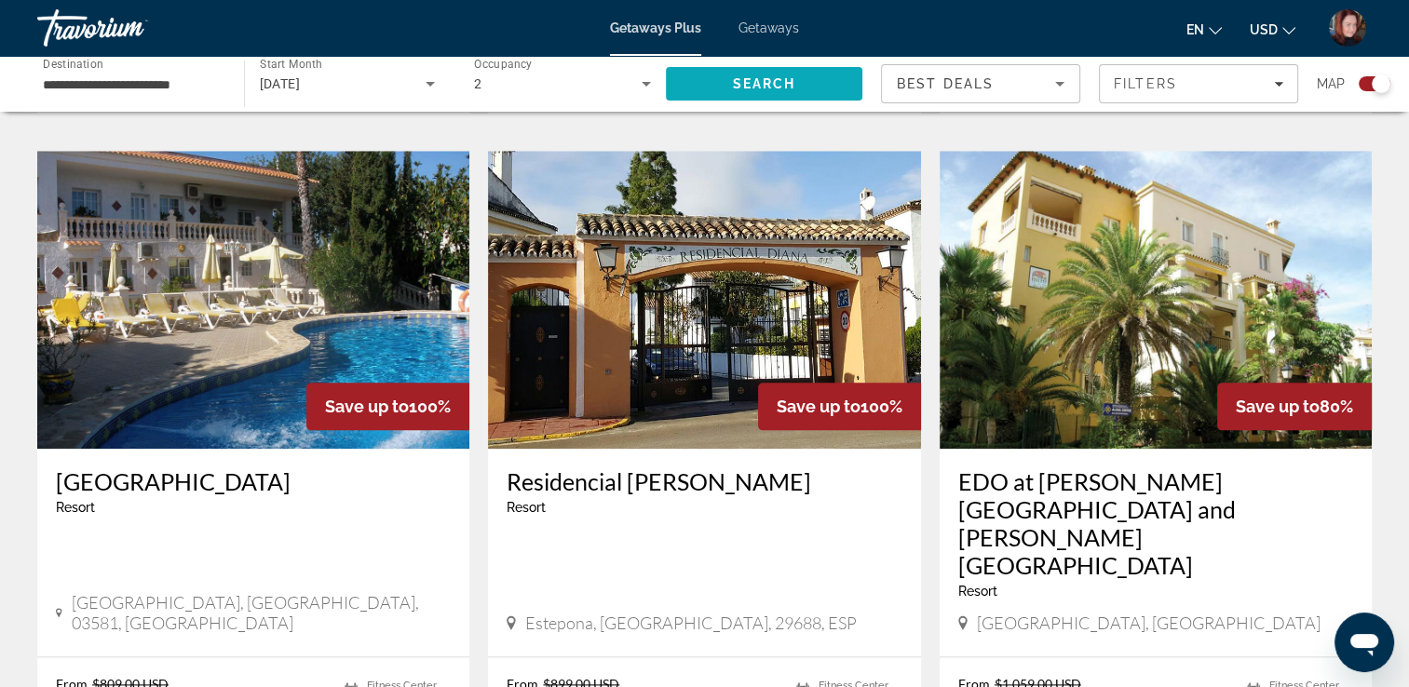
scroll to position [2011, 0]
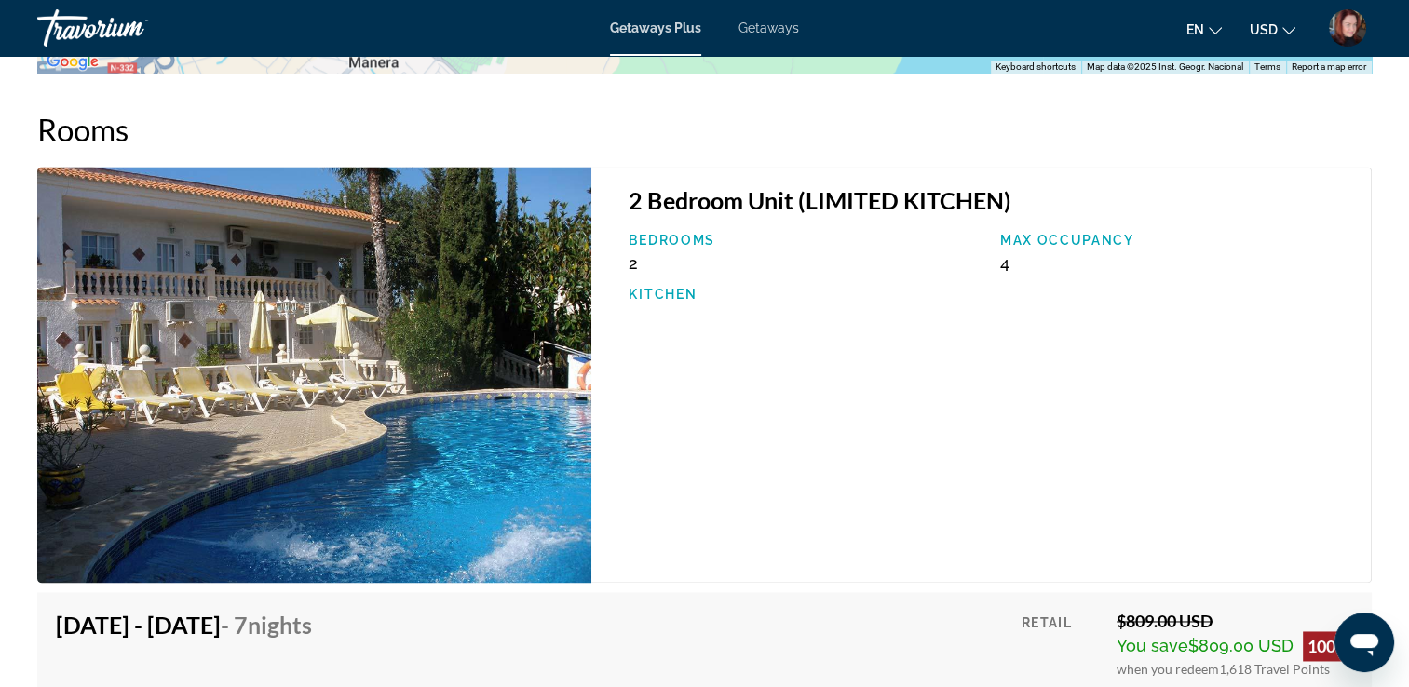
scroll to position [2644, 0]
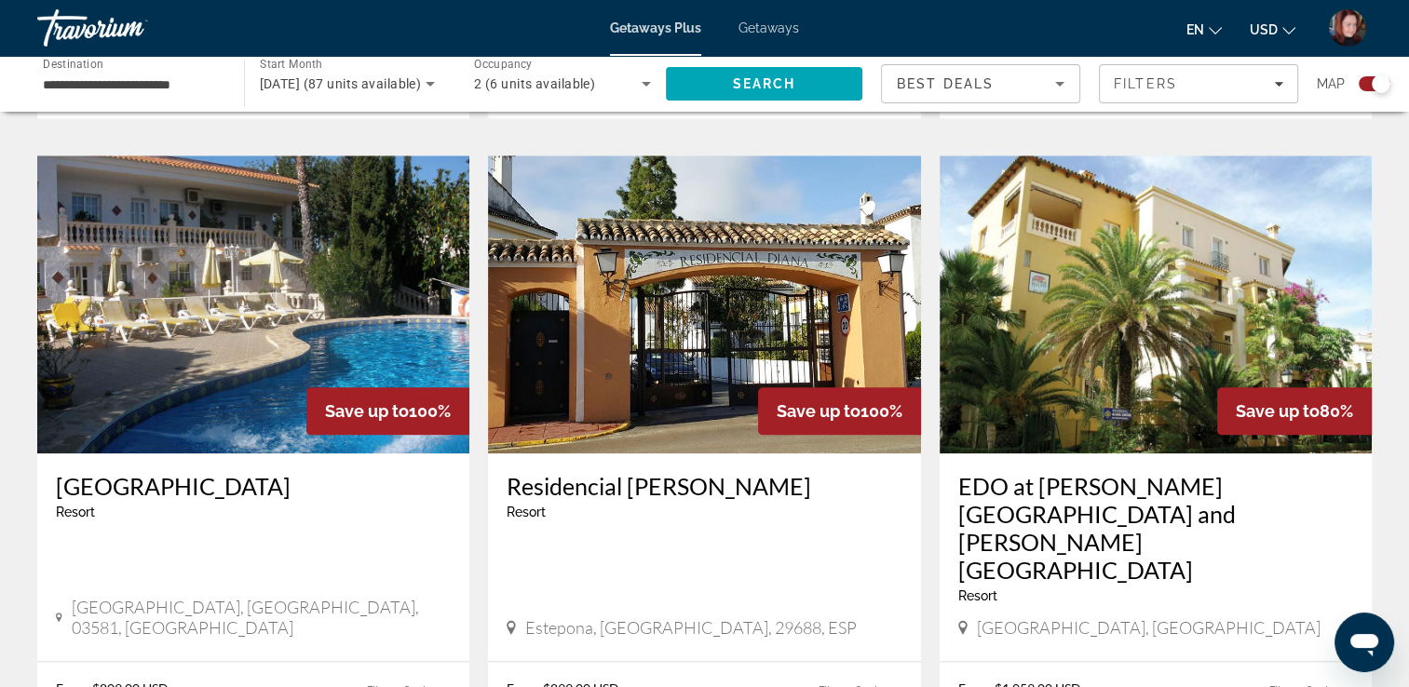
scroll to position [2048, 0]
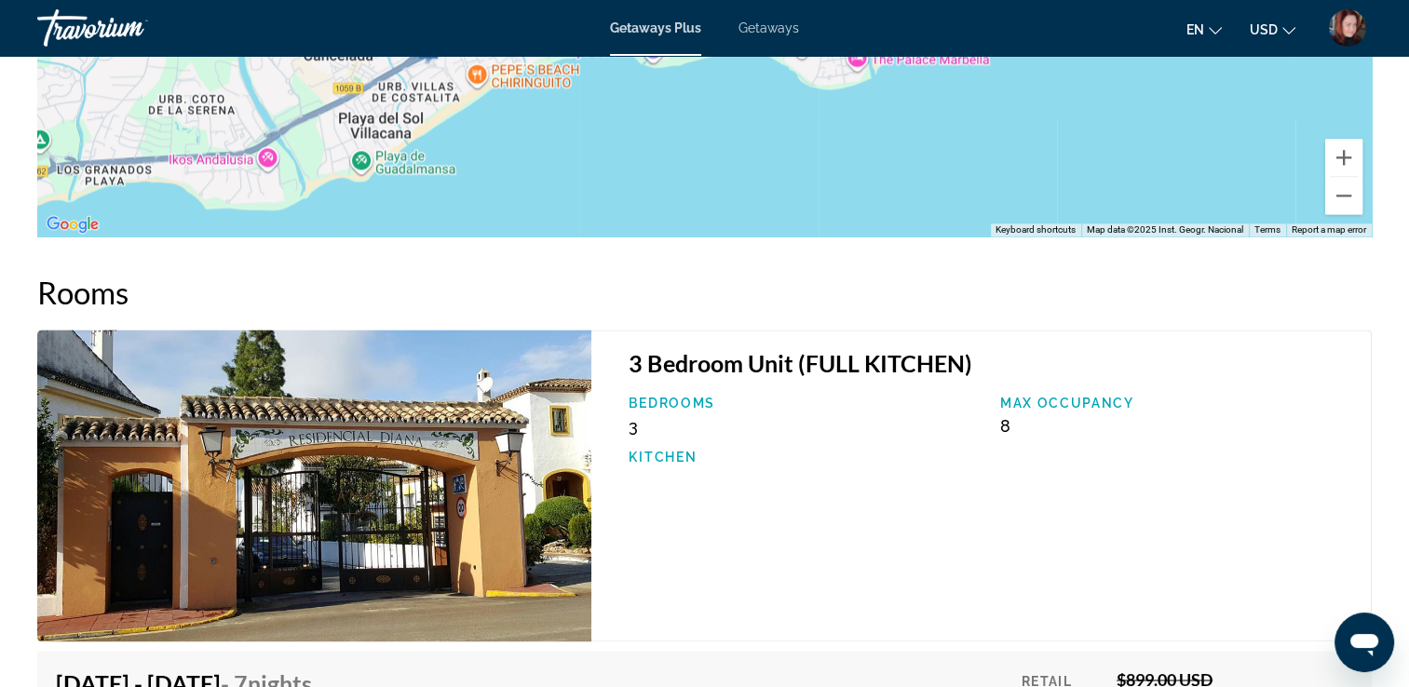
scroll to position [2687, 0]
click at [1337, 204] on button "Zoom out" at bounding box center [1343, 196] width 37 height 37
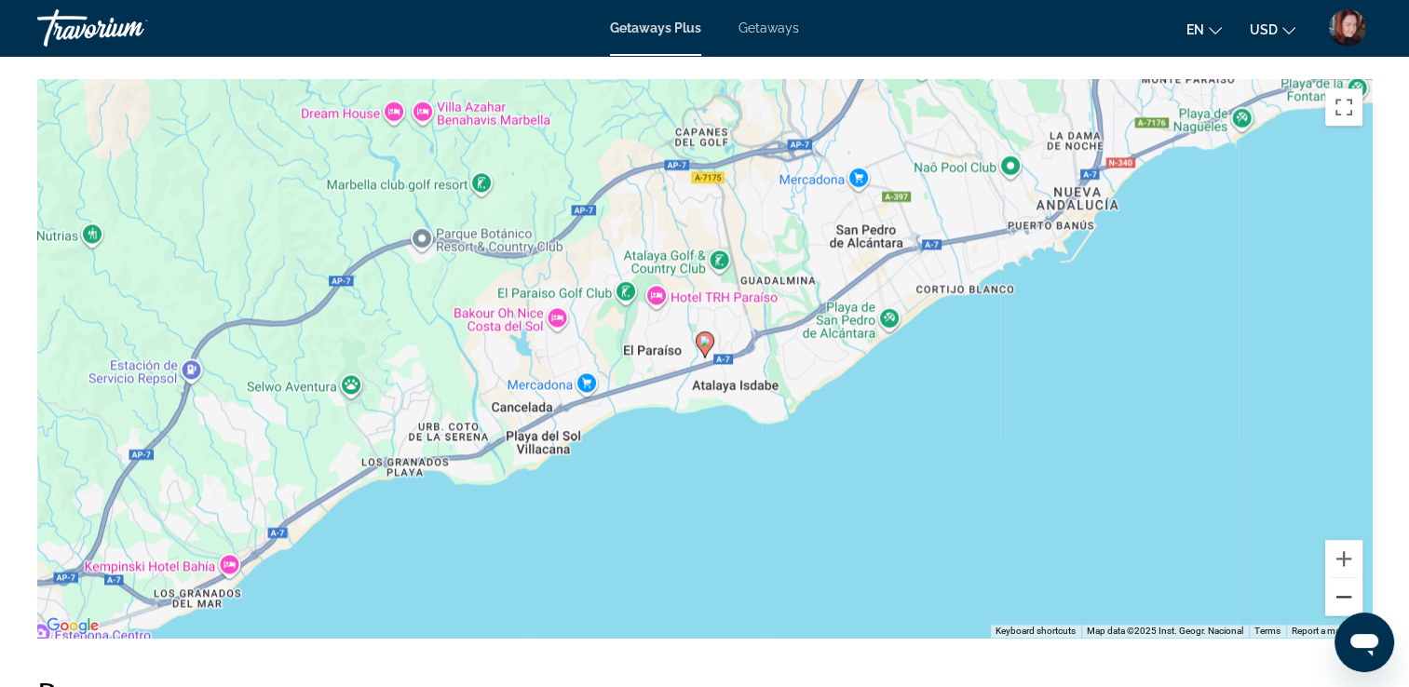
scroll to position [2277, 0]
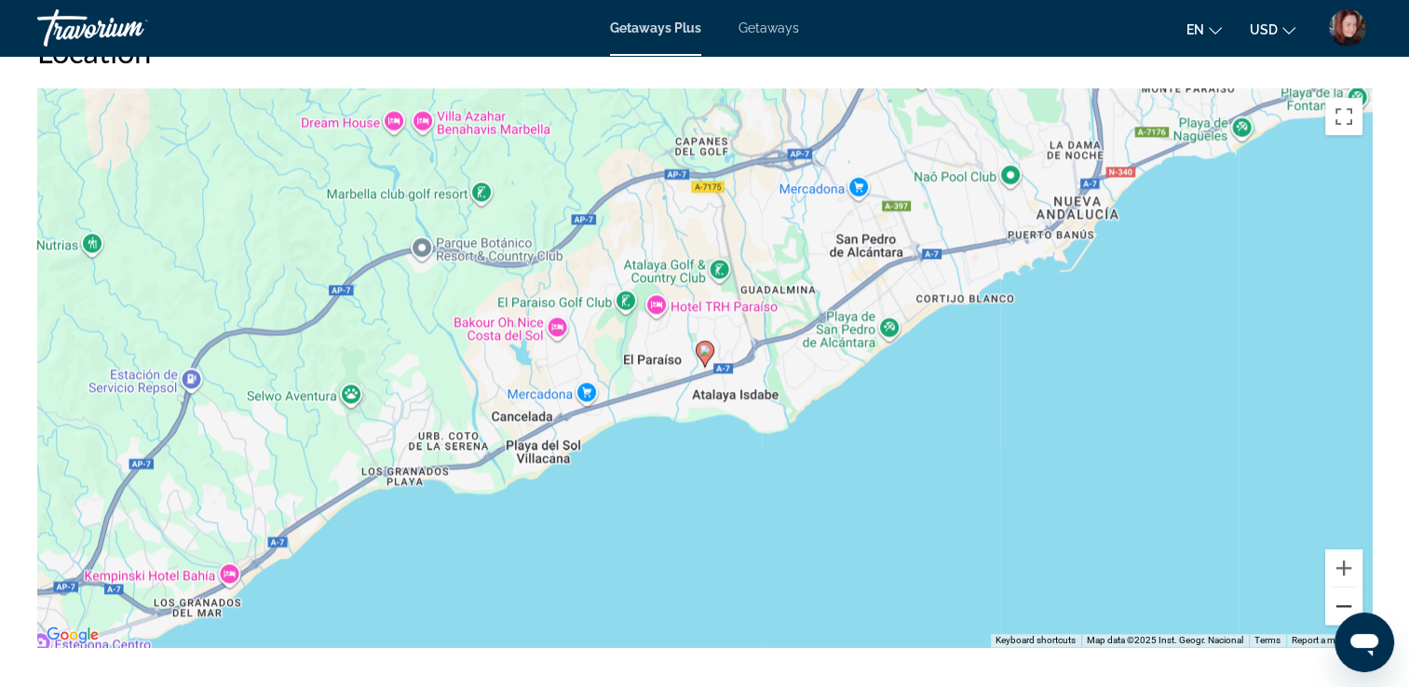
click at [1339, 594] on button "Zoom out" at bounding box center [1343, 605] width 37 height 37
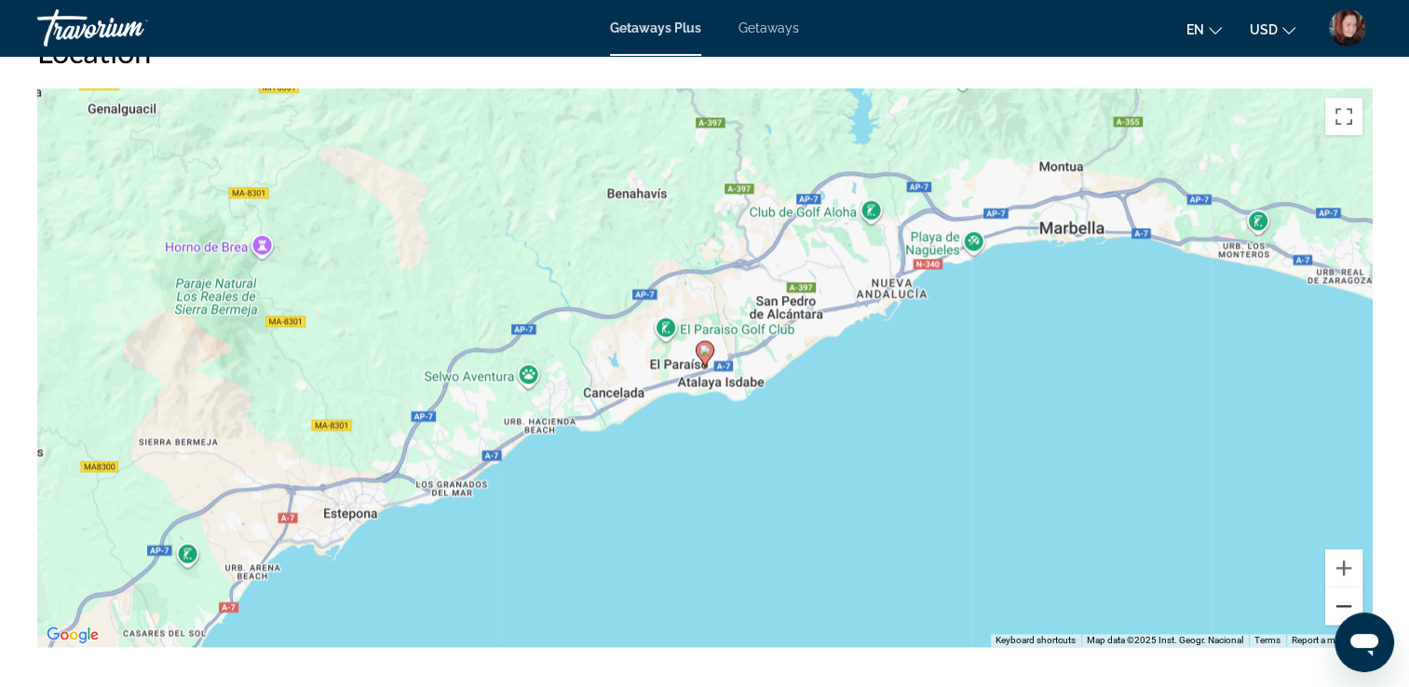
click at [1339, 594] on button "Zoom out" at bounding box center [1343, 605] width 37 height 37
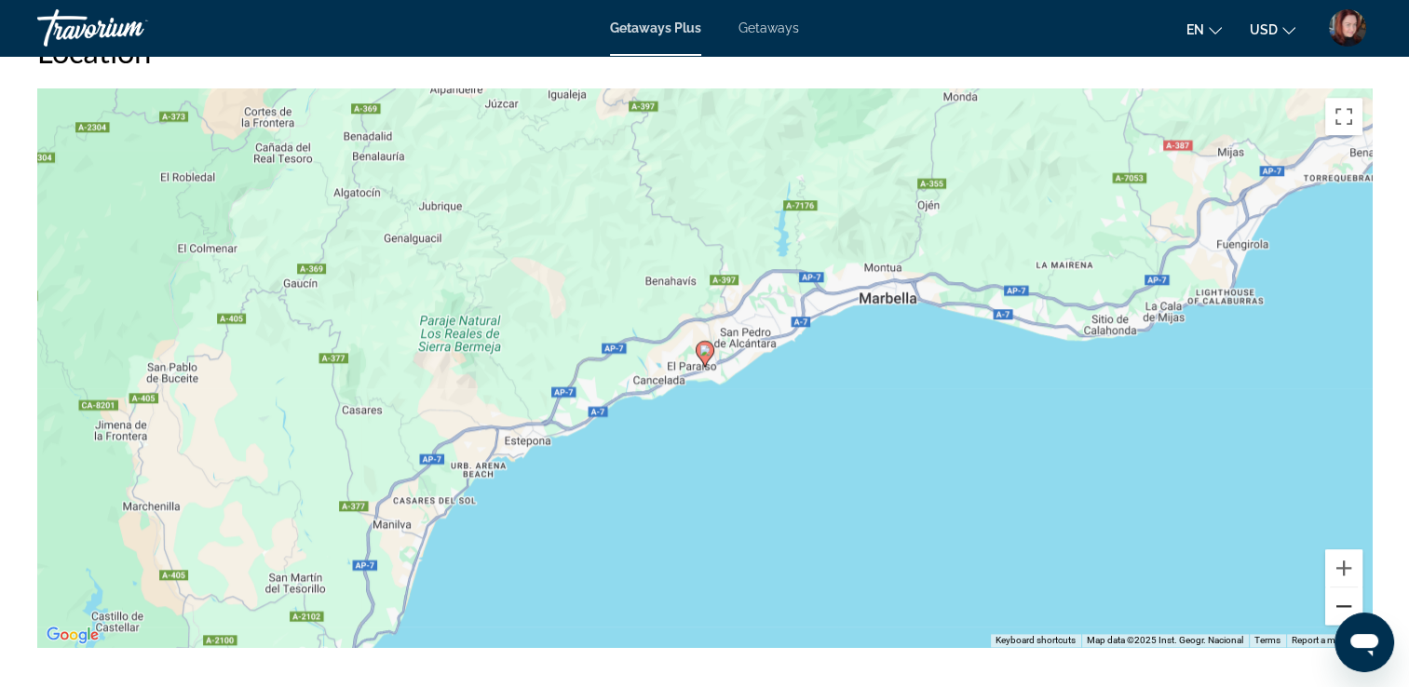
click at [1339, 594] on button "Zoom out" at bounding box center [1343, 605] width 37 height 37
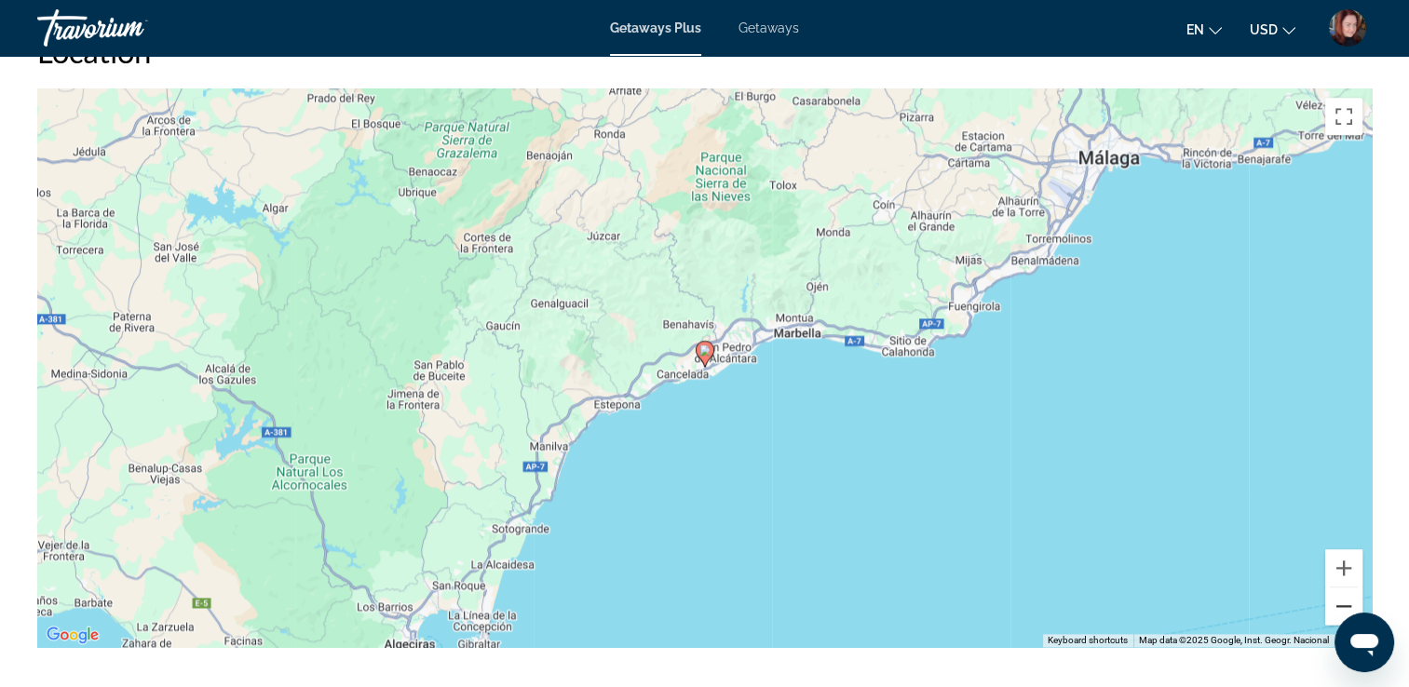
click at [1339, 594] on button "Zoom out" at bounding box center [1343, 605] width 37 height 37
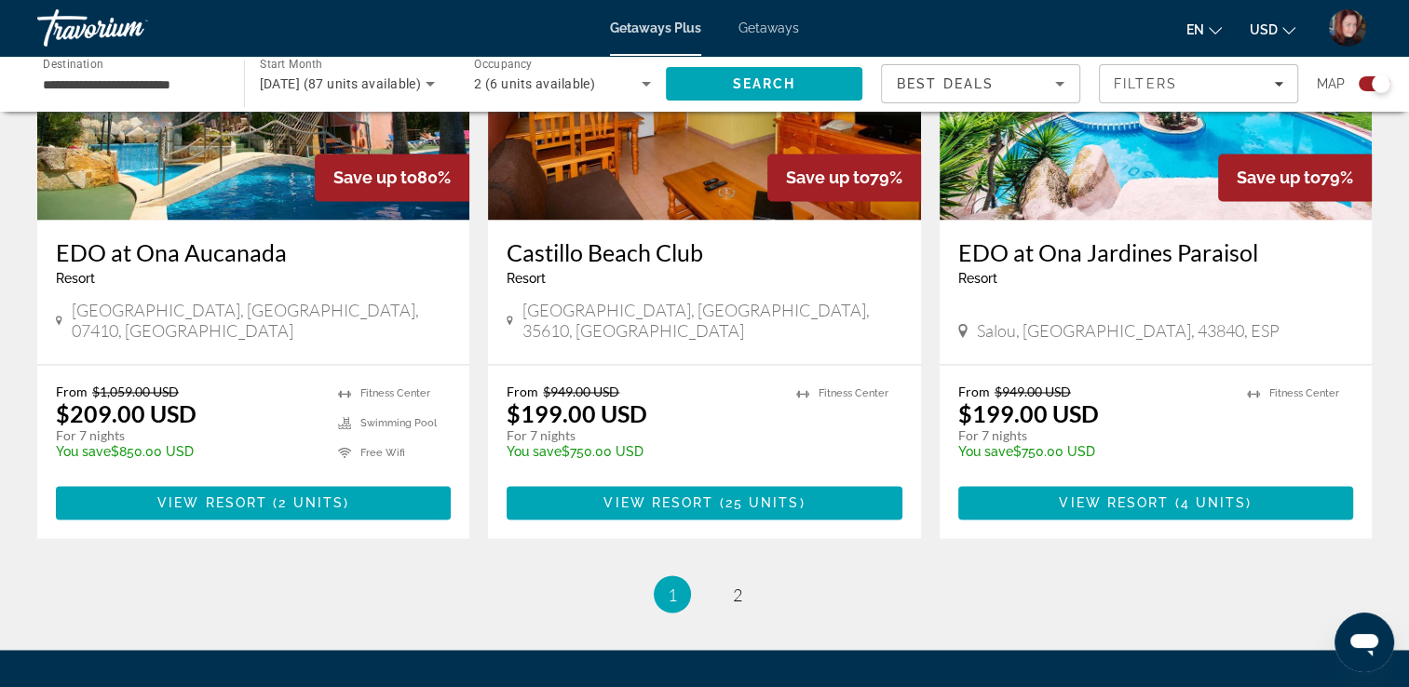
scroll to position [2957, 0]
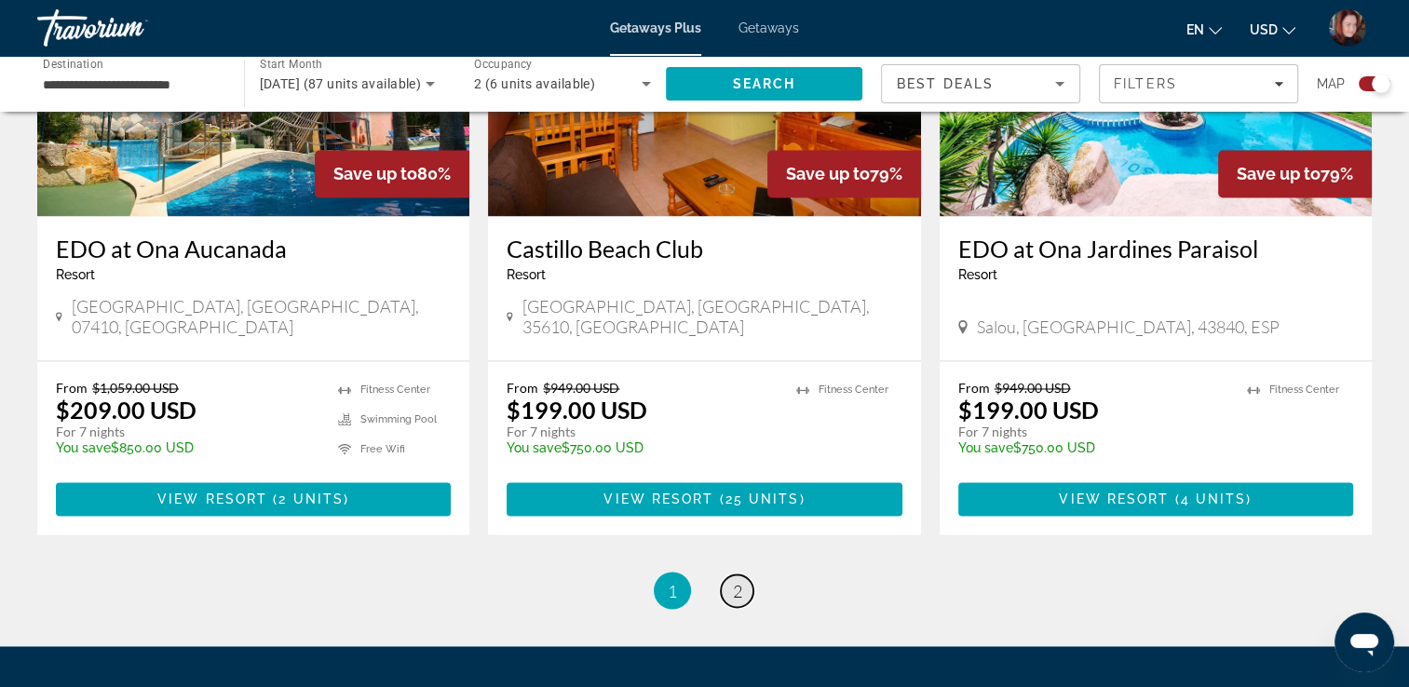
click at [734, 580] on span "2" at bounding box center [737, 590] width 9 height 20
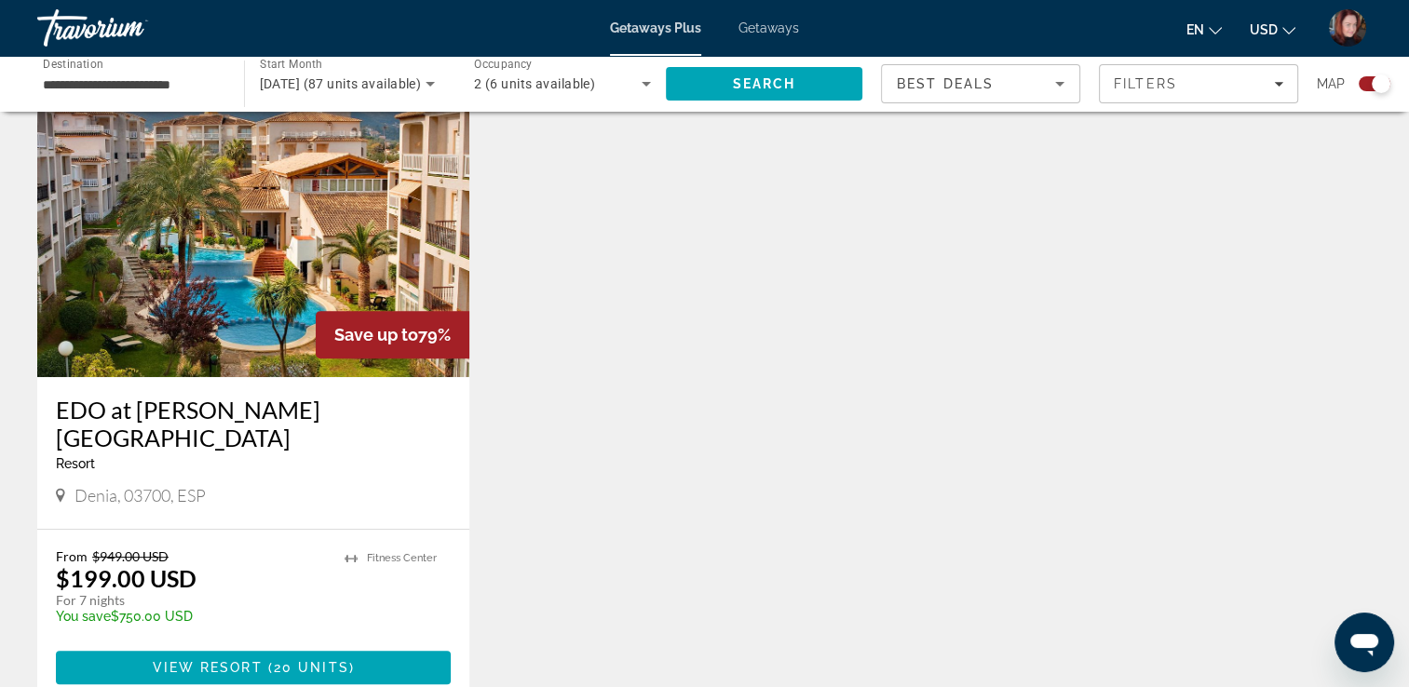
scroll to position [745, 0]
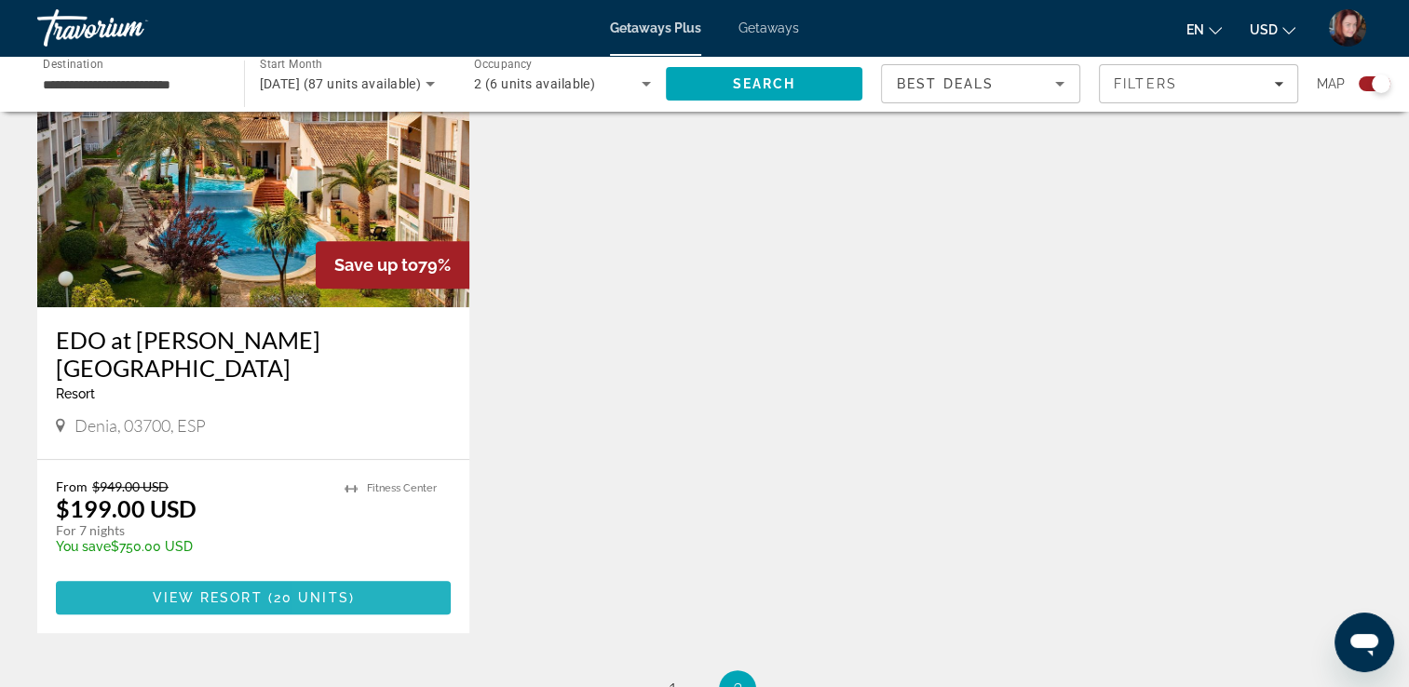
click at [346, 590] on span "( 20 units )" at bounding box center [309, 597] width 92 height 15
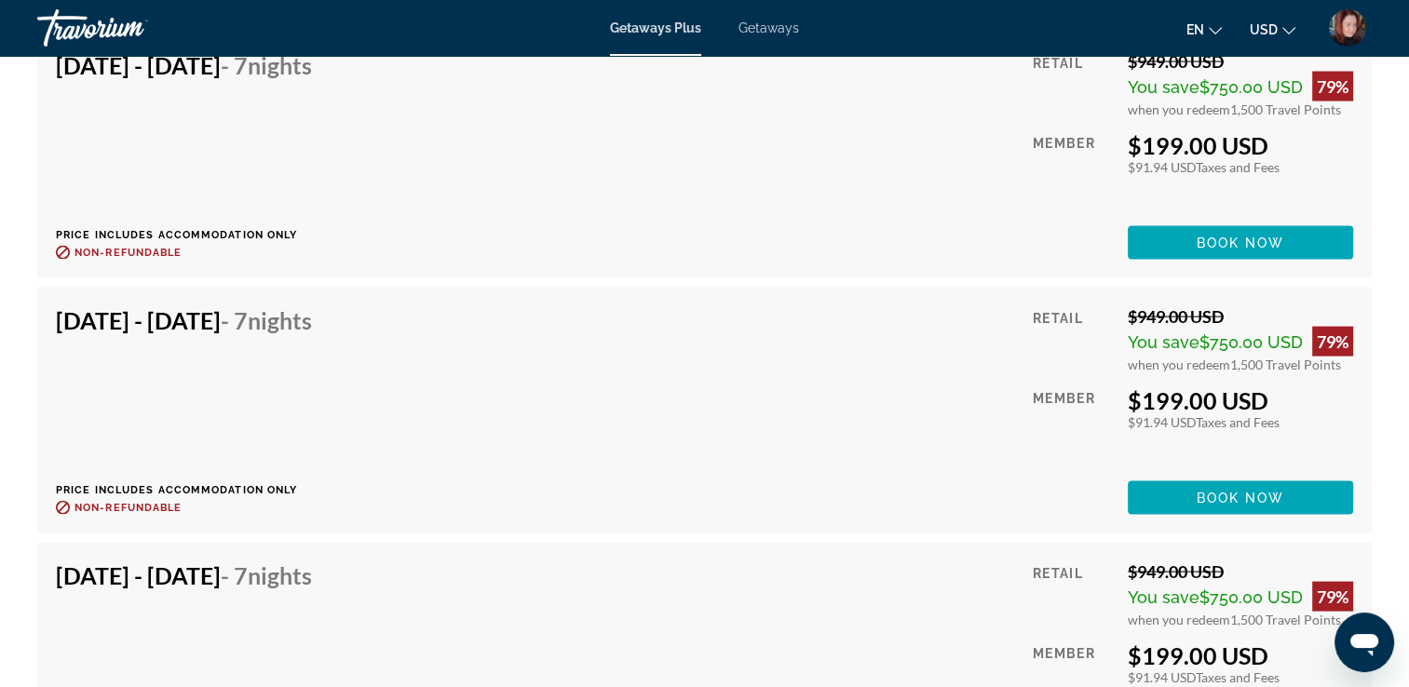
scroll to position [3798, 0]
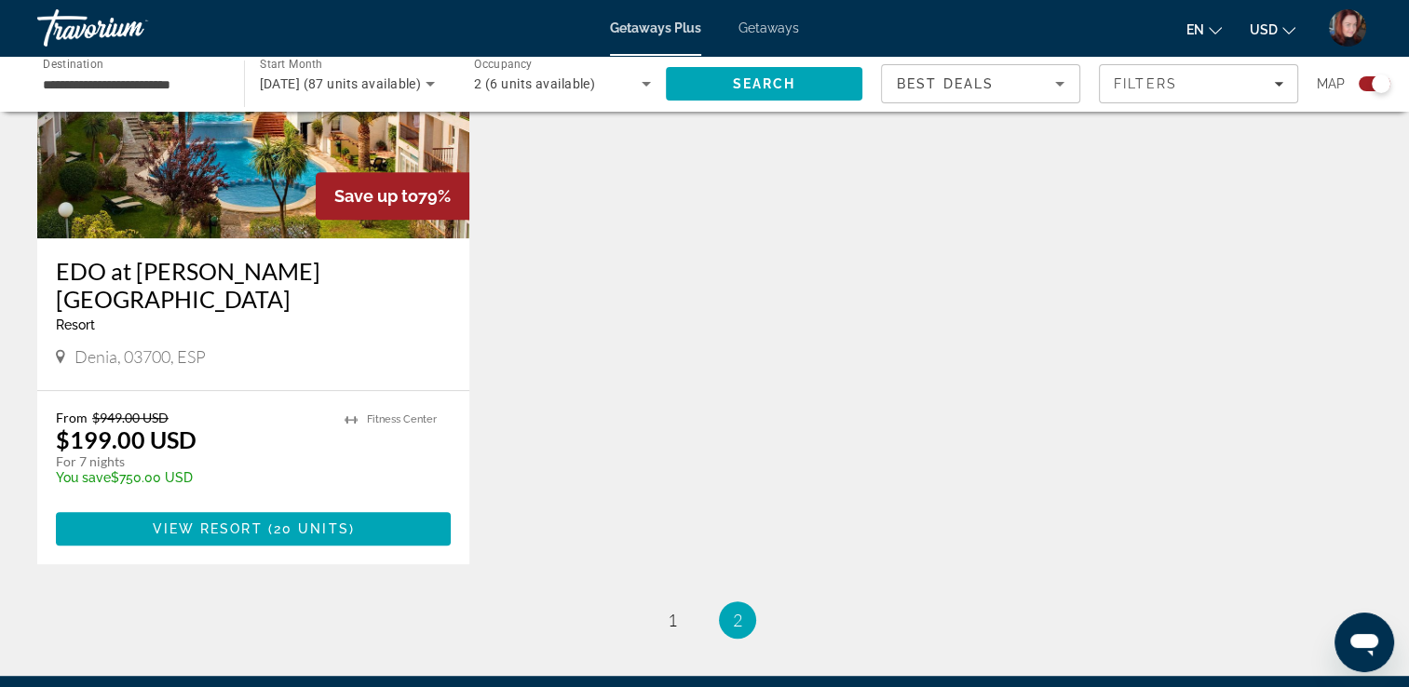
scroll to position [819, 0]
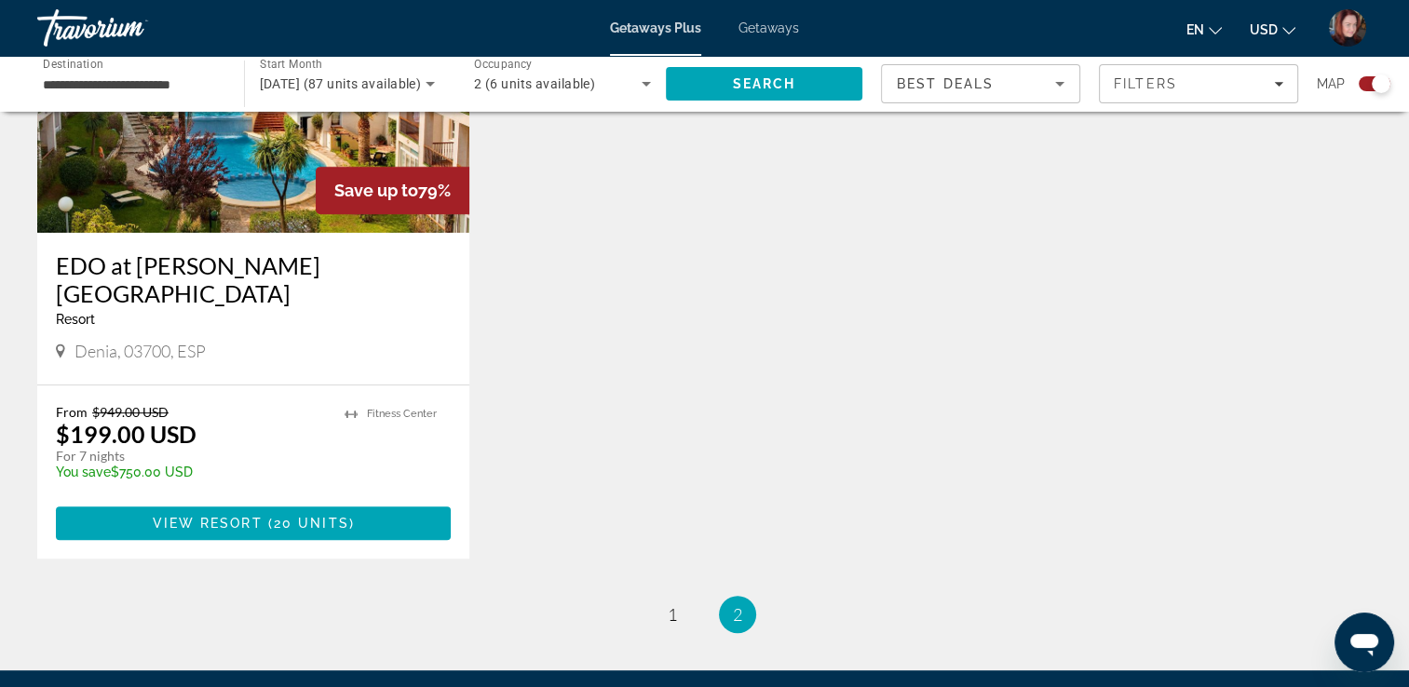
click at [753, 26] on span "Getaways" at bounding box center [768, 27] width 61 height 15
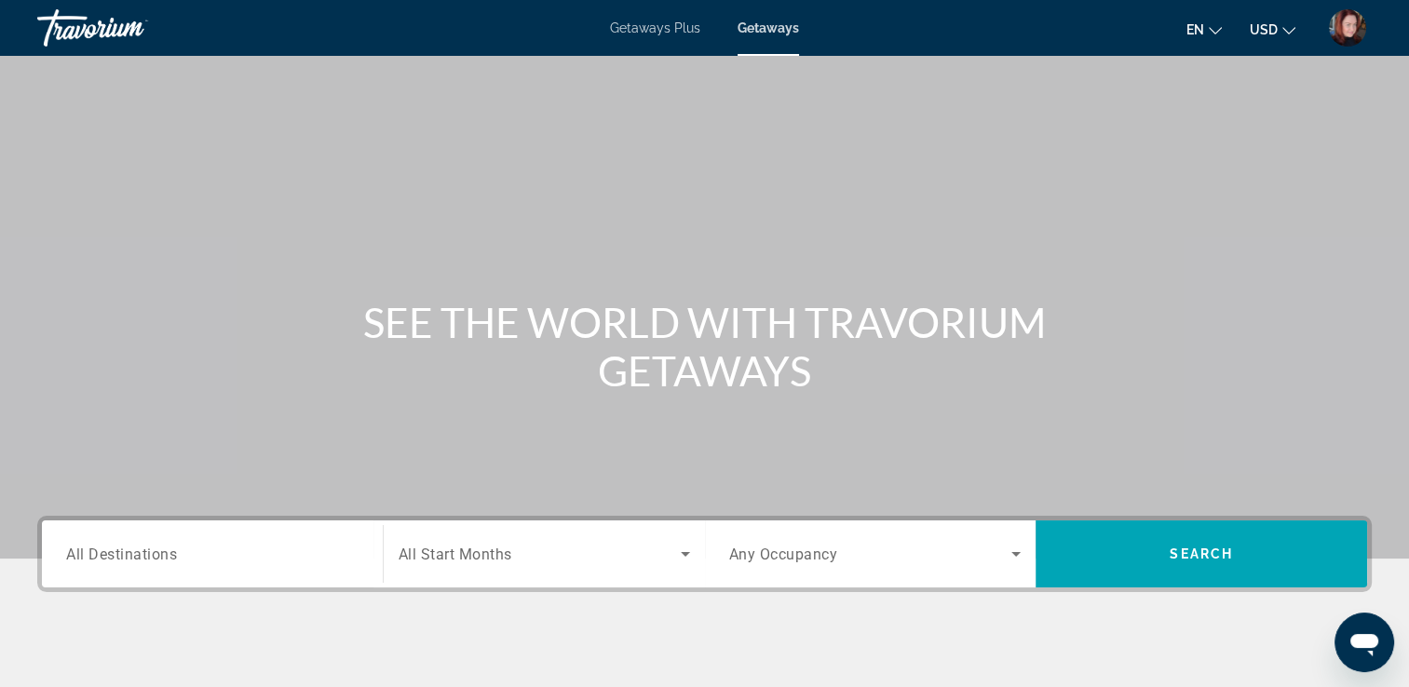
click at [291, 572] on div "Search widget" at bounding box center [212, 554] width 292 height 53
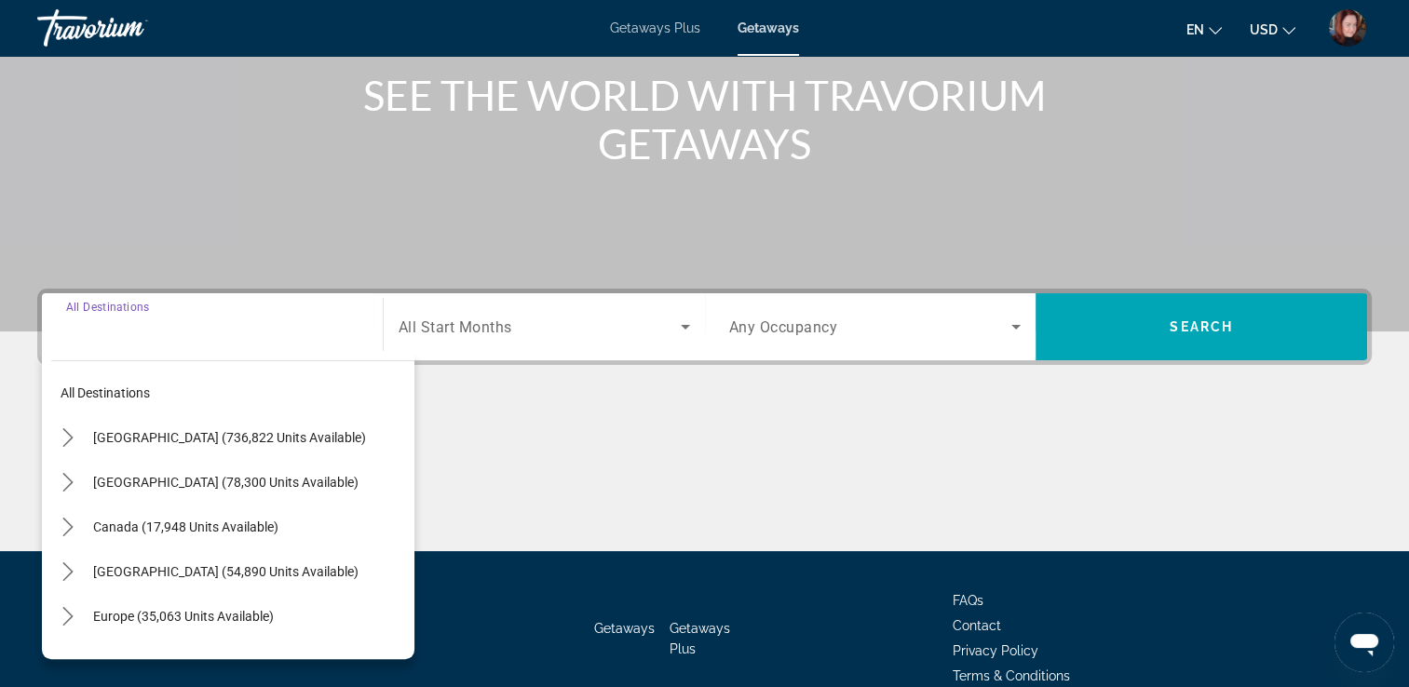
scroll to position [318, 0]
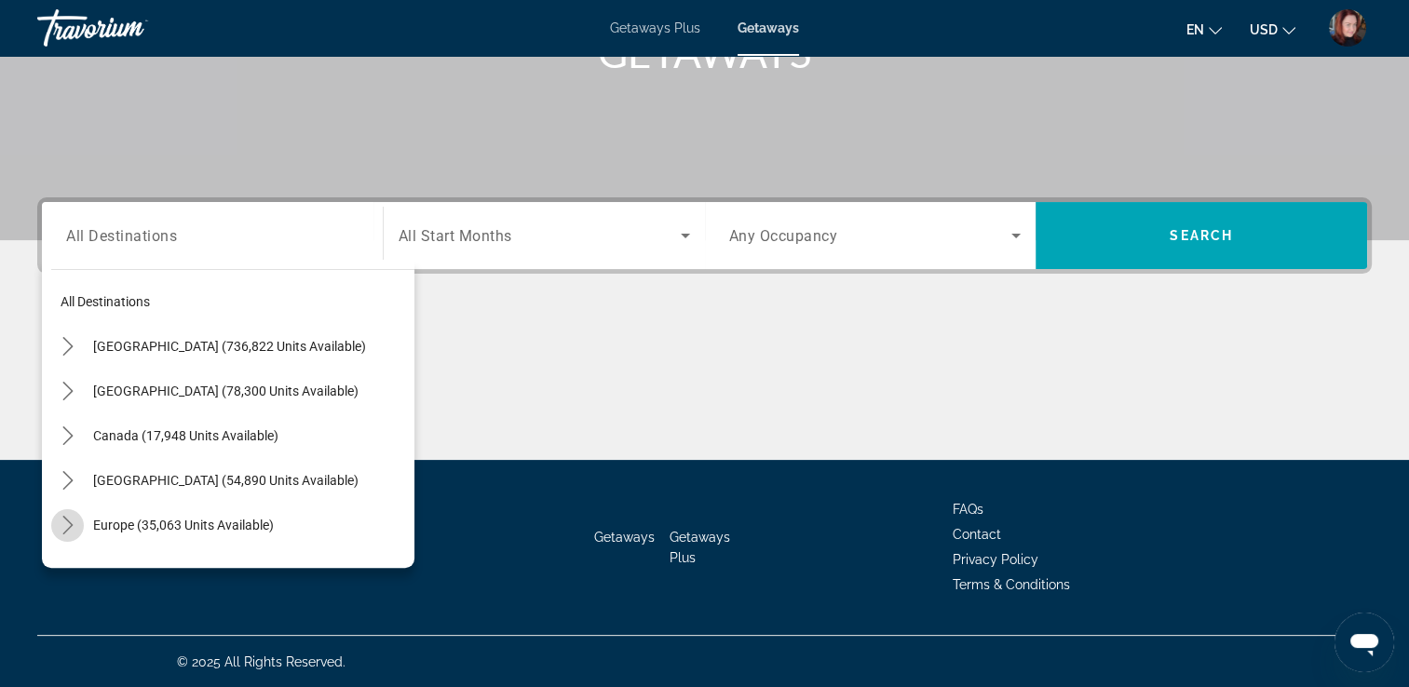
click at [65, 526] on icon "Toggle Europe (35,063 units available) submenu" at bounding box center [68, 525] width 19 height 19
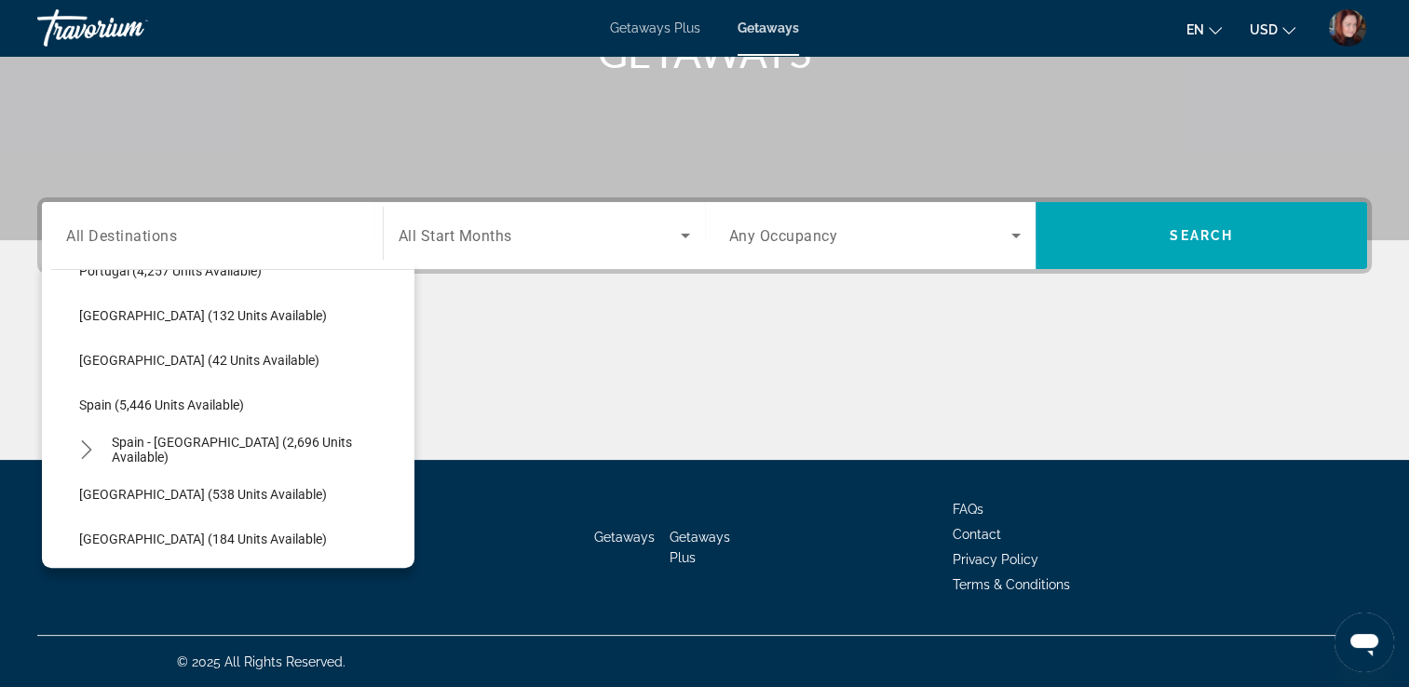
scroll to position [903, 0]
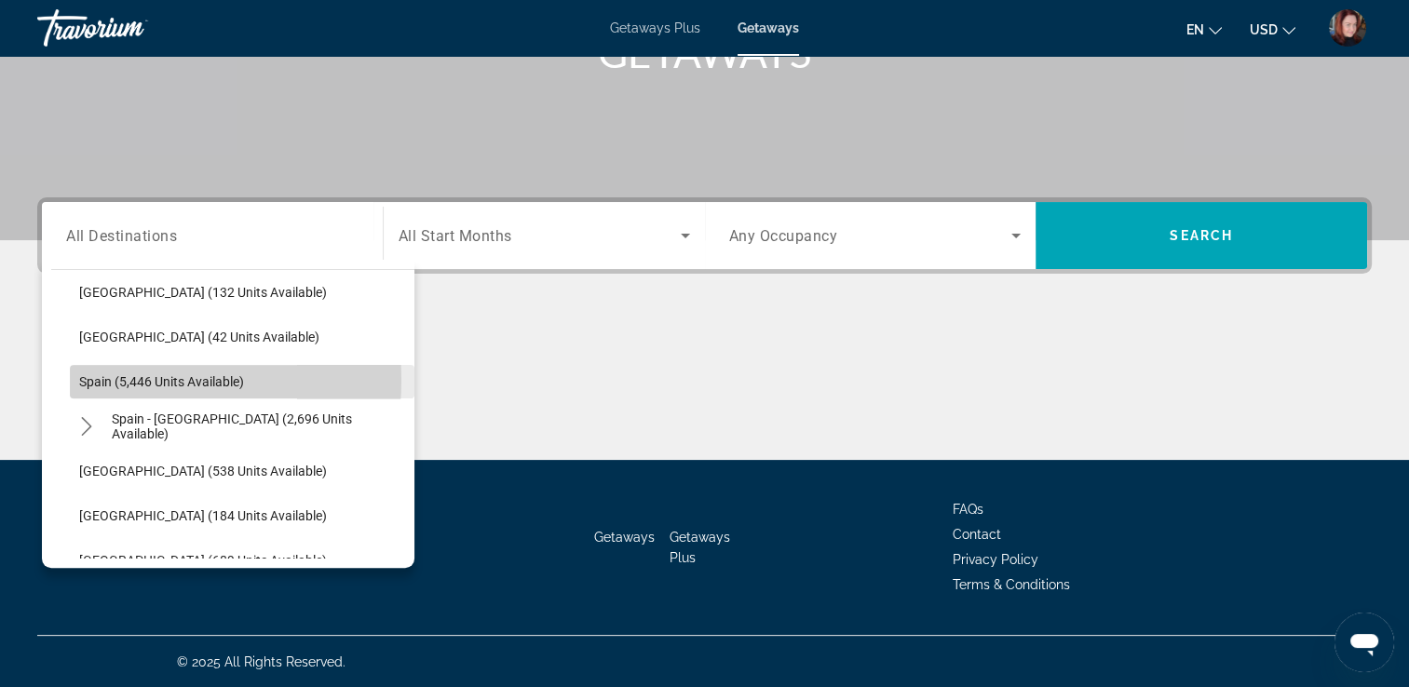
click at [112, 378] on span "Spain (5,446 units available)" at bounding box center [161, 381] width 165 height 15
type input "**********"
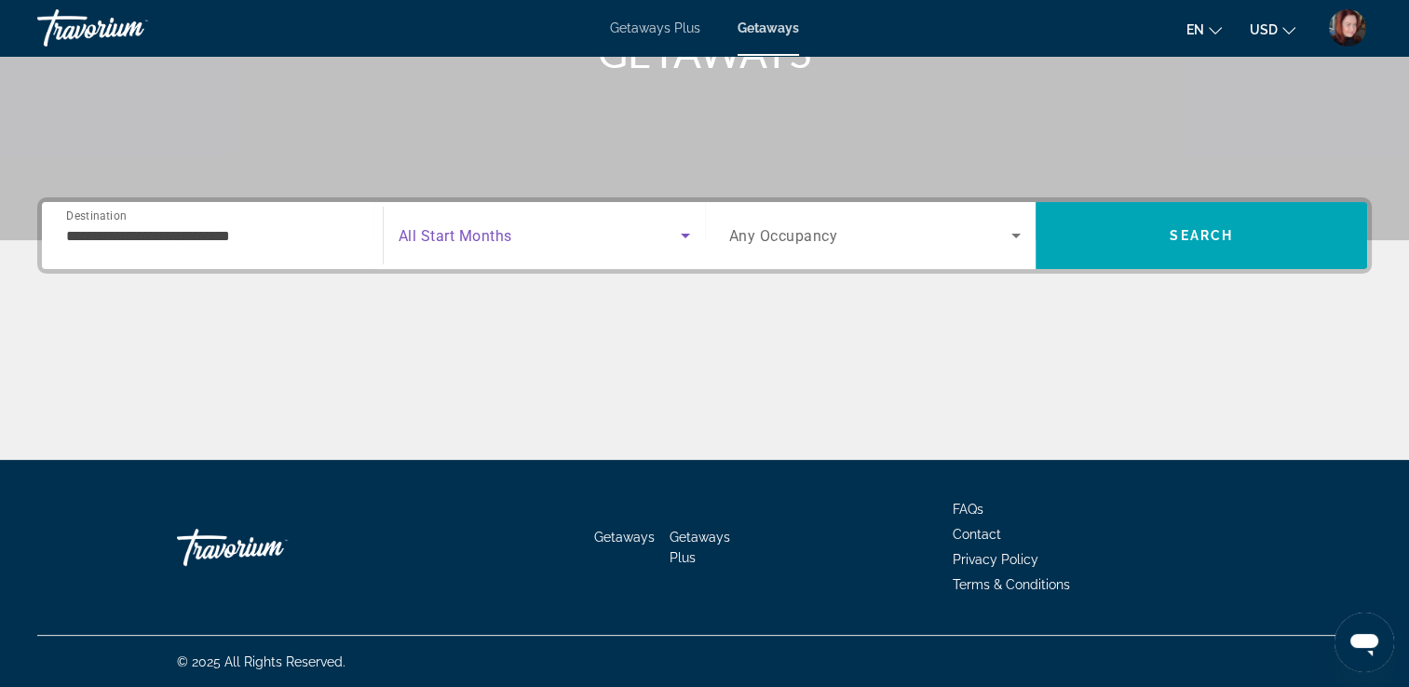
click at [553, 225] on span "Search widget" at bounding box center [539, 235] width 282 height 22
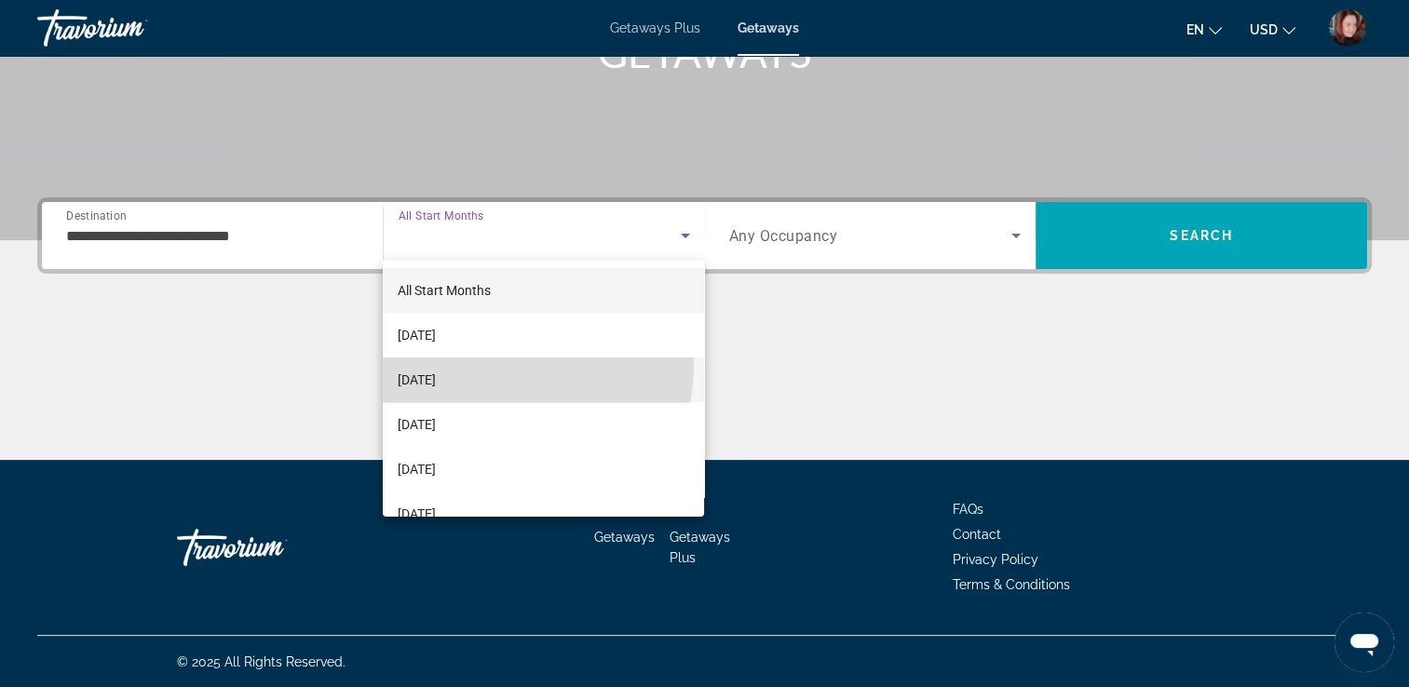
click at [489, 364] on mat-option "[DATE]" at bounding box center [543, 379] width 321 height 45
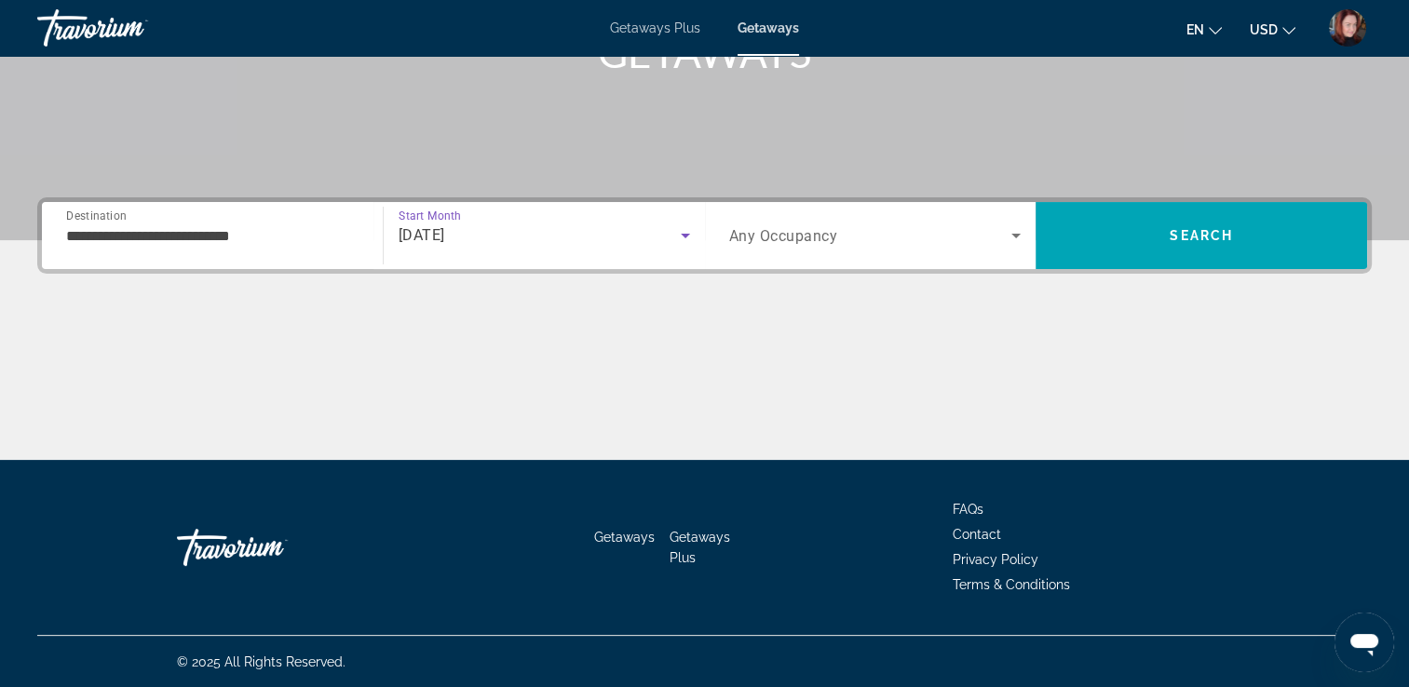
click at [896, 217] on div "Search widget" at bounding box center [875, 235] width 292 height 52
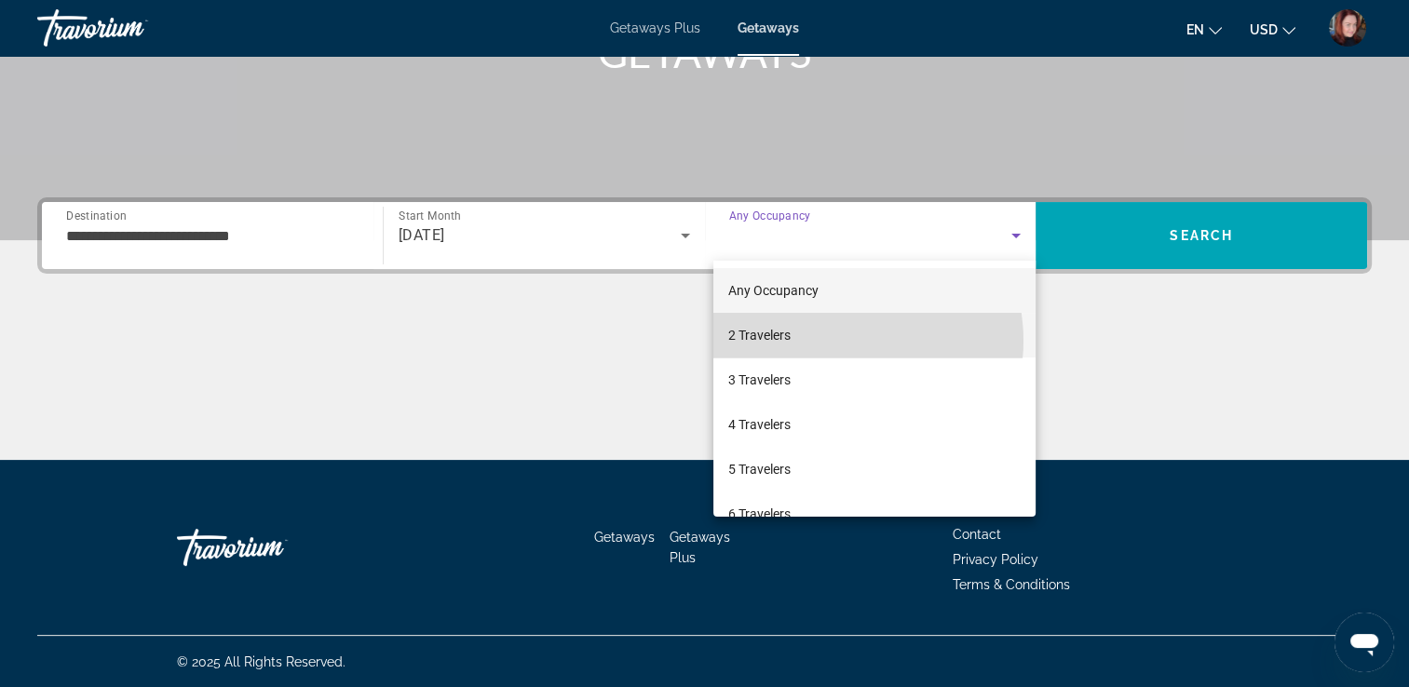
click at [838, 341] on mat-option "2 Travelers" at bounding box center [874, 335] width 322 height 45
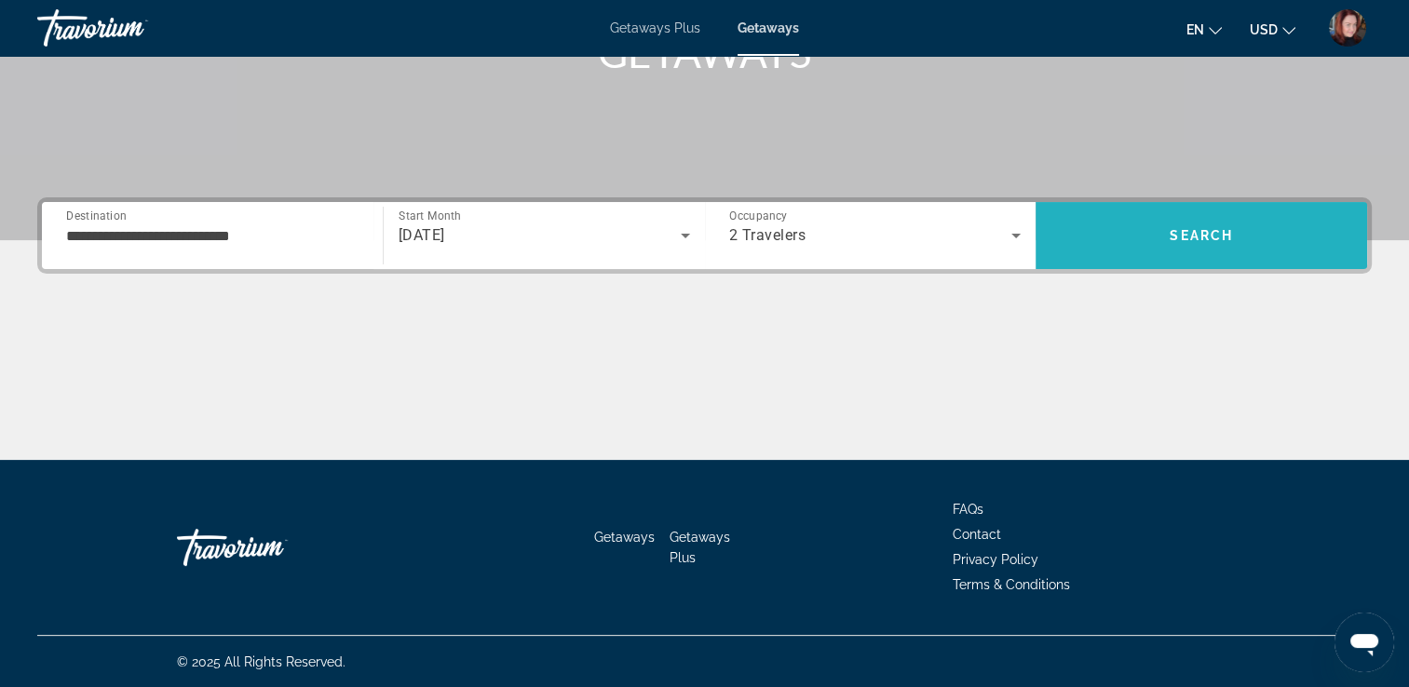
click at [1147, 231] on span "Search" at bounding box center [1200, 235] width 331 height 45
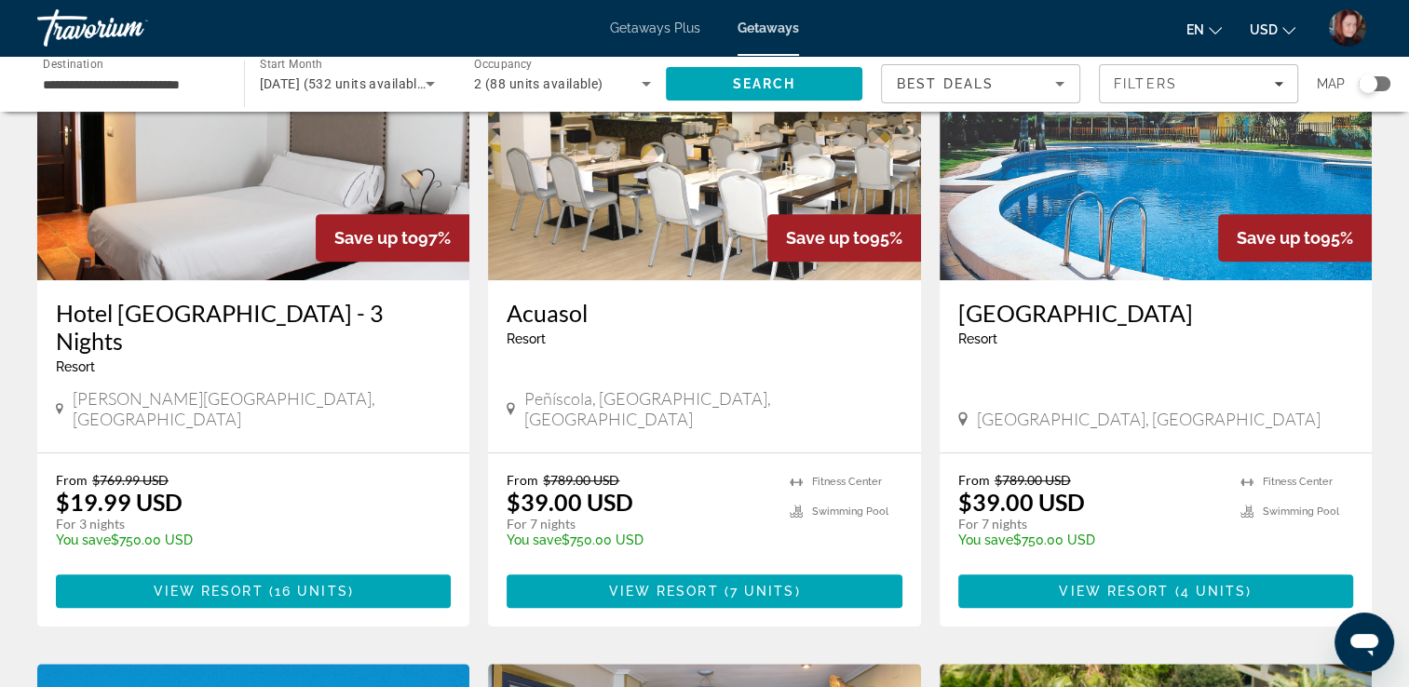
scroll to position [856, 0]
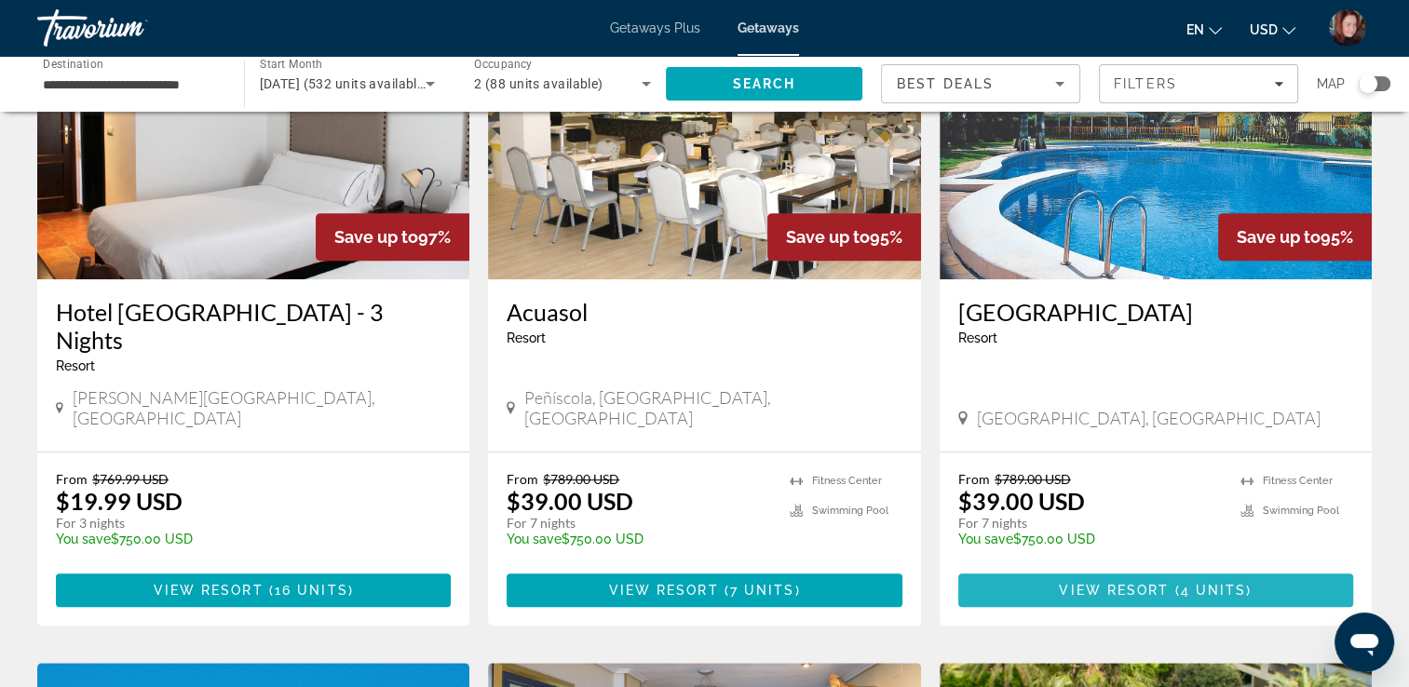
click at [1289, 568] on span "Main content" at bounding box center [1155, 590] width 395 height 45
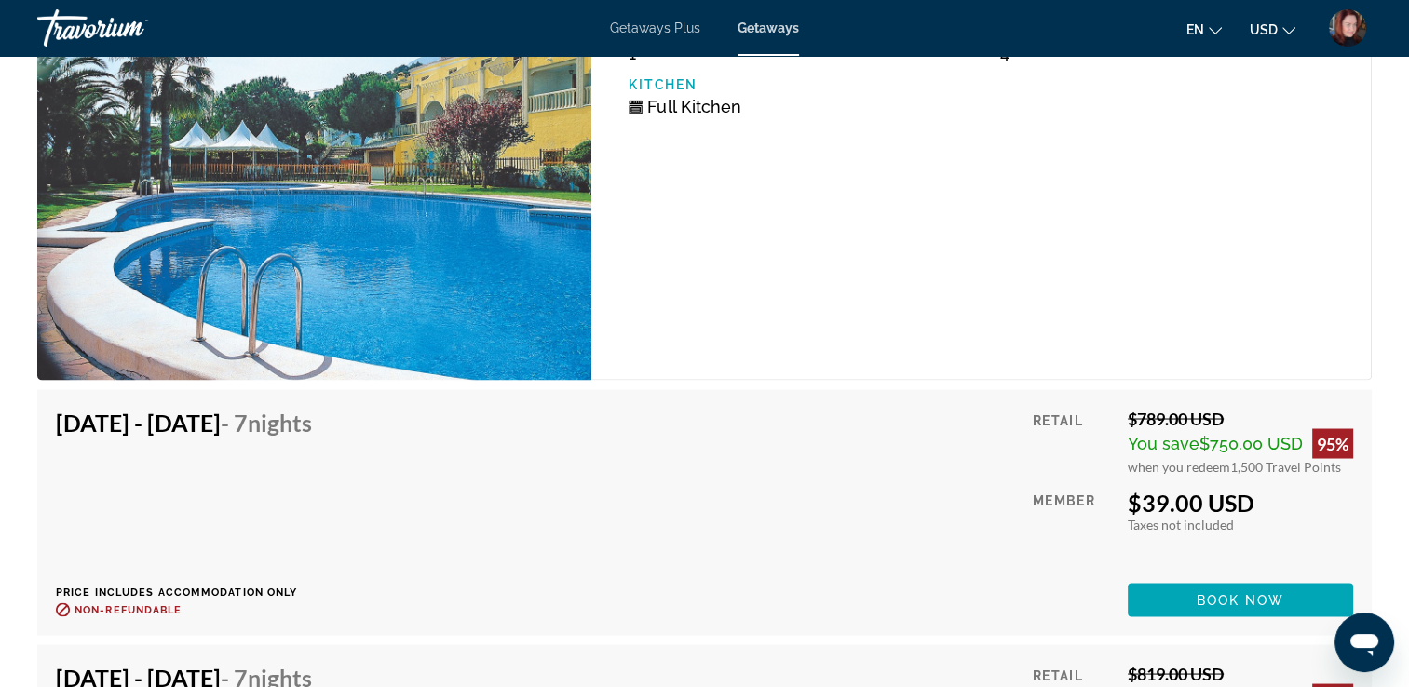
scroll to position [3463, 0]
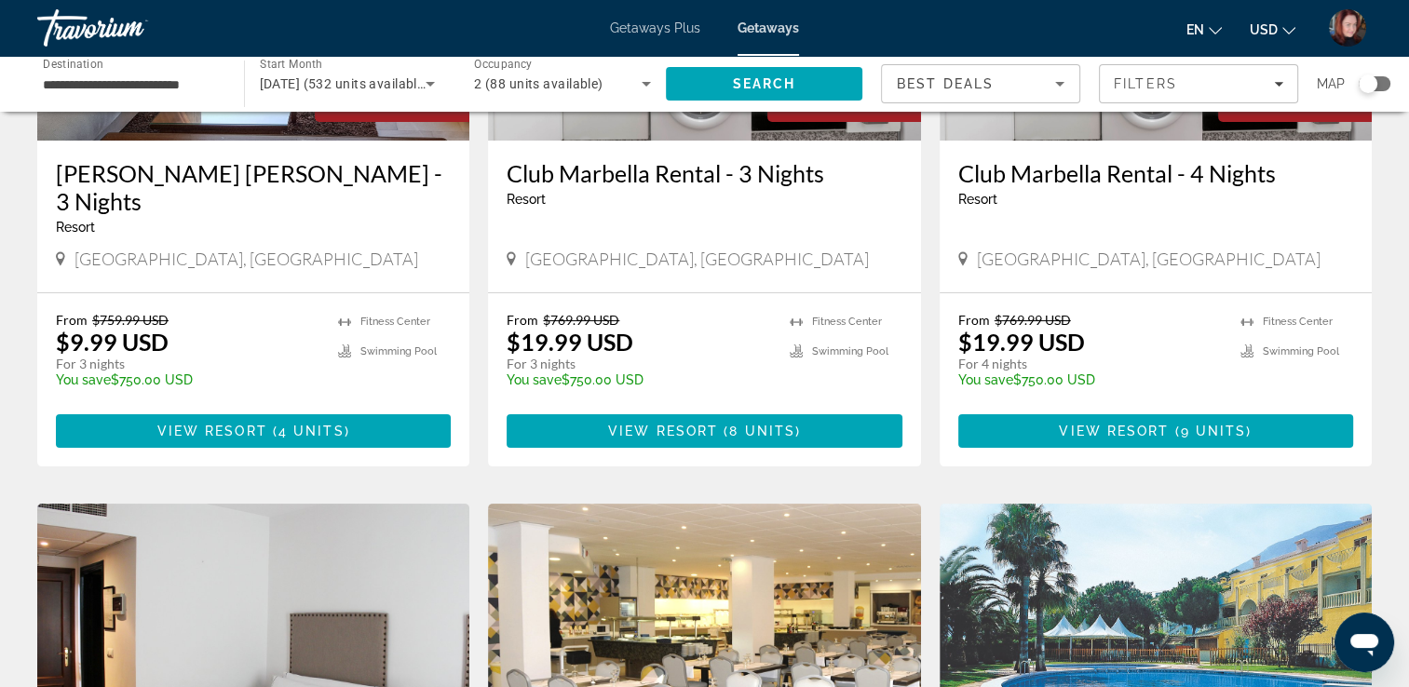
scroll to position [335, 0]
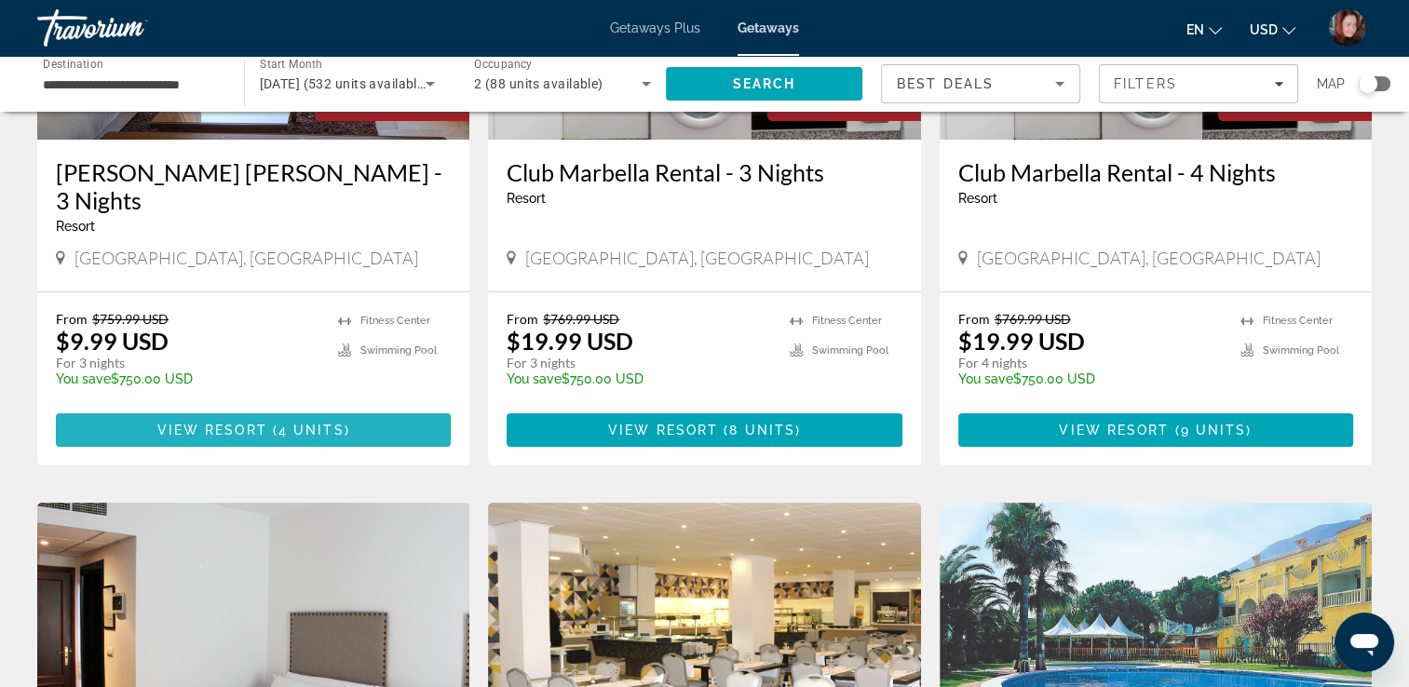
click at [127, 408] on span "Main content" at bounding box center [253, 430] width 395 height 45
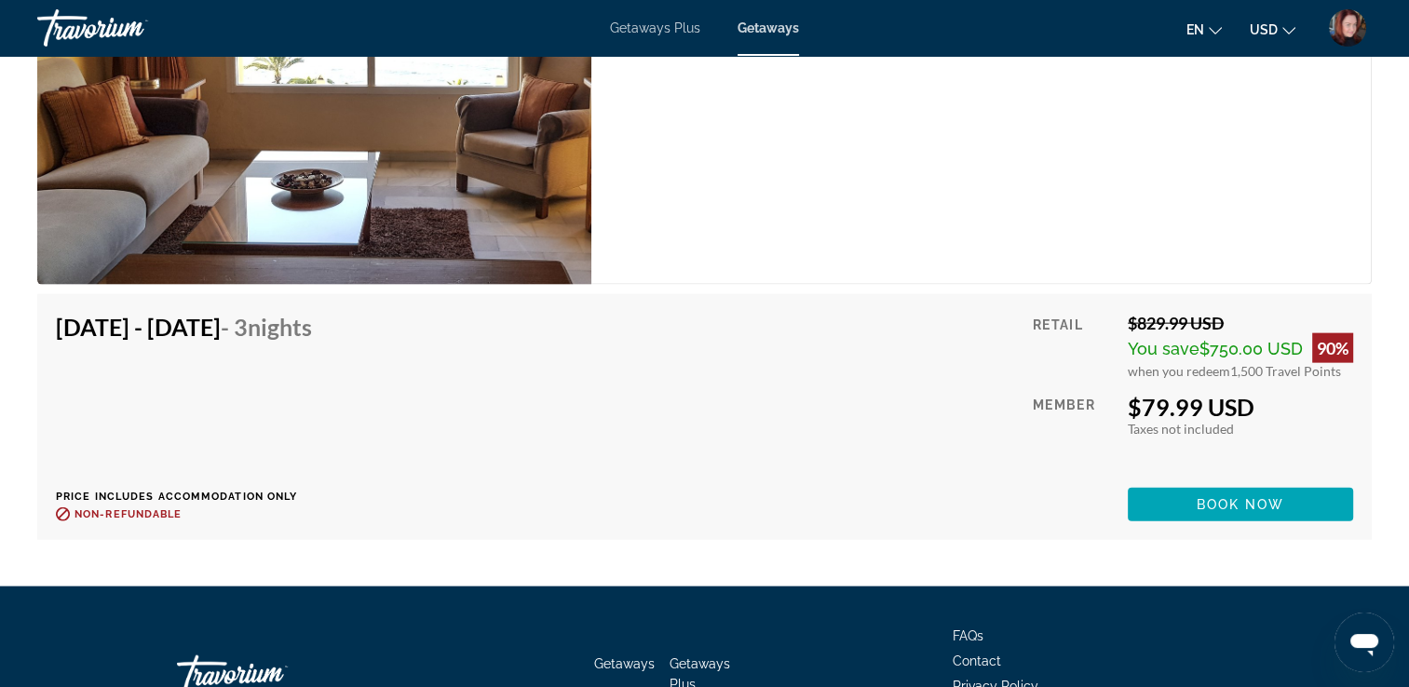
scroll to position [4199, 0]
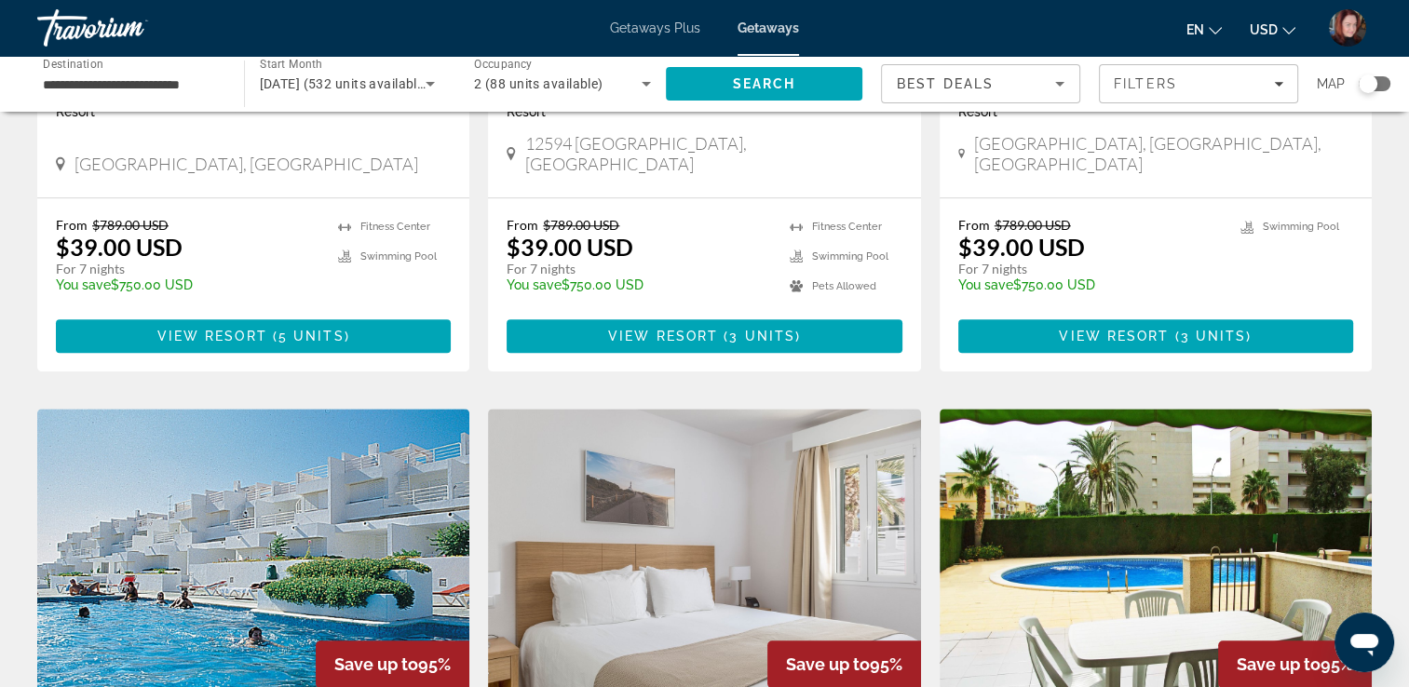
scroll to position [1787, 0]
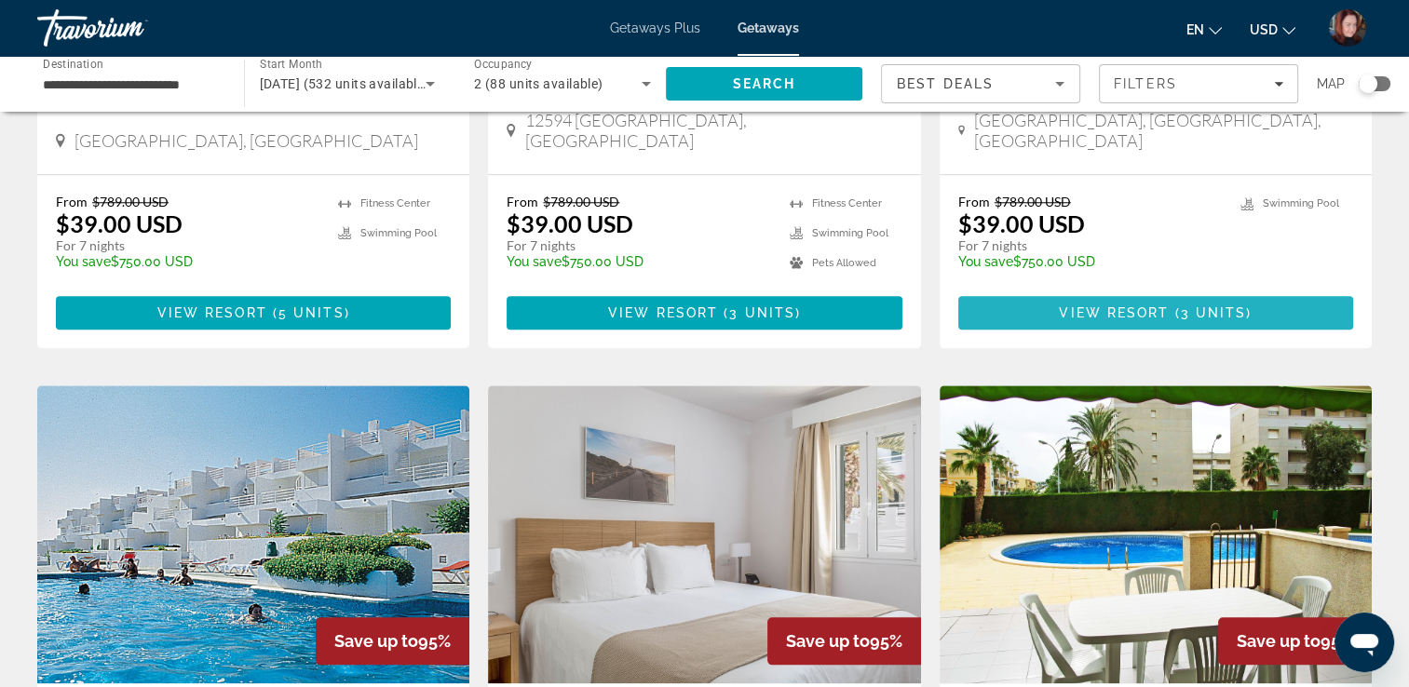
click at [1017, 290] on span "Main content" at bounding box center [1155, 312] width 395 height 45
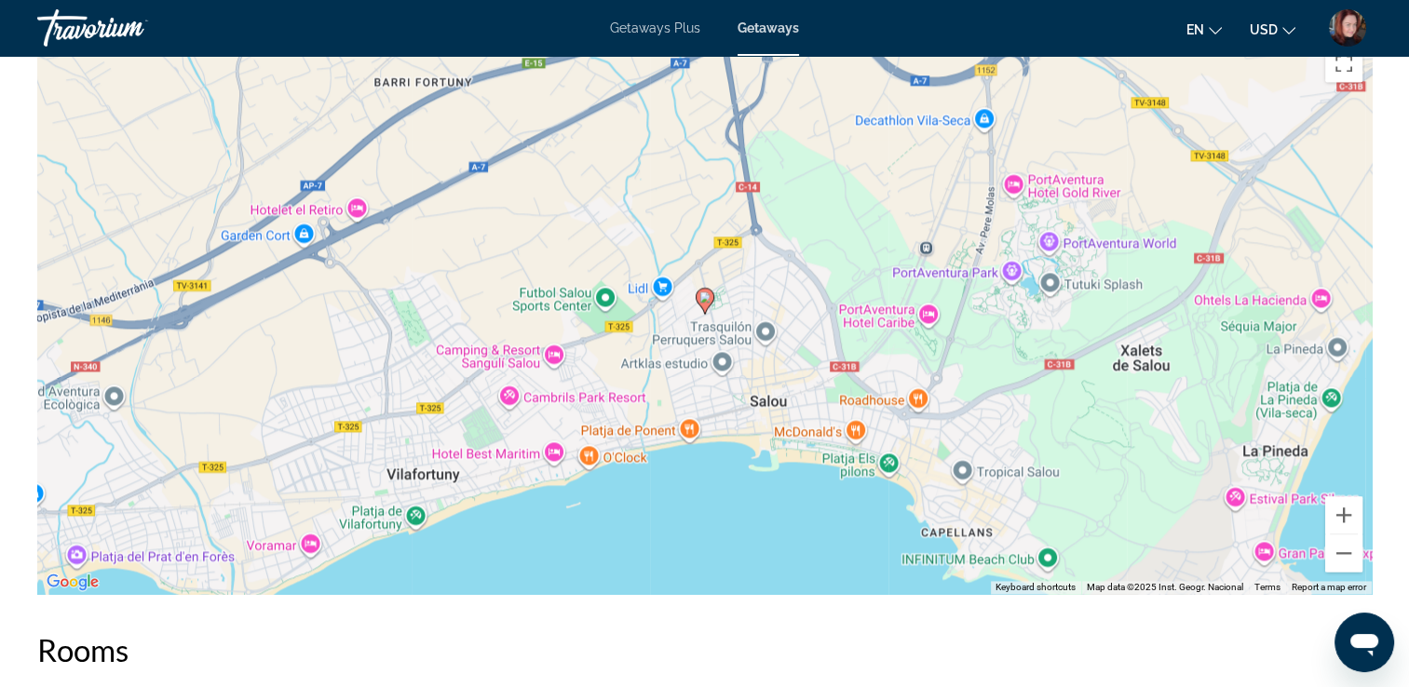
scroll to position [2569, 0]
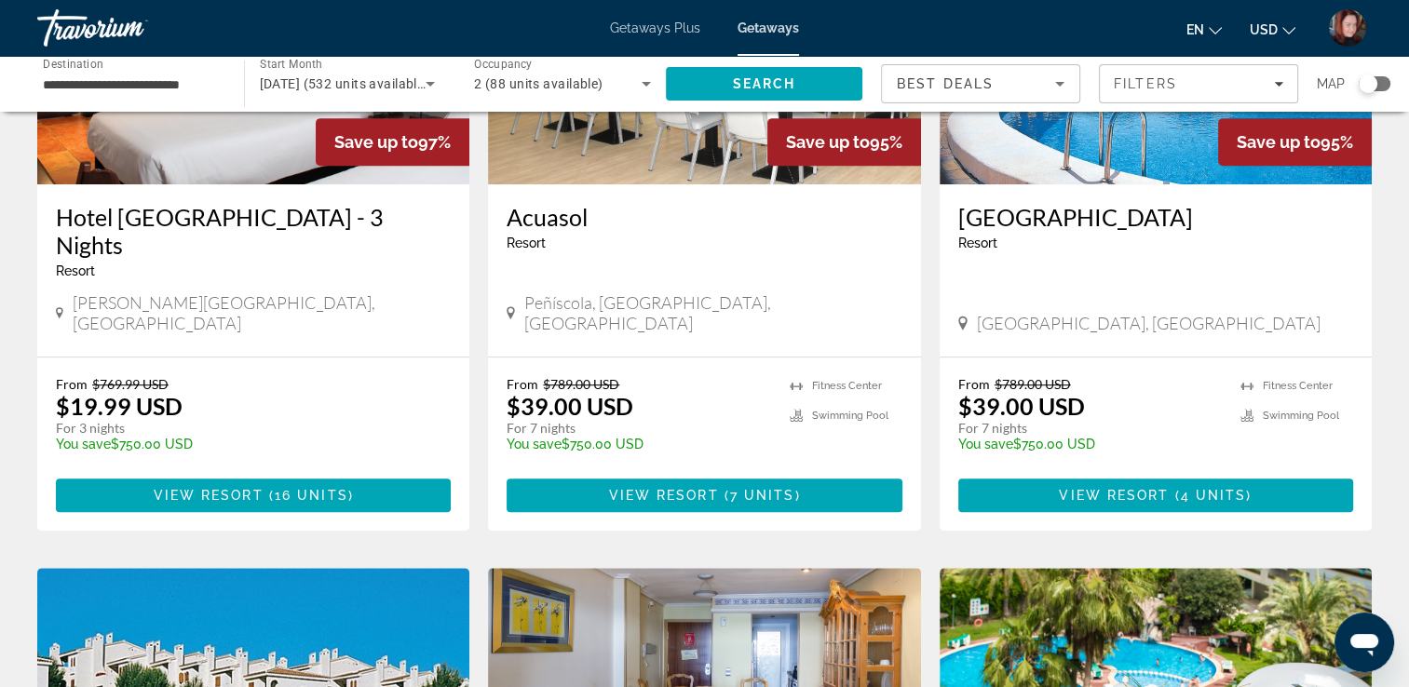
scroll to position [968, 0]
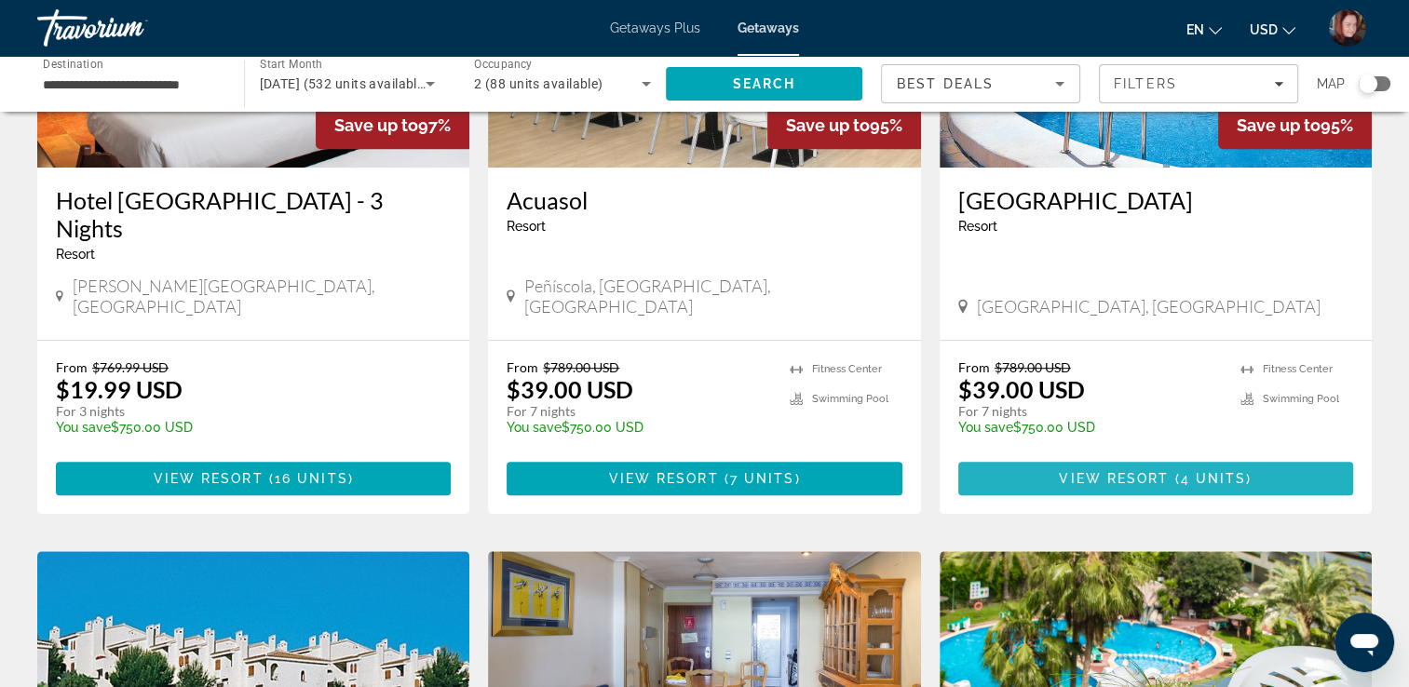
click at [1018, 456] on span "Main content" at bounding box center [1155, 478] width 395 height 45
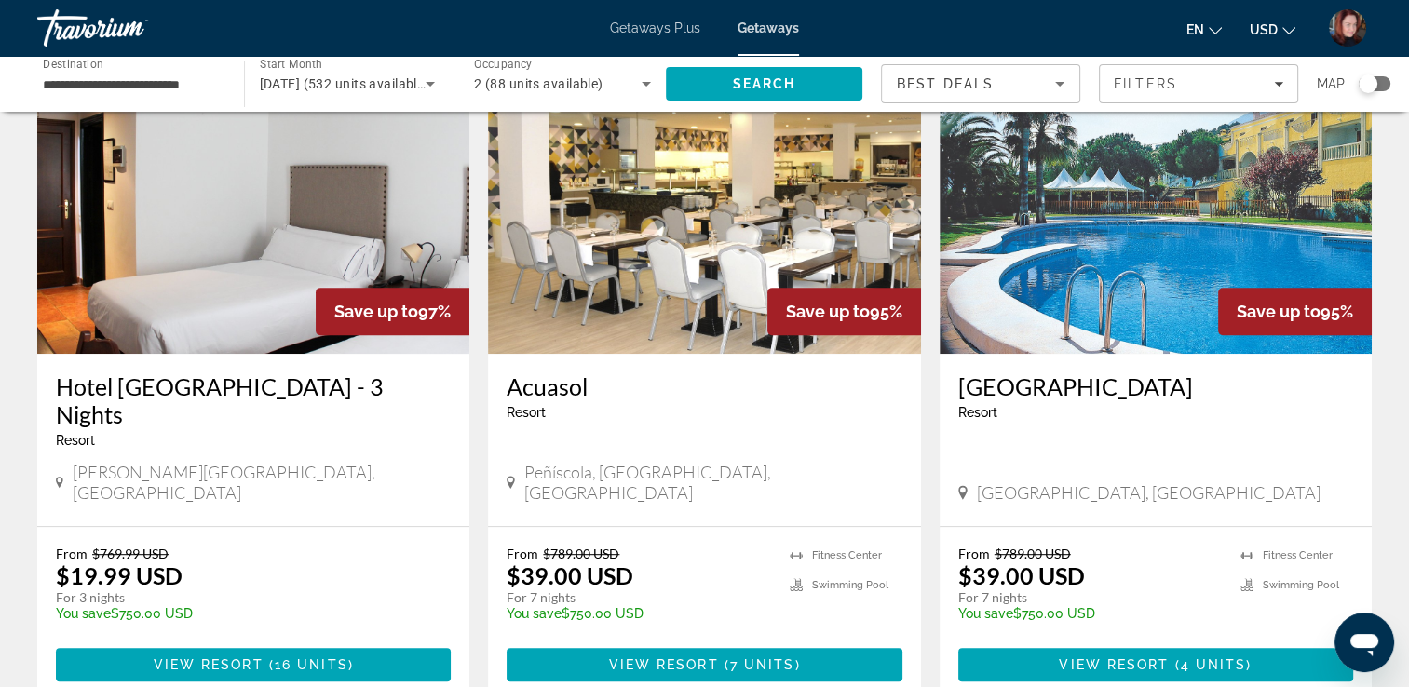
scroll to position [819, 0]
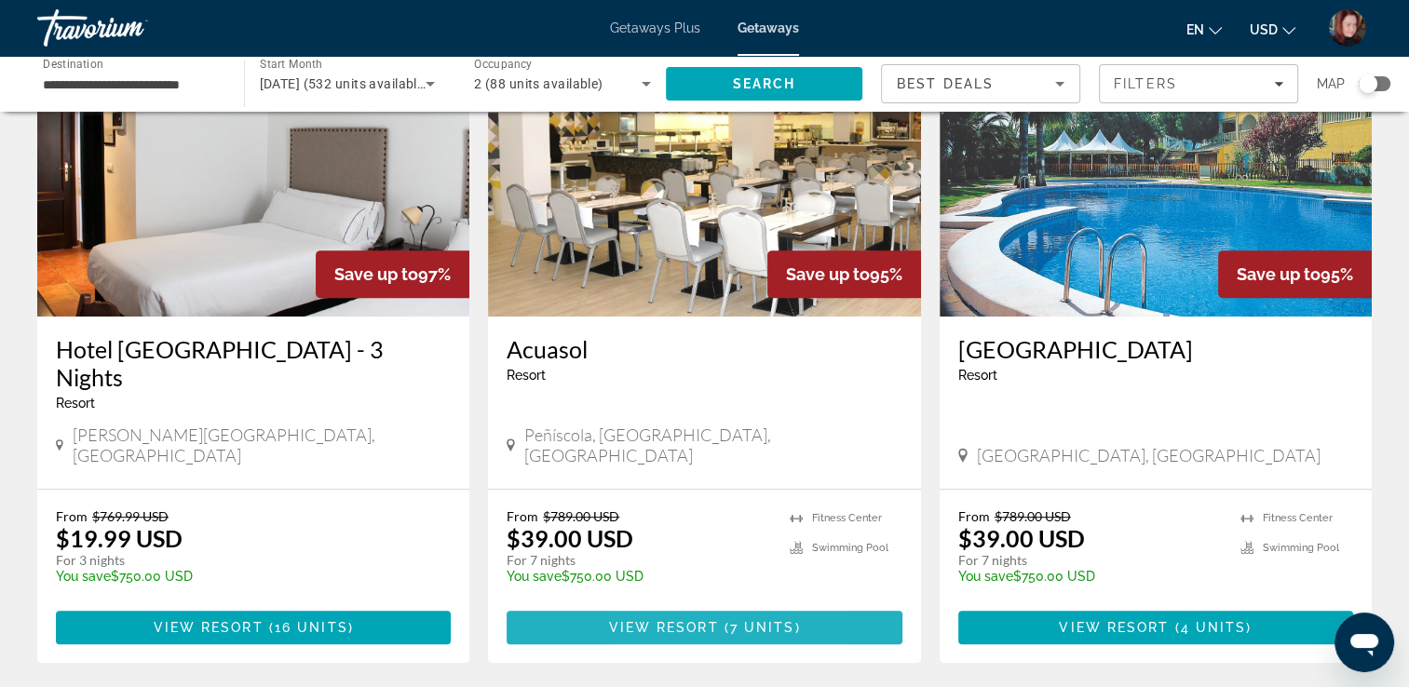
click at [639, 620] on span "View Resort" at bounding box center [663, 627] width 110 height 15
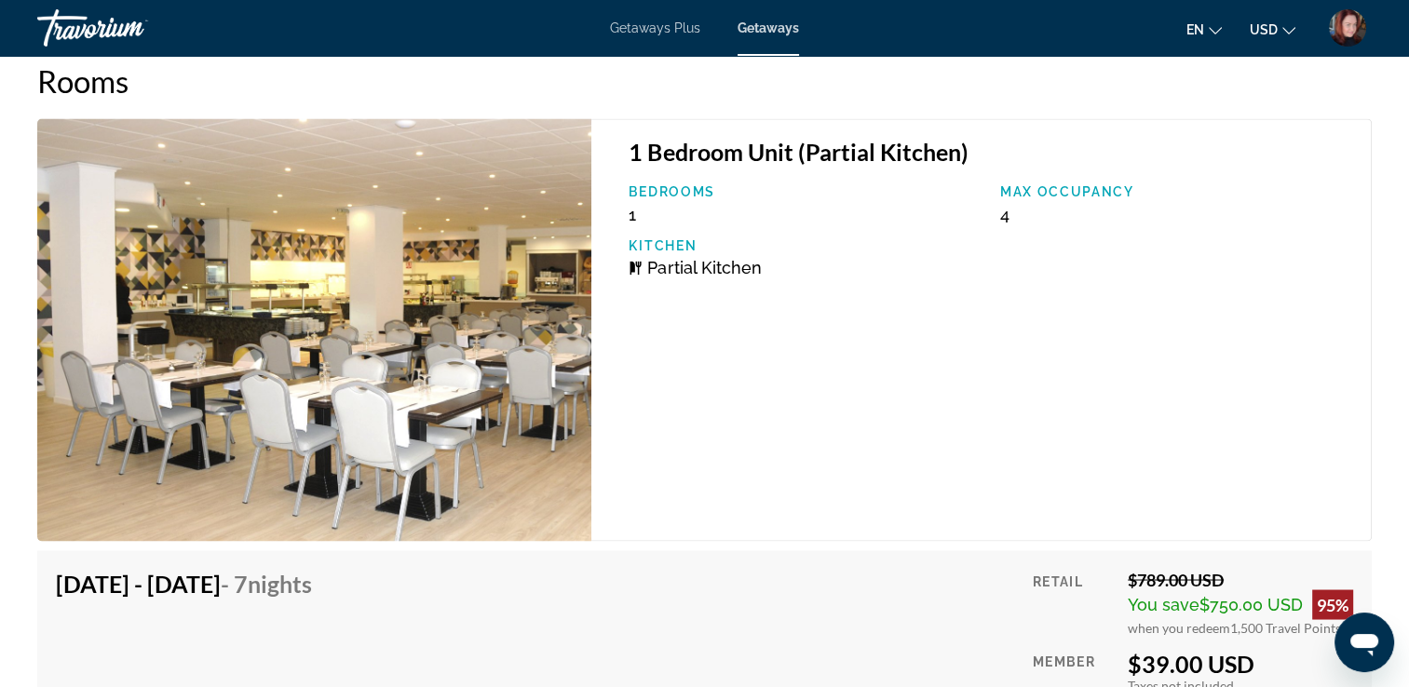
scroll to position [3165, 0]
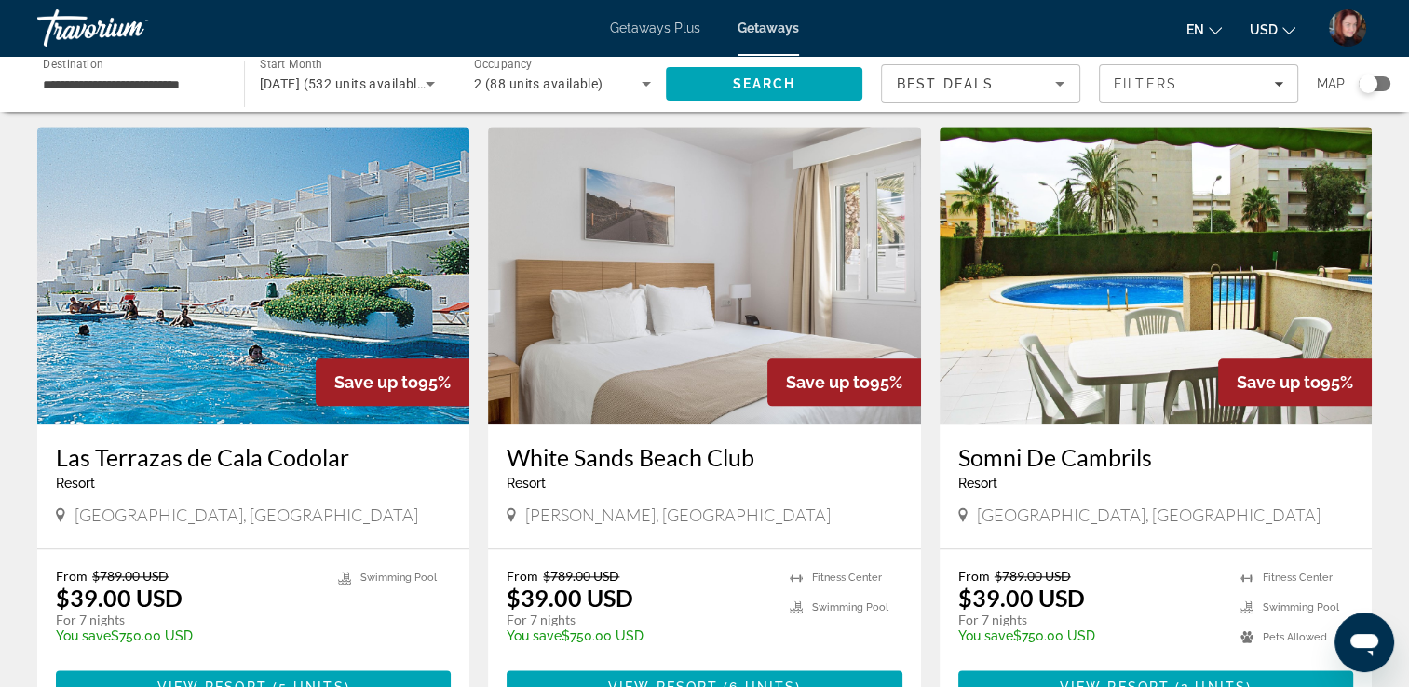
scroll to position [2048, 0]
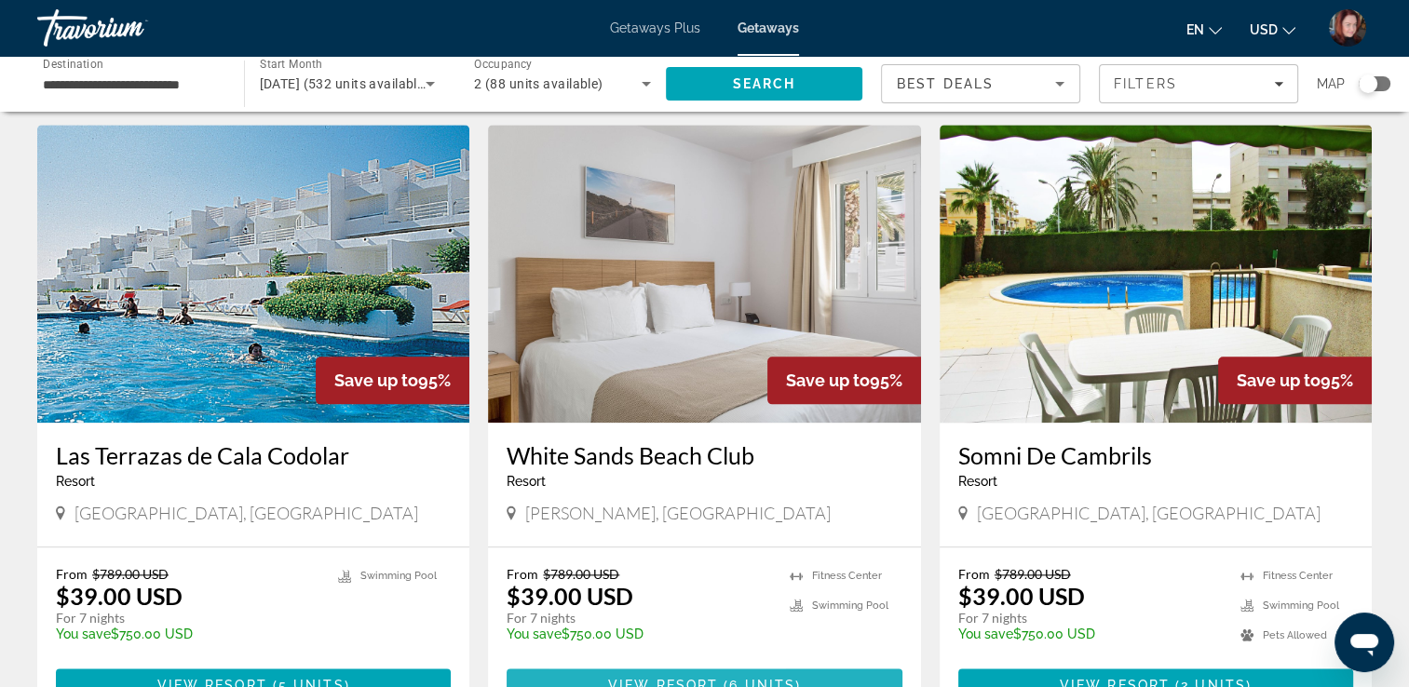
click at [607, 663] on span "Main content" at bounding box center [703, 685] width 395 height 45
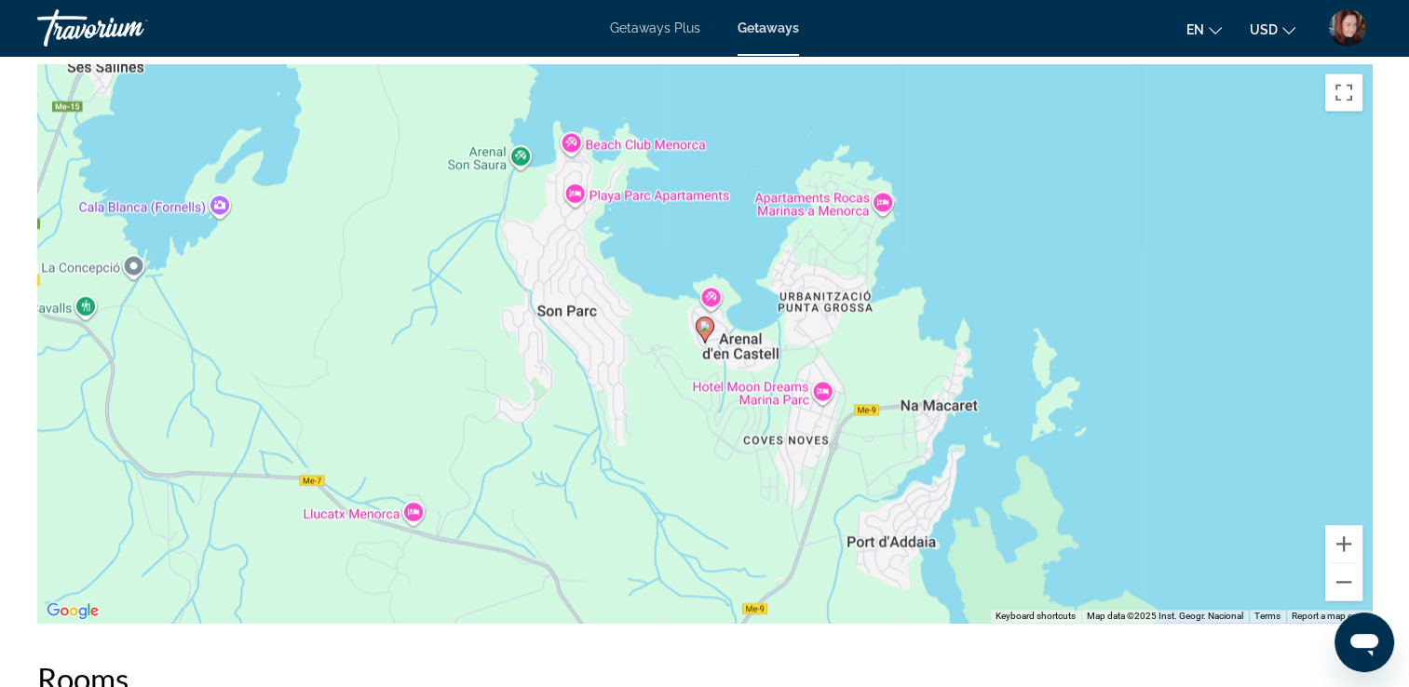
scroll to position [2607, 0]
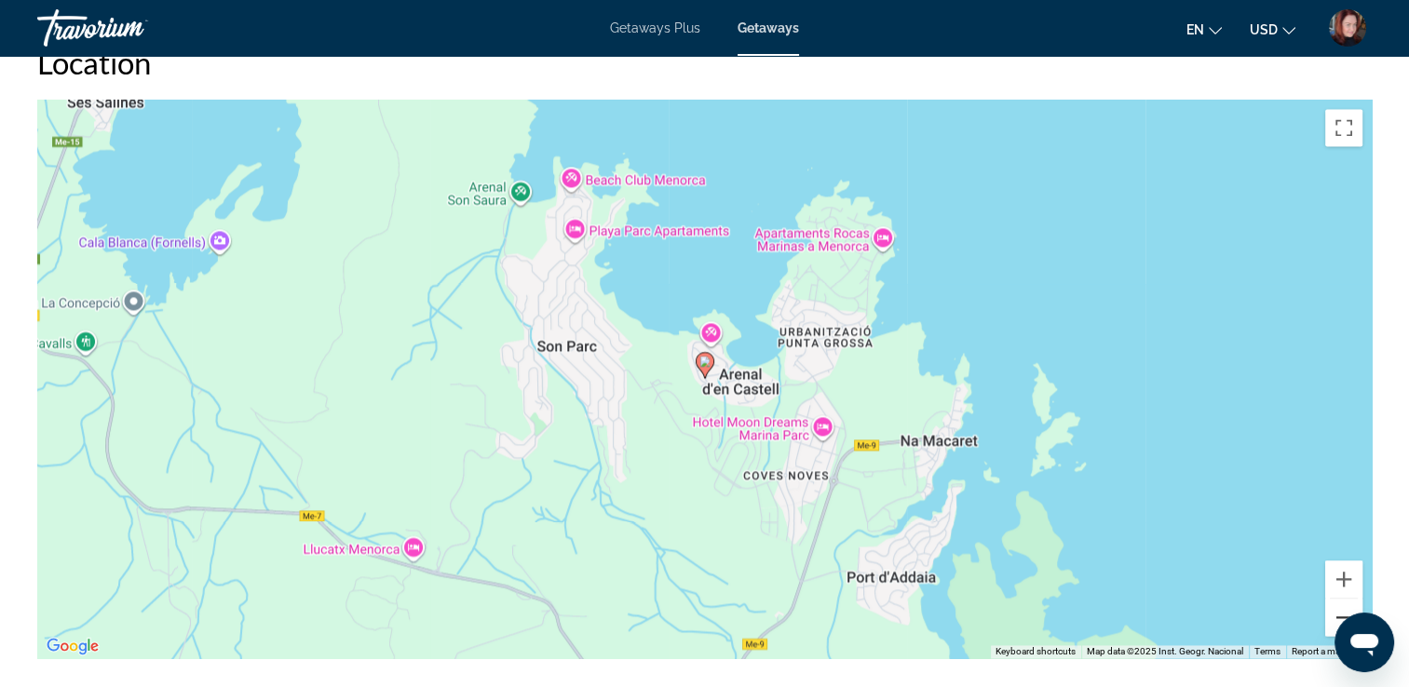
click at [1337, 602] on button "Zoom out" at bounding box center [1343, 617] width 37 height 37
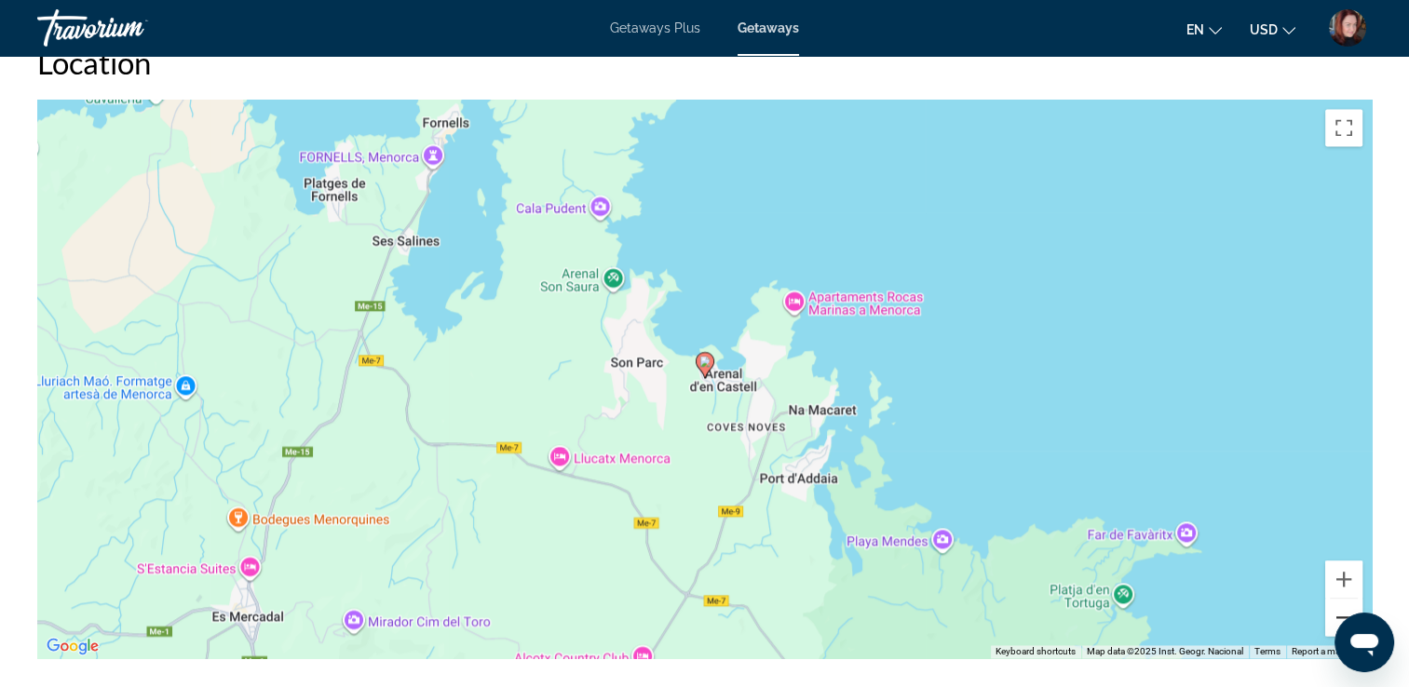
click at [1337, 602] on button "Zoom out" at bounding box center [1343, 617] width 37 height 37
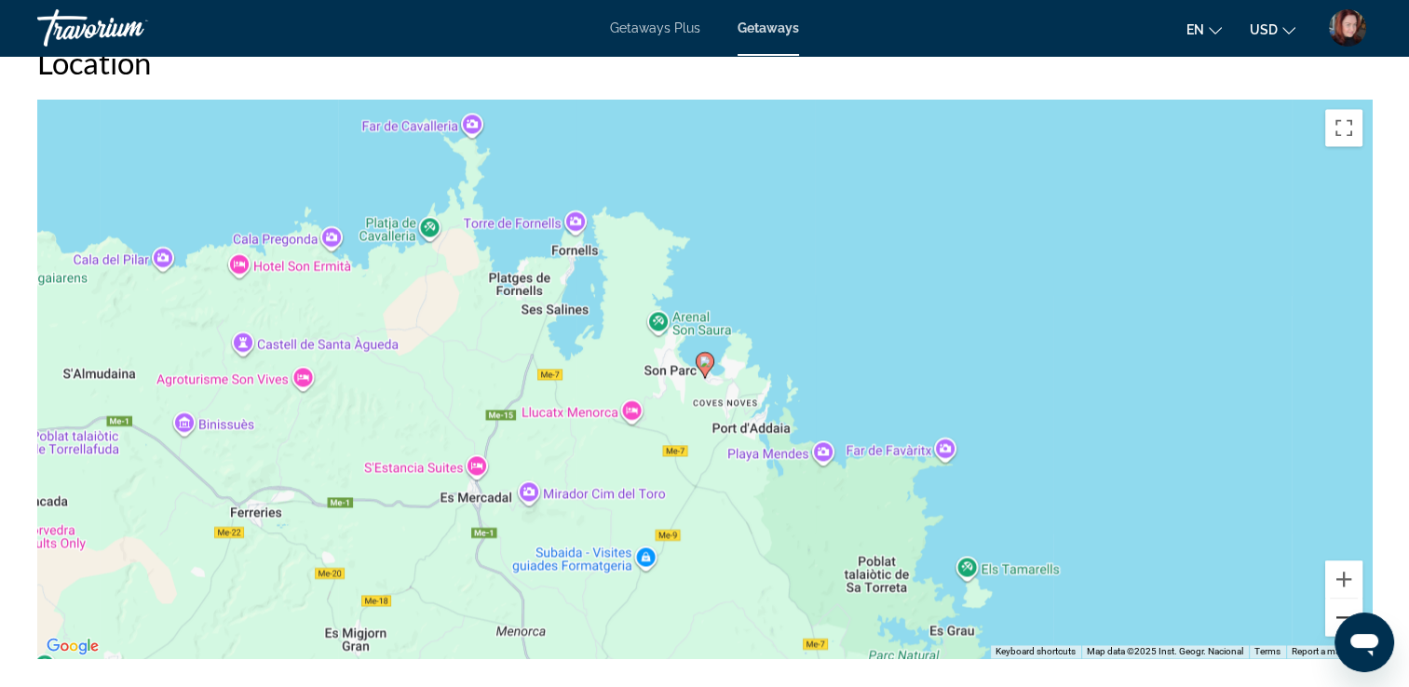
click at [1337, 602] on button "Zoom out" at bounding box center [1343, 617] width 37 height 37
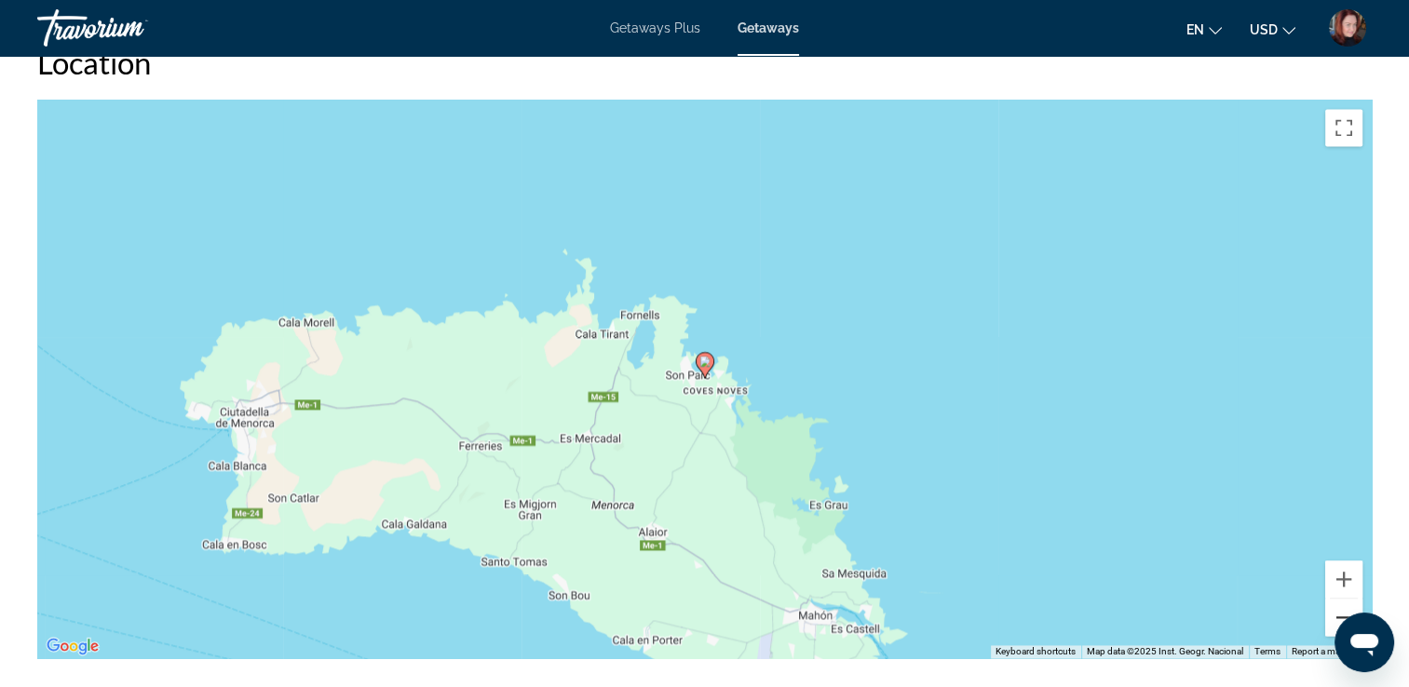
click at [1337, 602] on button "Zoom out" at bounding box center [1343, 617] width 37 height 37
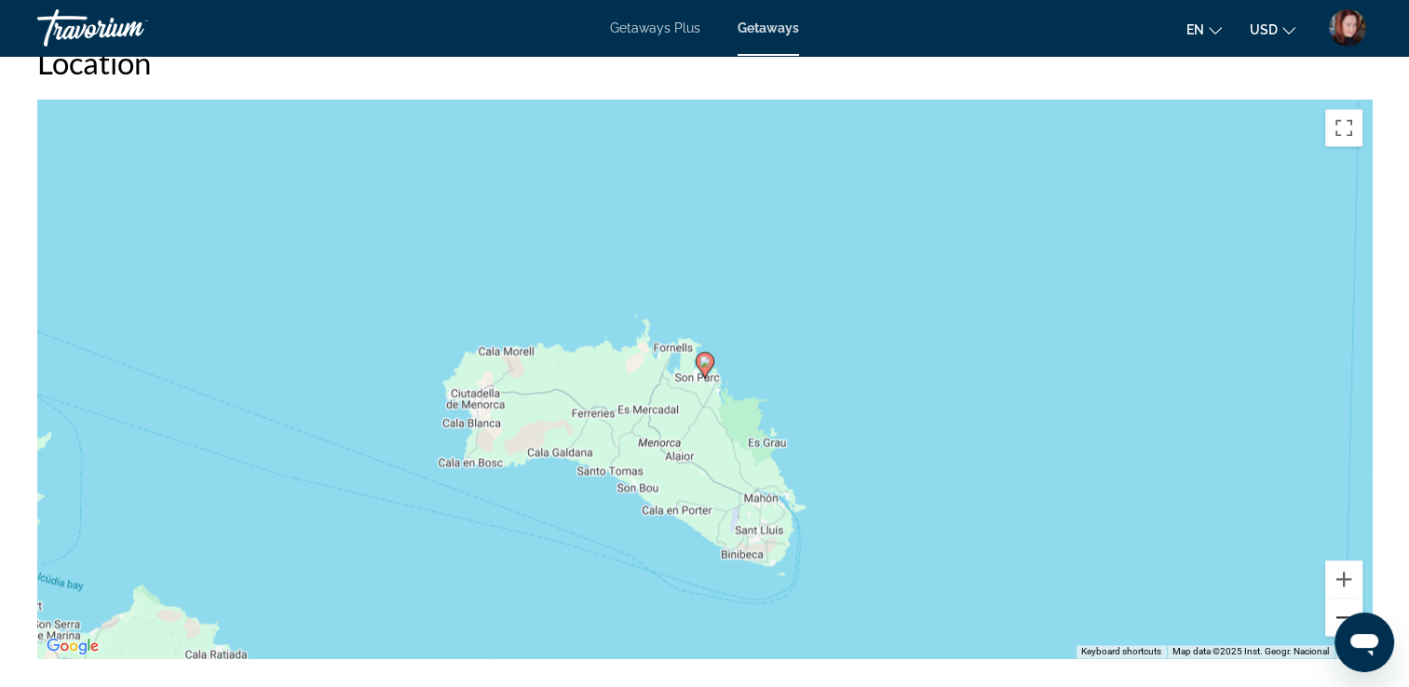
click at [1337, 602] on button "Zoom out" at bounding box center [1343, 617] width 37 height 37
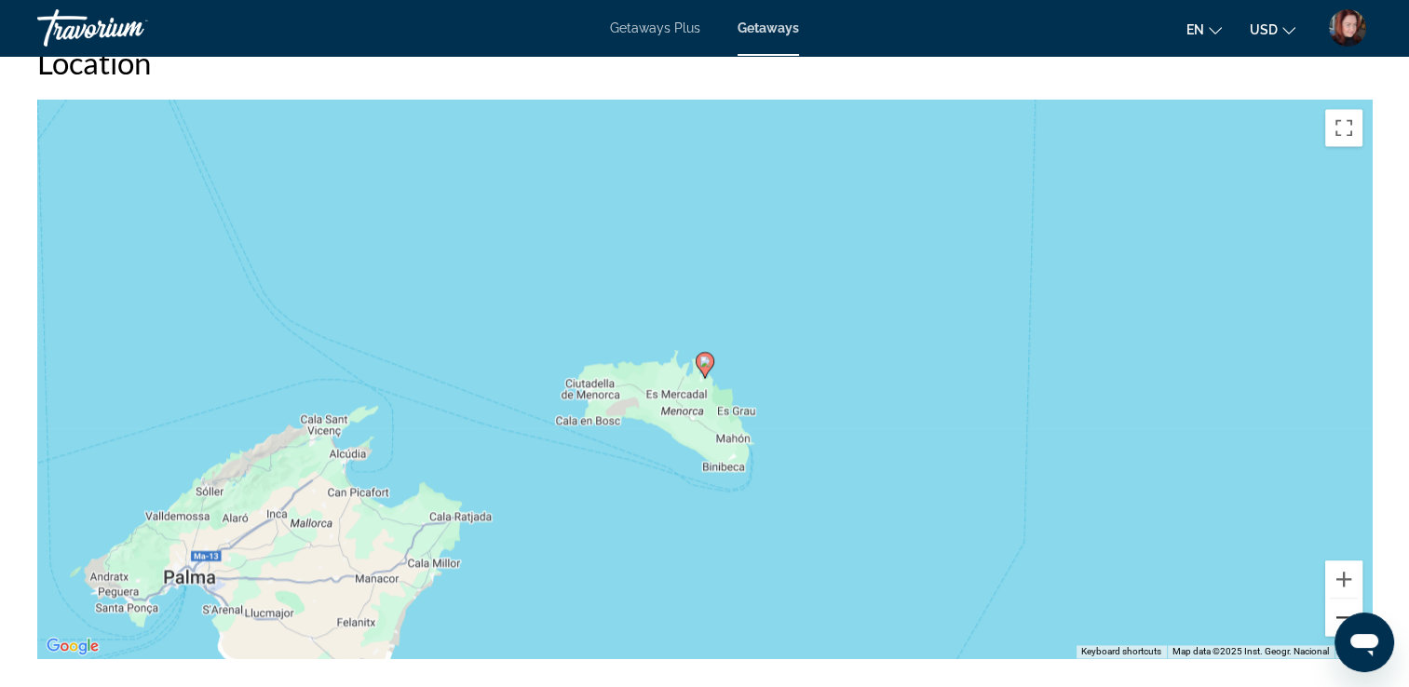
click at [1337, 602] on button "Zoom out" at bounding box center [1343, 617] width 37 height 37
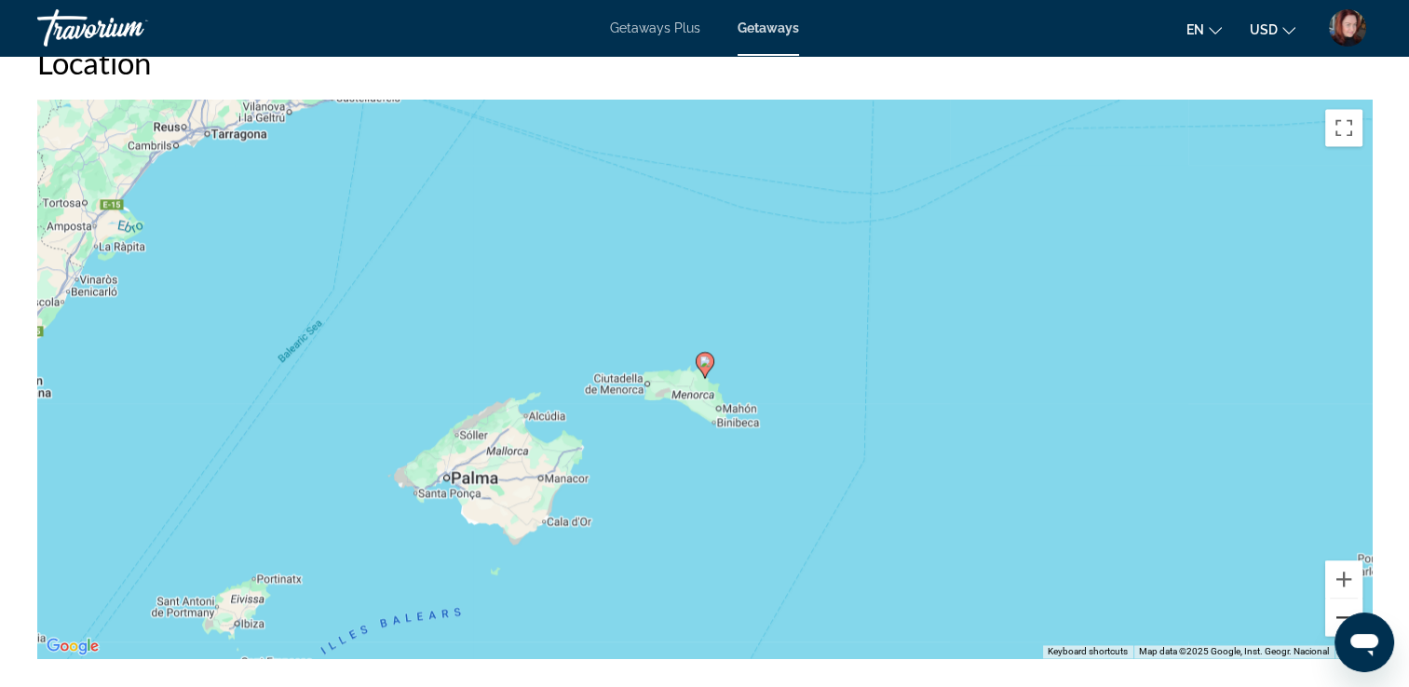
click at [1337, 602] on button "Zoom out" at bounding box center [1343, 617] width 37 height 37
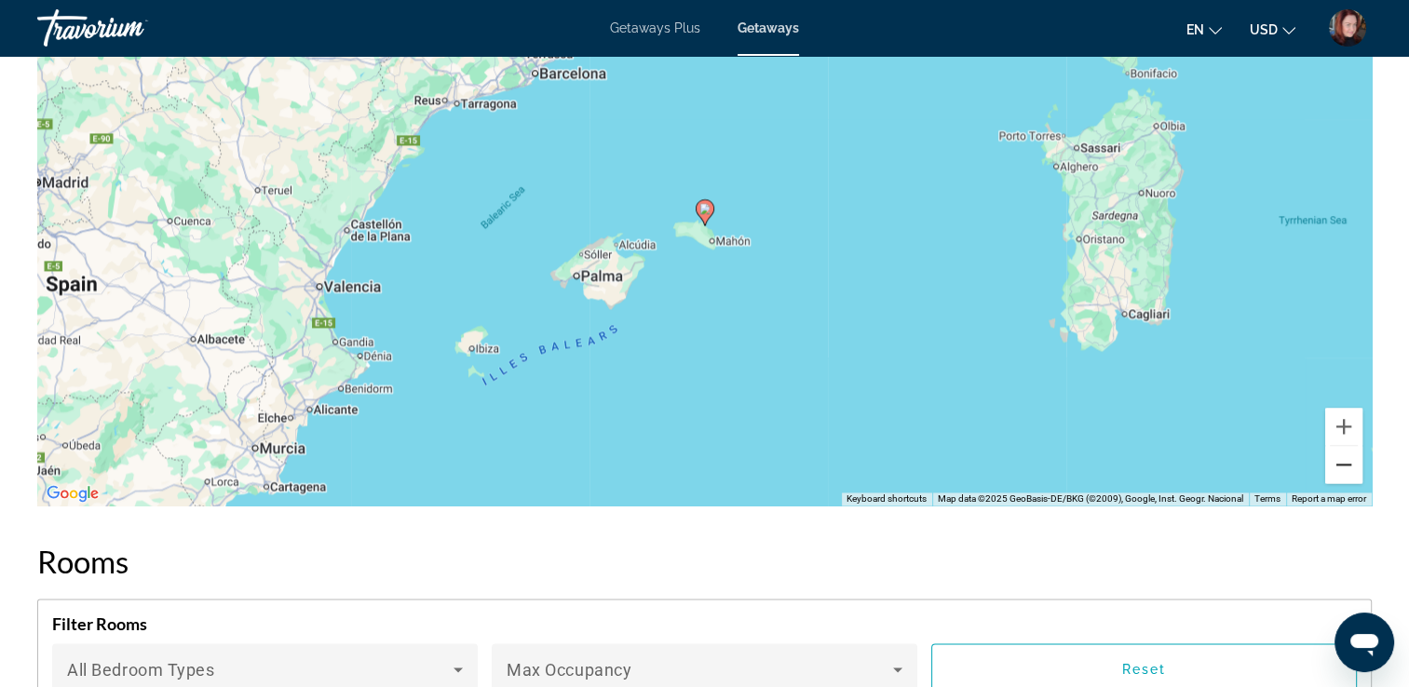
scroll to position [2532, 0]
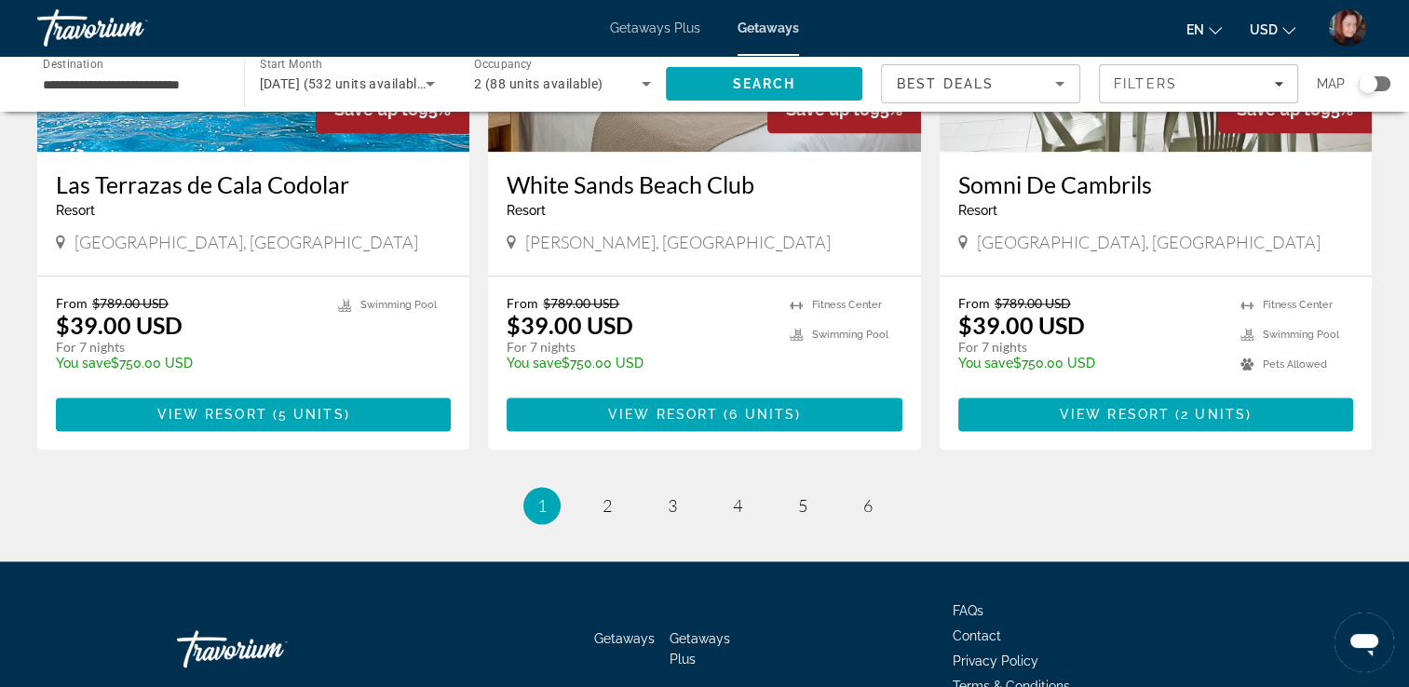
scroll to position [2324, 0]
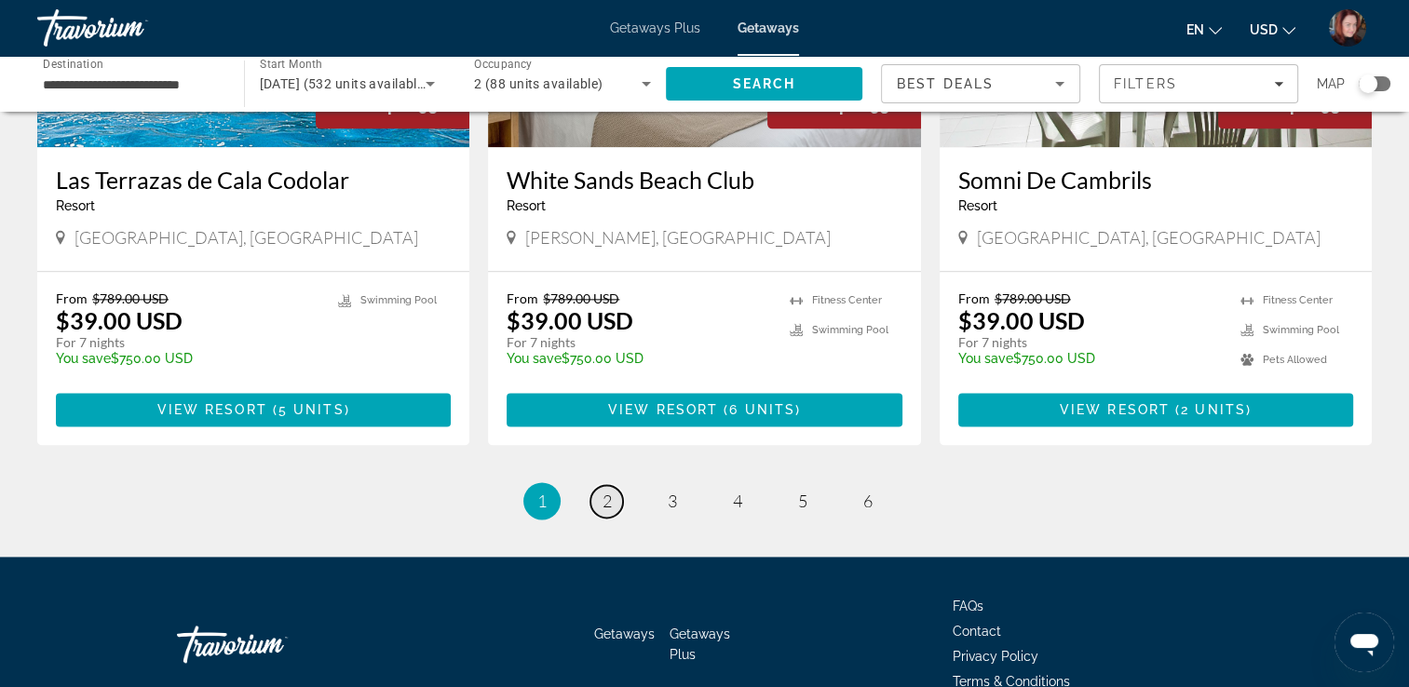
click at [605, 491] on span "2" at bounding box center [606, 501] width 9 height 20
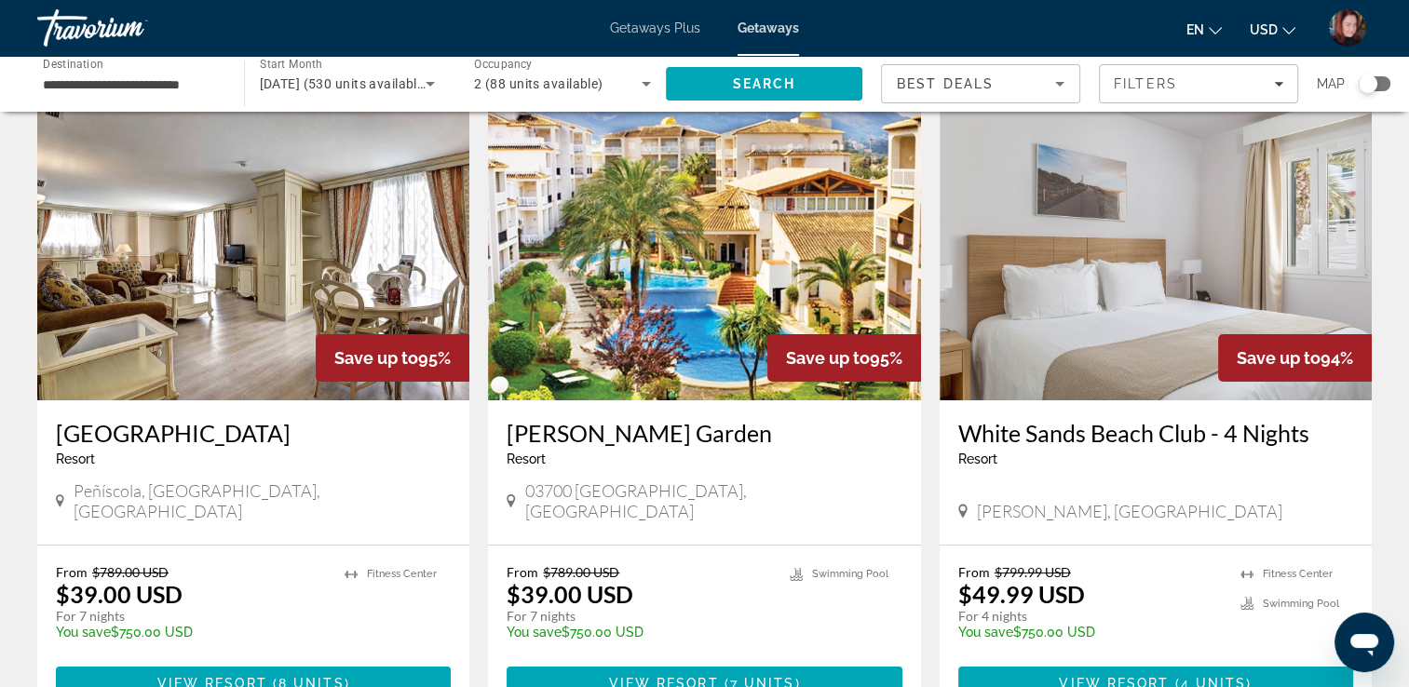
scroll to position [112, 0]
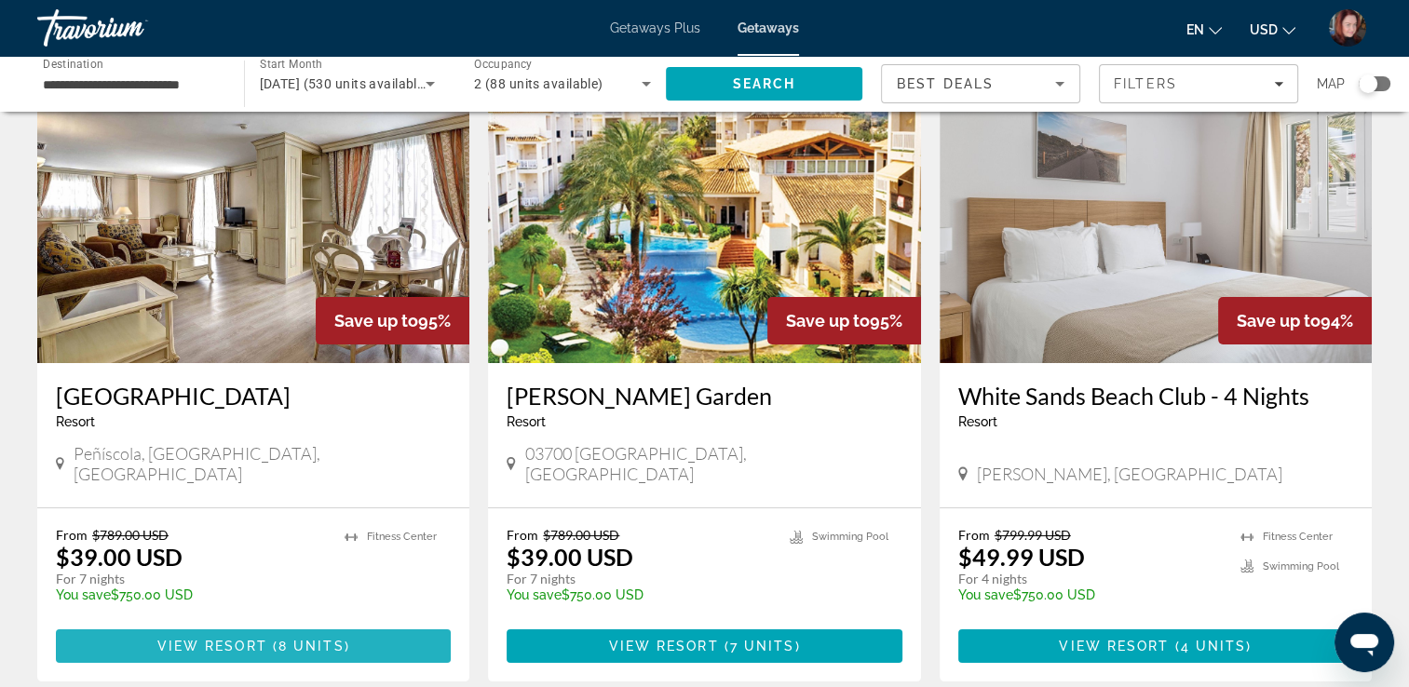
click at [106, 628] on span "Main content" at bounding box center [253, 646] width 395 height 45
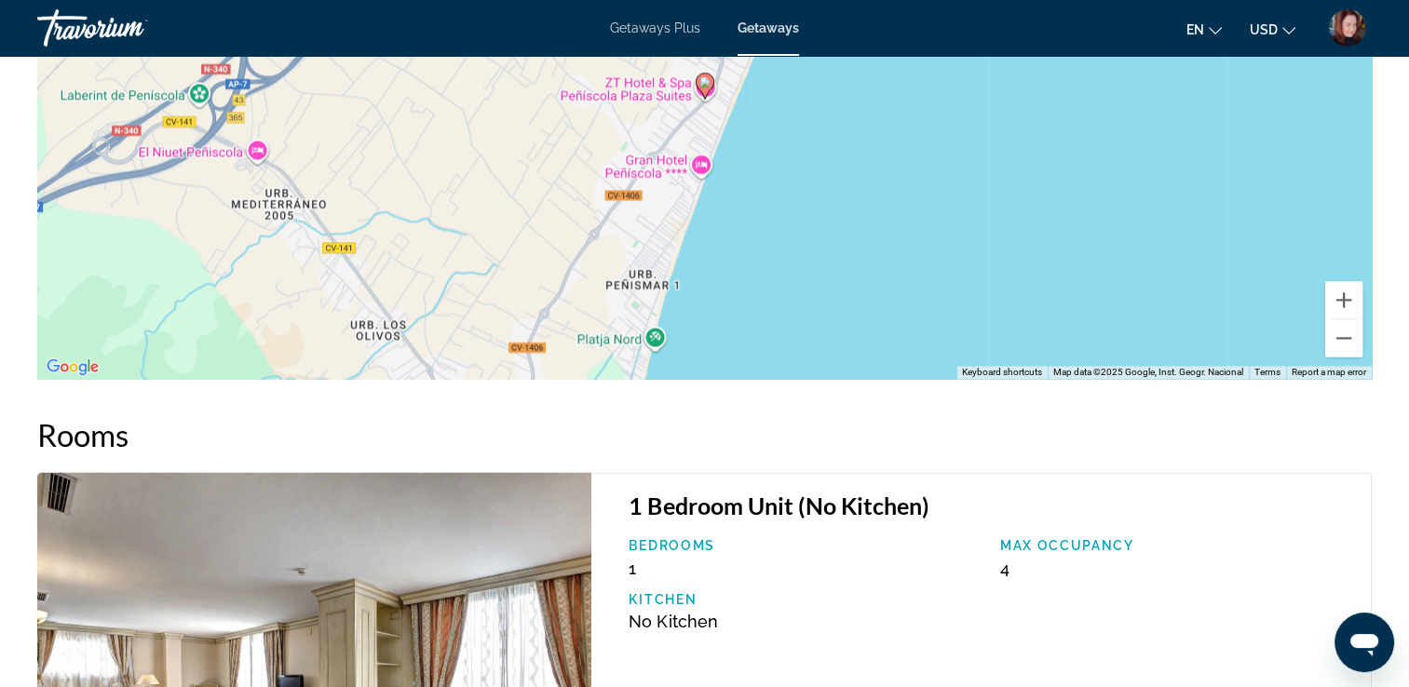
scroll to position [2681, 0]
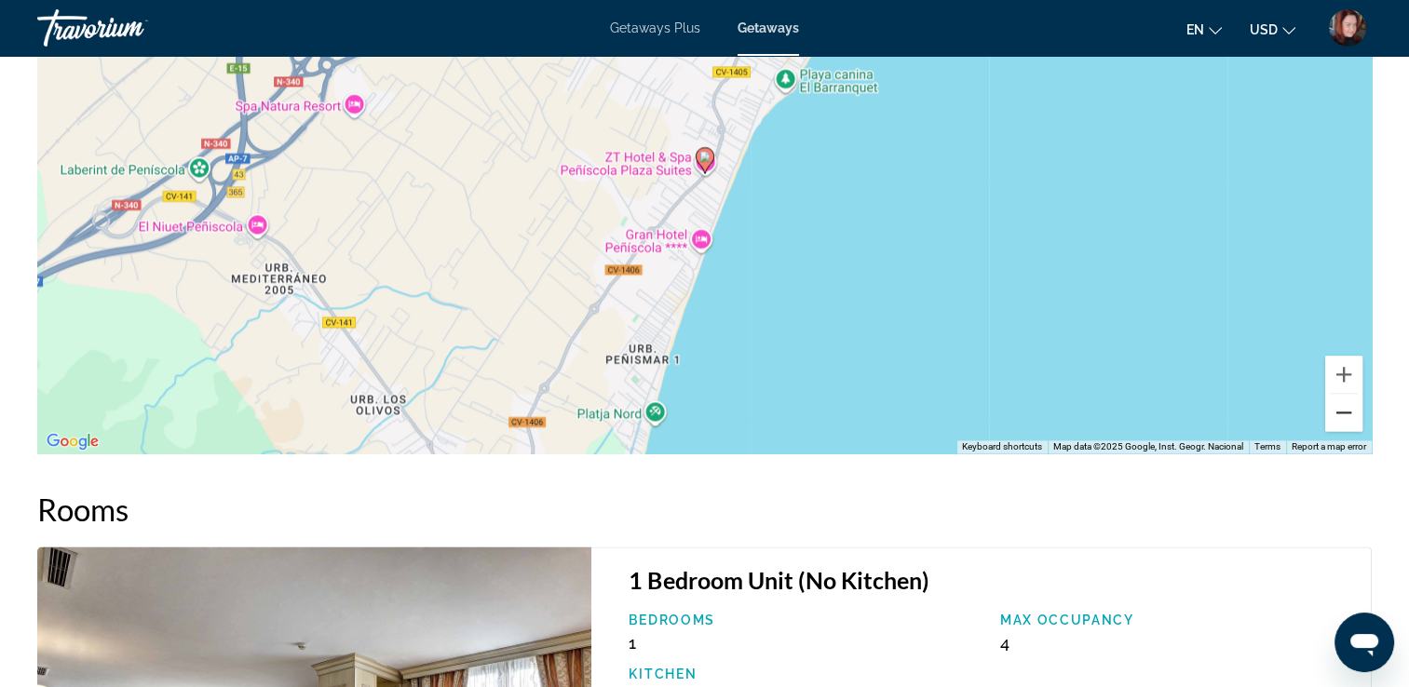
click at [1346, 408] on button "Zoom out" at bounding box center [1343, 412] width 37 height 37
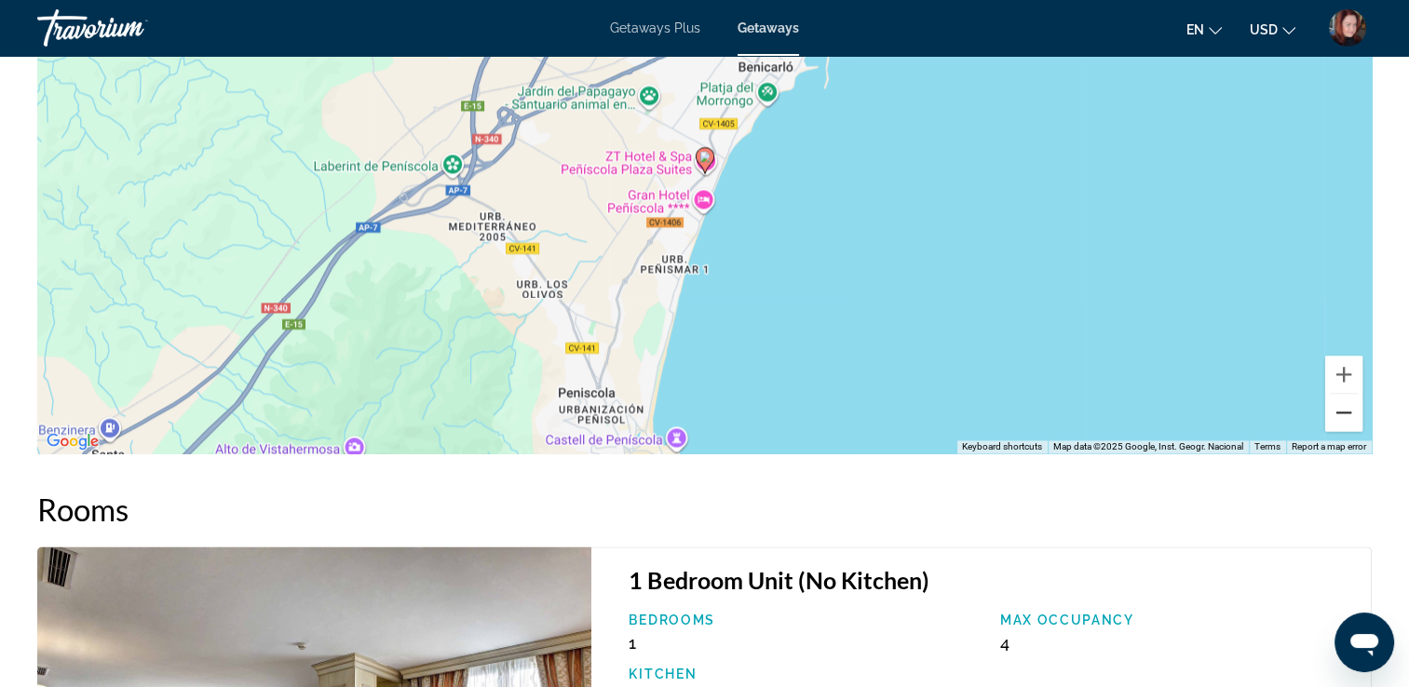
click at [1346, 408] on button "Zoom out" at bounding box center [1343, 412] width 37 height 37
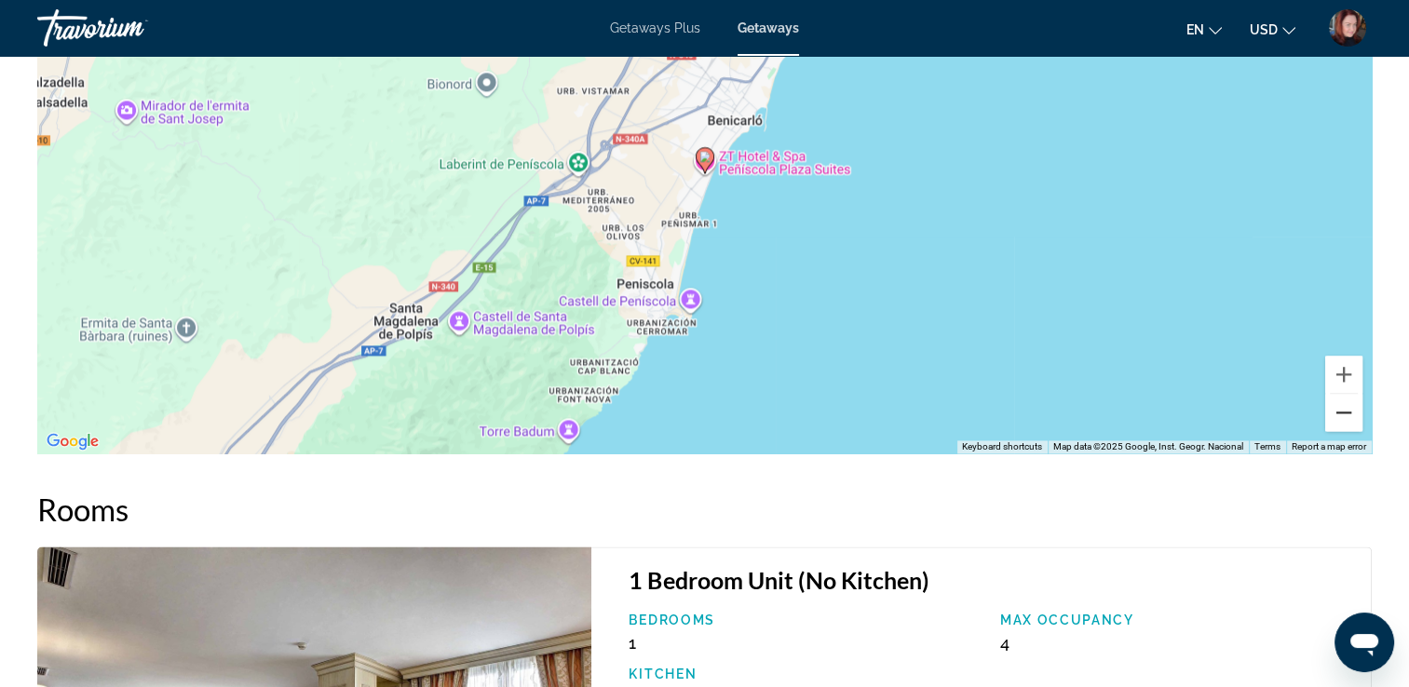
click at [1346, 408] on button "Zoom out" at bounding box center [1343, 412] width 37 height 37
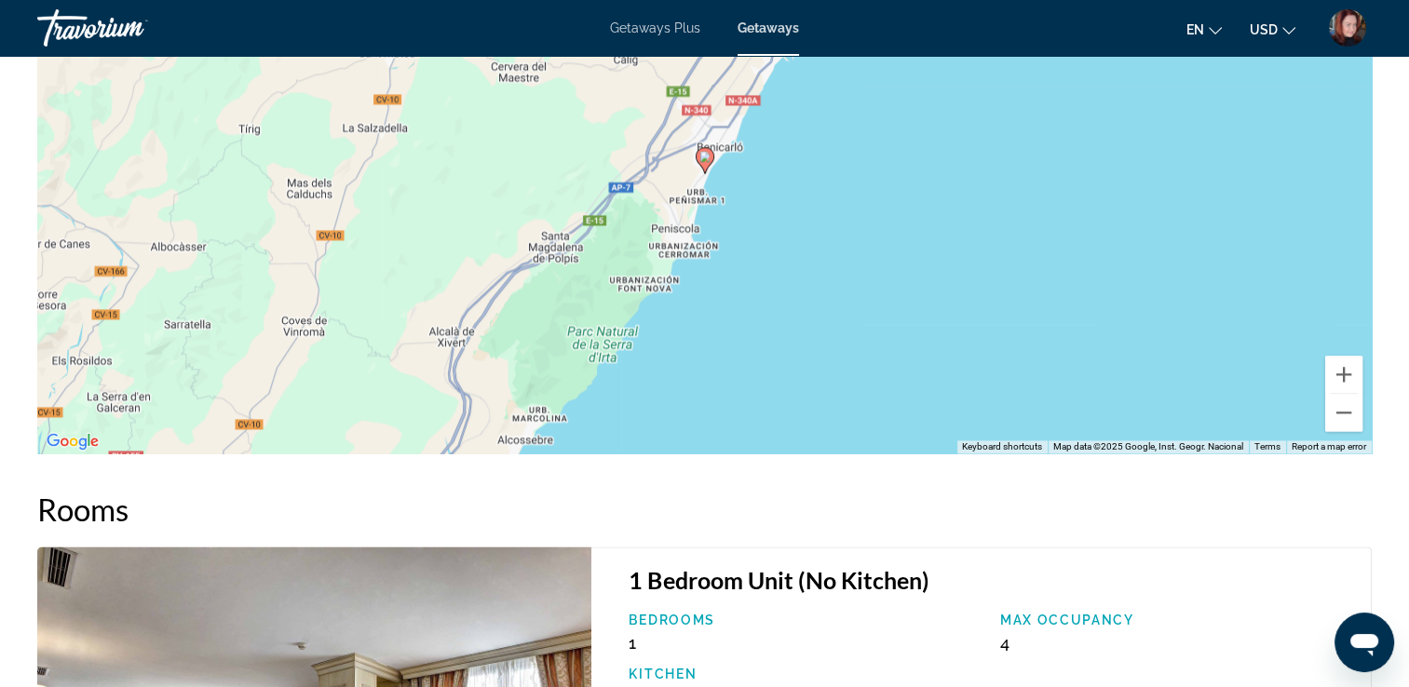
click at [1174, 233] on div "To activate drag with keyboard, press Alt + Enter. Once in keyboard drag state,…" at bounding box center [704, 174] width 1334 height 559
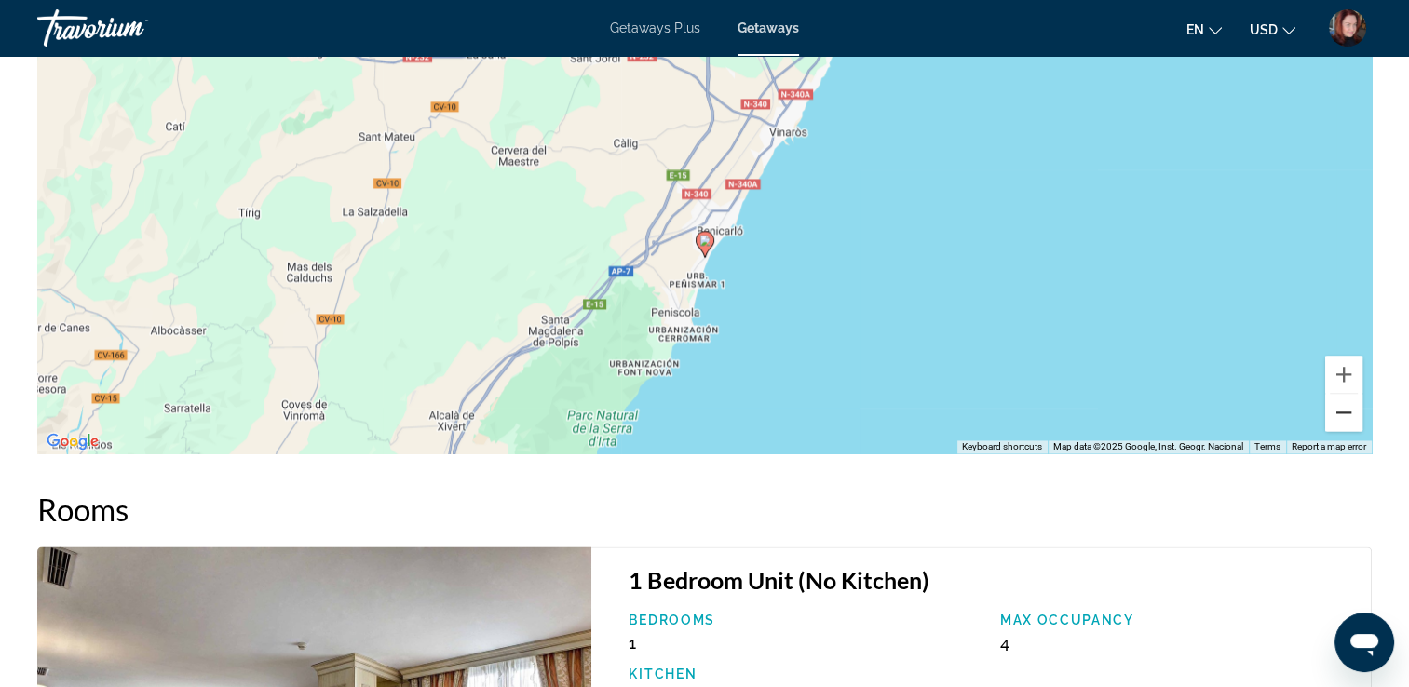
click at [1341, 422] on button "Zoom out" at bounding box center [1343, 412] width 37 height 37
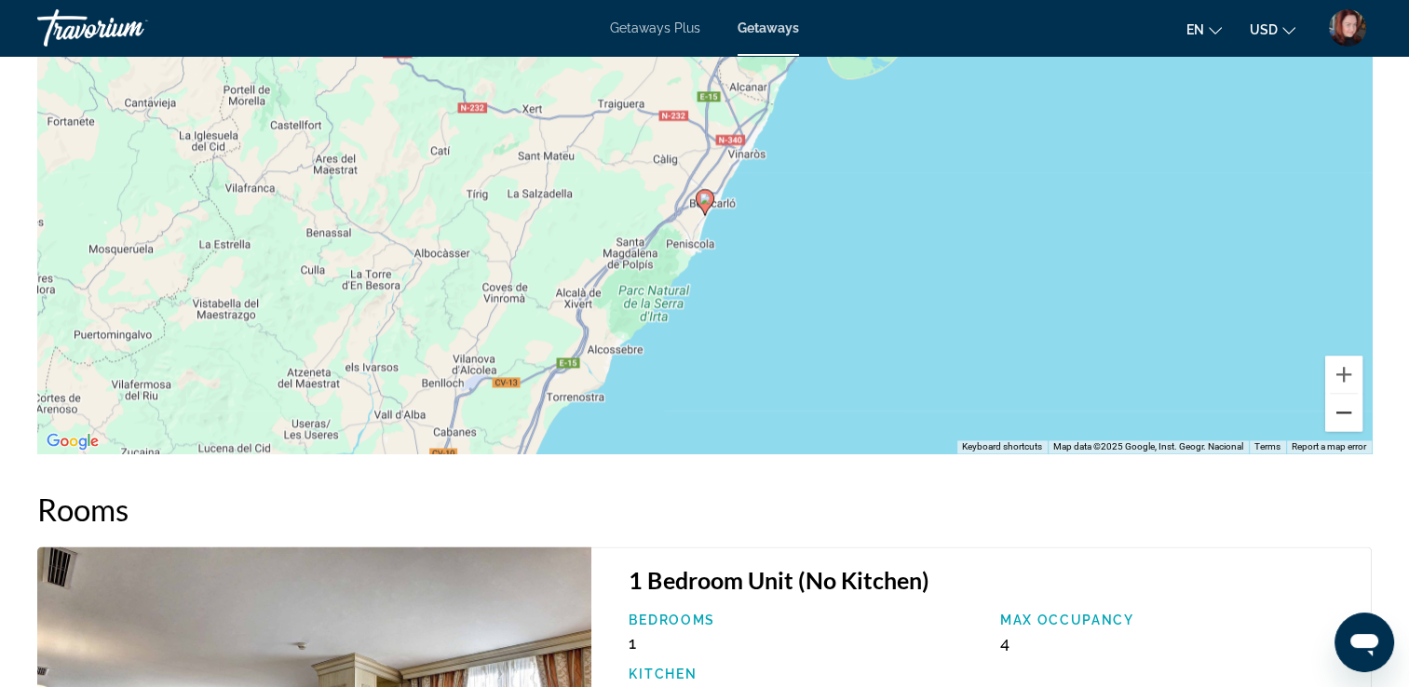
click at [1341, 422] on button "Zoom out" at bounding box center [1343, 412] width 37 height 37
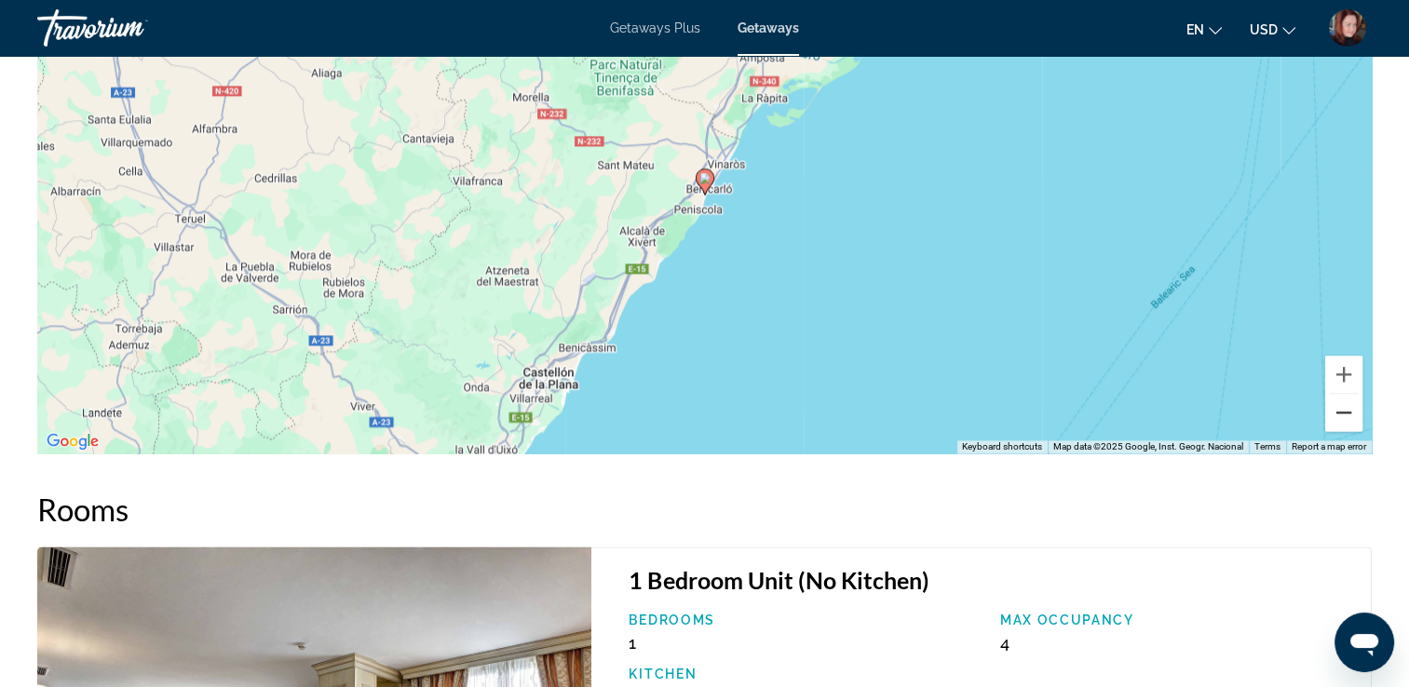
click at [1341, 422] on button "Zoom out" at bounding box center [1343, 412] width 37 height 37
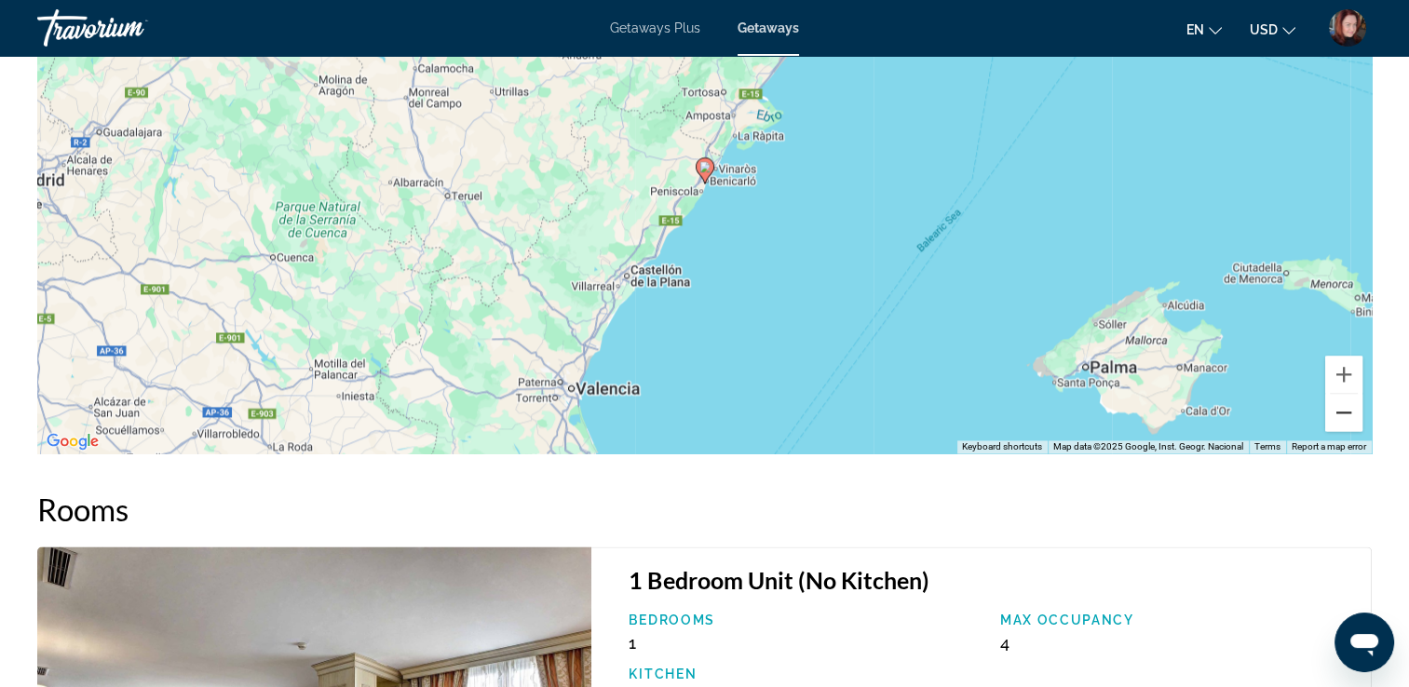
click at [1341, 422] on button "Zoom out" at bounding box center [1343, 412] width 37 height 37
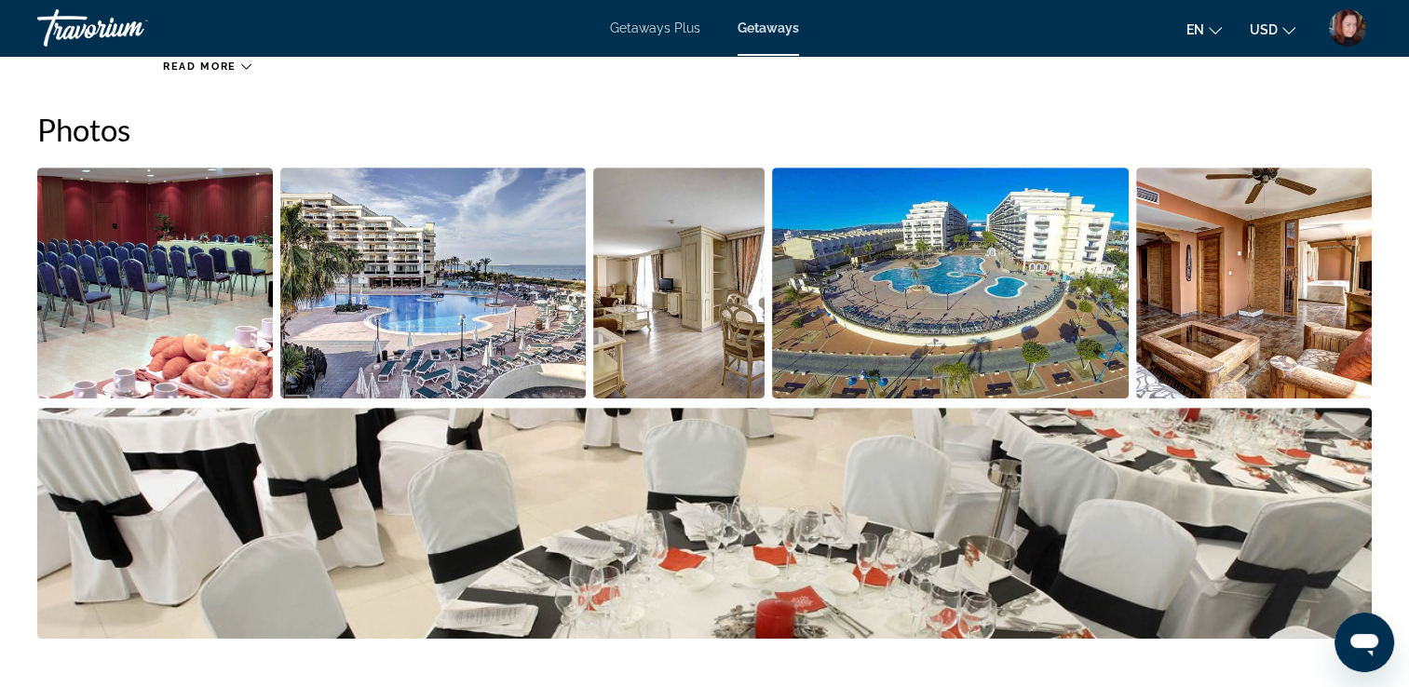
scroll to position [819, 0]
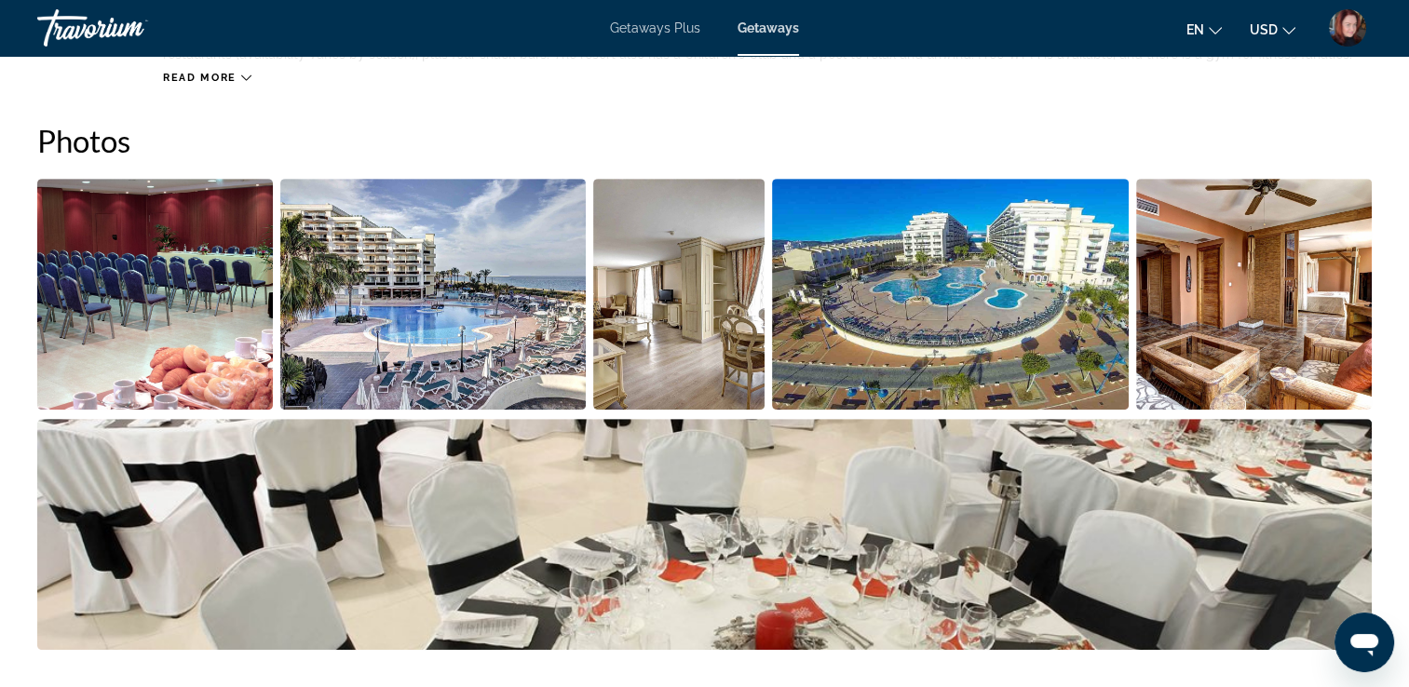
click at [479, 333] on img "Open full-screen image slider" at bounding box center [432, 294] width 305 height 231
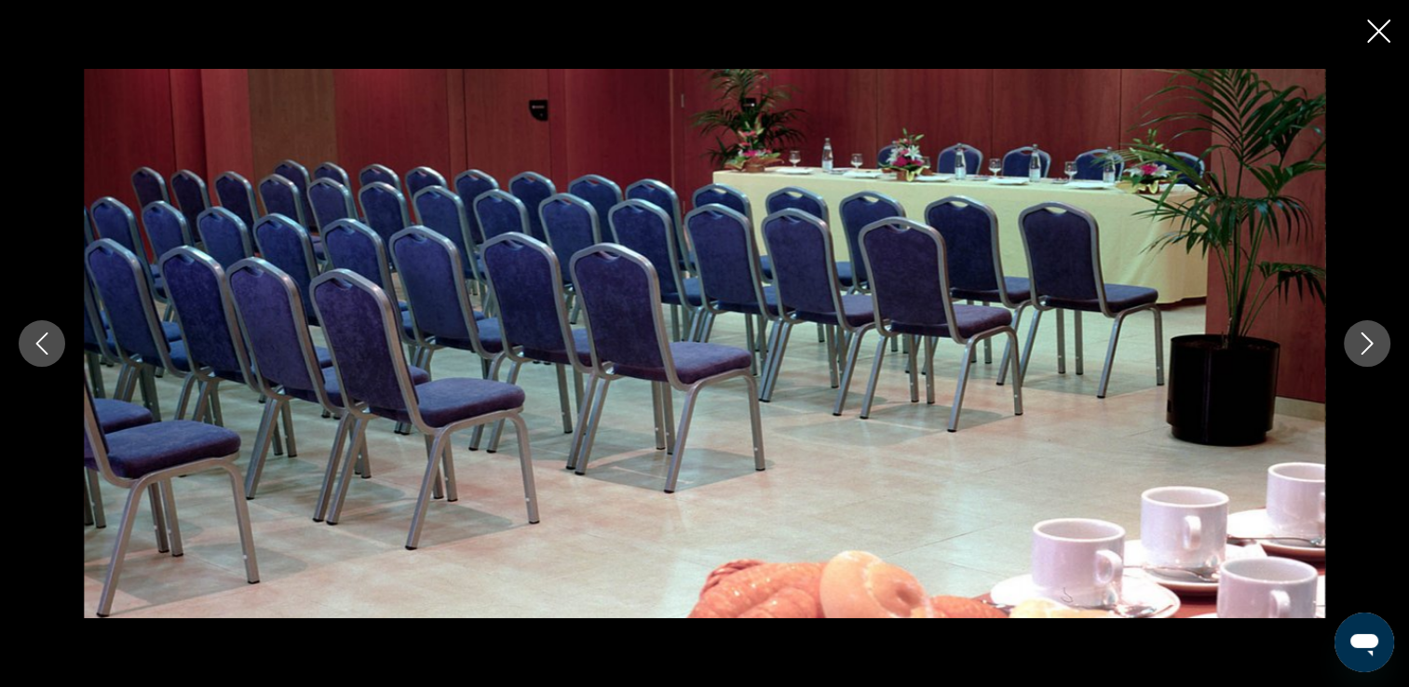
click at [1376, 333] on icon "Next image" at bounding box center [1366, 343] width 22 height 22
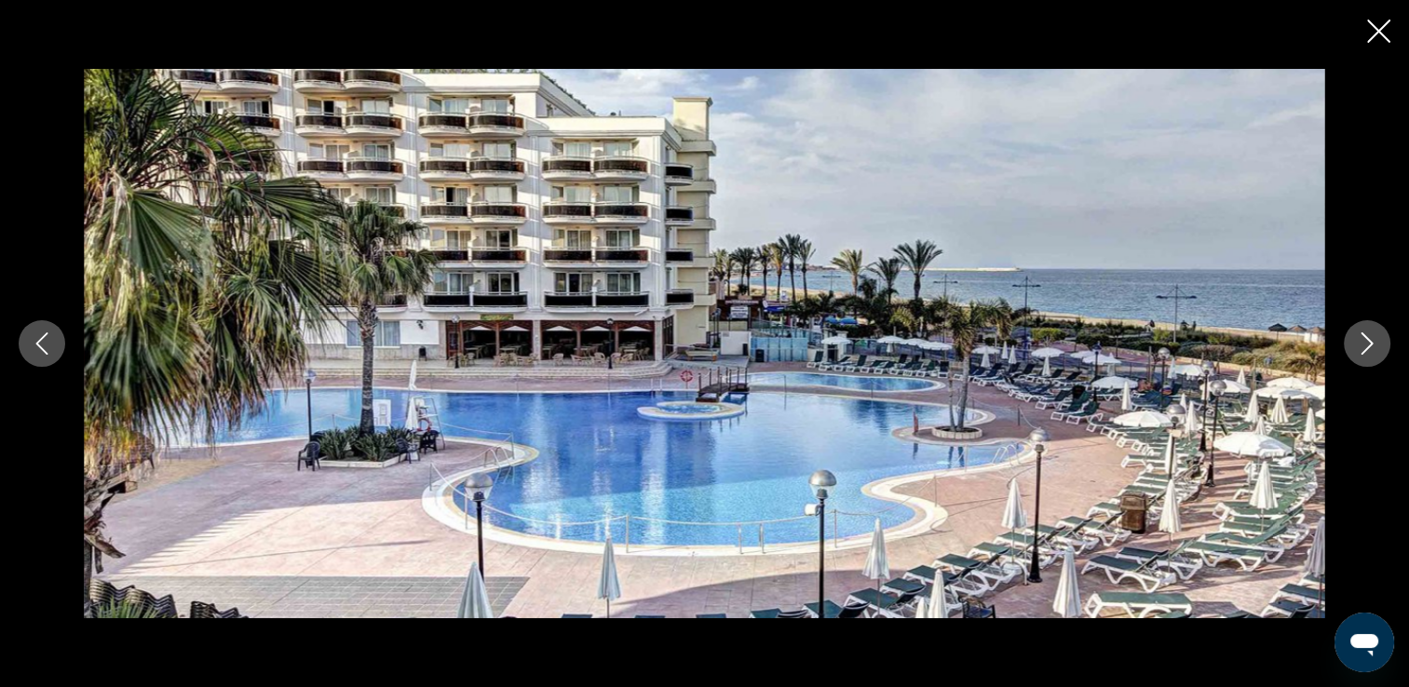
click at [1376, 333] on icon "Next image" at bounding box center [1366, 343] width 22 height 22
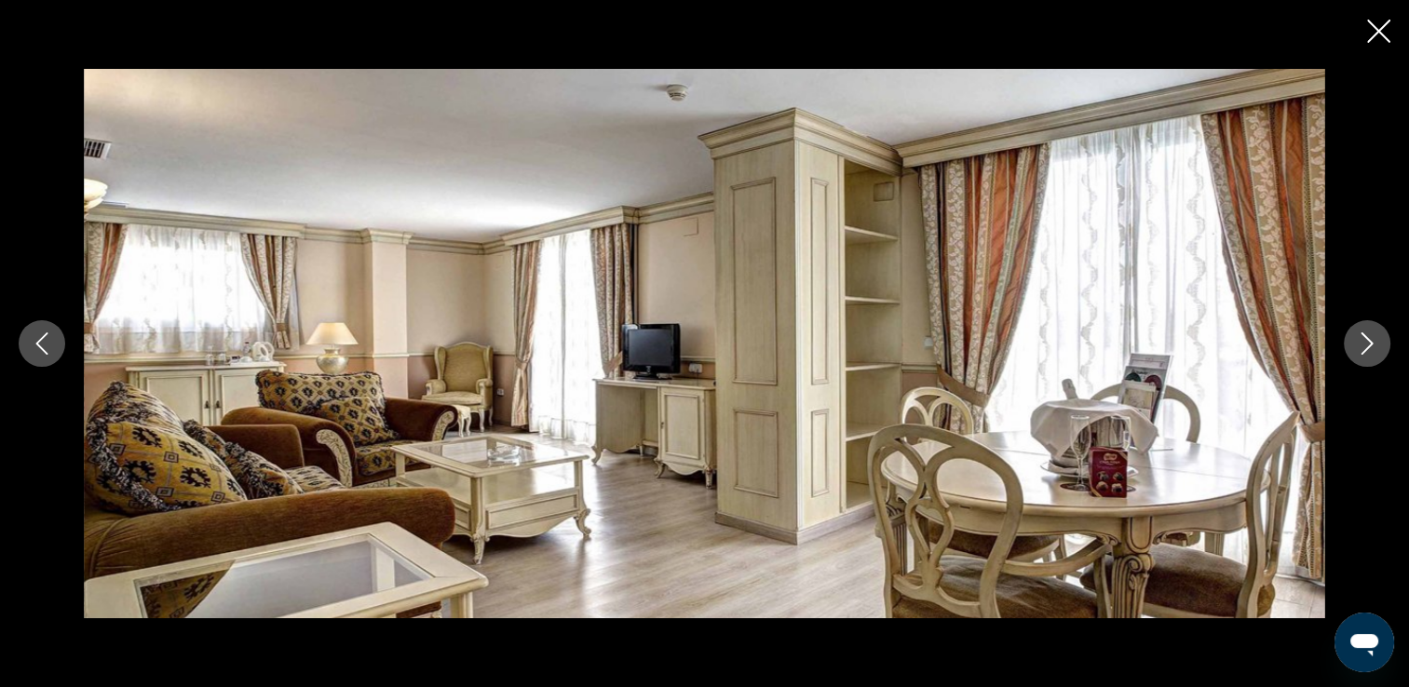
click at [1376, 333] on icon "Next image" at bounding box center [1366, 343] width 22 height 22
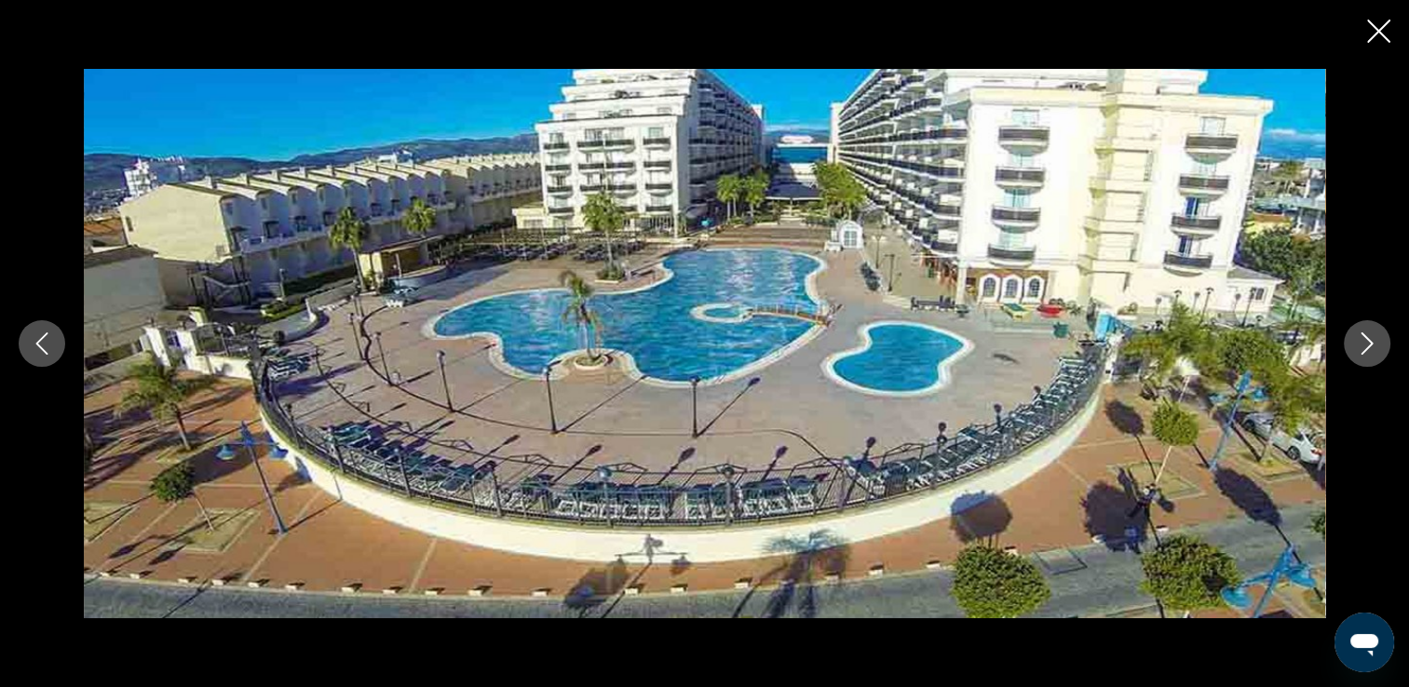
click at [1376, 333] on icon "Next image" at bounding box center [1366, 343] width 22 height 22
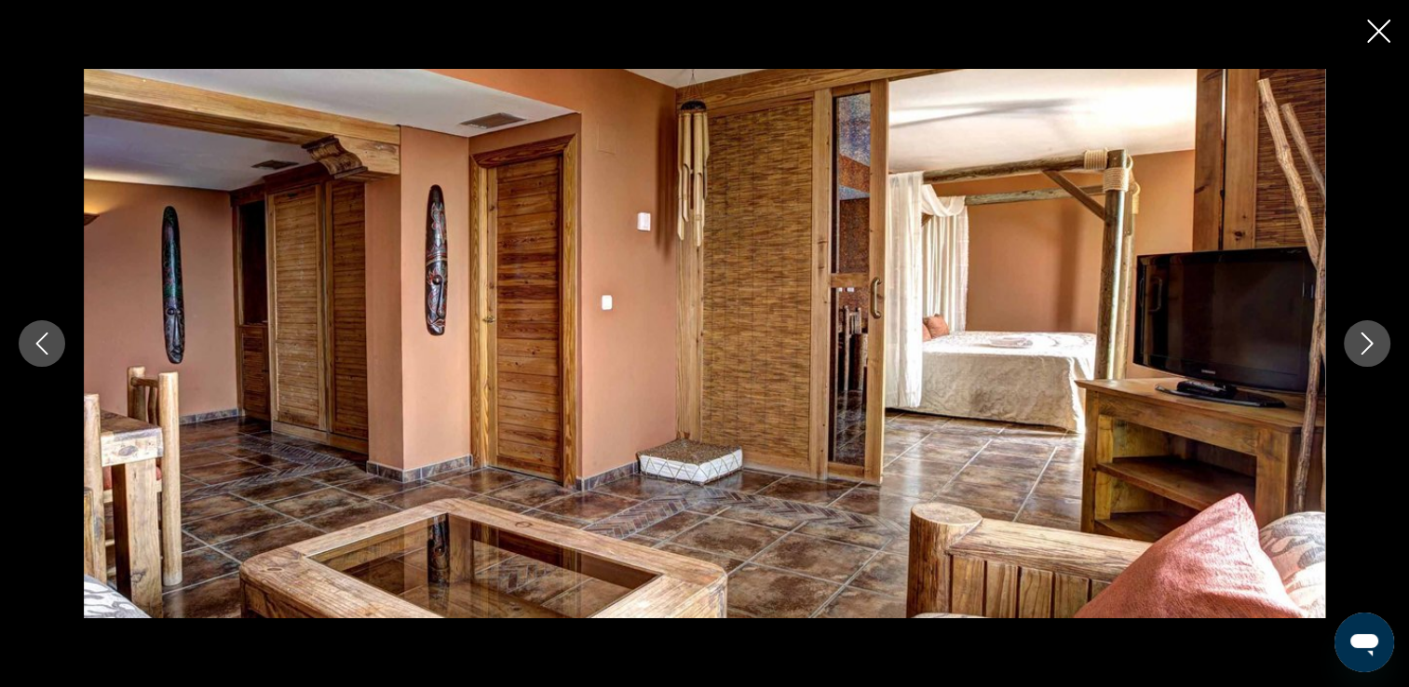
click at [1376, 333] on icon "Next image" at bounding box center [1366, 343] width 22 height 22
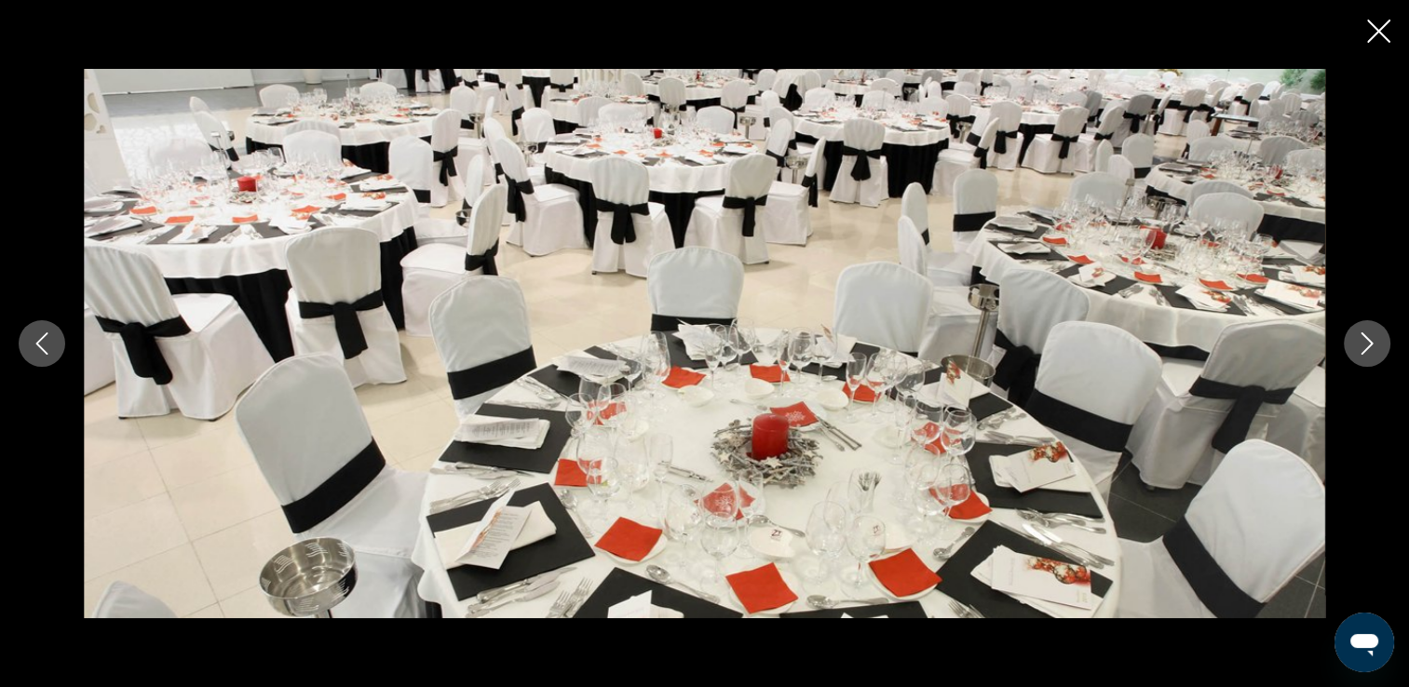
click at [1376, 333] on icon "Next image" at bounding box center [1366, 343] width 22 height 22
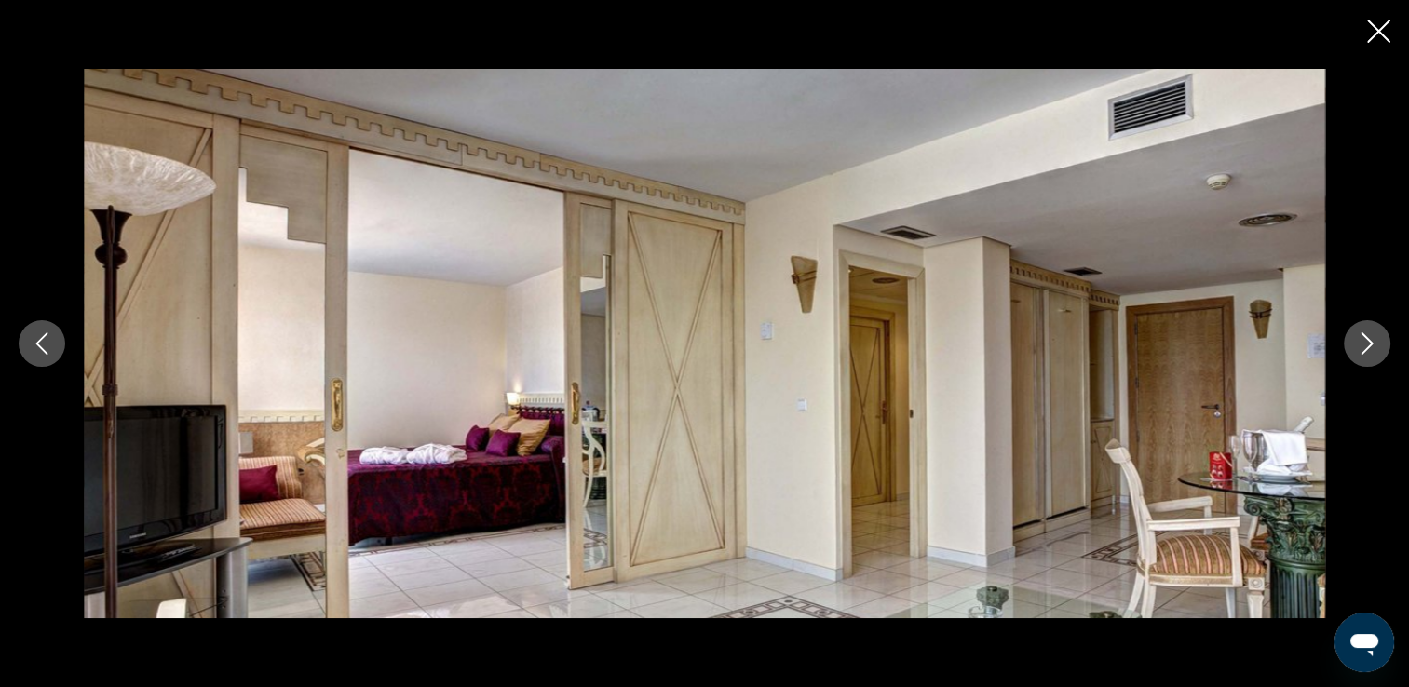
click at [1376, 333] on icon "Next image" at bounding box center [1366, 343] width 22 height 22
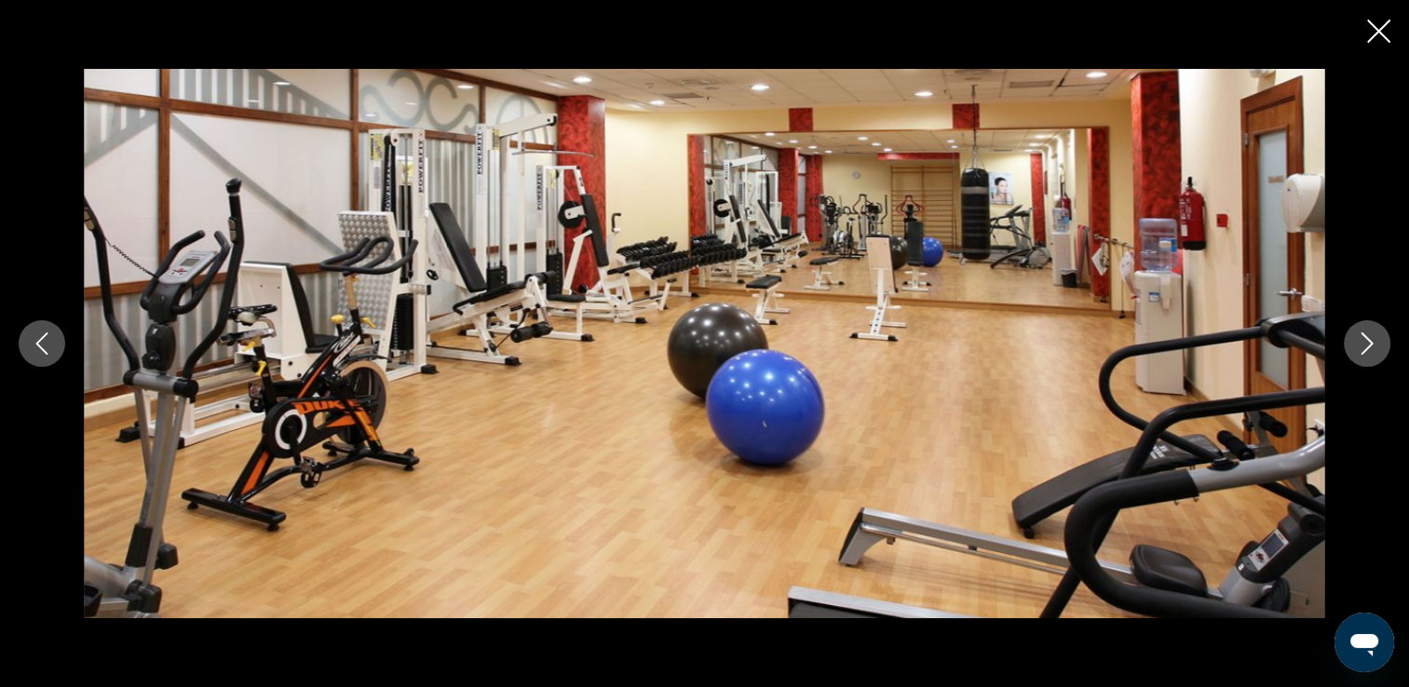
click at [1376, 333] on icon "Next image" at bounding box center [1366, 343] width 22 height 22
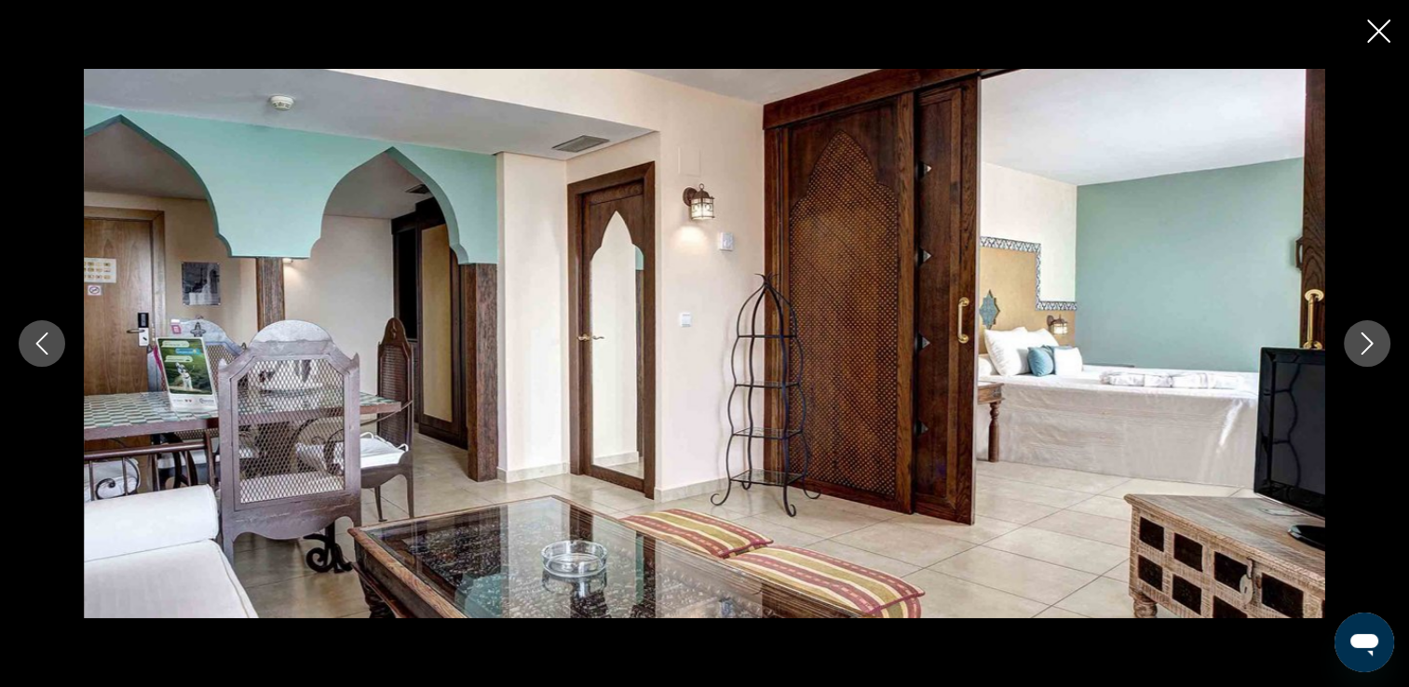
click at [1376, 333] on icon "Next image" at bounding box center [1366, 343] width 22 height 22
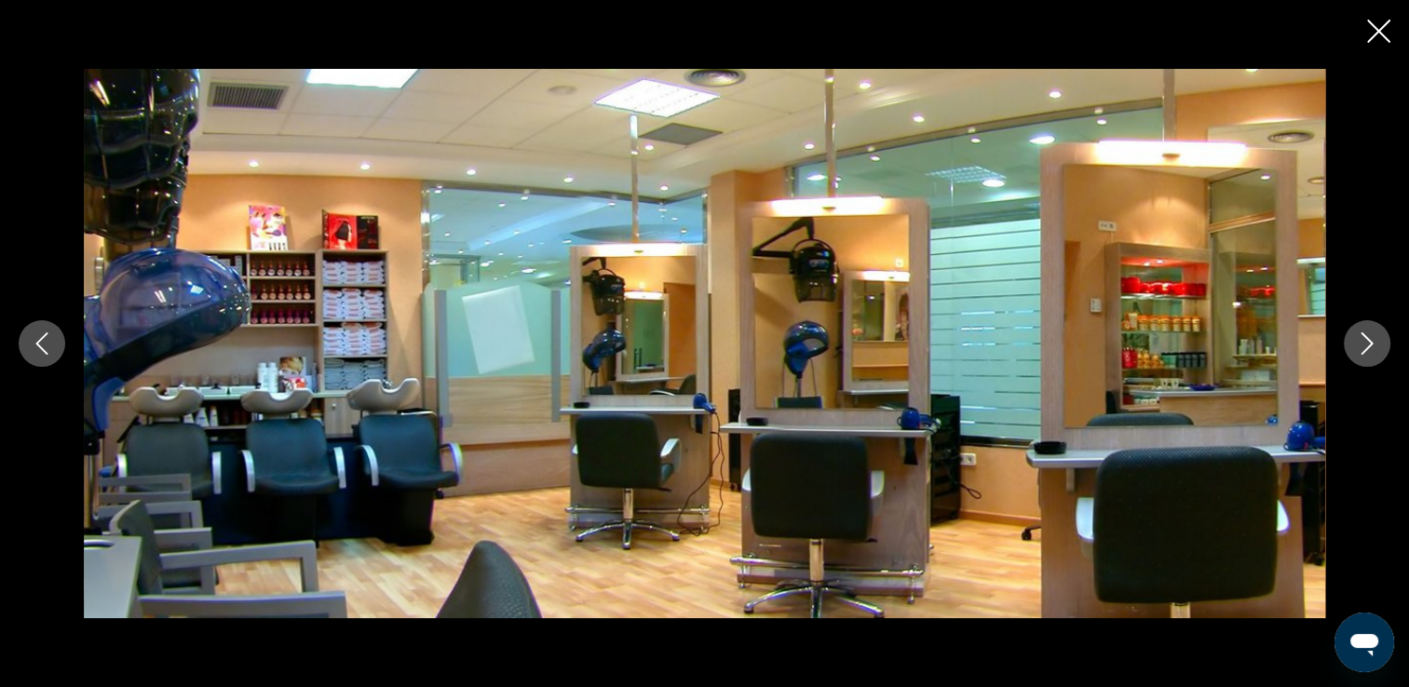
click at [1376, 333] on icon "Next image" at bounding box center [1366, 343] width 22 height 22
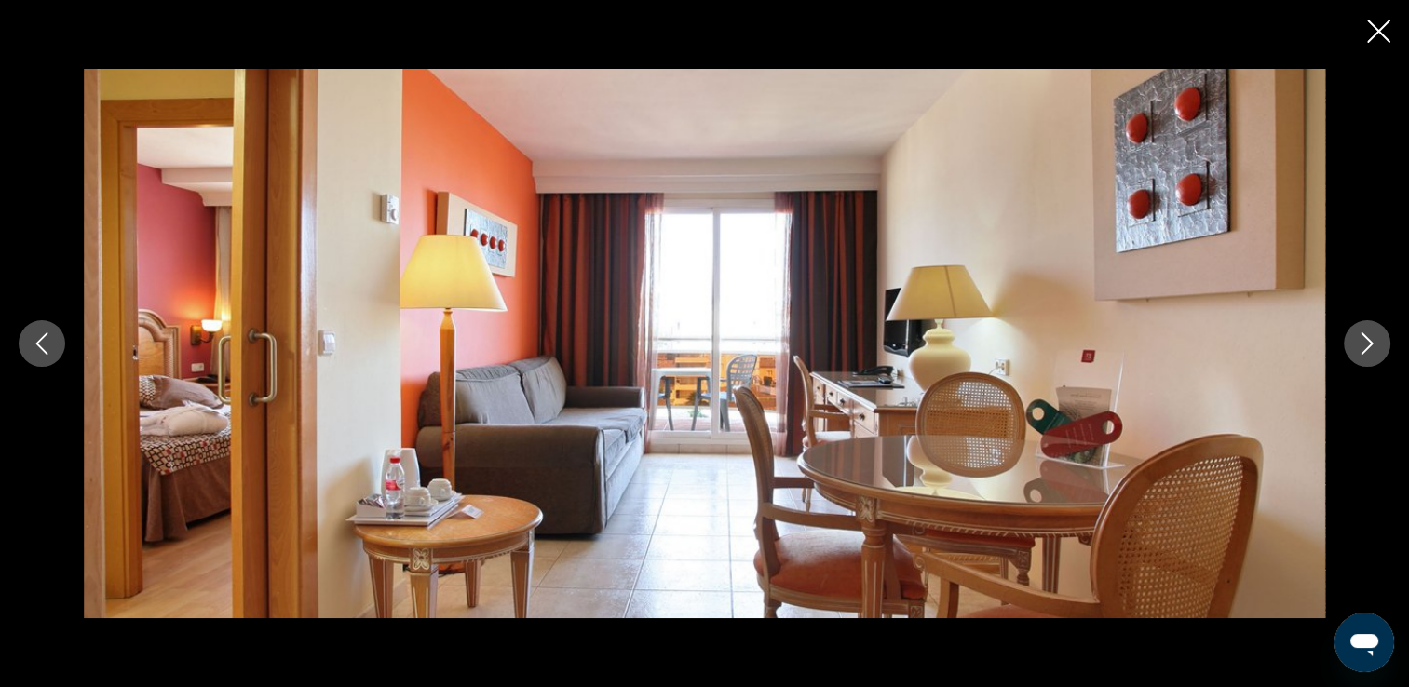
click at [1376, 333] on icon "Next image" at bounding box center [1366, 343] width 22 height 22
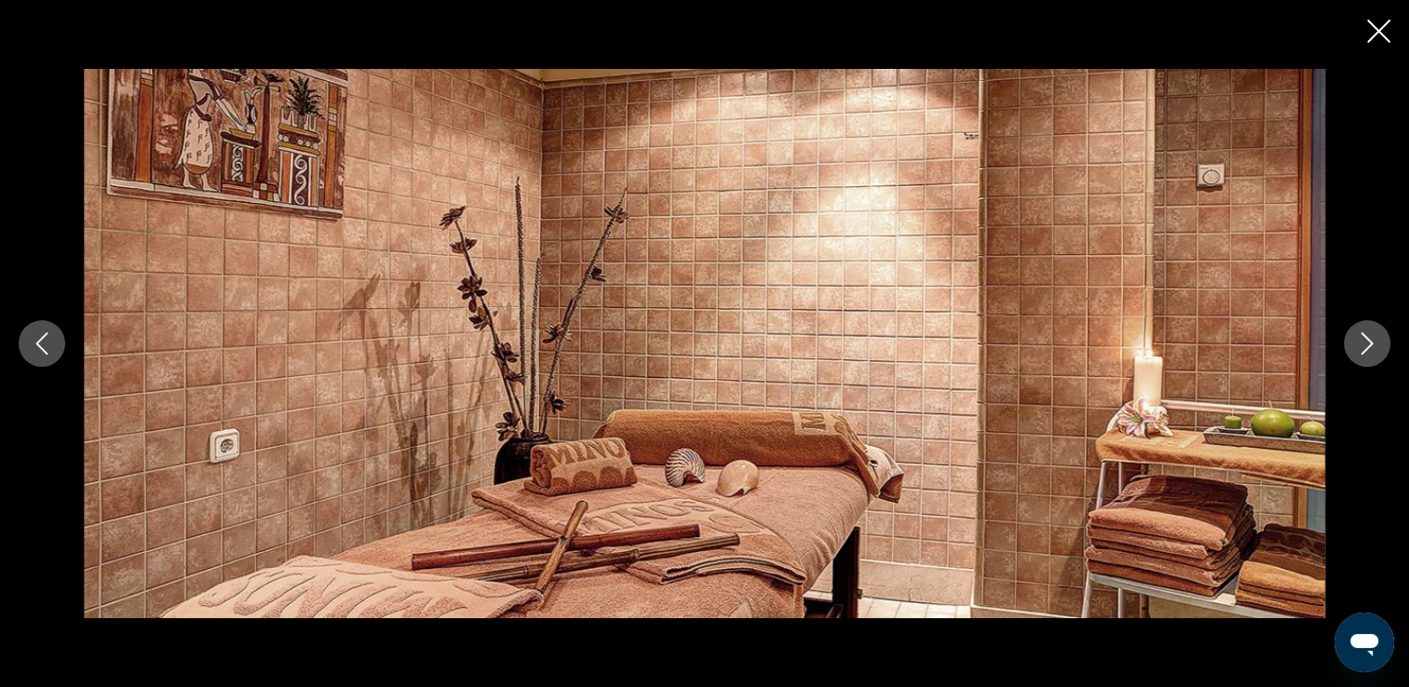
click at [1376, 333] on icon "Next image" at bounding box center [1366, 343] width 22 height 22
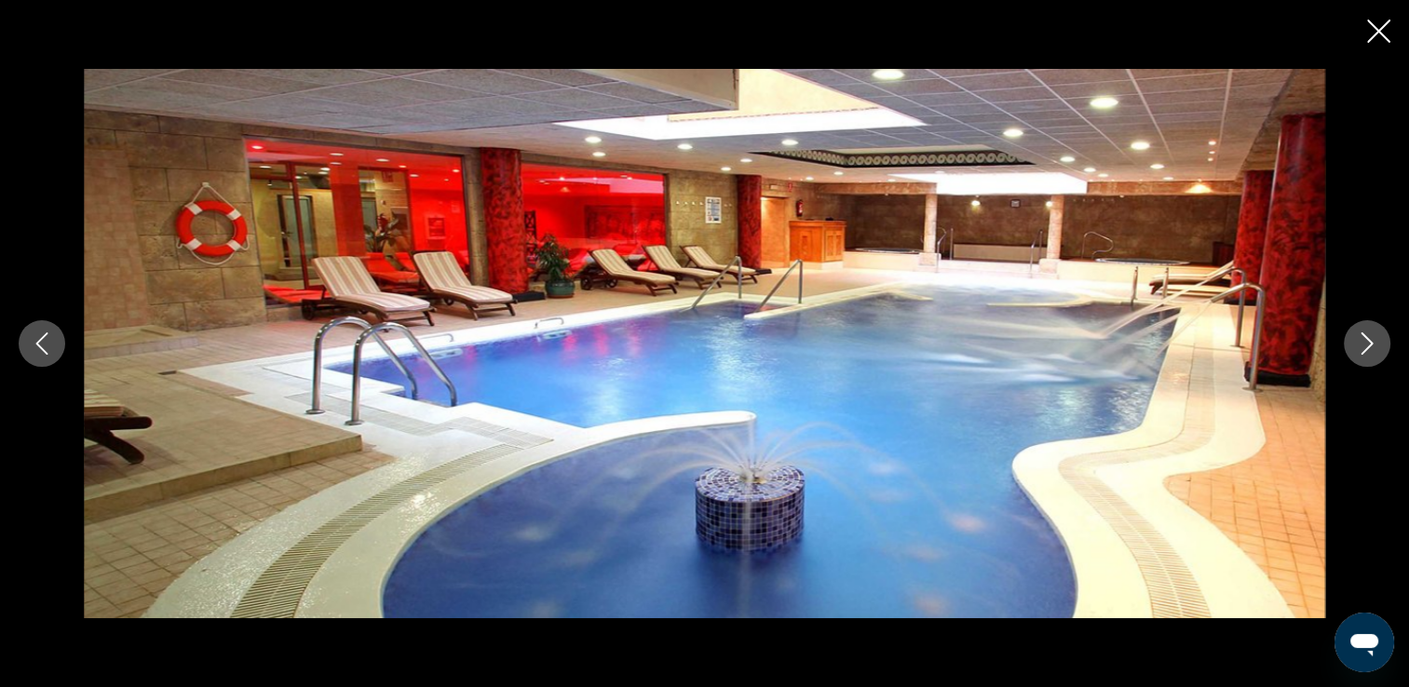
click at [1376, 333] on icon "Next image" at bounding box center [1366, 343] width 22 height 22
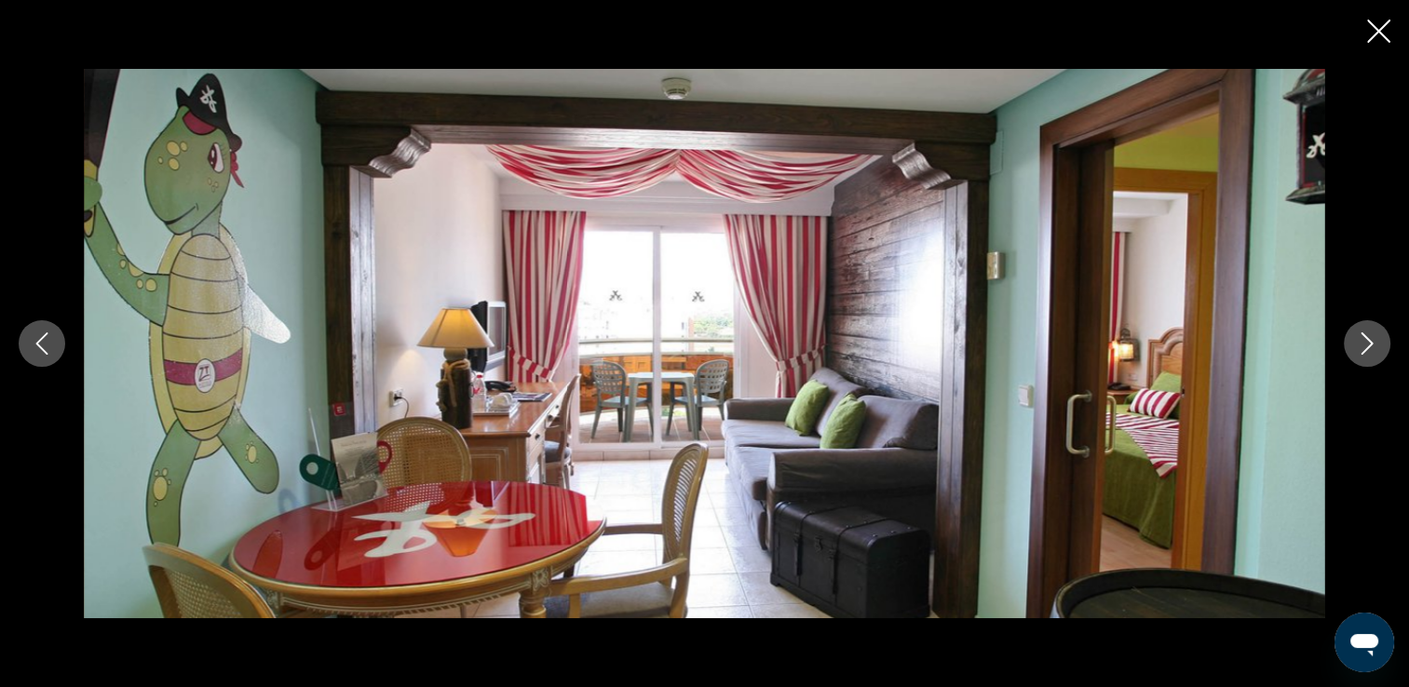
click at [1376, 333] on icon "Next image" at bounding box center [1366, 343] width 22 height 22
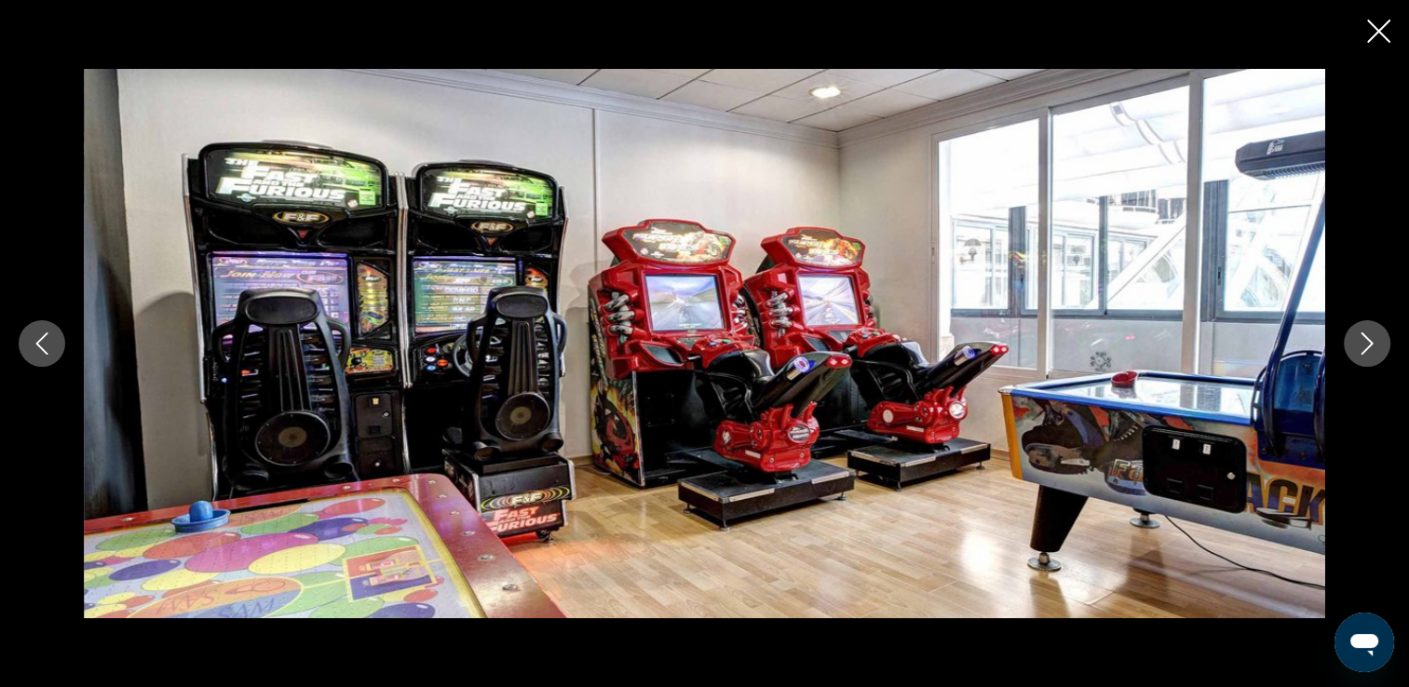
click at [1376, 333] on icon "Next image" at bounding box center [1366, 343] width 22 height 22
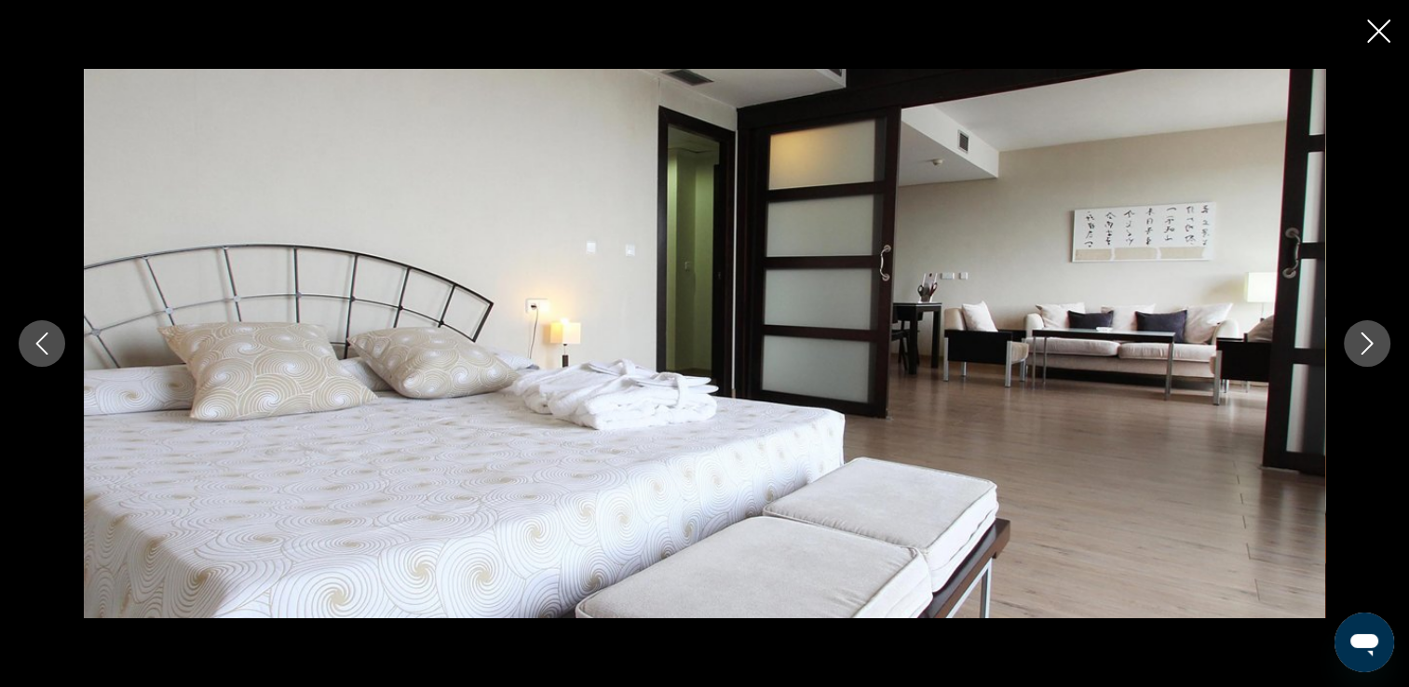
click at [1376, 333] on icon "Next image" at bounding box center [1366, 343] width 22 height 22
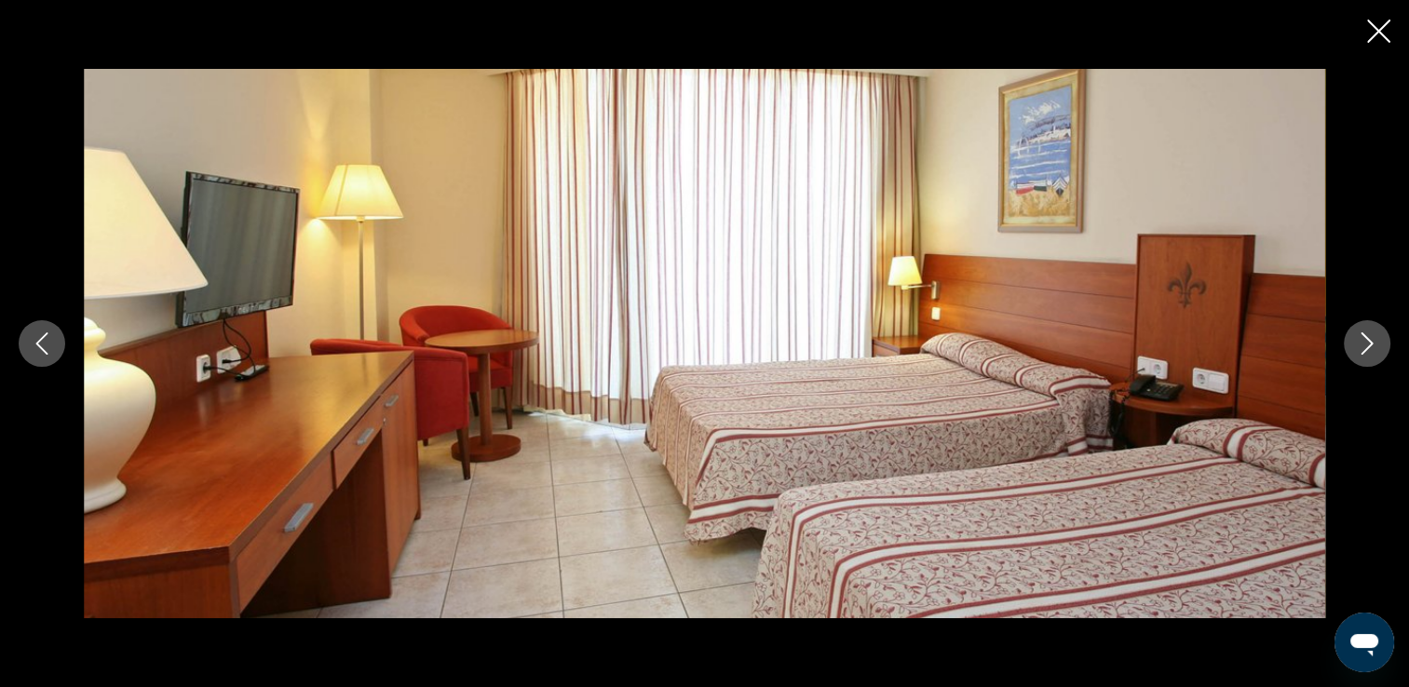
click at [1377, 43] on button "Close slideshow" at bounding box center [1378, 33] width 23 height 29
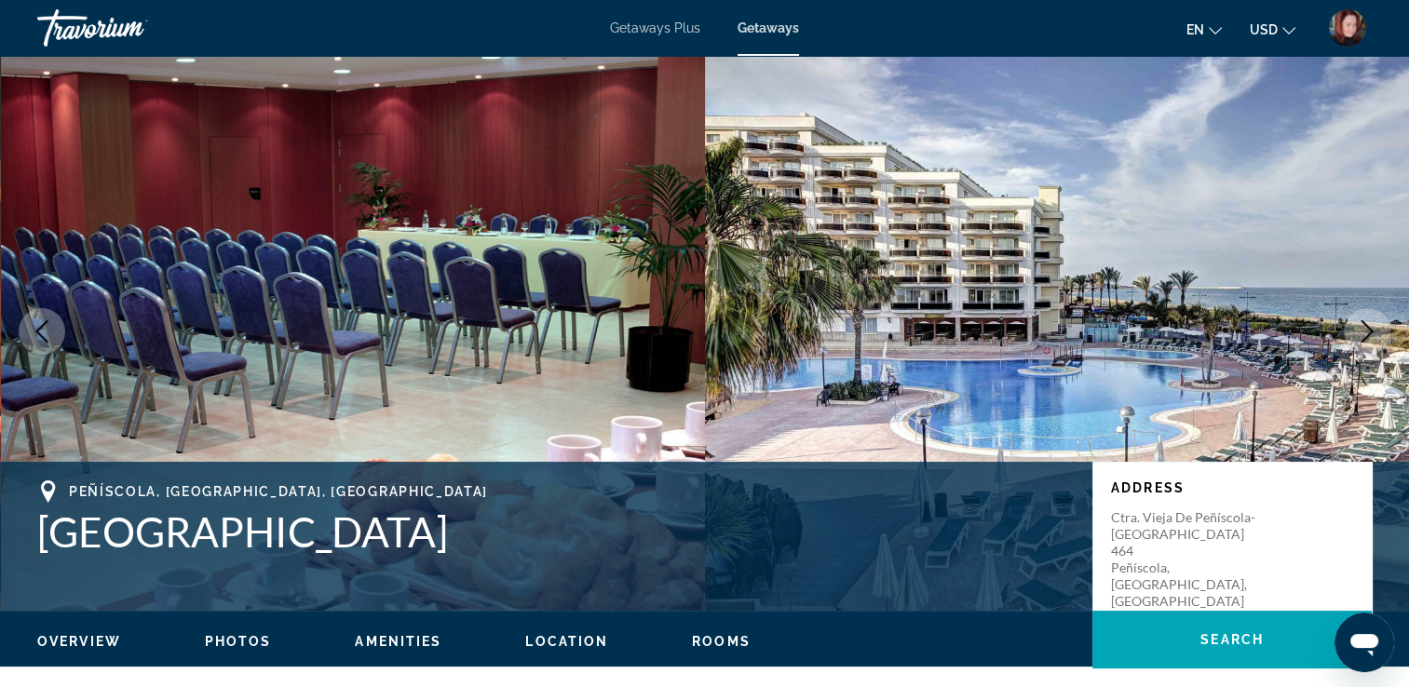
scroll to position [0, 0]
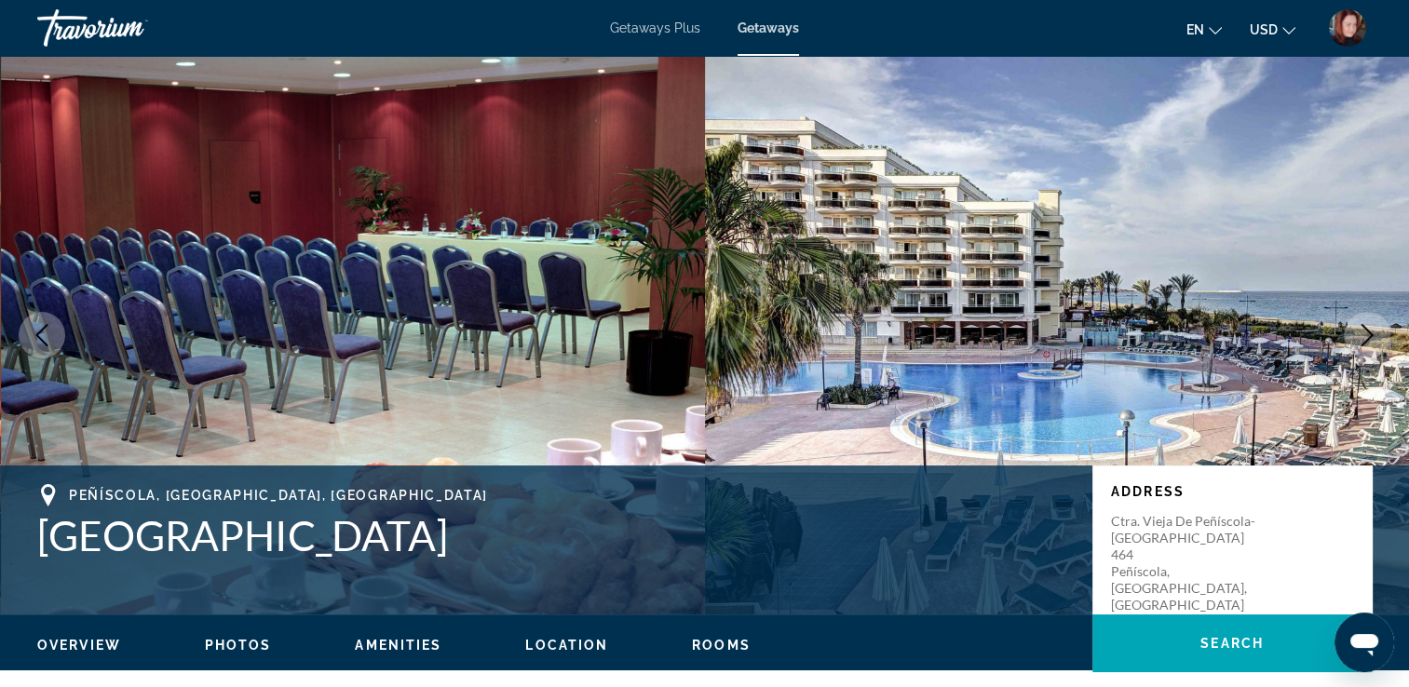
drag, startPoint x: 42, startPoint y: 492, endPoint x: 229, endPoint y: 501, distance: 187.3
click at [229, 501] on div "Peñíscola, [GEOGRAPHIC_DATA], [GEOGRAPHIC_DATA]" at bounding box center [555, 495] width 1036 height 22
drag, startPoint x: 335, startPoint y: 489, endPoint x: 313, endPoint y: 493, distance: 22.8
click at [313, 493] on div "Peñíscola, [GEOGRAPHIC_DATA], [GEOGRAPHIC_DATA]" at bounding box center [555, 495] width 1036 height 22
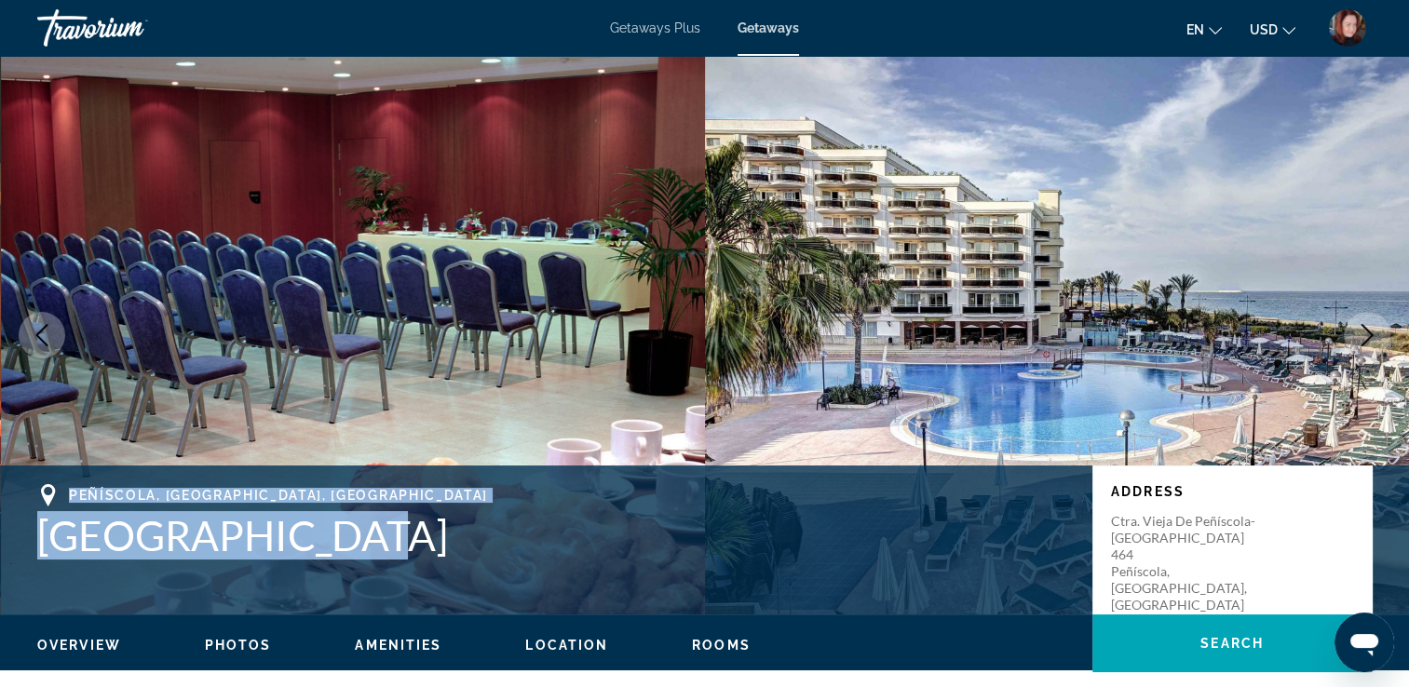
drag, startPoint x: 59, startPoint y: 479, endPoint x: 318, endPoint y: 550, distance: 269.2
click at [318, 550] on div "Peñíscola, [GEOGRAPHIC_DATA], [GEOGRAPHIC_DATA] [GEOGRAPHIC_DATA] Address Ctra.…" at bounding box center [704, 539] width 1409 height 149
copy div "Peñíscola, [GEOGRAPHIC_DATA], [GEOGRAPHIC_DATA] [GEOGRAPHIC_DATA]"
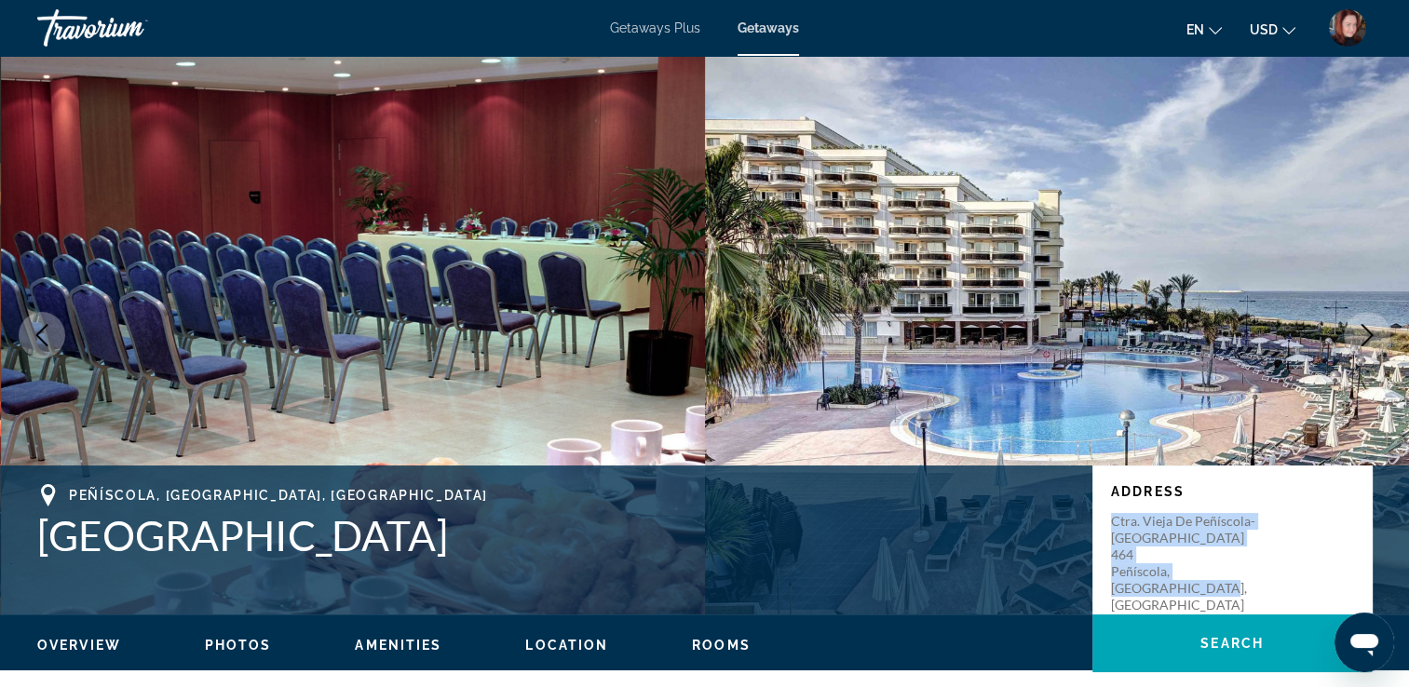
drag, startPoint x: 1107, startPoint y: 527, endPoint x: 1254, endPoint y: 577, distance: 155.4
click at [1254, 577] on div "Address Ctra. Vieja de Peñíscola-[GEOGRAPHIC_DATA] 464 [GEOGRAPHIC_DATA], [GEOG…" at bounding box center [1231, 539] width 279 height 149
click at [1325, 382] on img "Main content" at bounding box center [1057, 335] width 705 height 559
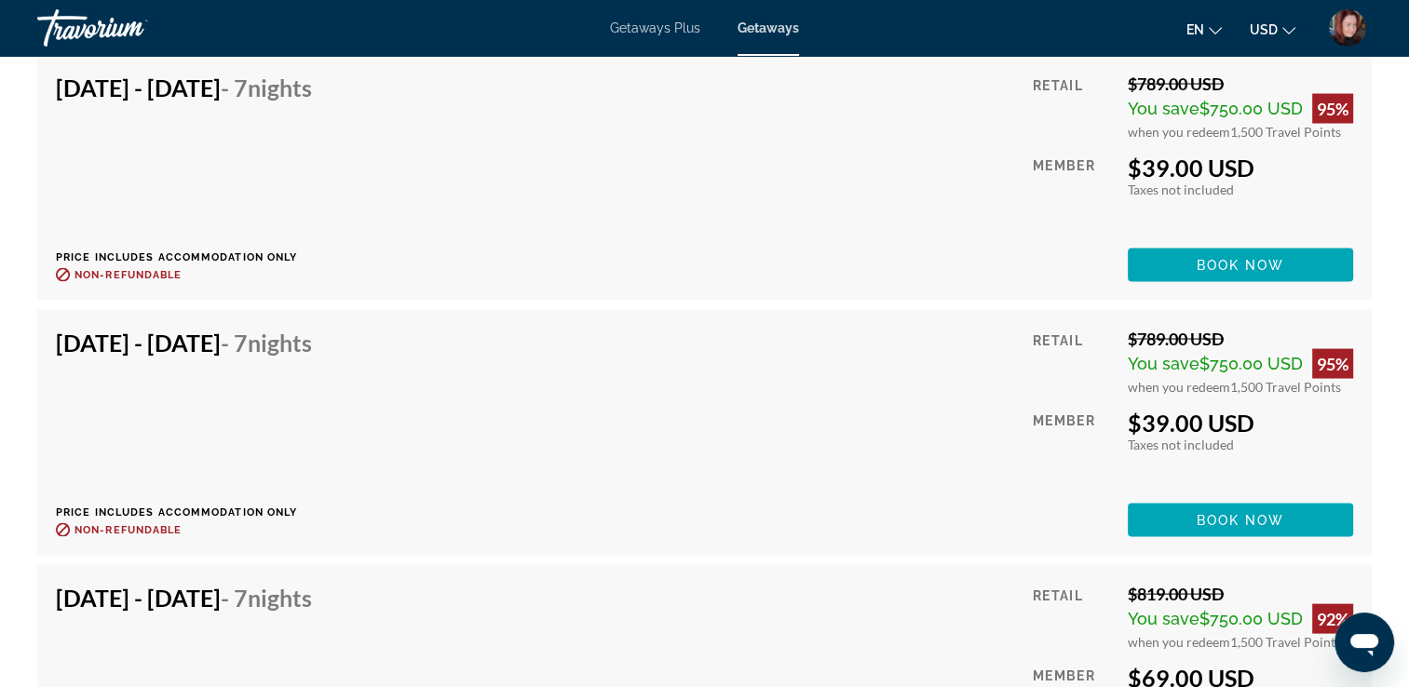
scroll to position [3649, 0]
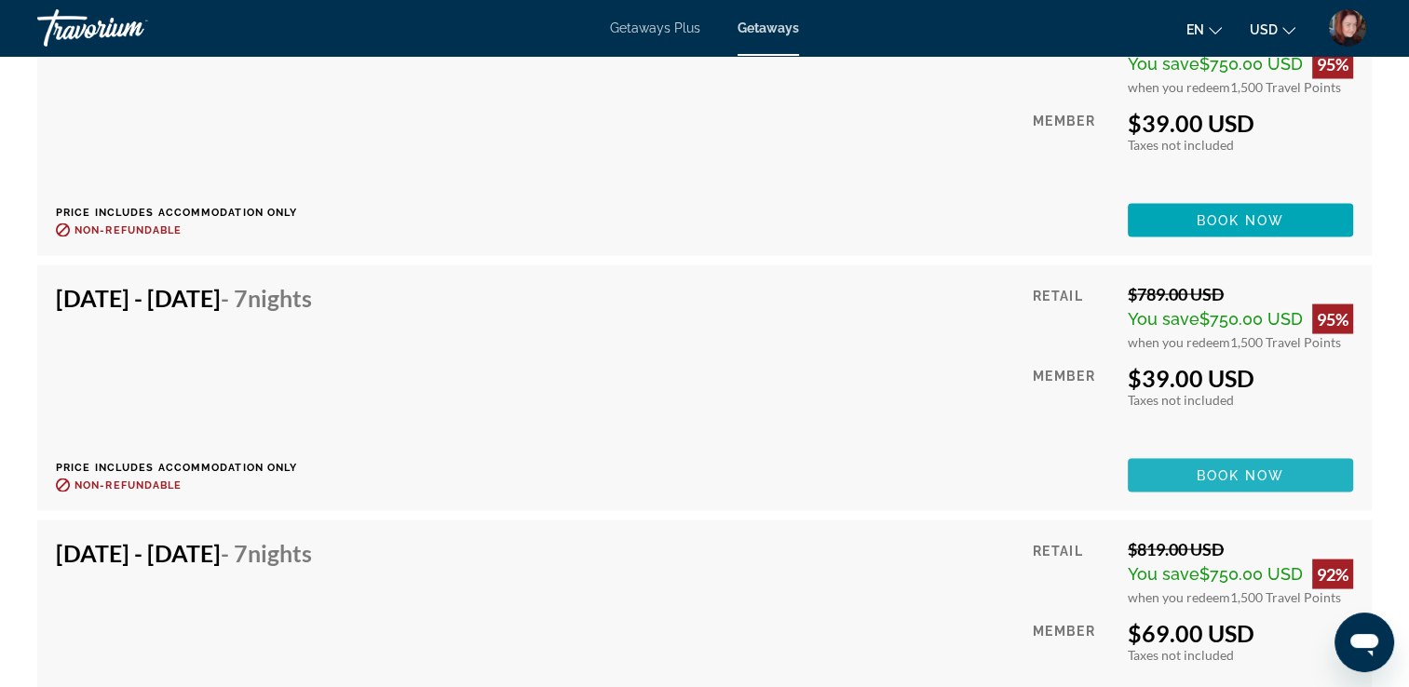
click at [1284, 478] on span "Main content" at bounding box center [1239, 475] width 225 height 45
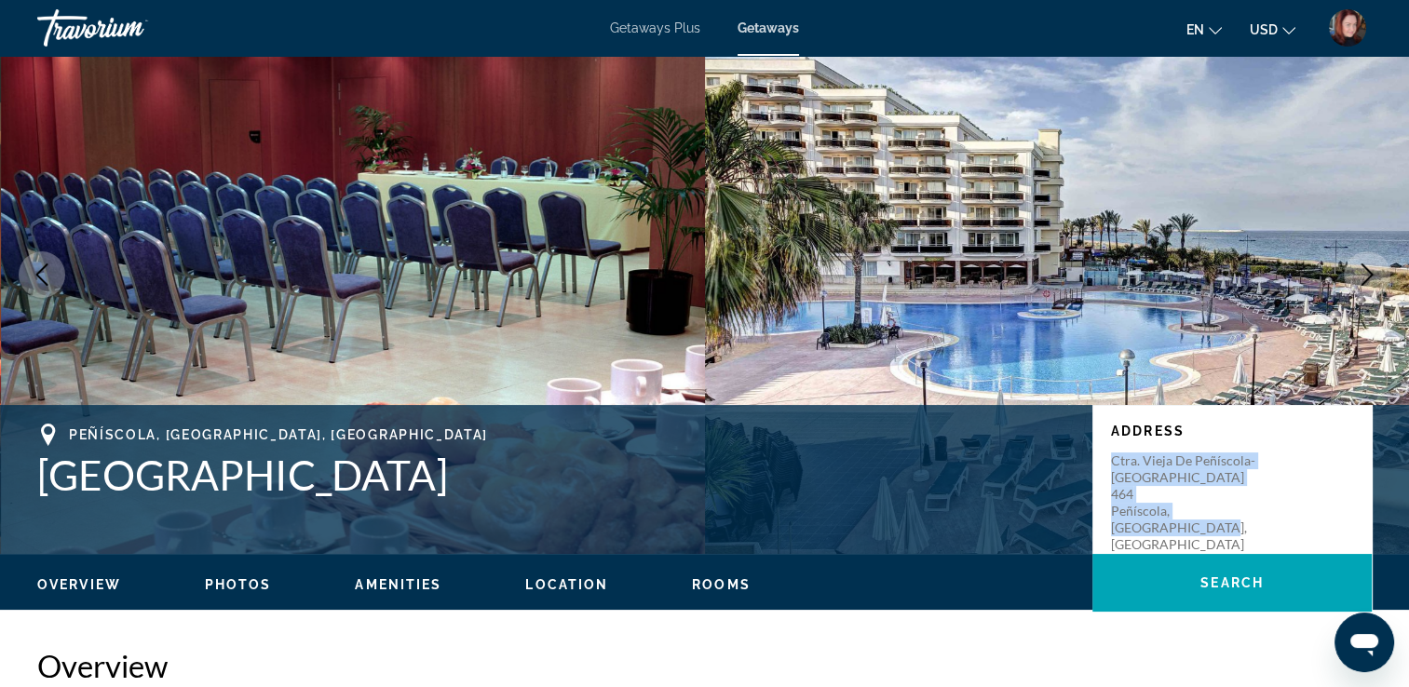
scroll to position [0, 0]
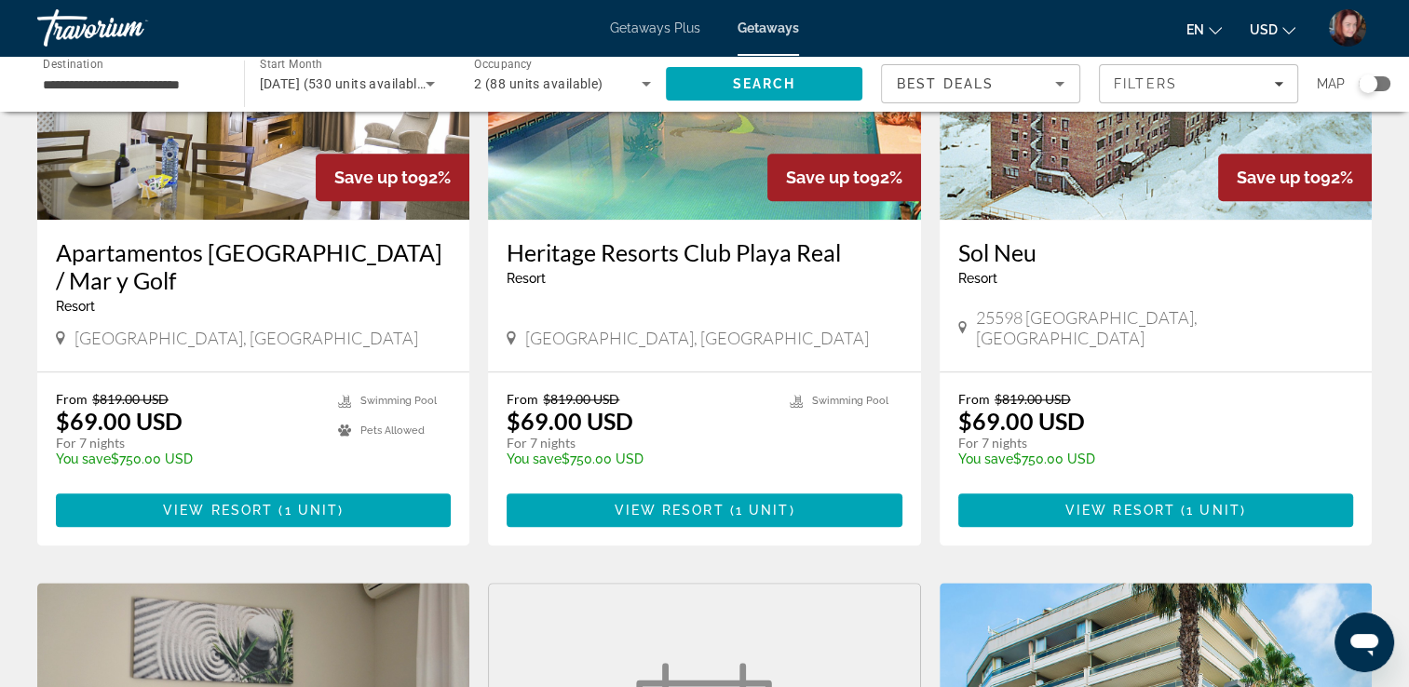
scroll to position [1564, 0]
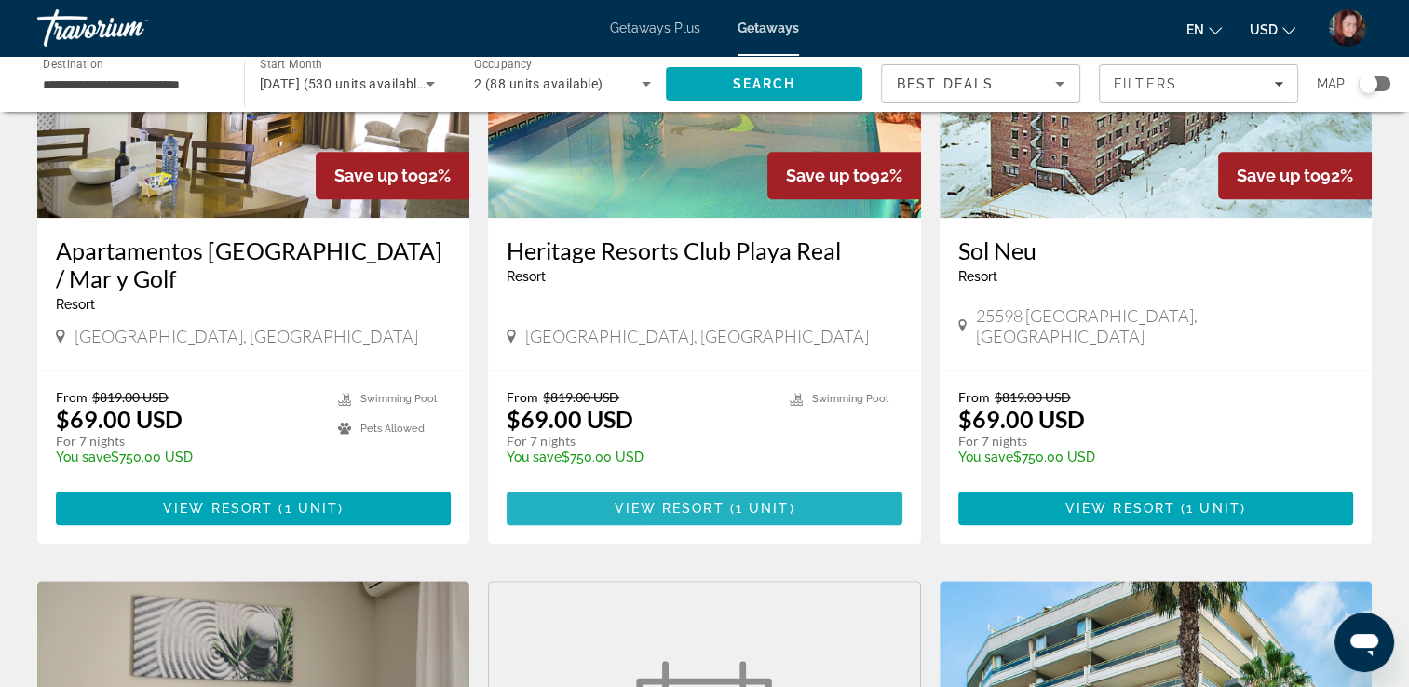
click at [540, 486] on span "Main content" at bounding box center [703, 508] width 395 height 45
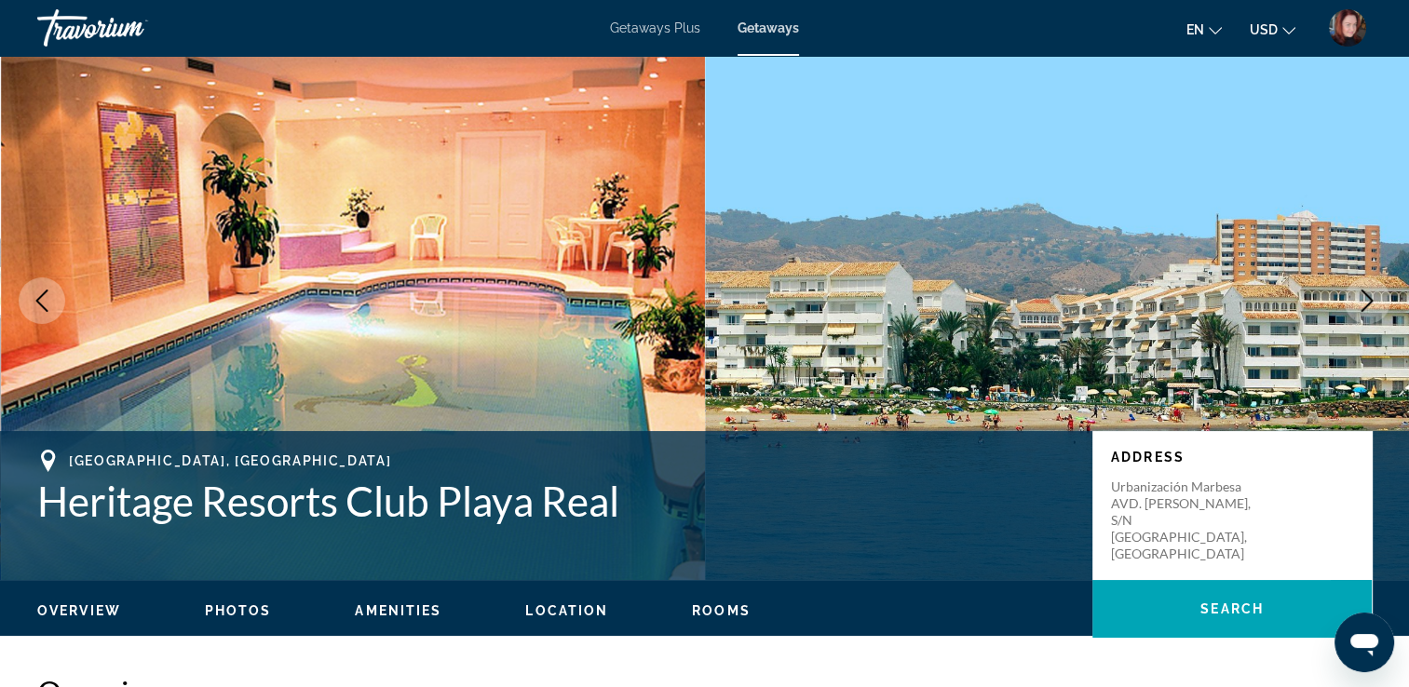
scroll to position [37, 0]
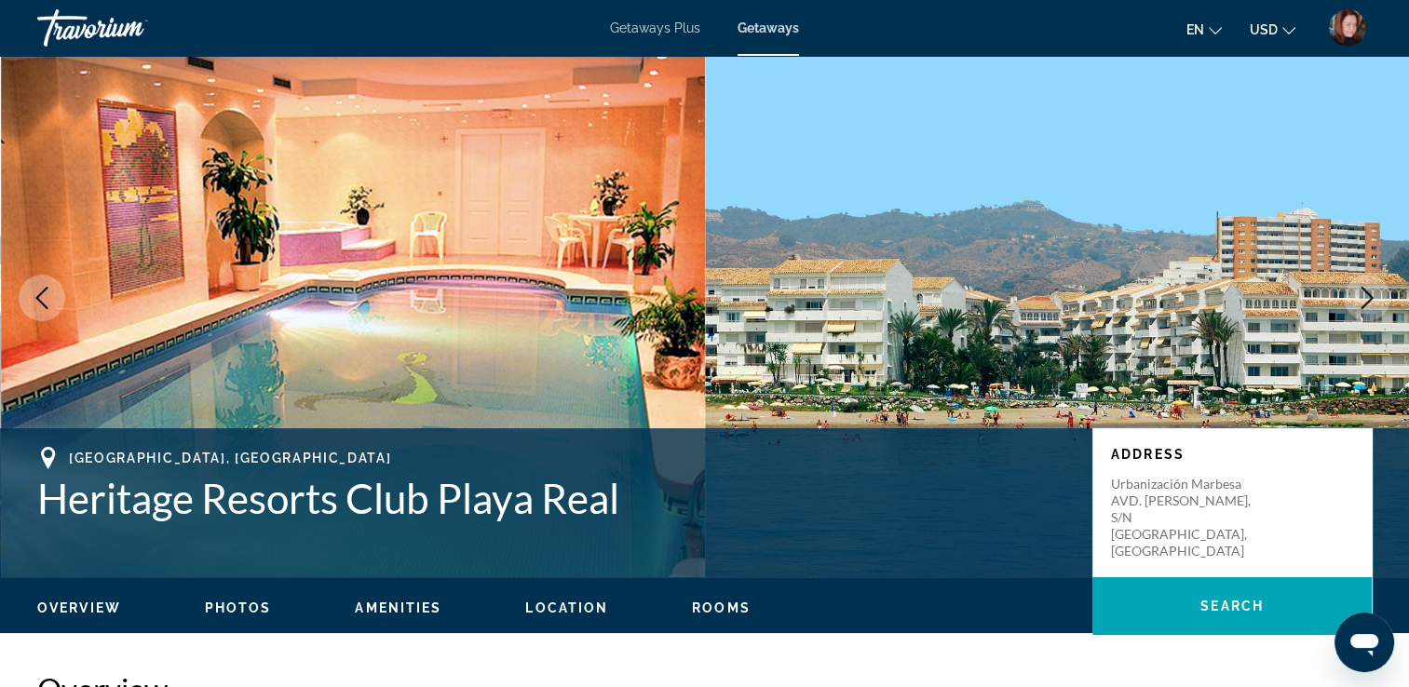
click at [1367, 296] on icon "Next image" at bounding box center [1366, 298] width 22 height 22
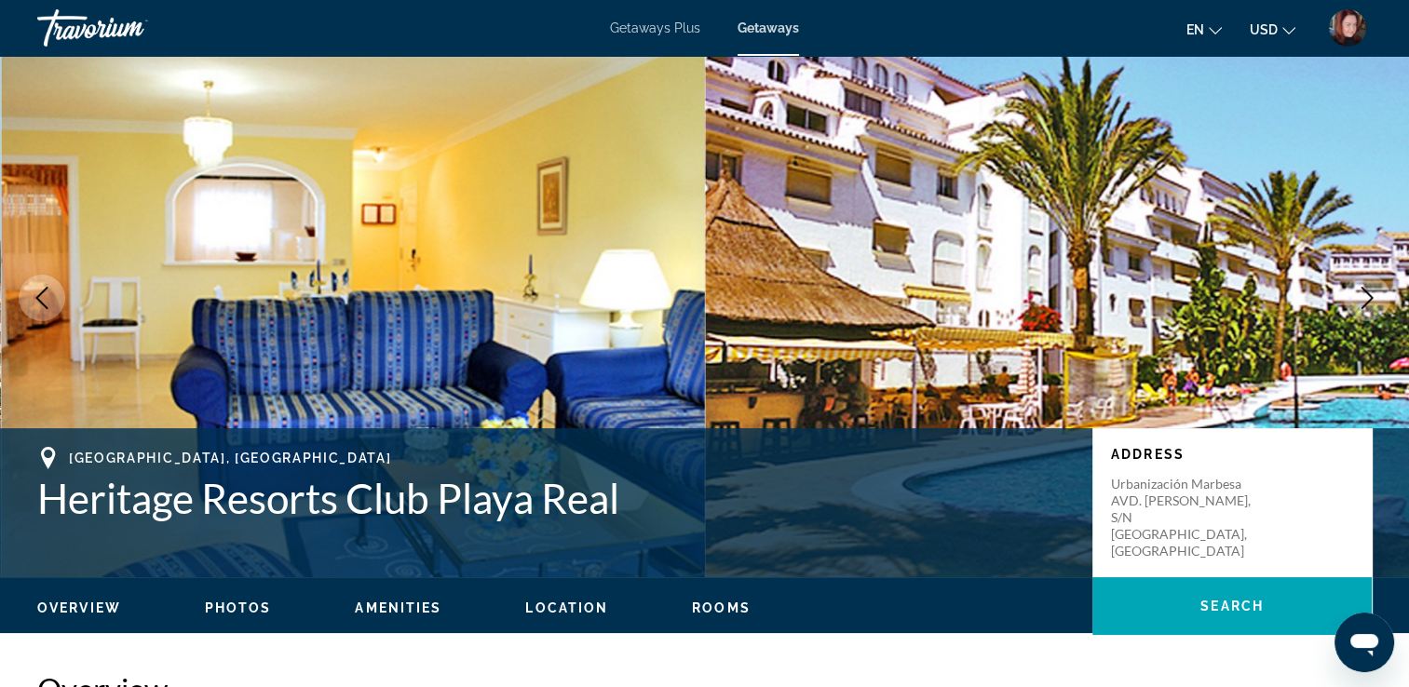
click at [1367, 296] on icon "Next image" at bounding box center [1366, 298] width 22 height 22
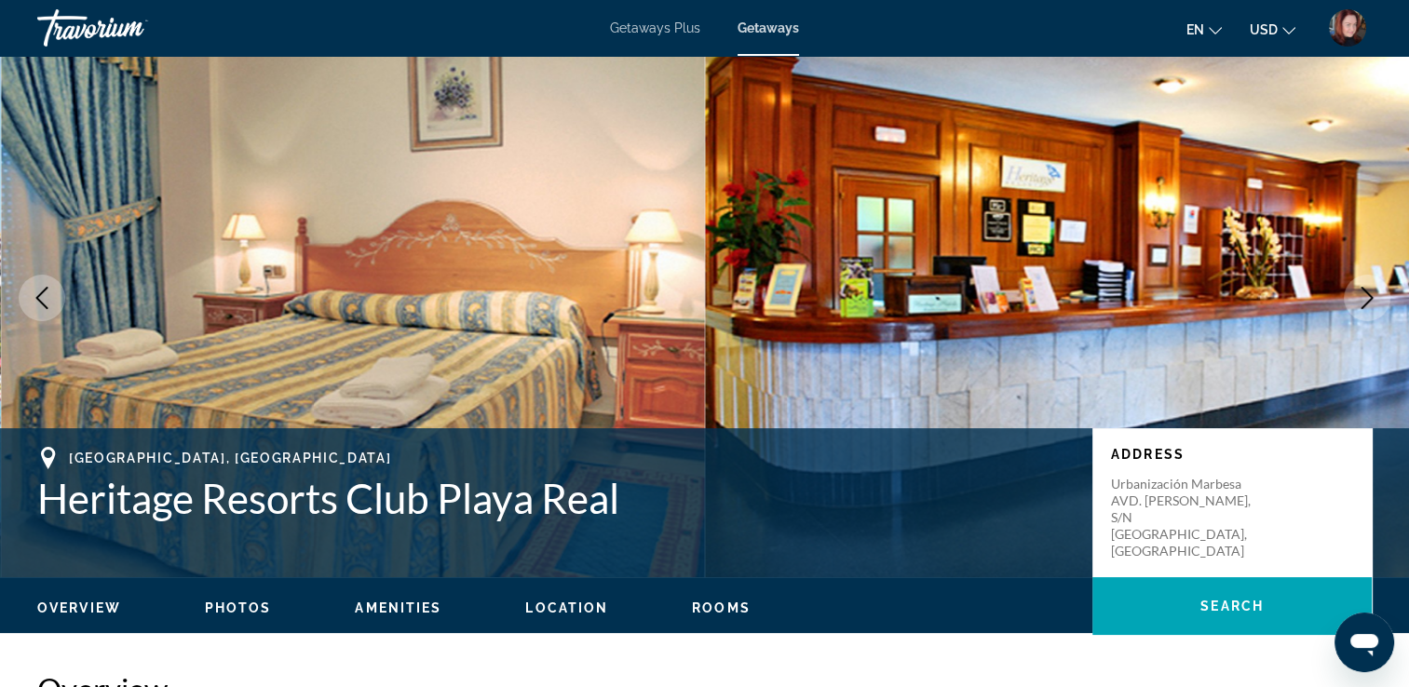
click at [1367, 296] on icon "Next image" at bounding box center [1366, 298] width 22 height 22
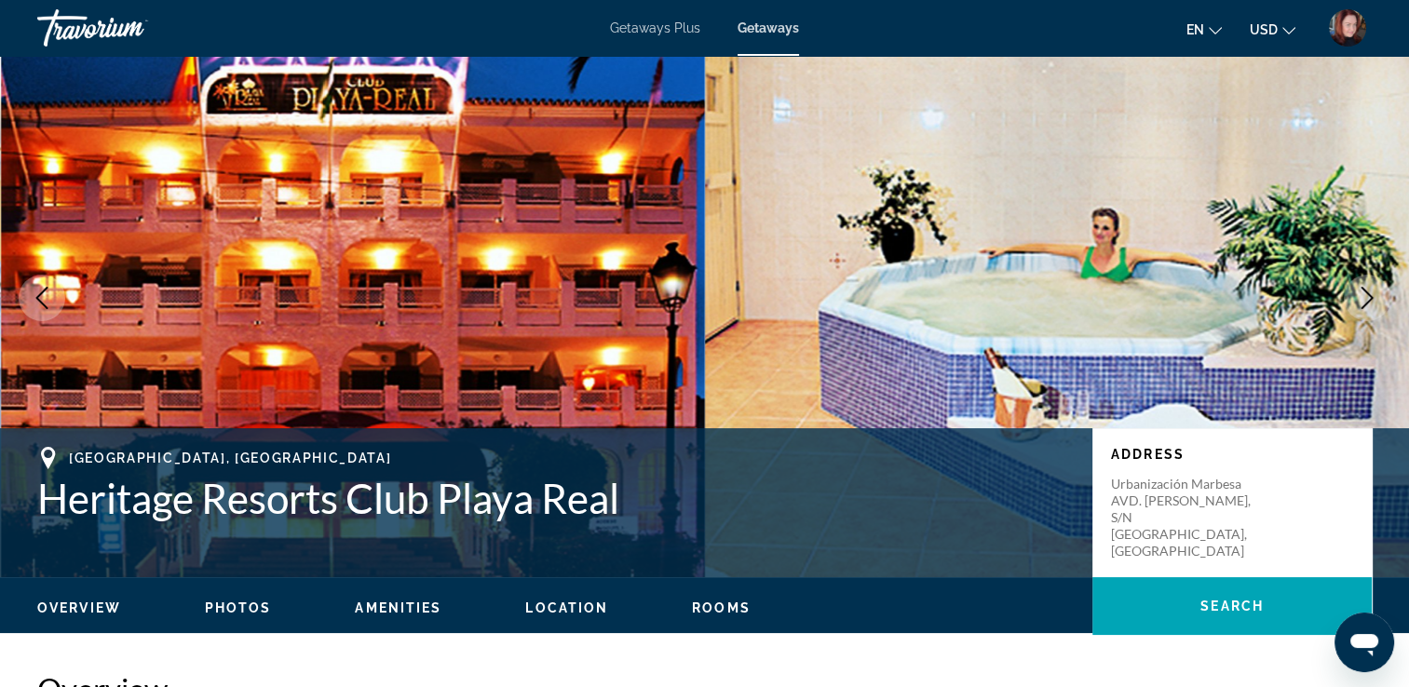
click at [1367, 296] on icon "Next image" at bounding box center [1366, 298] width 22 height 22
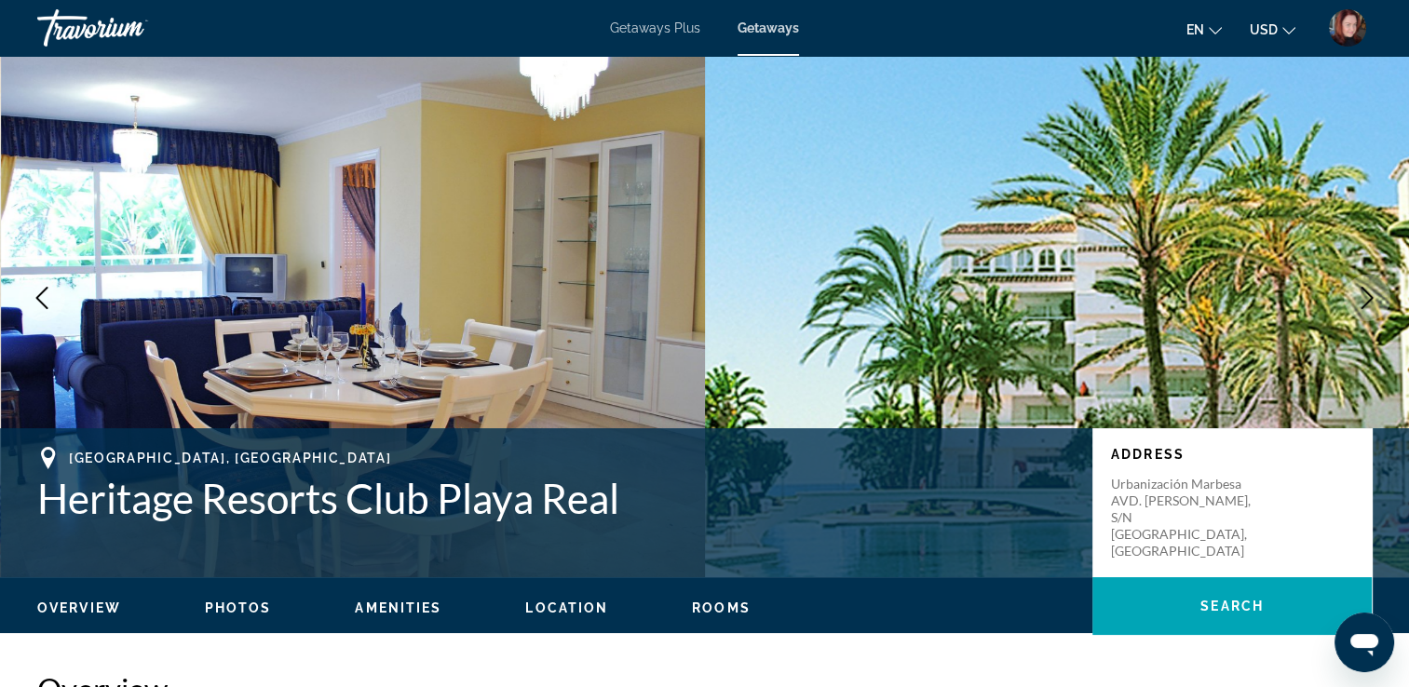
click at [1367, 296] on icon "Next image" at bounding box center [1366, 298] width 22 height 22
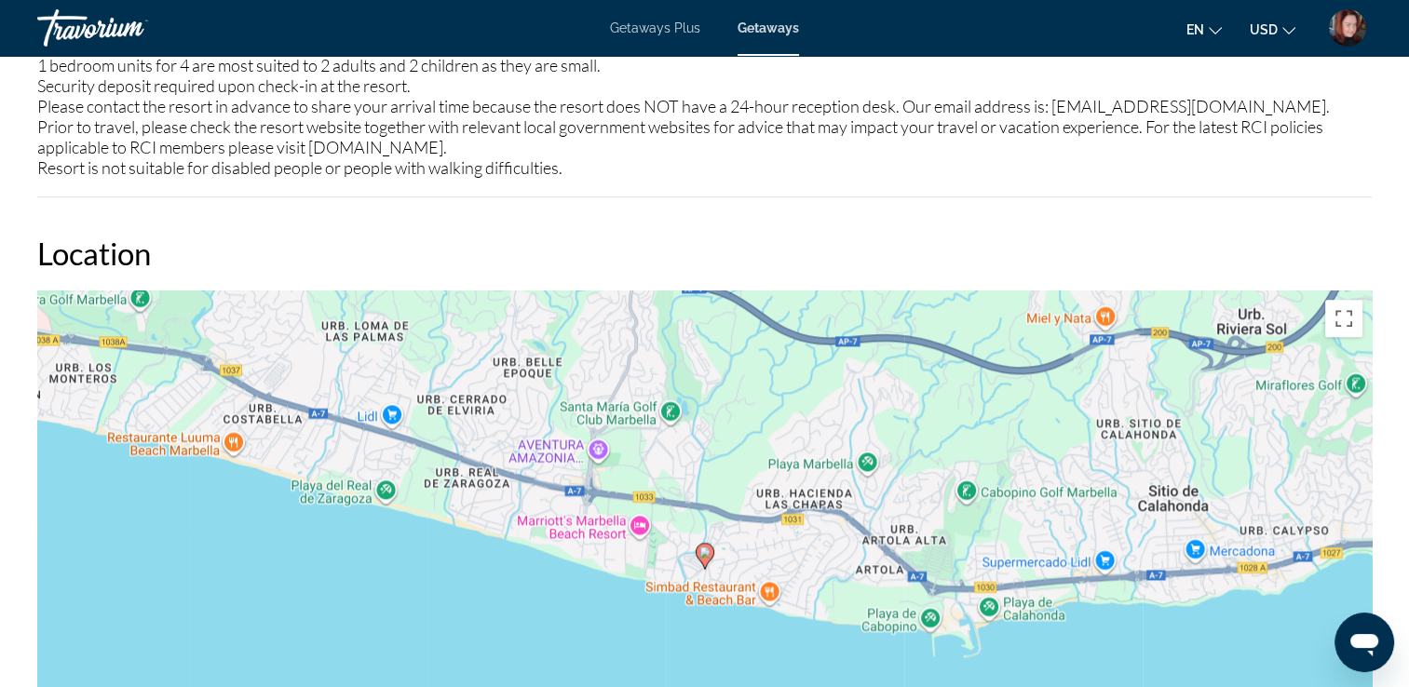
scroll to position [2192, 0]
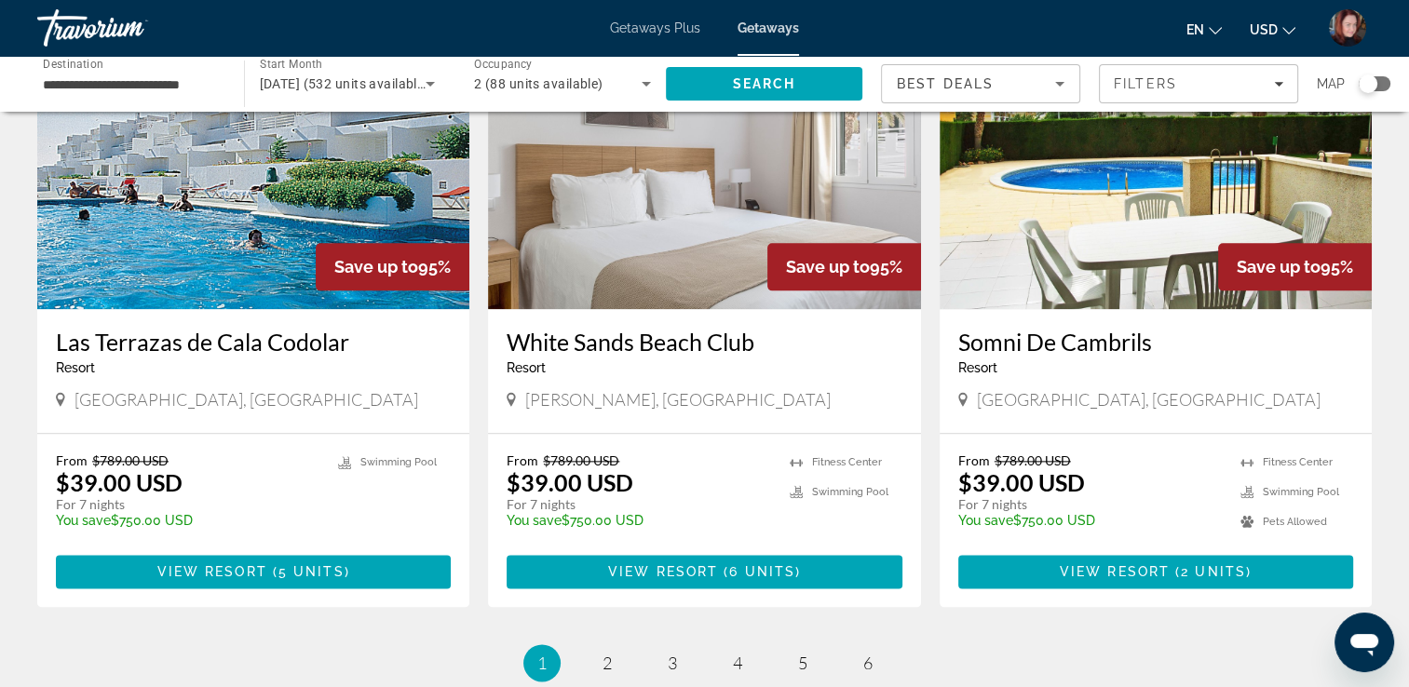
scroll to position [2324, 0]
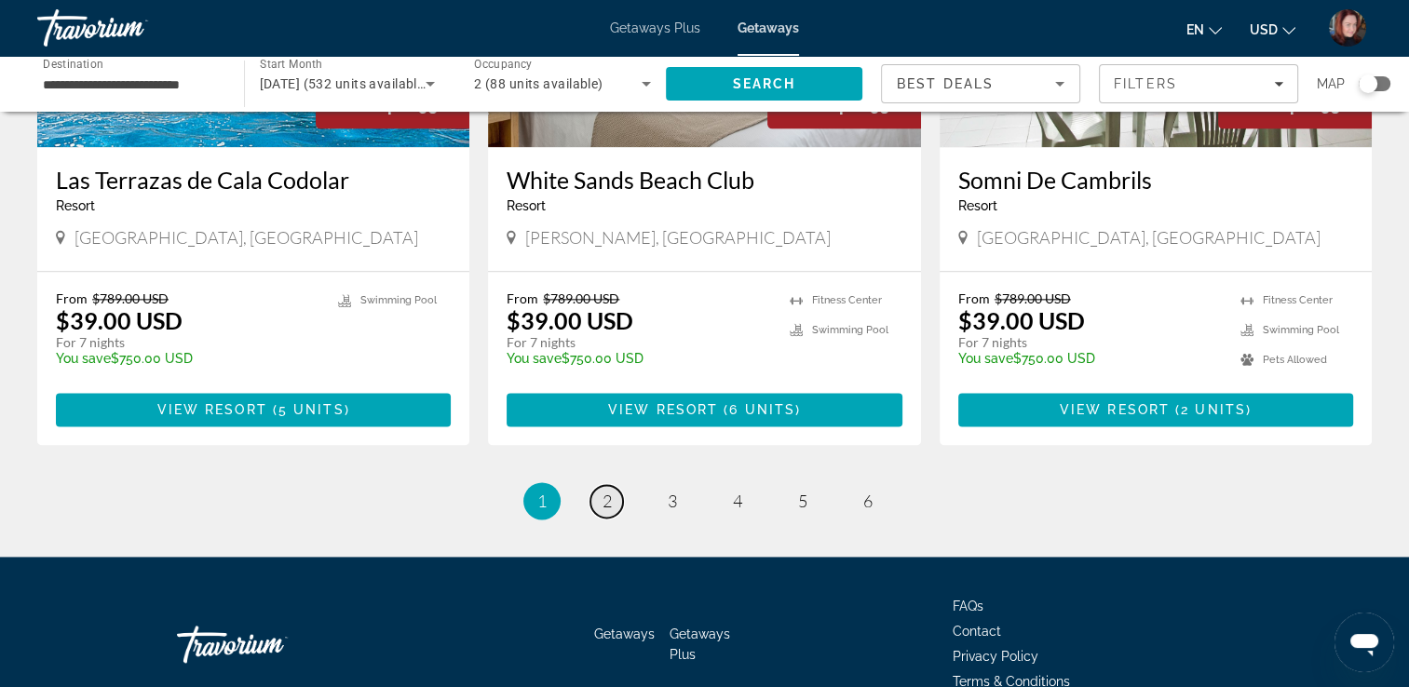
click at [602, 491] on span "2" at bounding box center [606, 501] width 9 height 20
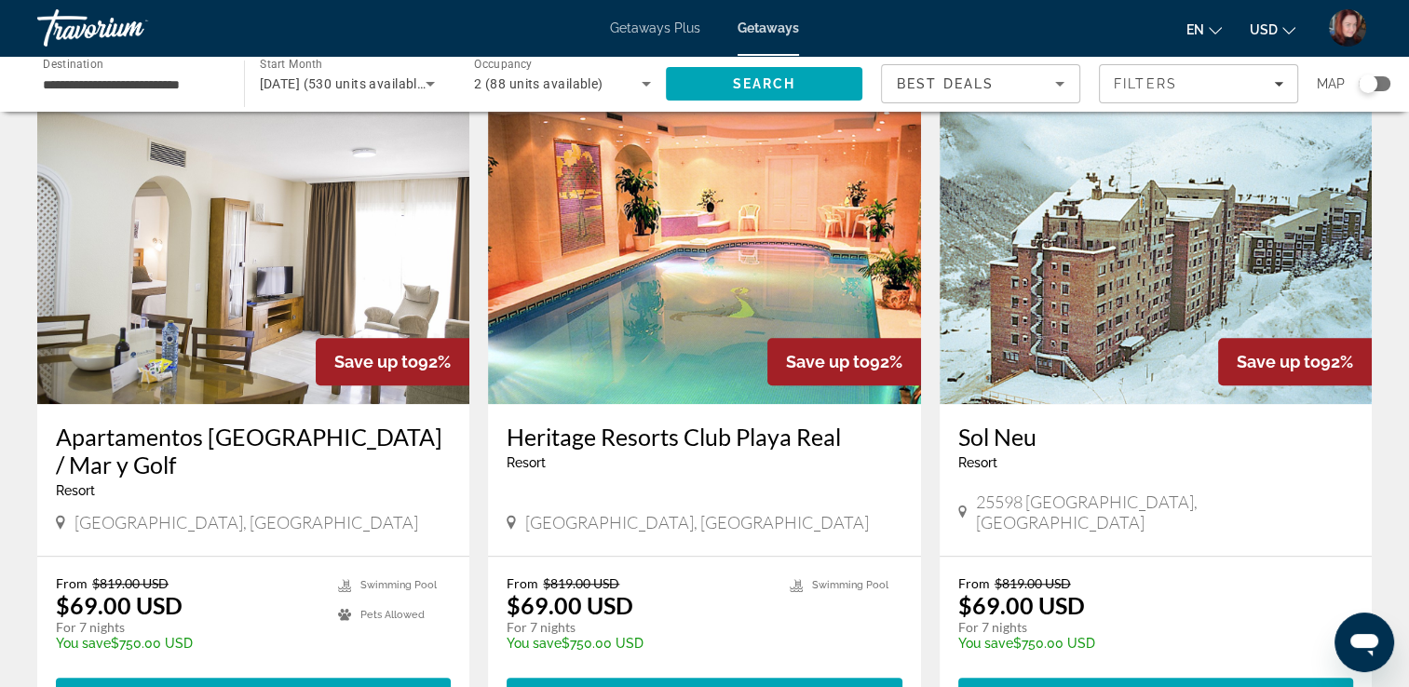
scroll to position [1415, 0]
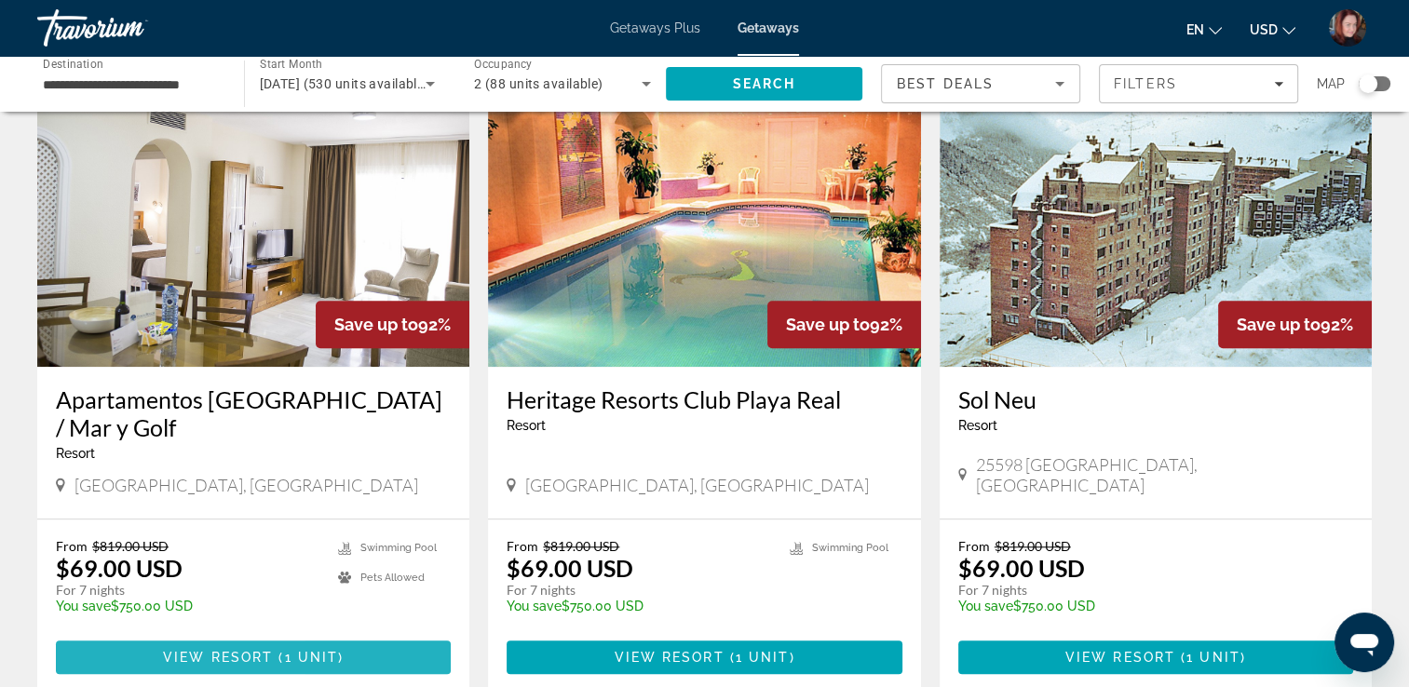
click at [142, 635] on span "Main content" at bounding box center [253, 657] width 395 height 45
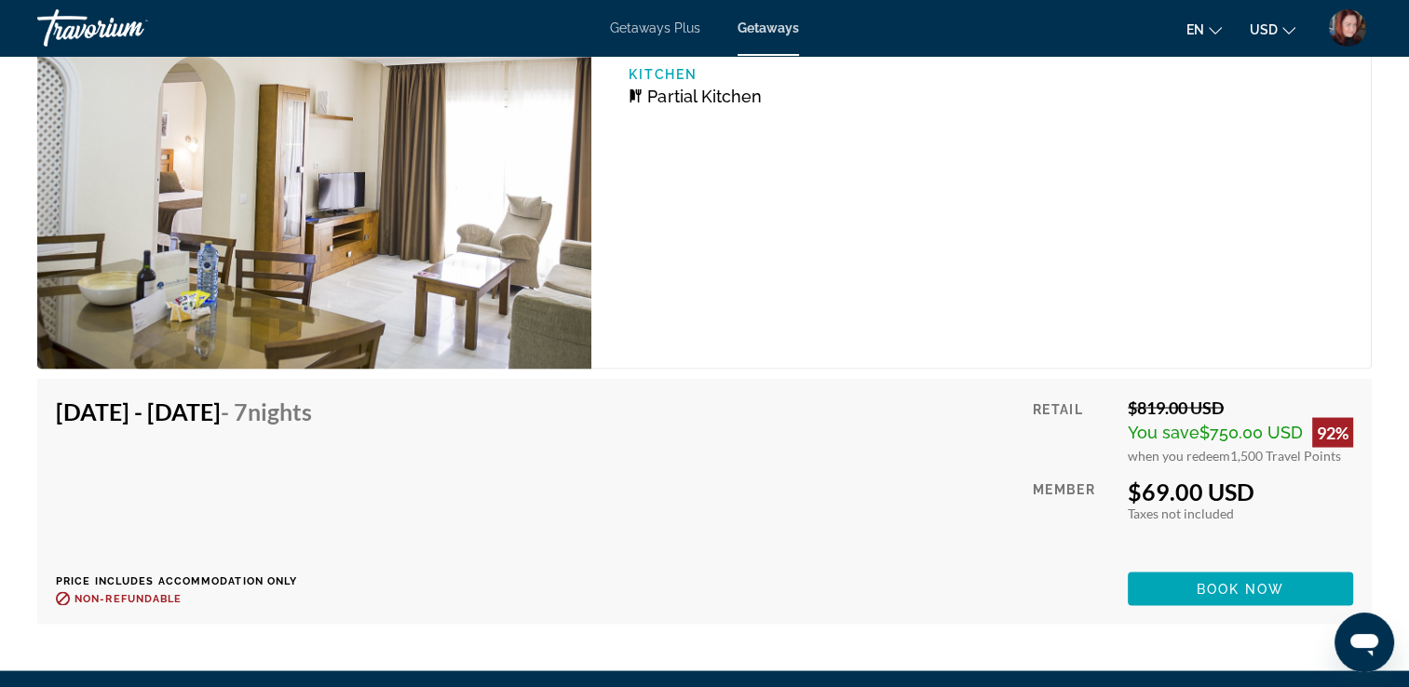
scroll to position [3538, 0]
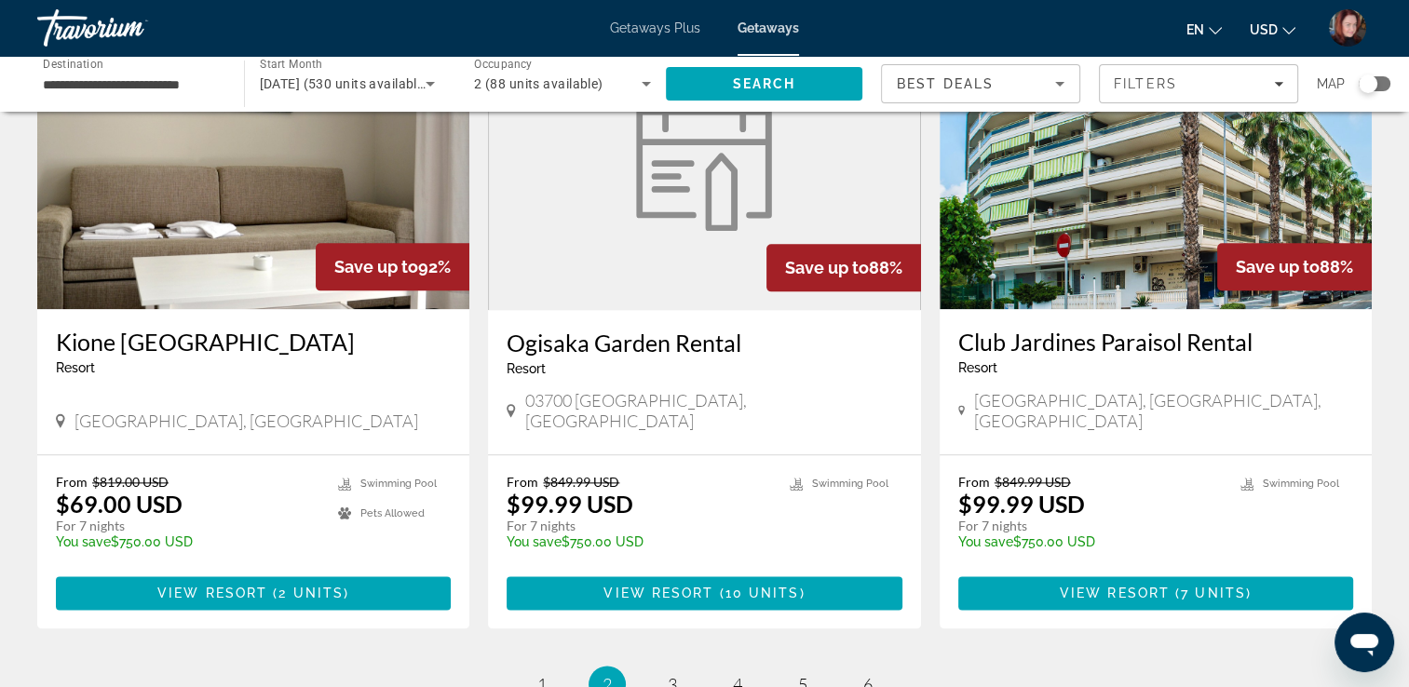
scroll to position [2165, 0]
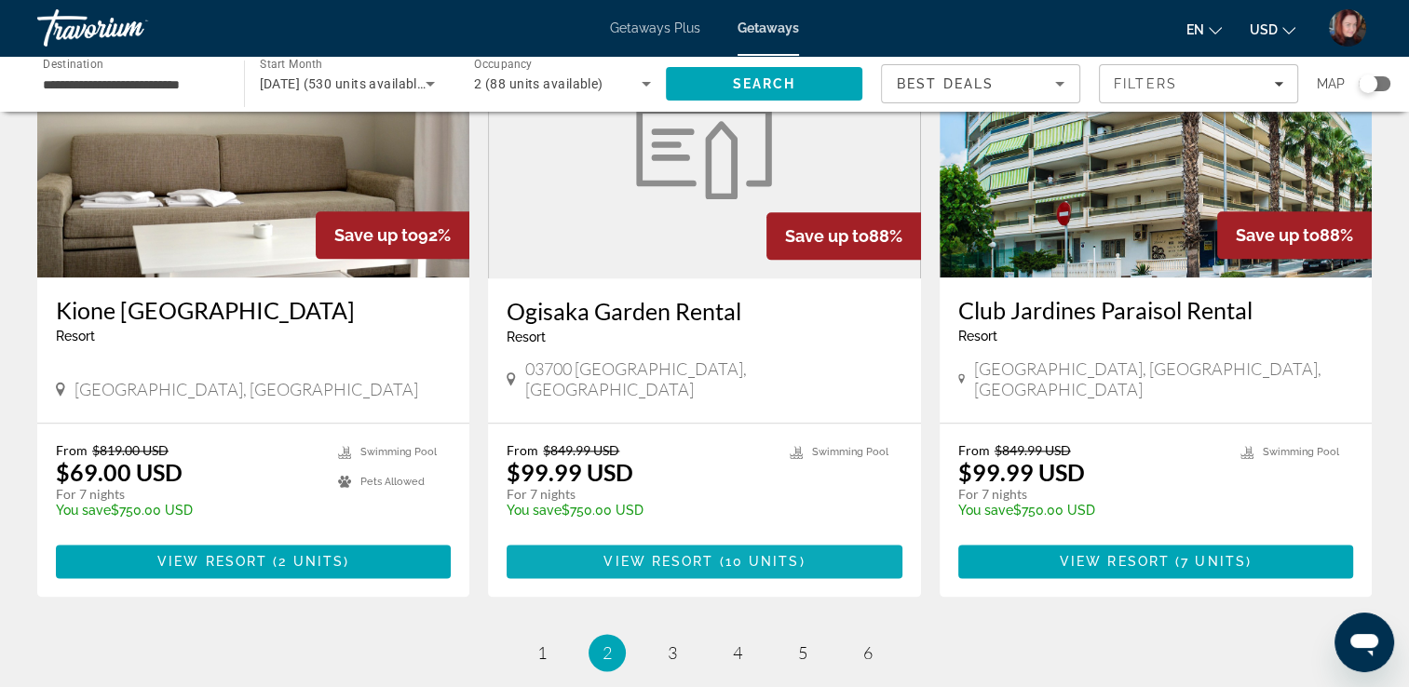
click at [575, 539] on span "Main content" at bounding box center [703, 561] width 395 height 45
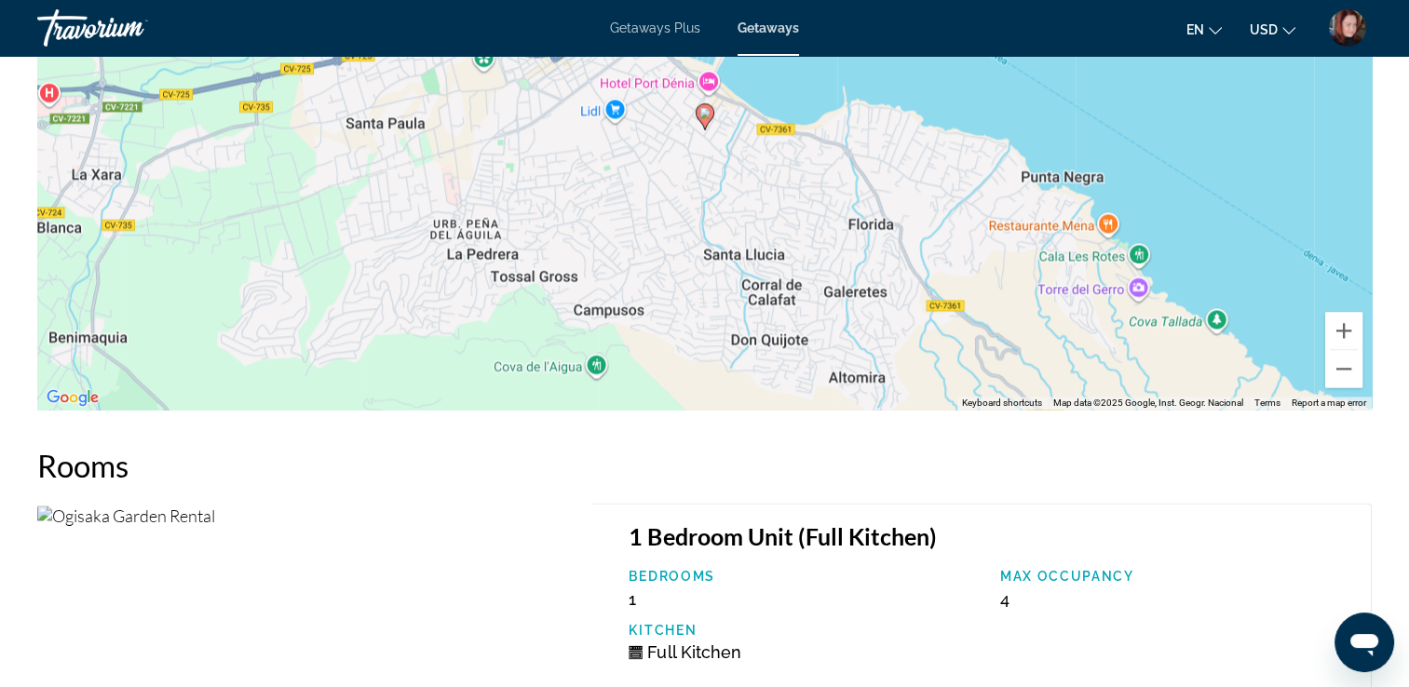
scroll to position [2569, 0]
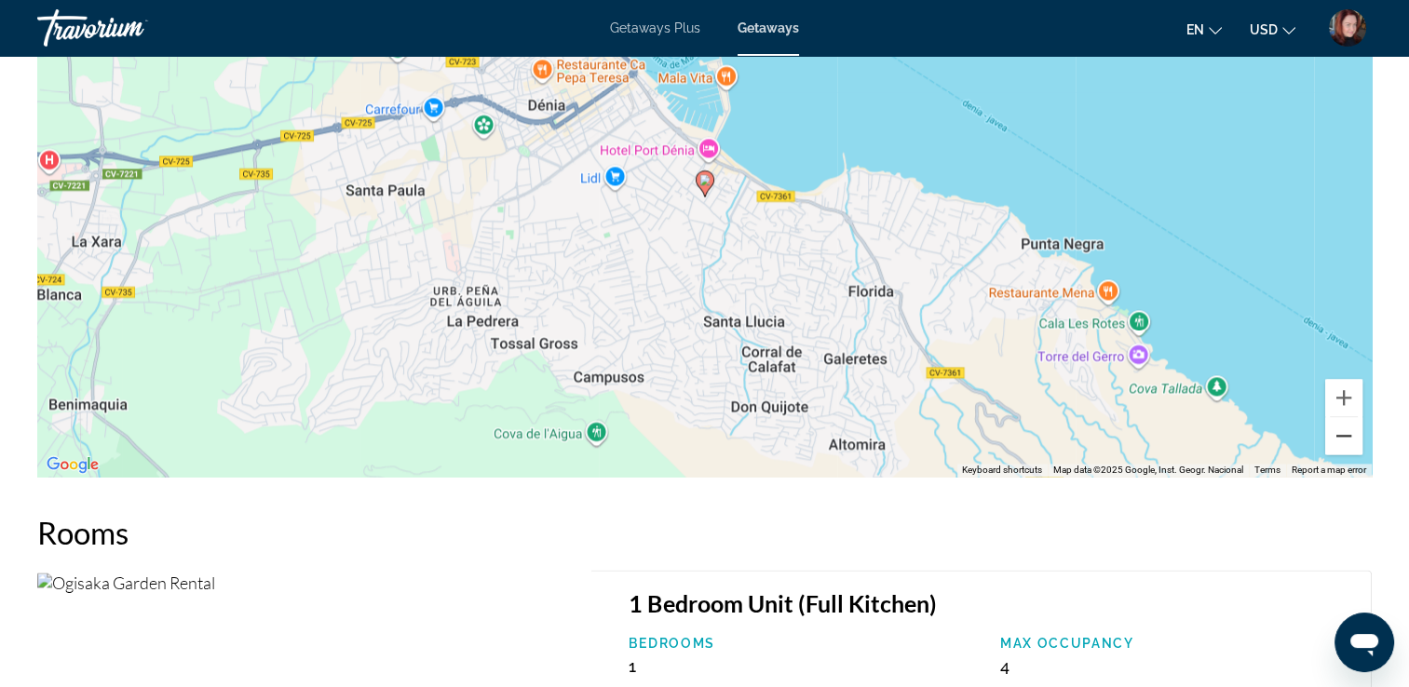
click at [1349, 445] on button "Zoom out" at bounding box center [1343, 435] width 37 height 37
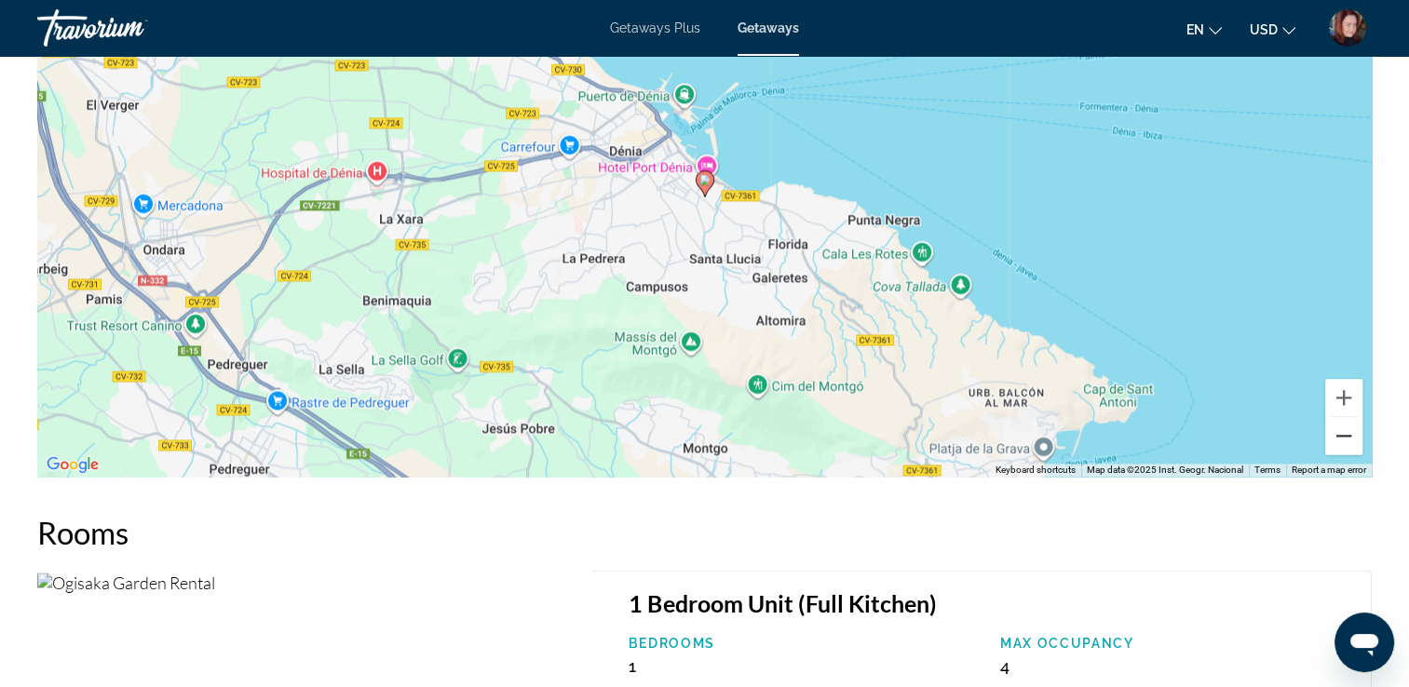
click at [1349, 445] on button "Zoom out" at bounding box center [1343, 435] width 37 height 37
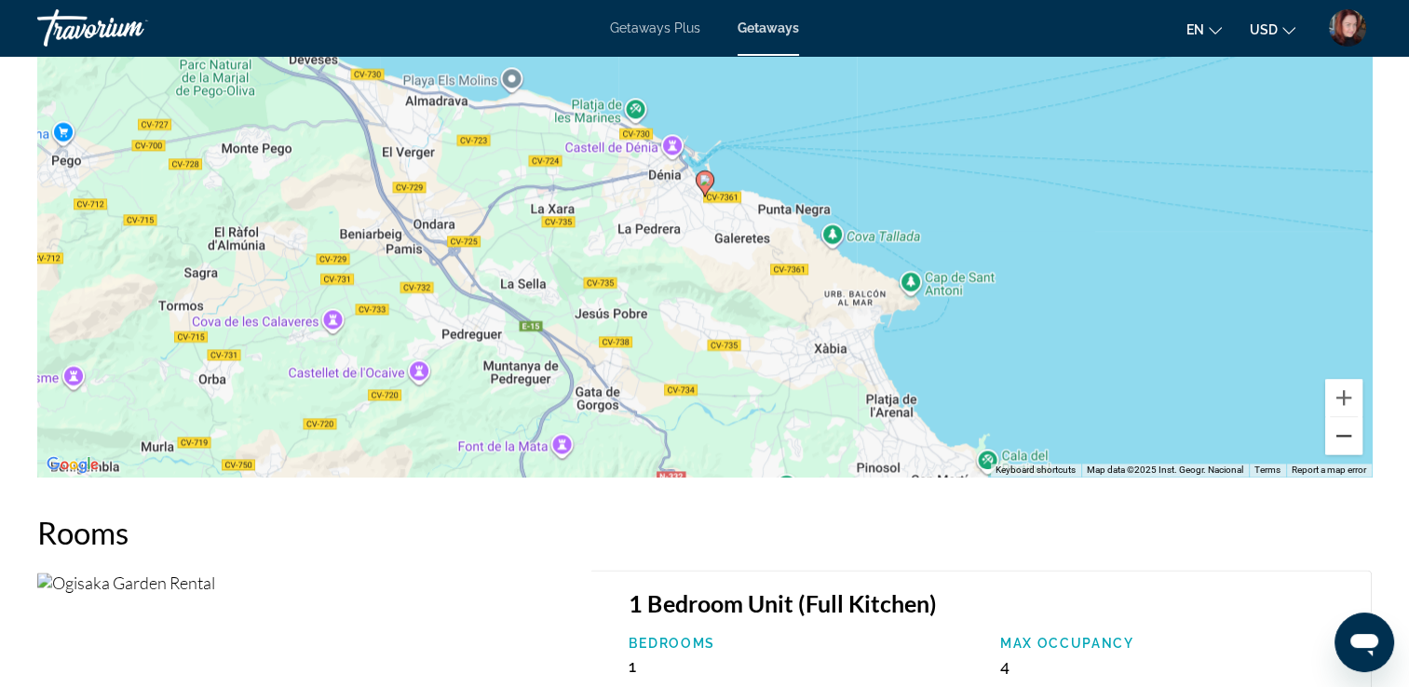
click at [1349, 445] on button "Zoom out" at bounding box center [1343, 435] width 37 height 37
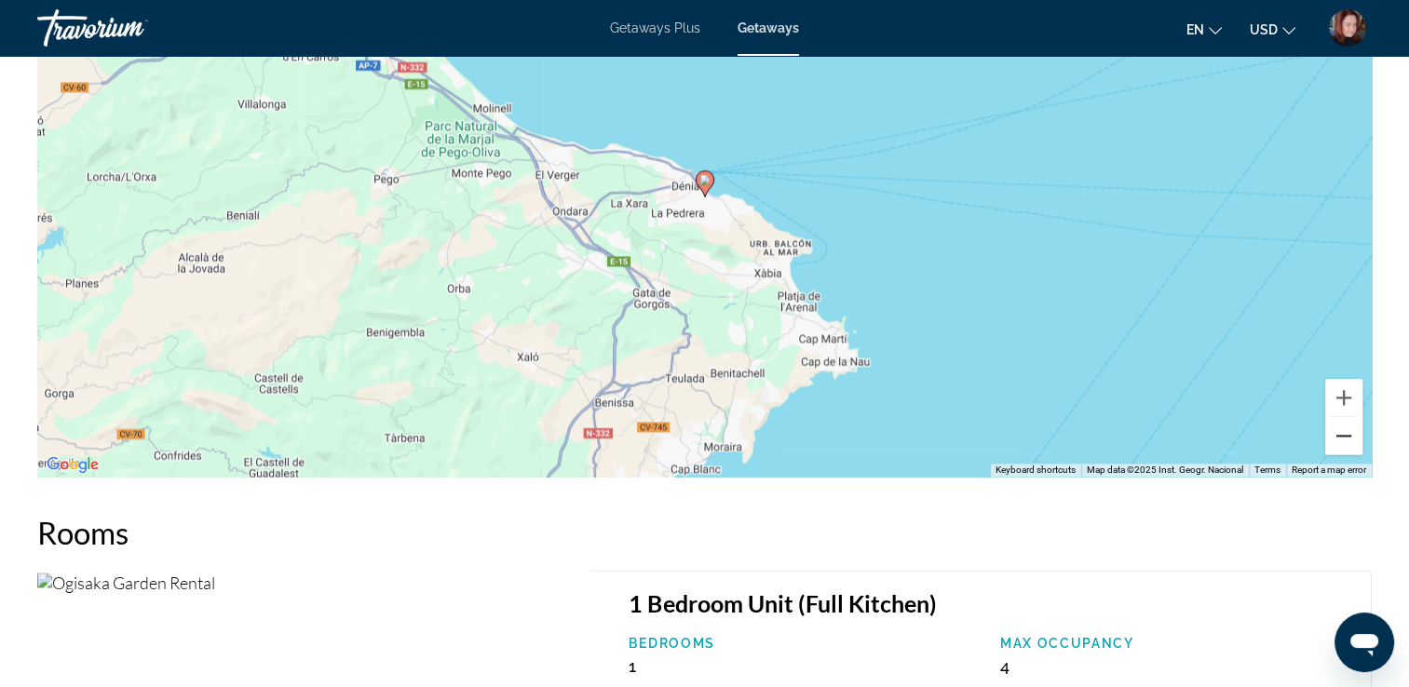
click at [1349, 445] on button "Zoom out" at bounding box center [1343, 435] width 37 height 37
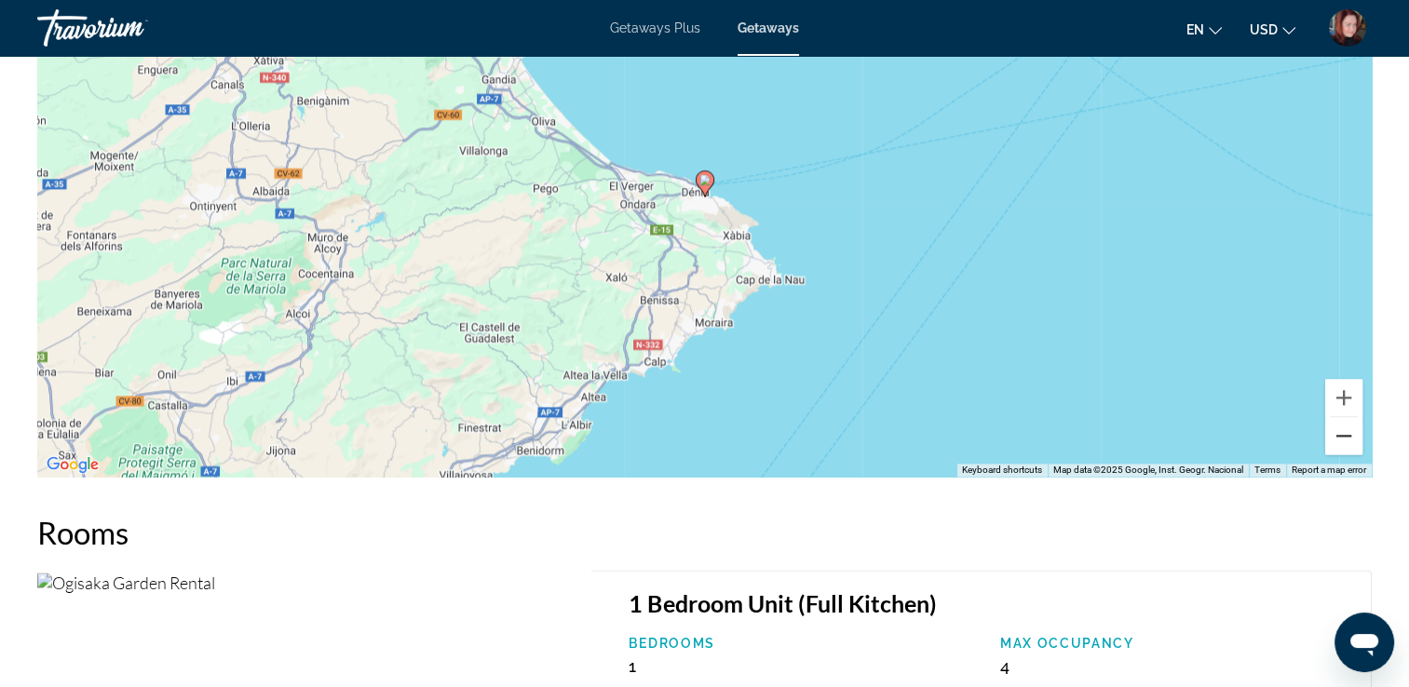
click at [1349, 445] on button "Zoom out" at bounding box center [1343, 435] width 37 height 37
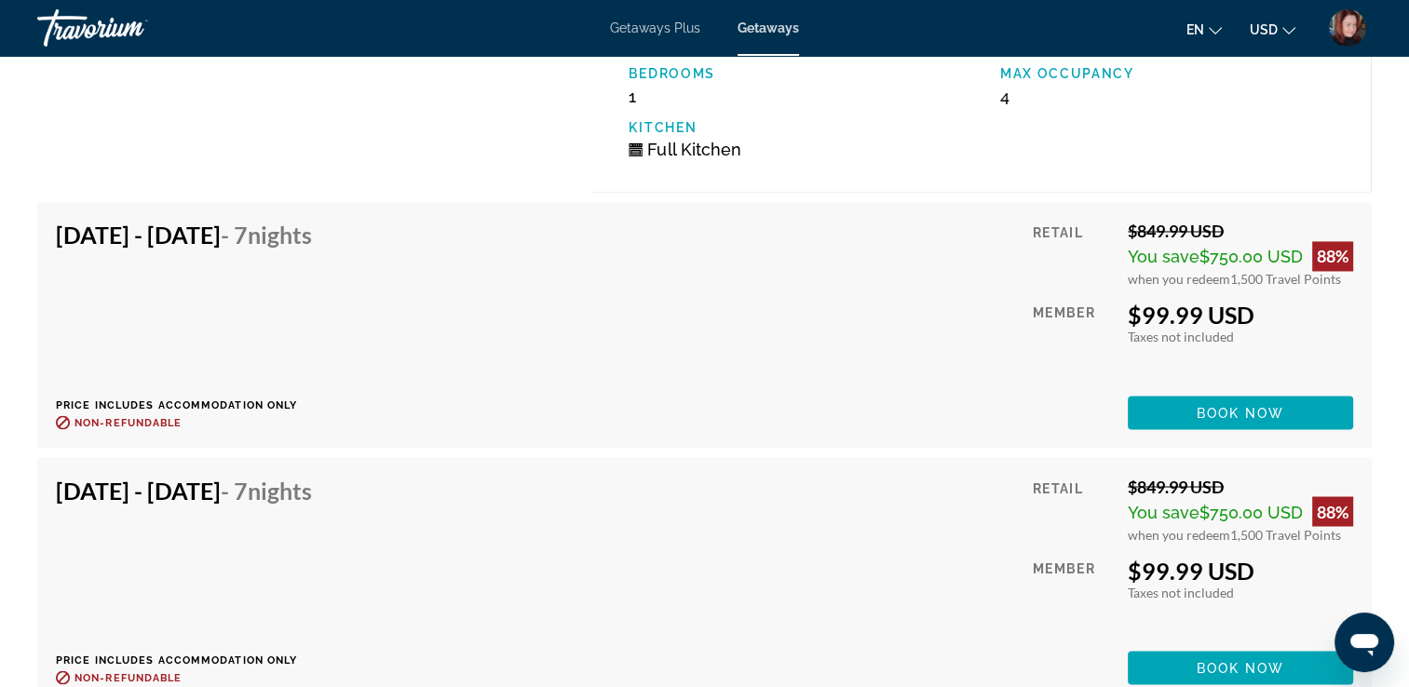
scroll to position [3277, 0]
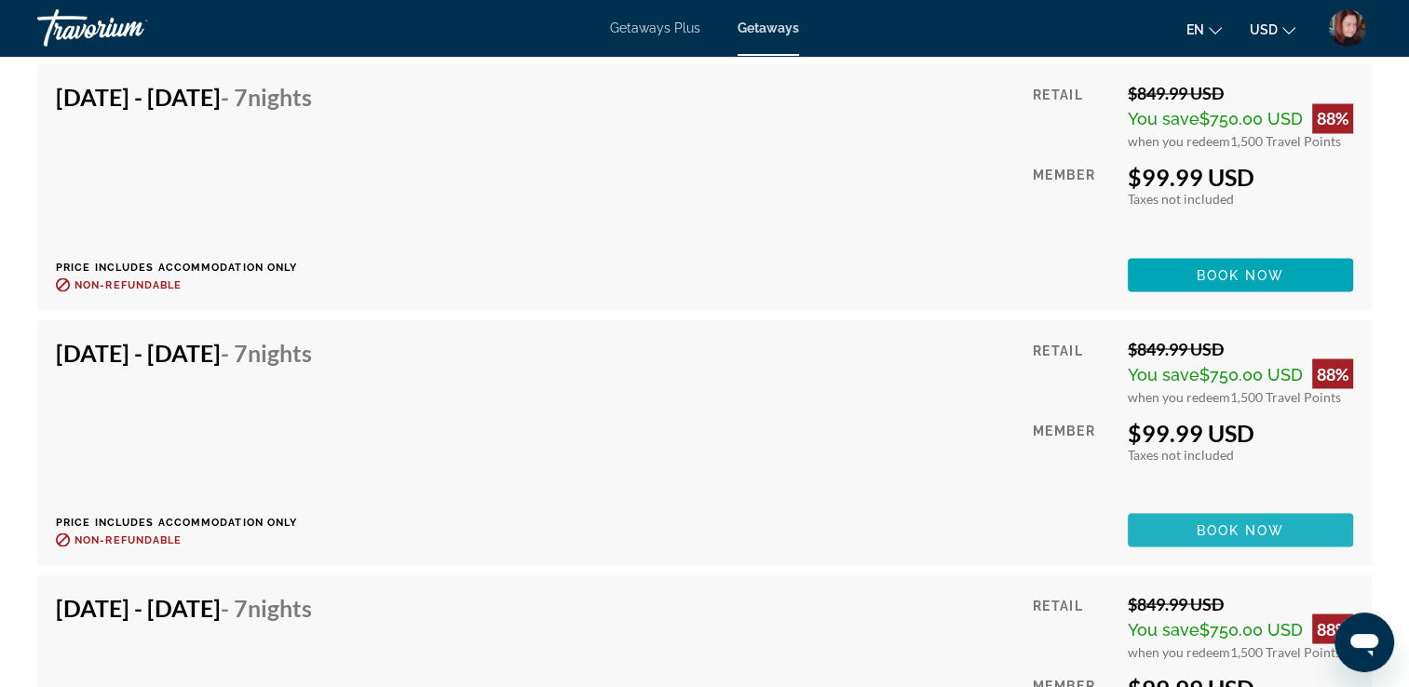
click at [1189, 525] on span "Main content" at bounding box center [1239, 529] width 225 height 45
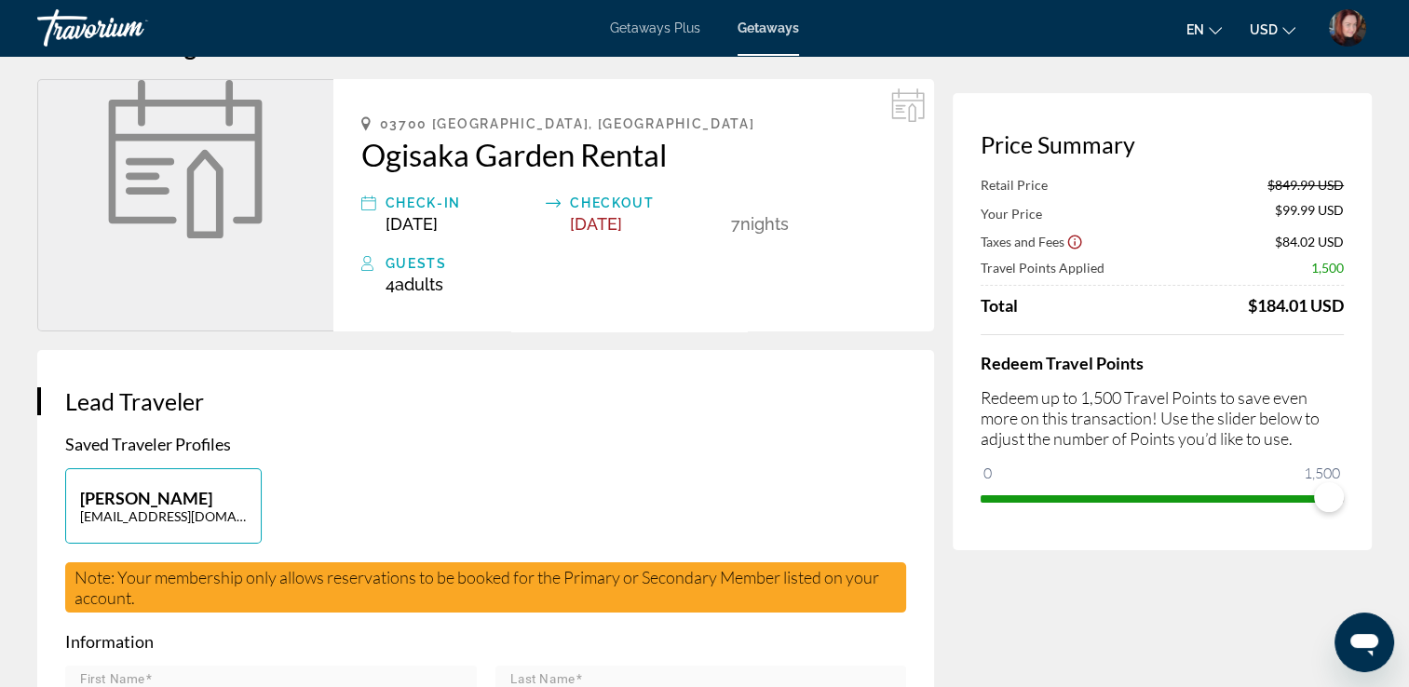
scroll to position [23, 0]
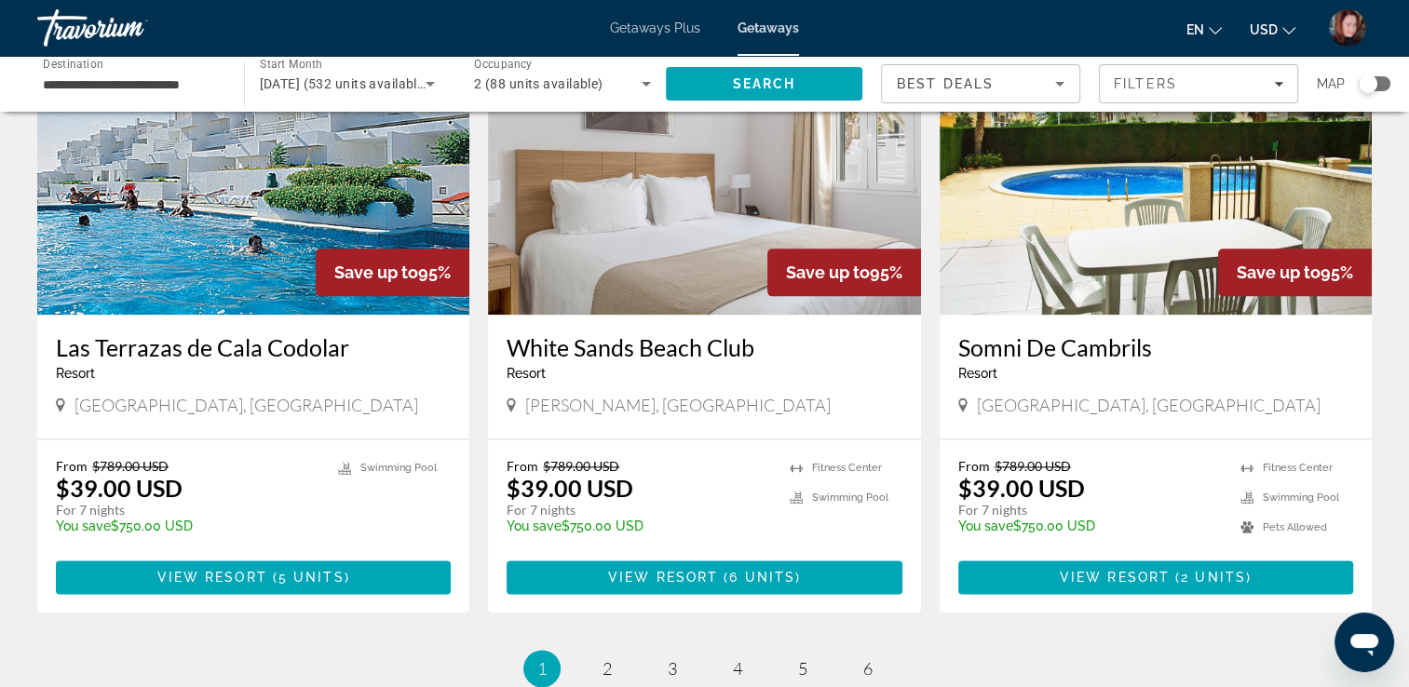
scroll to position [2160, 0]
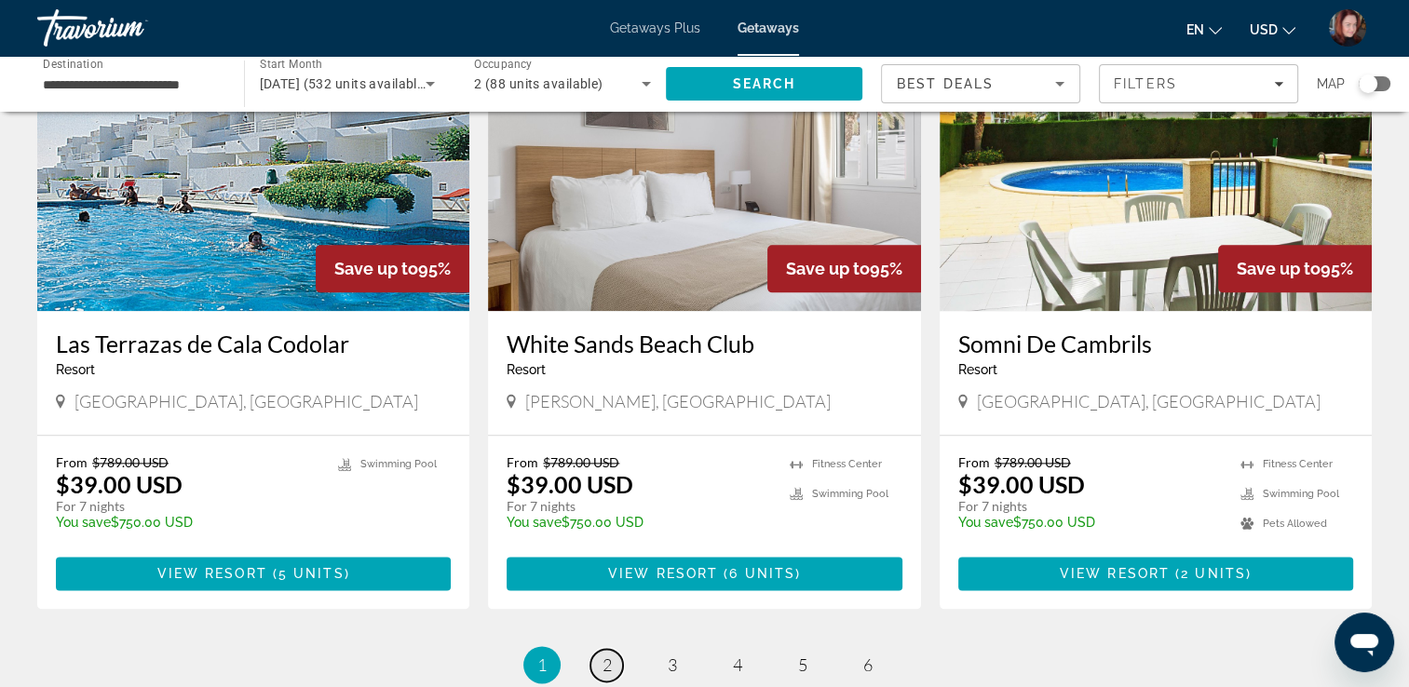
click at [618, 649] on link "page 2" at bounding box center [606, 665] width 33 height 33
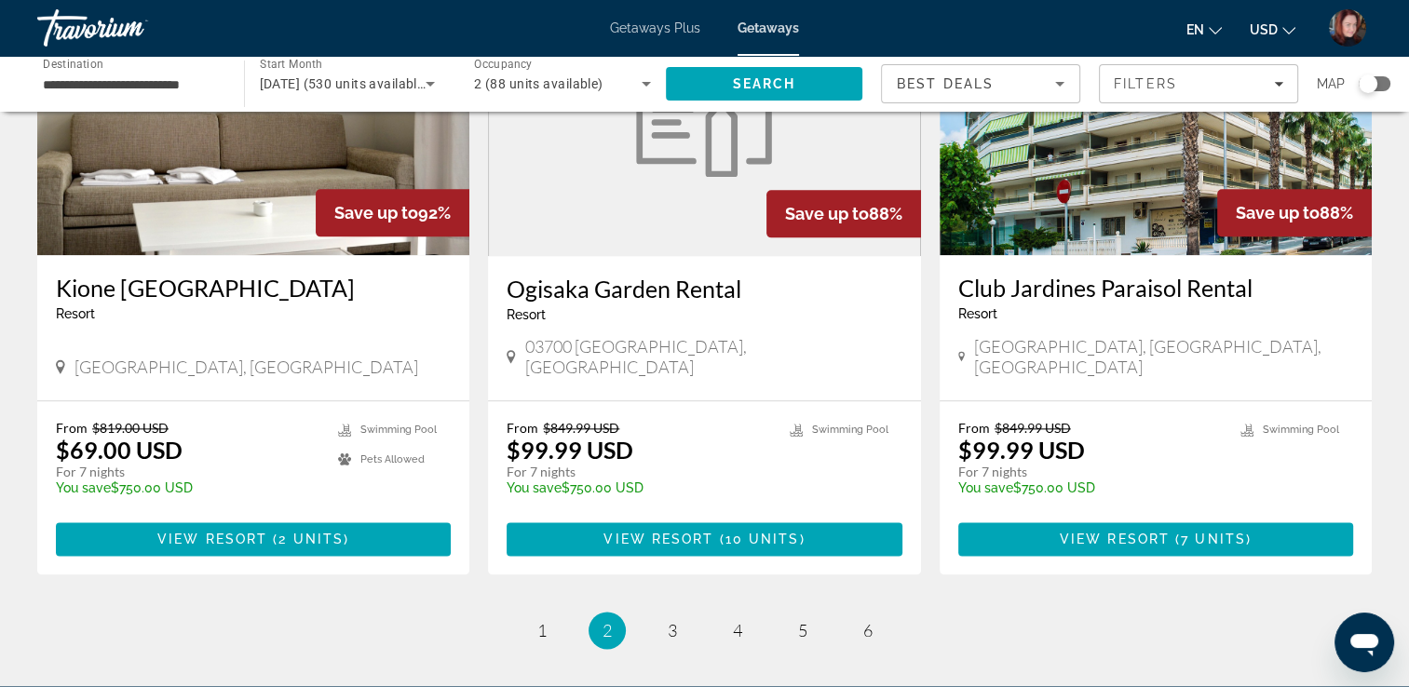
scroll to position [2352, 0]
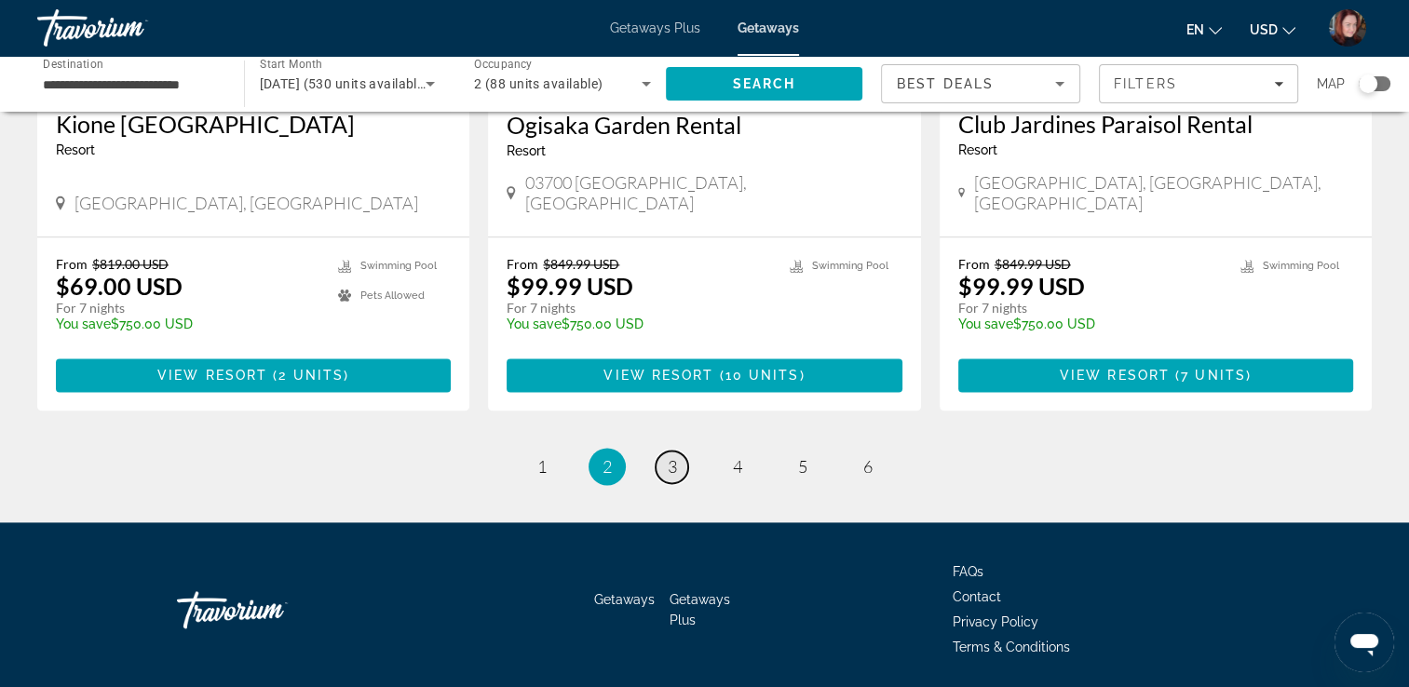
click at [664, 451] on link "page 3" at bounding box center [671, 467] width 33 height 33
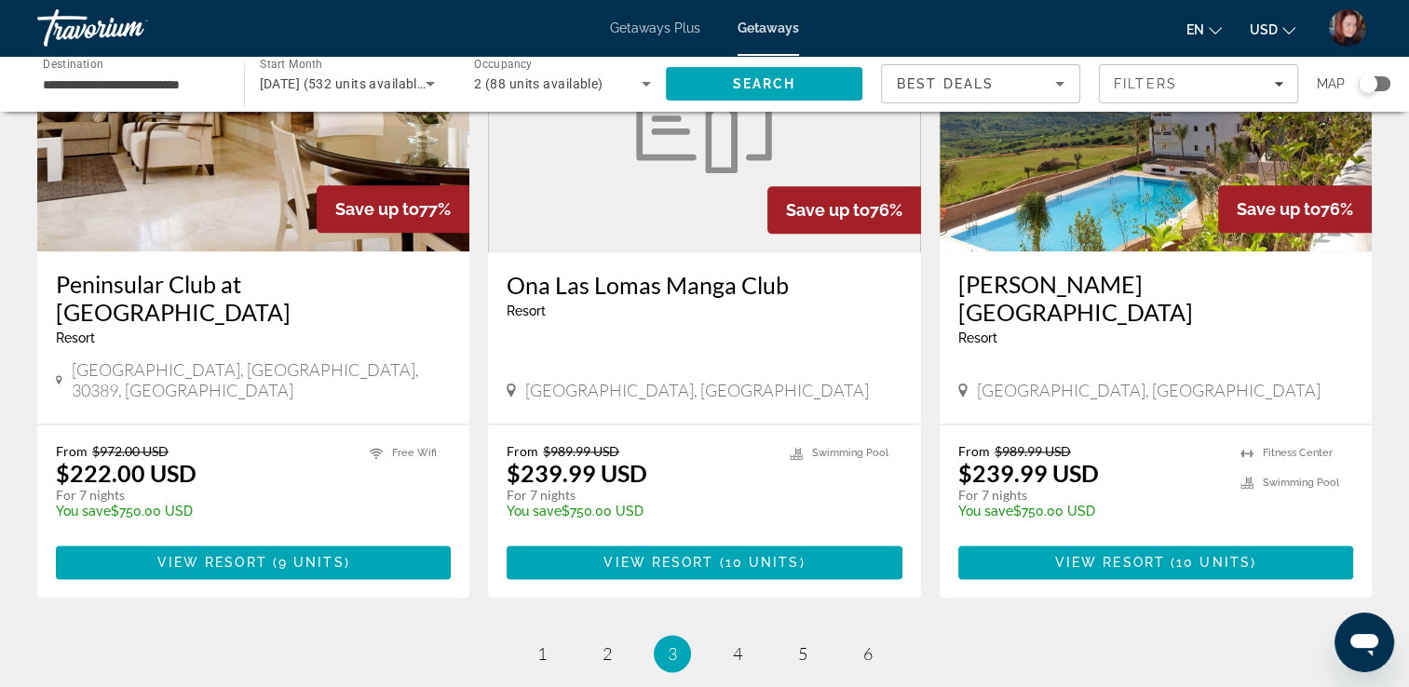
scroll to position [2379, 0]
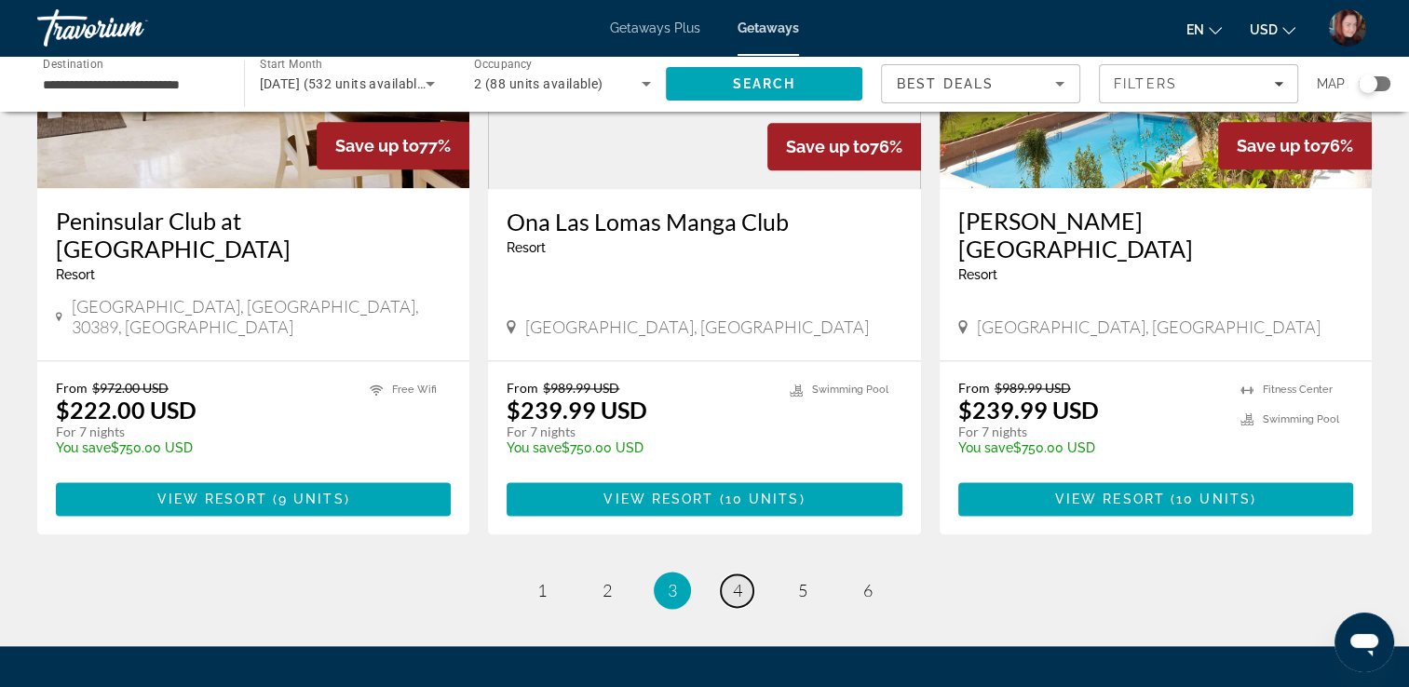
click at [725, 574] on link "page 4" at bounding box center [737, 590] width 33 height 33
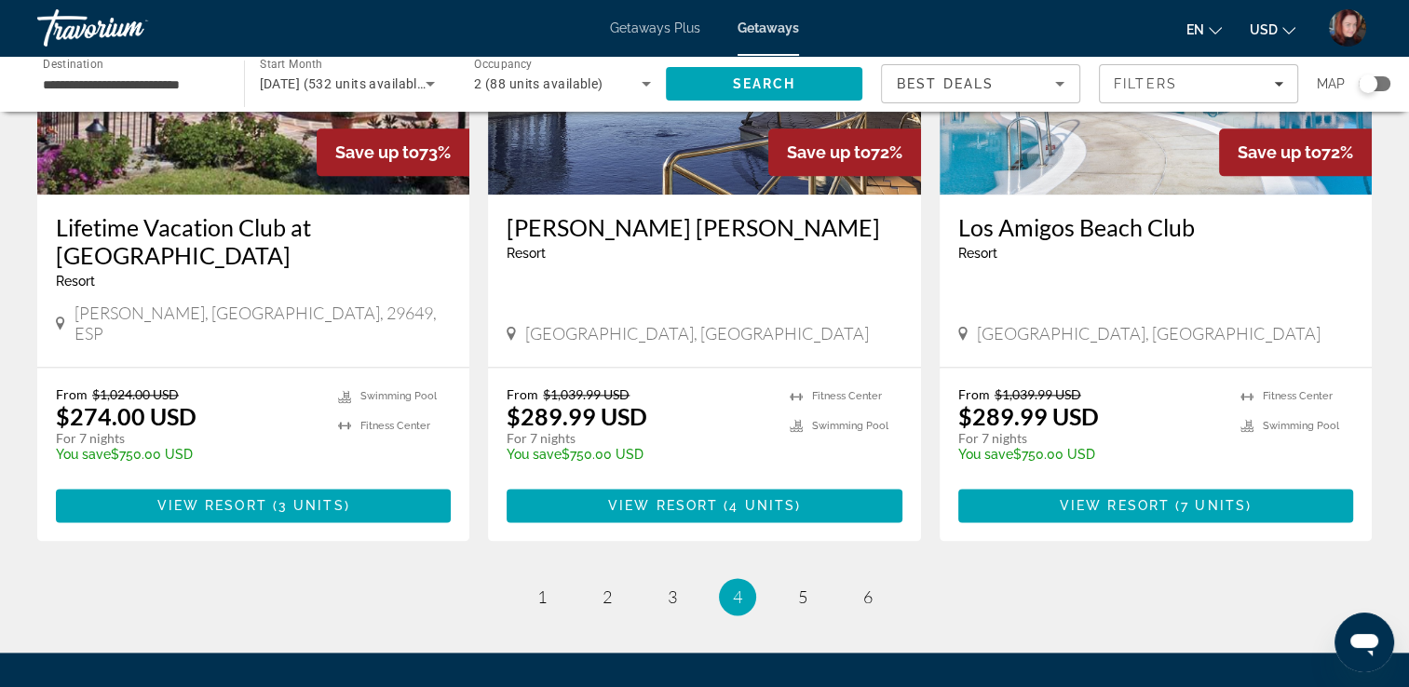
scroll to position [2352, 0]
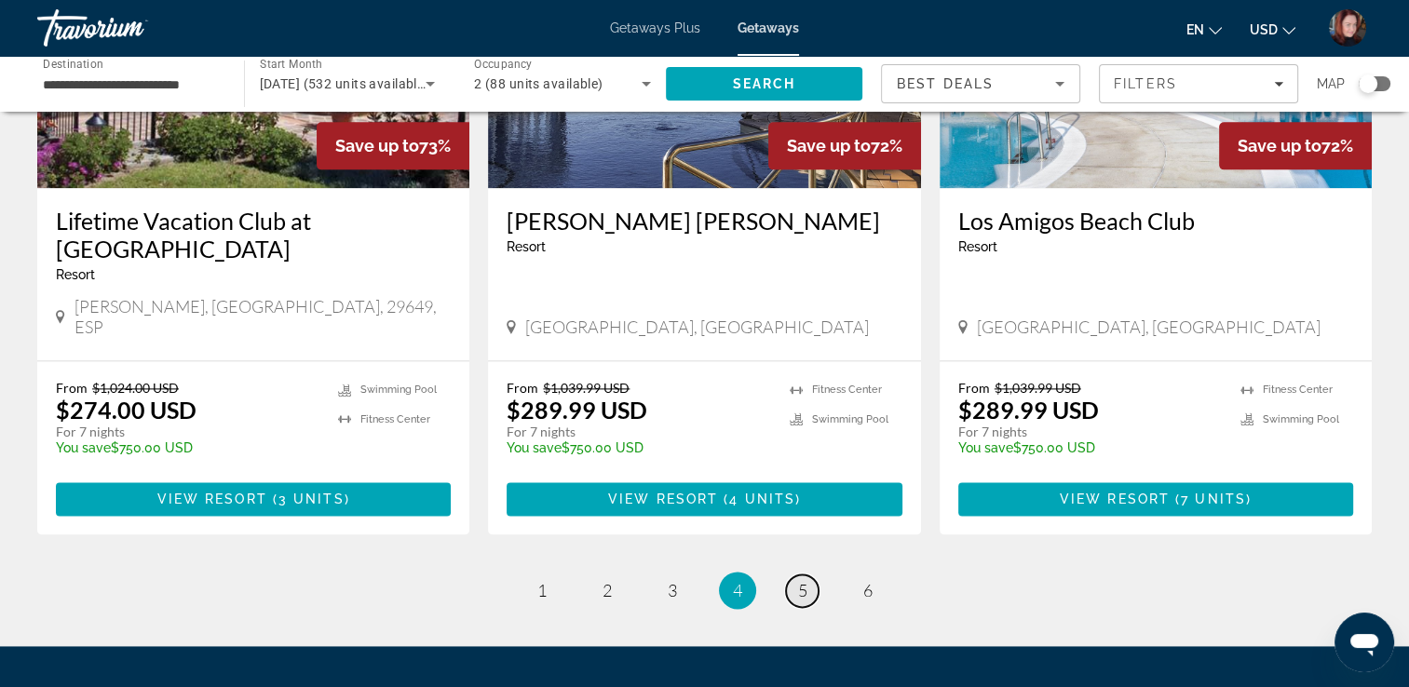
click at [799, 580] on span "5" at bounding box center [802, 590] width 9 height 20
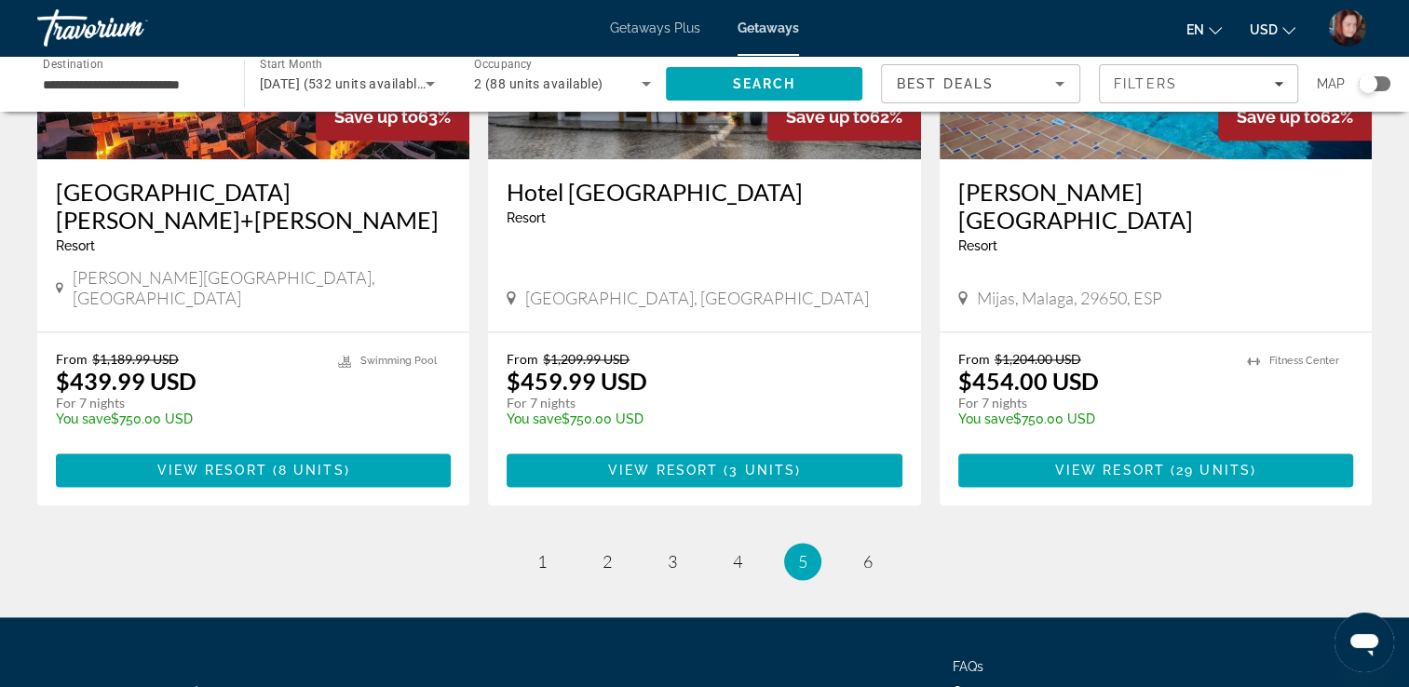
scroll to position [2379, 0]
